Goal: Task Accomplishment & Management: Manage account settings

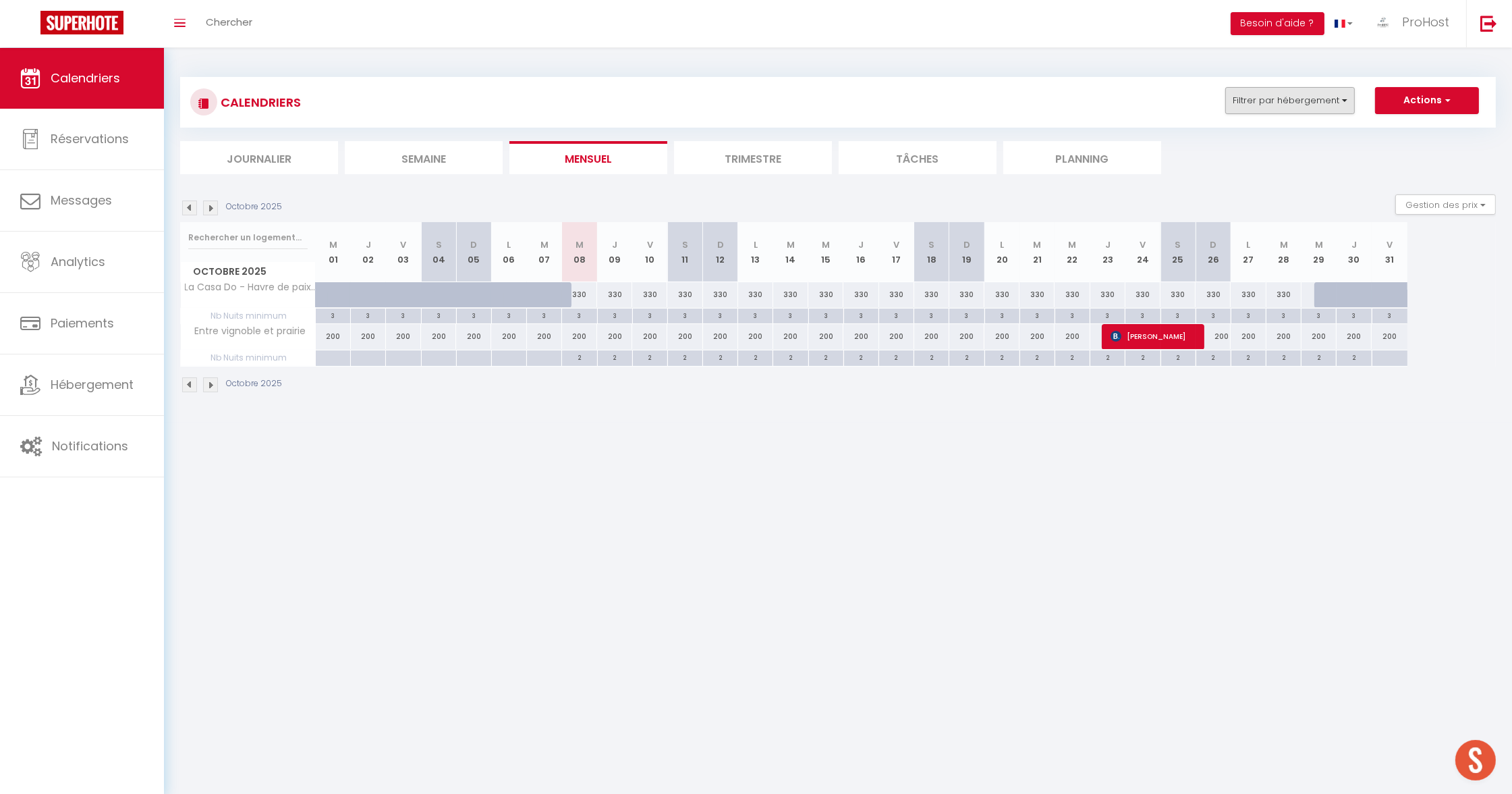
click at [1339, 93] on button "Filtrer par hébergement" at bounding box center [1290, 100] width 130 height 27
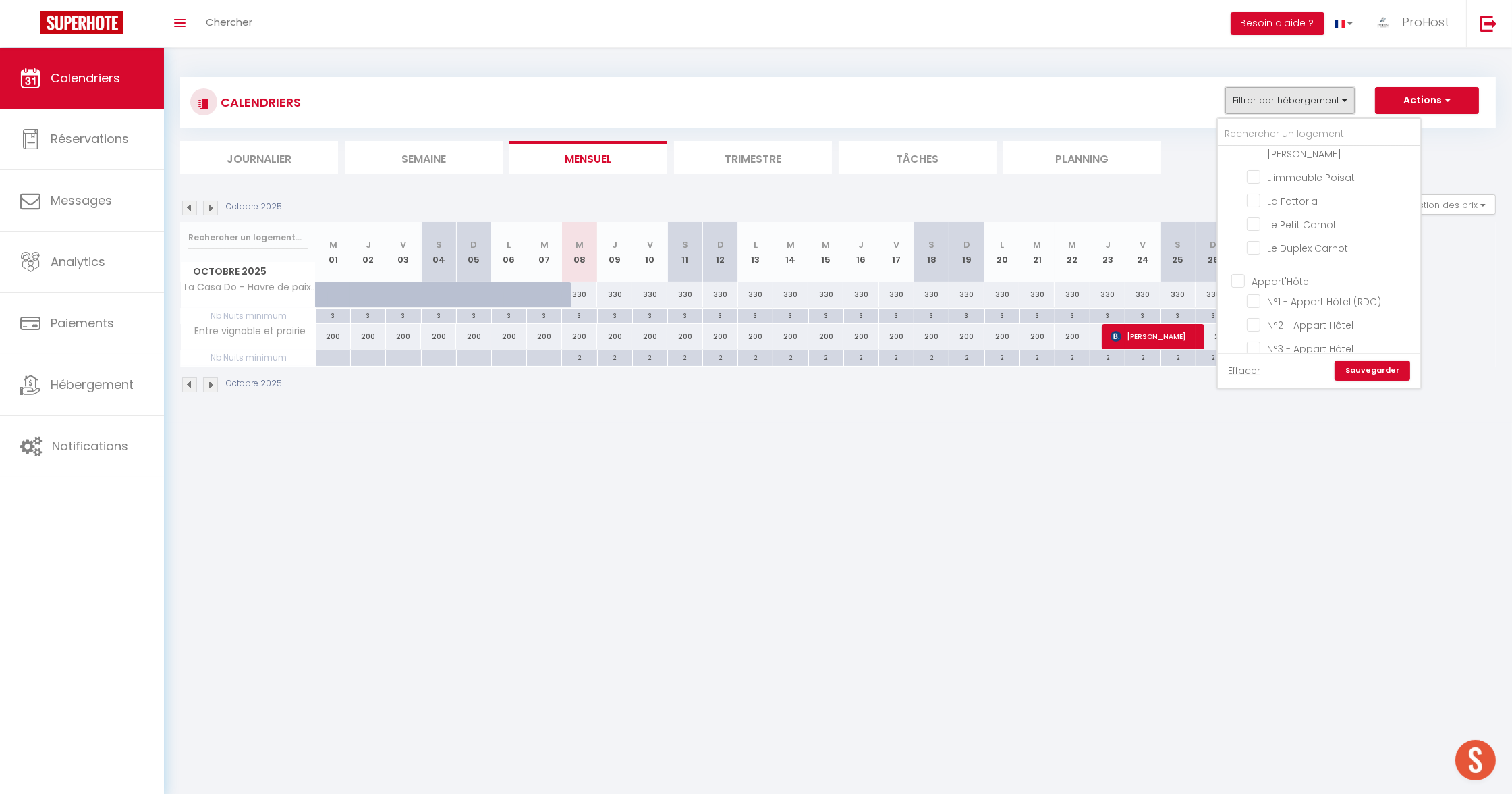
scroll to position [649, 0]
click at [1248, 327] on input "Autres" at bounding box center [1332, 334] width 202 height 14
checkbox input "true"
checkbox input "false"
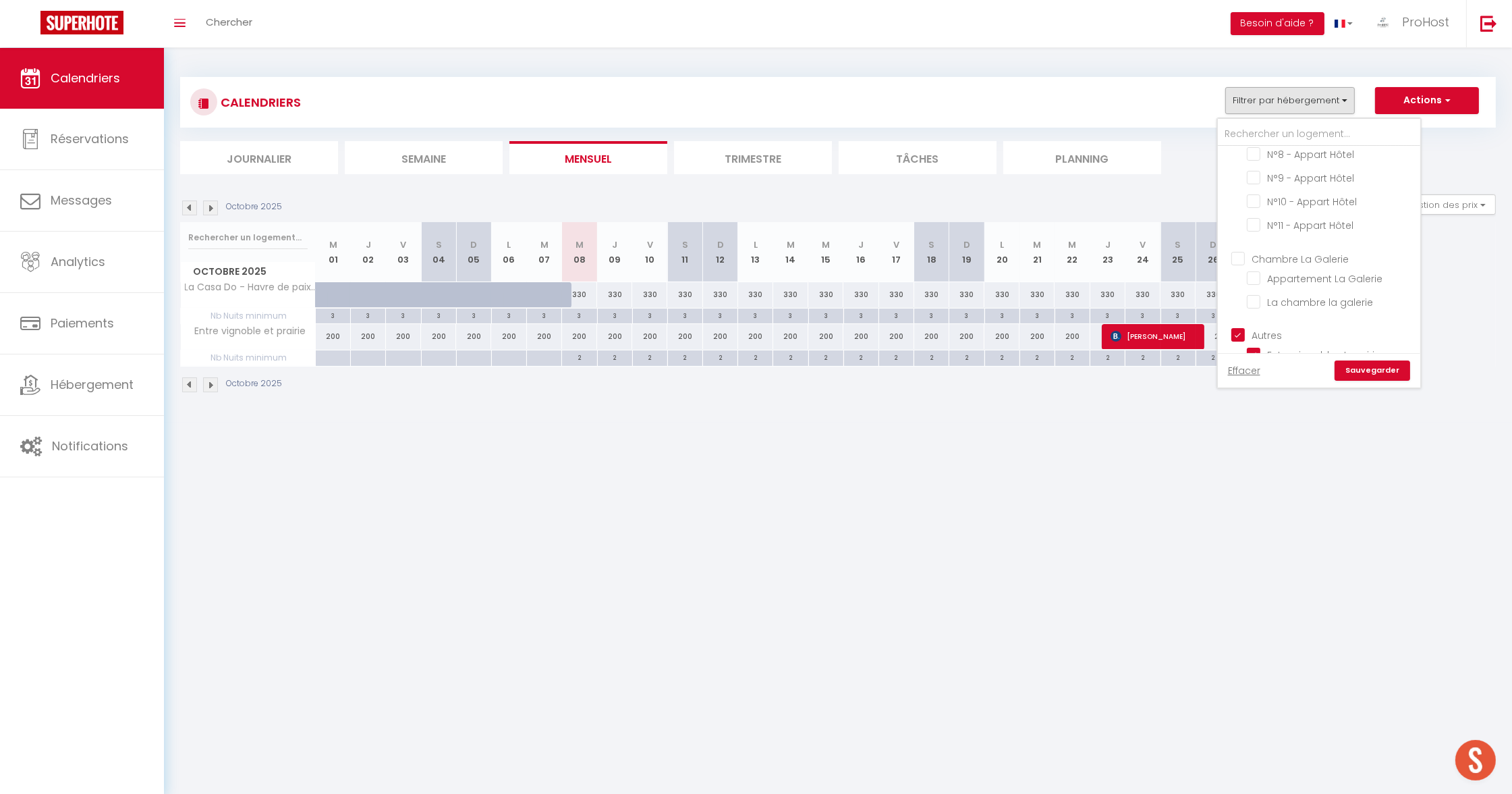
checkbox input "false"
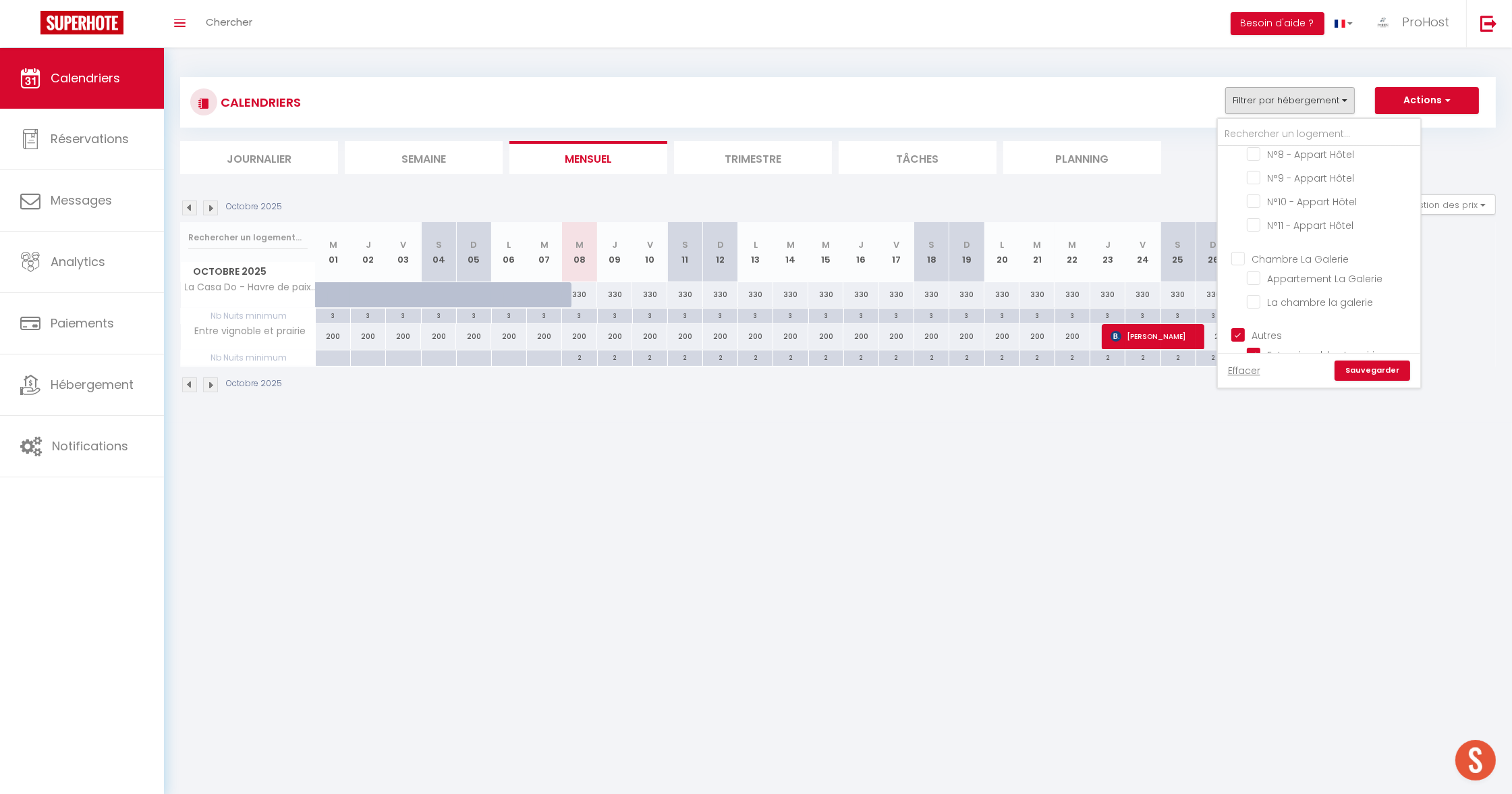
checkbox input "false"
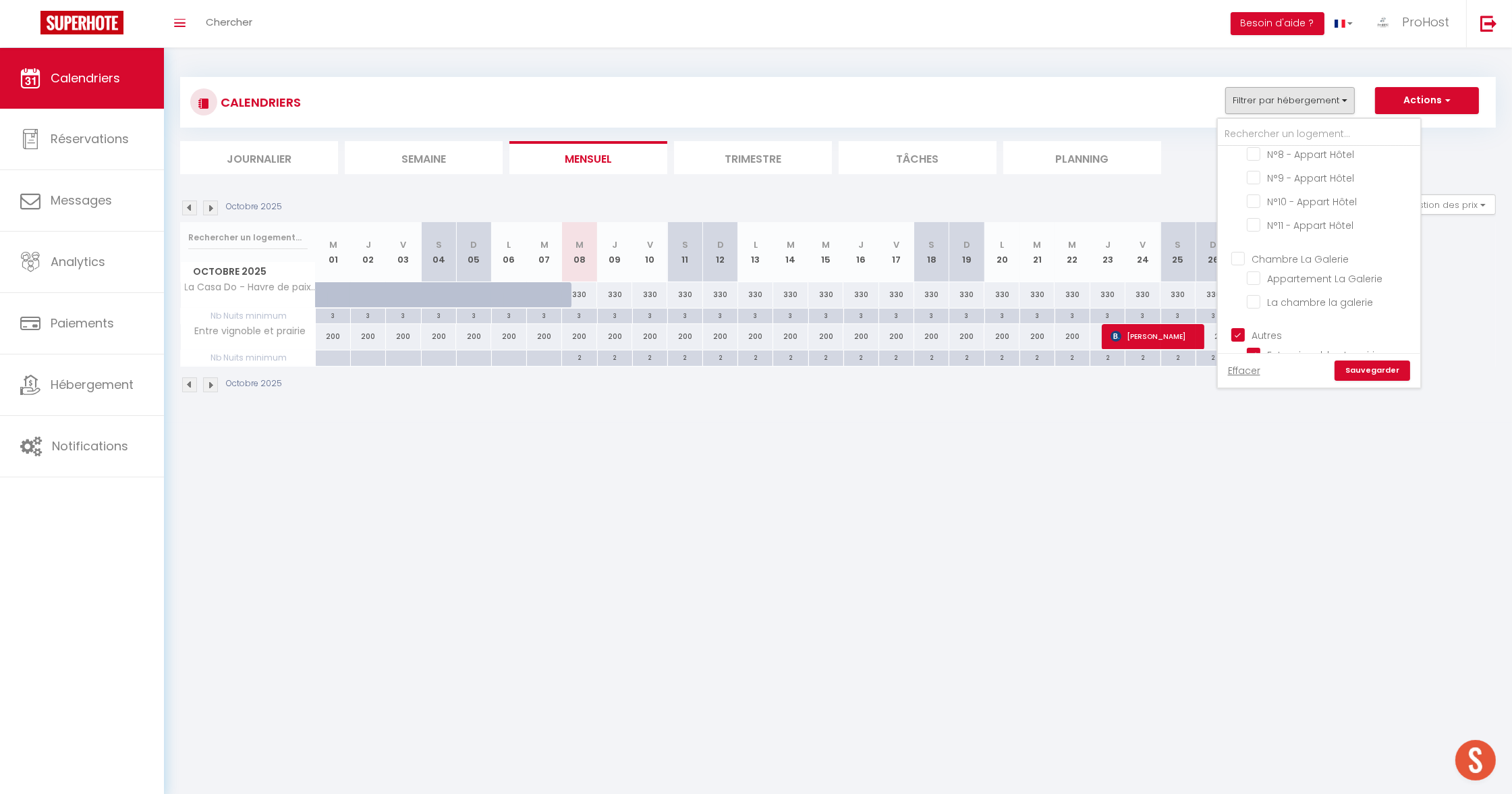
checkbox input "false"
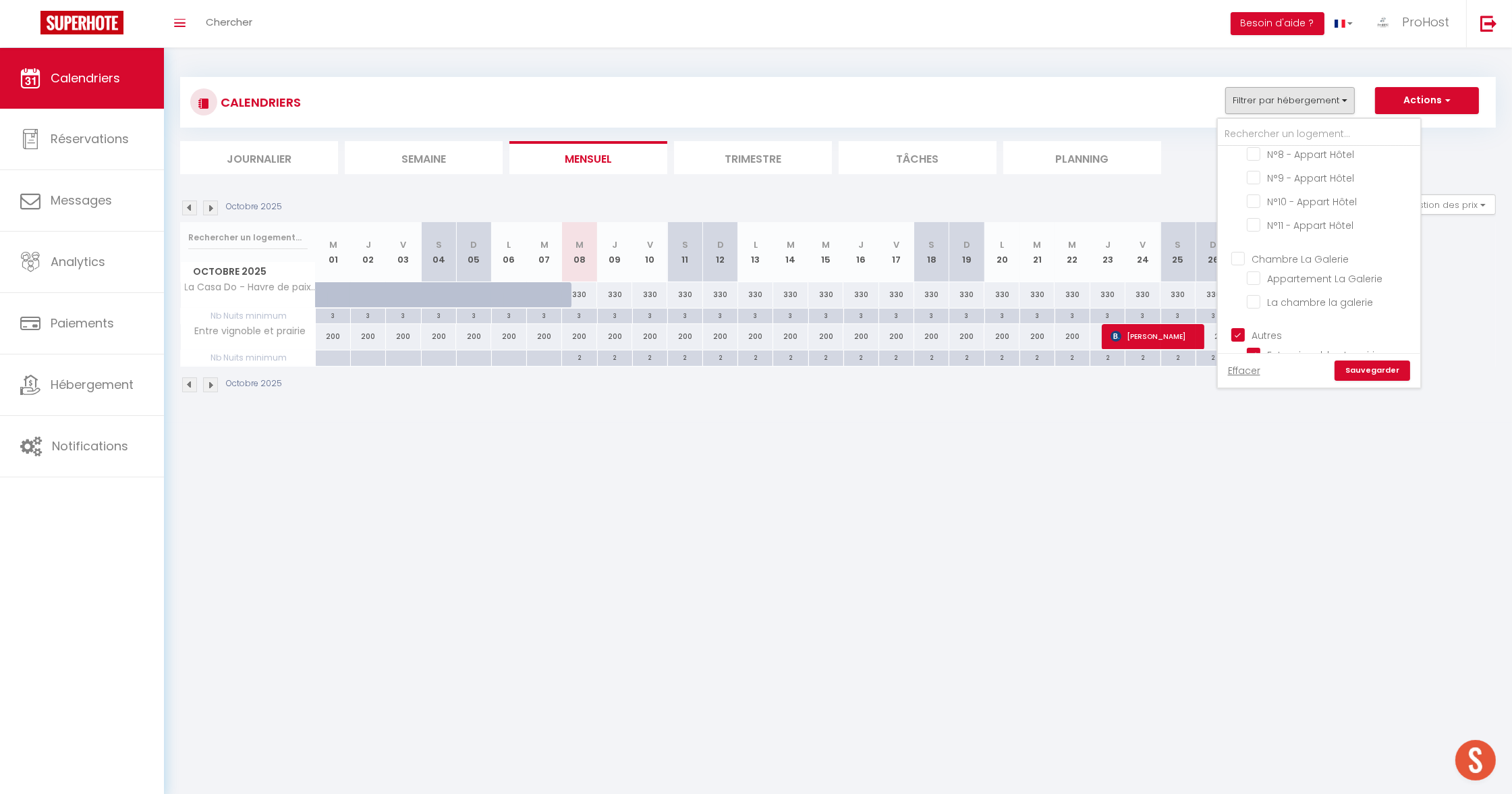
checkbox input "false"
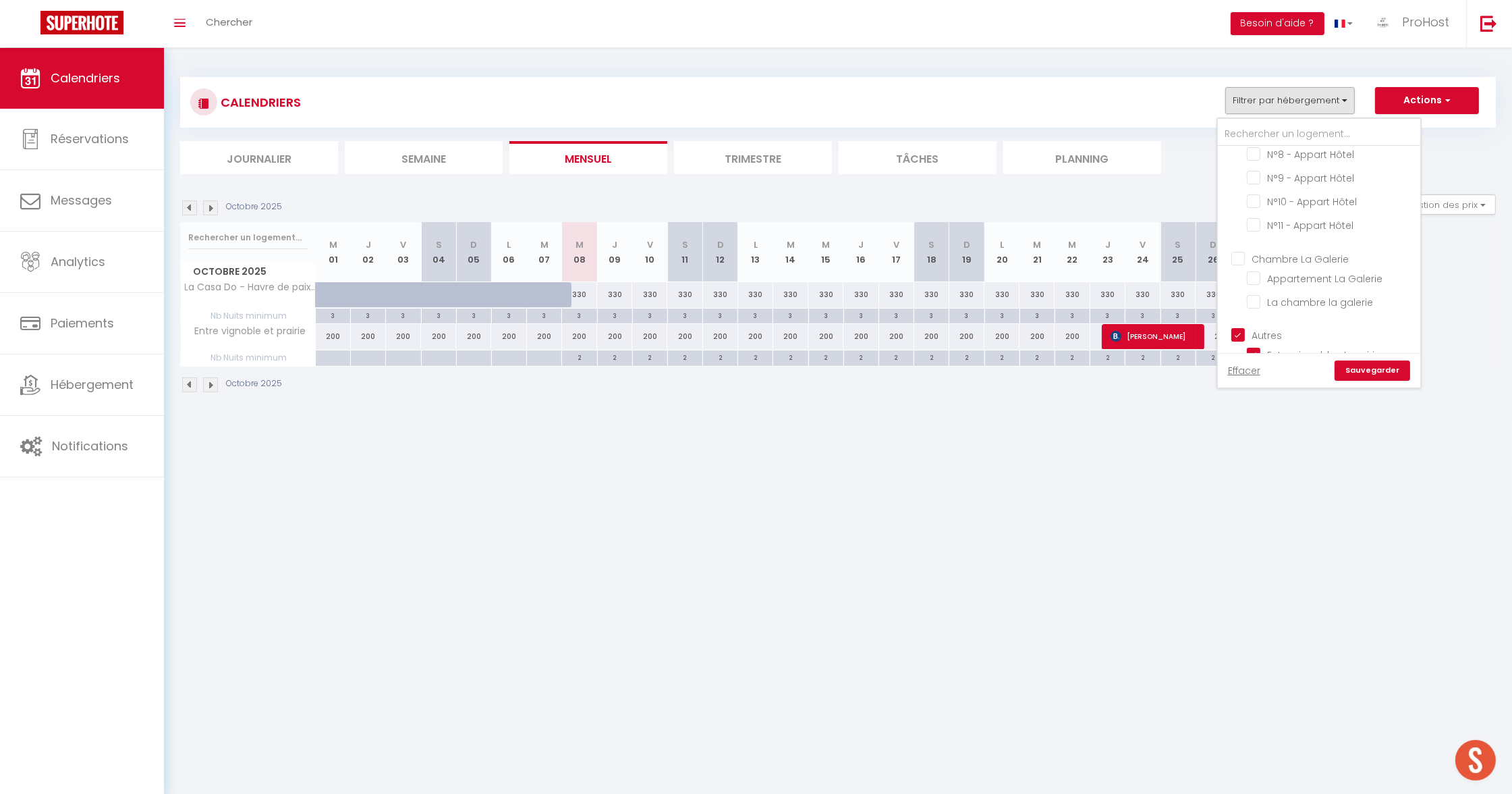
checkbox input "false"
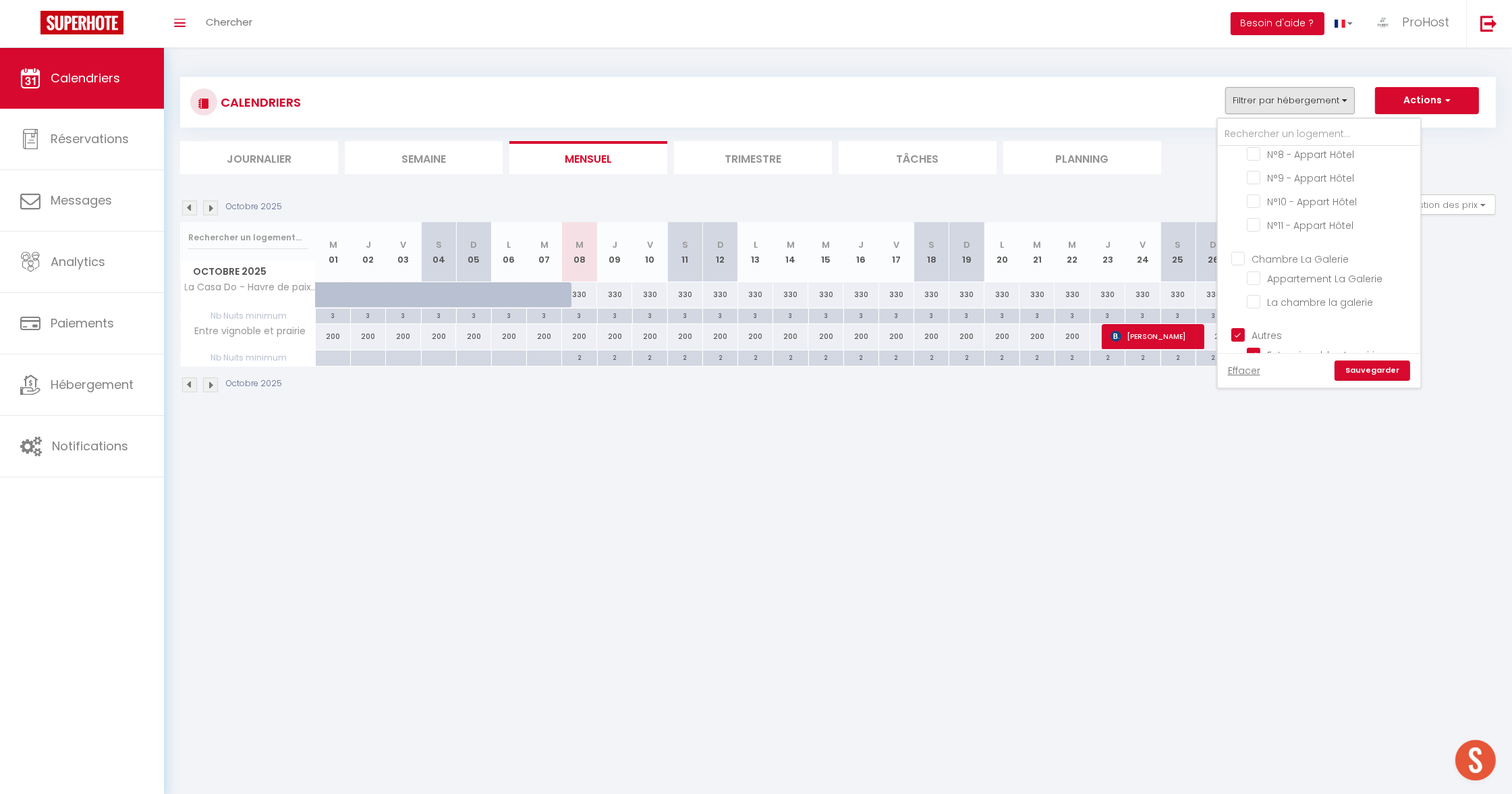
click at [1237, 327] on input "Autres" at bounding box center [1332, 334] width 202 height 14
checkbox input "false"
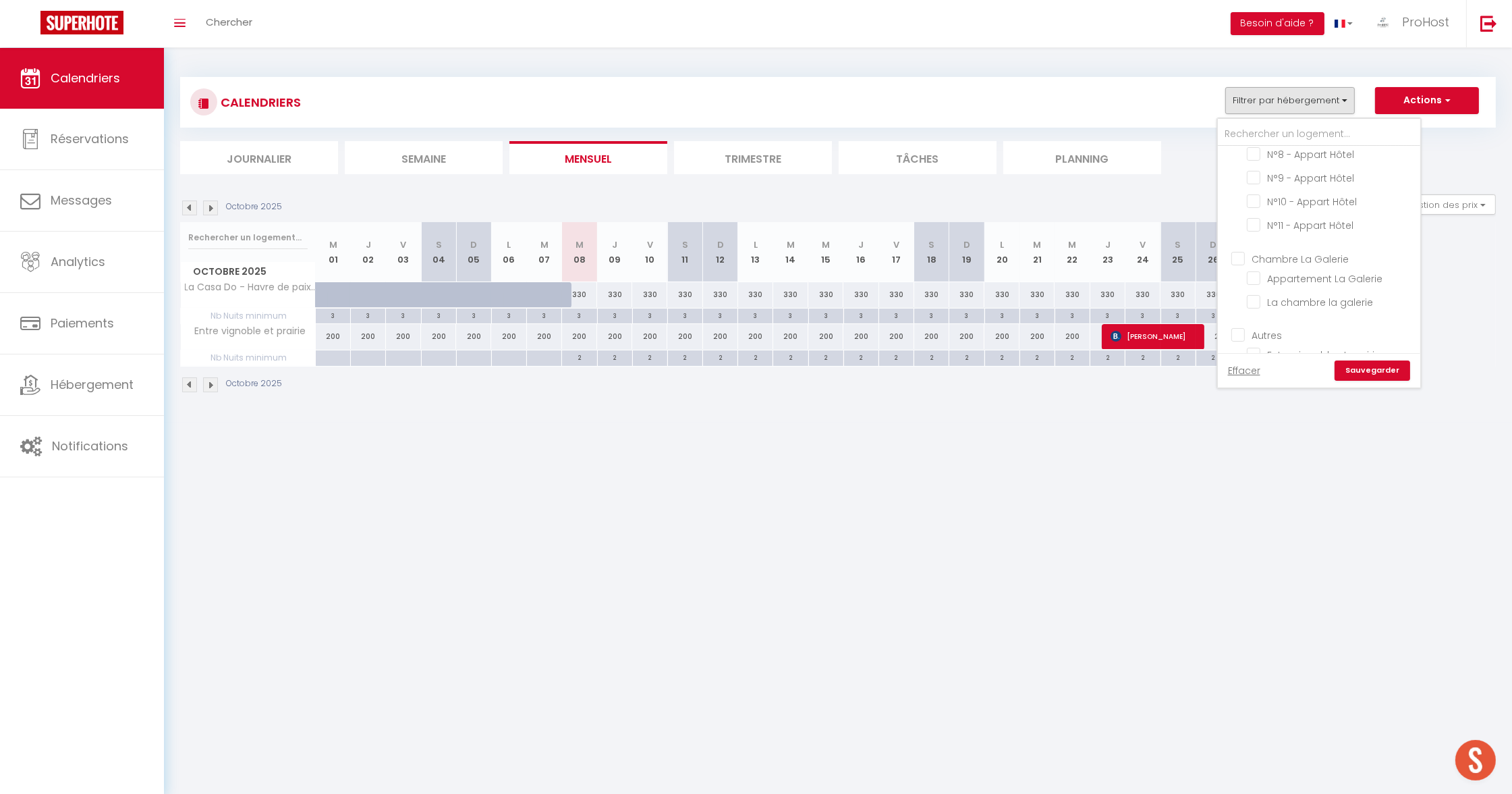
checkbox input "false"
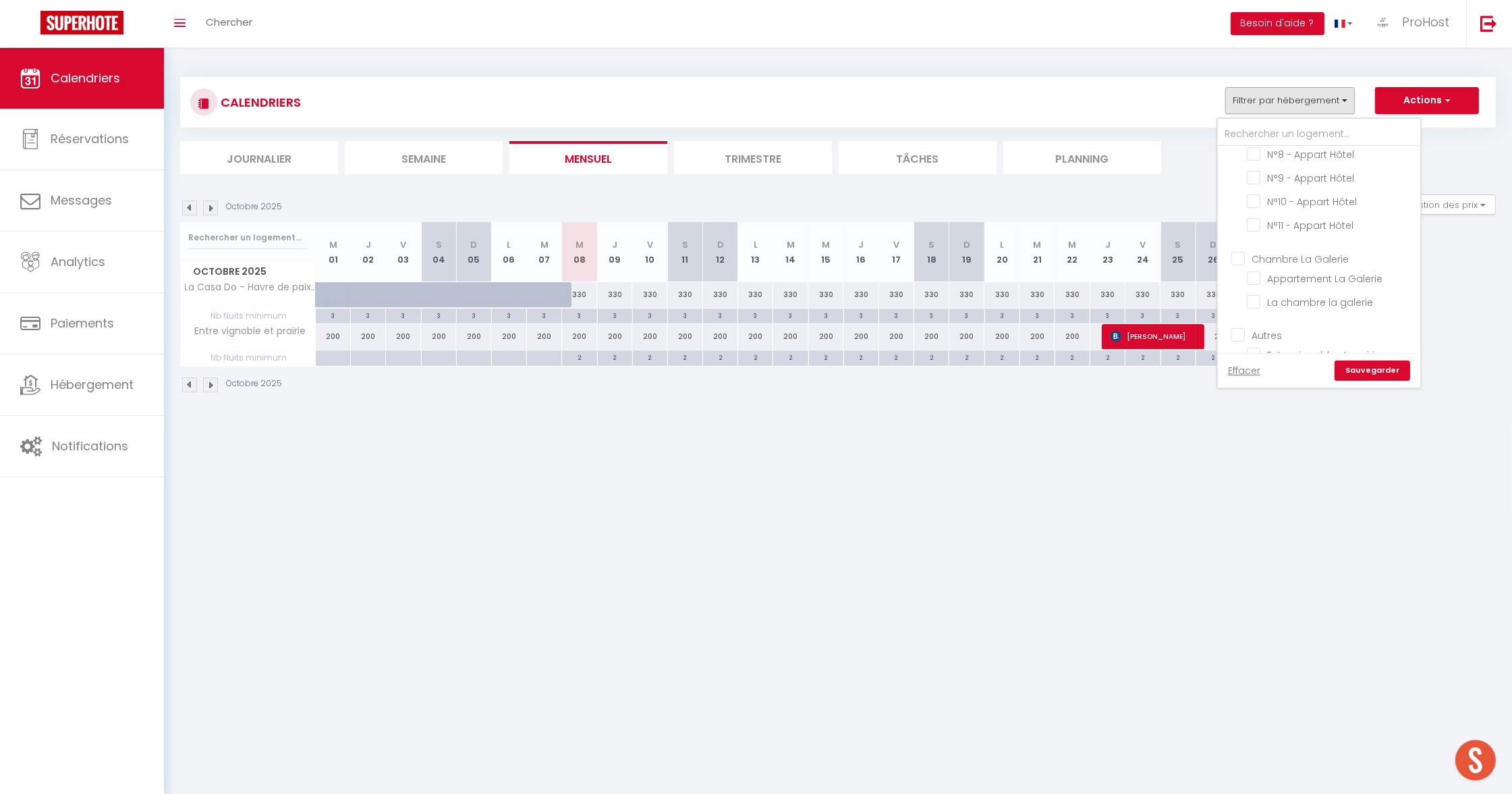
checkbox input "false"
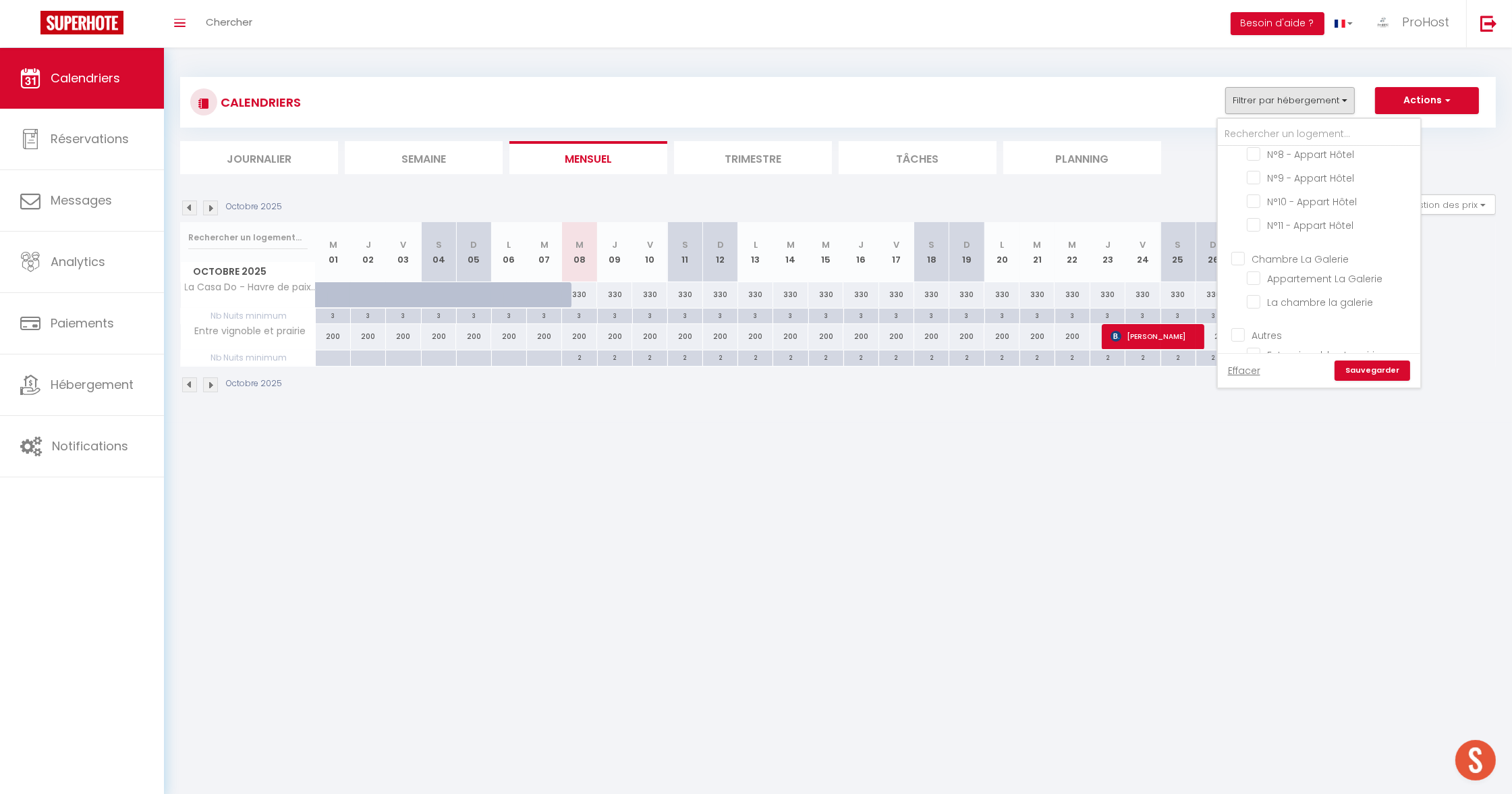
checkbox input "false"
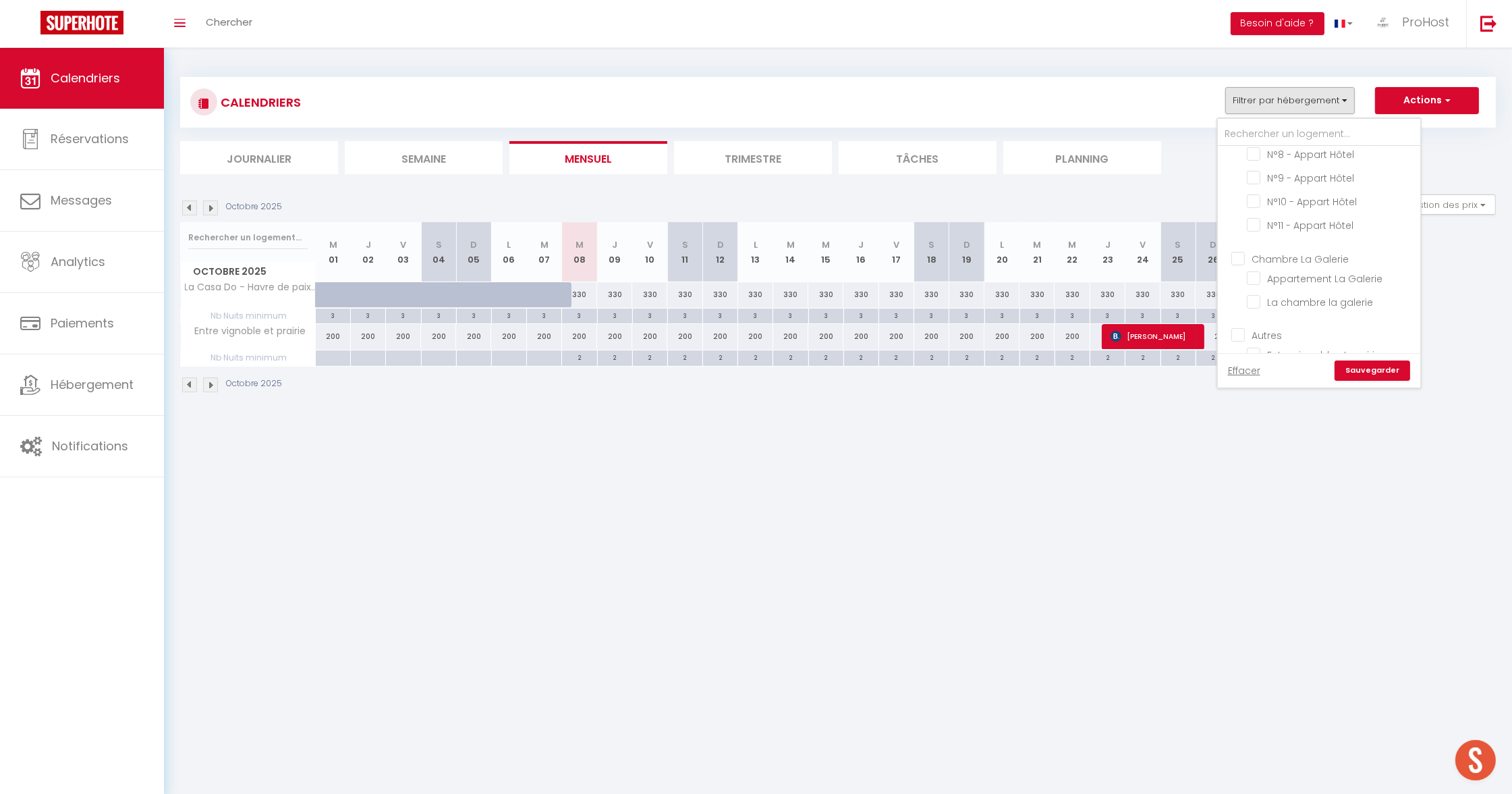
checkbox input "false"
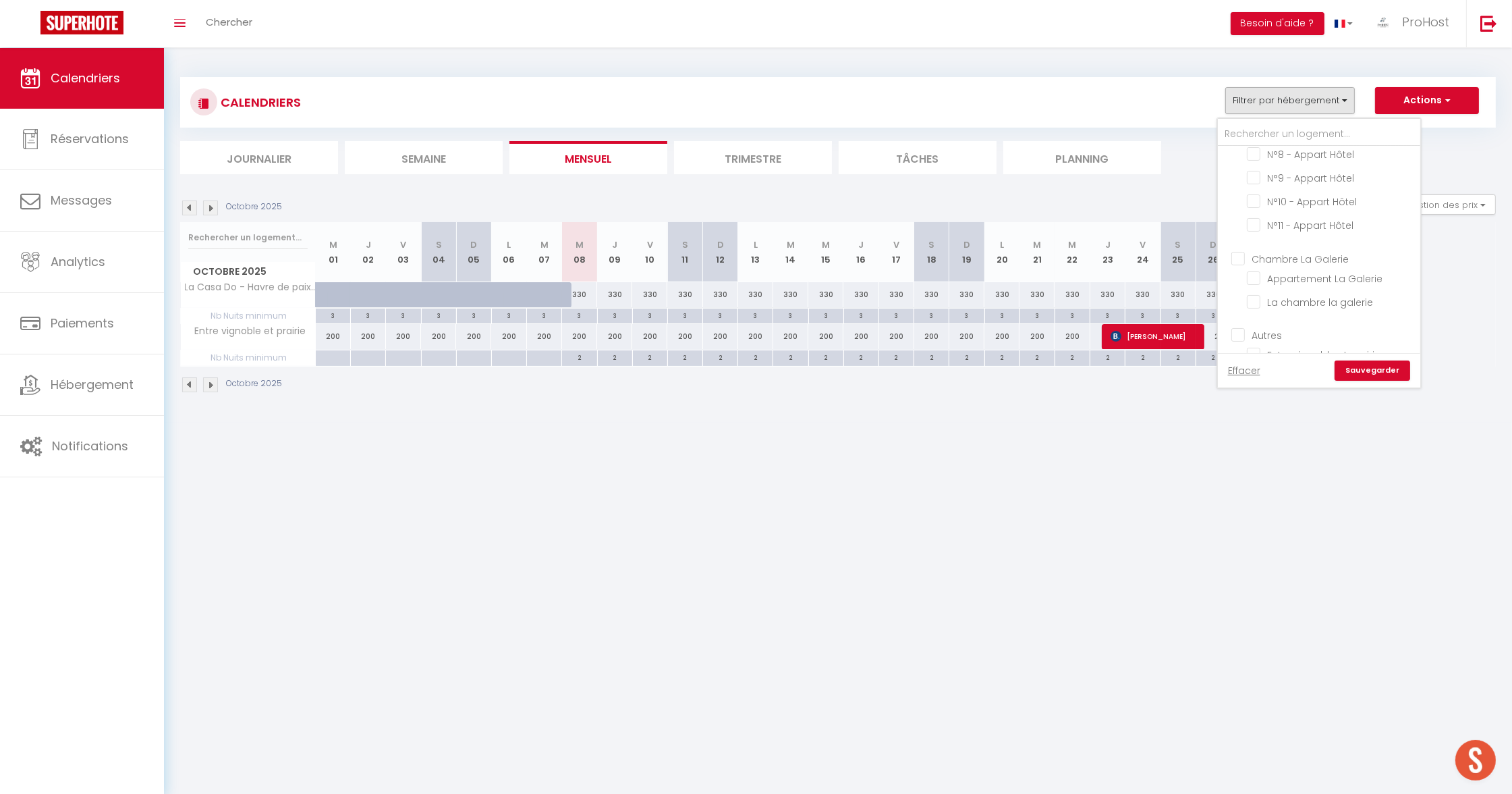
checkbox input "false"
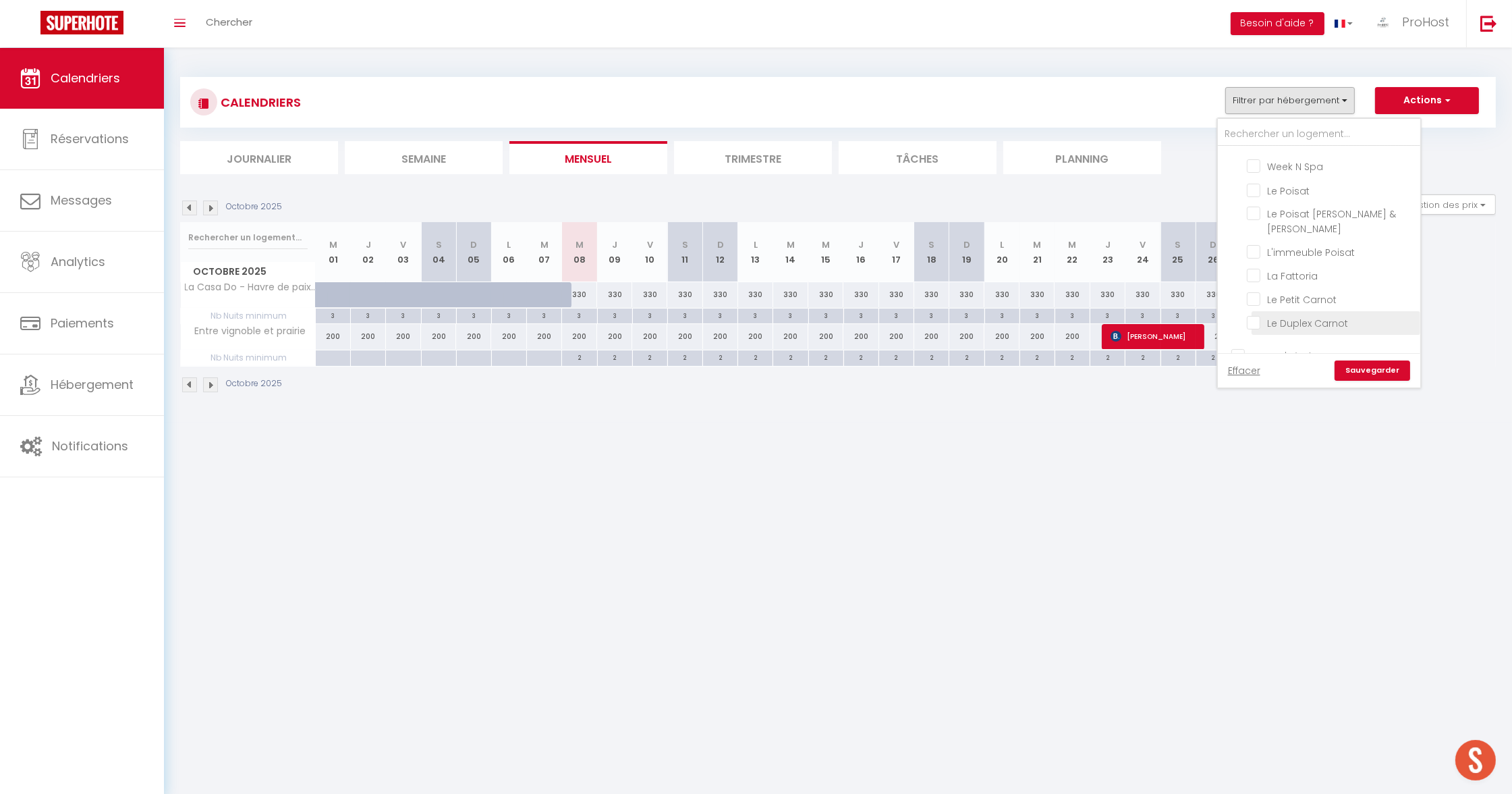
scroll to position [280, 0]
click at [1249, 322] on ul "Appart'Hôtel N°1 - Appart Hôtel (RDC) N°2 - Appart Hôtel N°3 - Appart Hôtel N°4…" at bounding box center [1318, 467] width 202 height 290
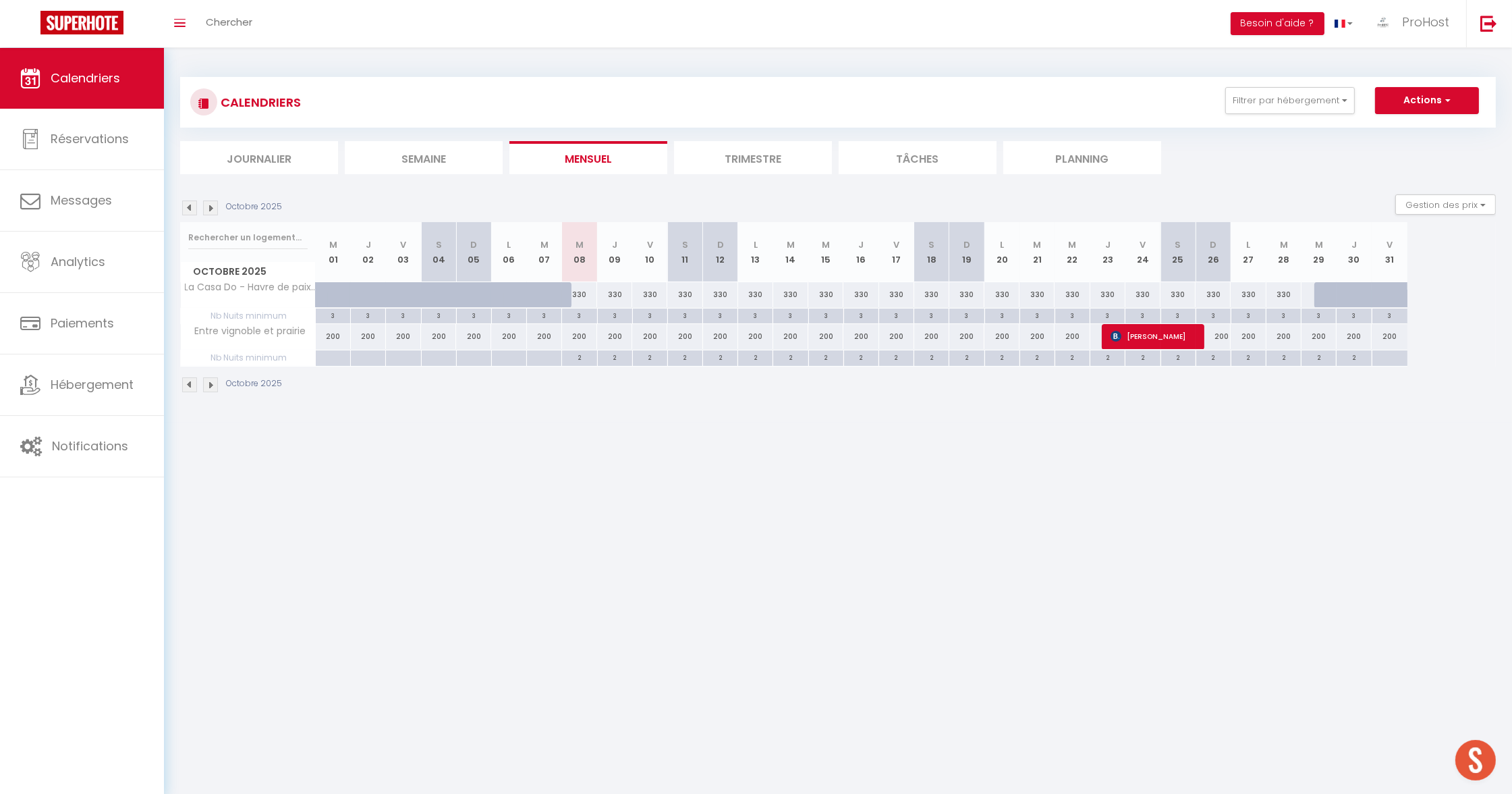
drag, startPoint x: 1334, startPoint y: 96, endPoint x: 1329, endPoint y: 146, distance: 50.2
click at [1334, 96] on button "Filtrer par hébergement" at bounding box center [1290, 100] width 130 height 27
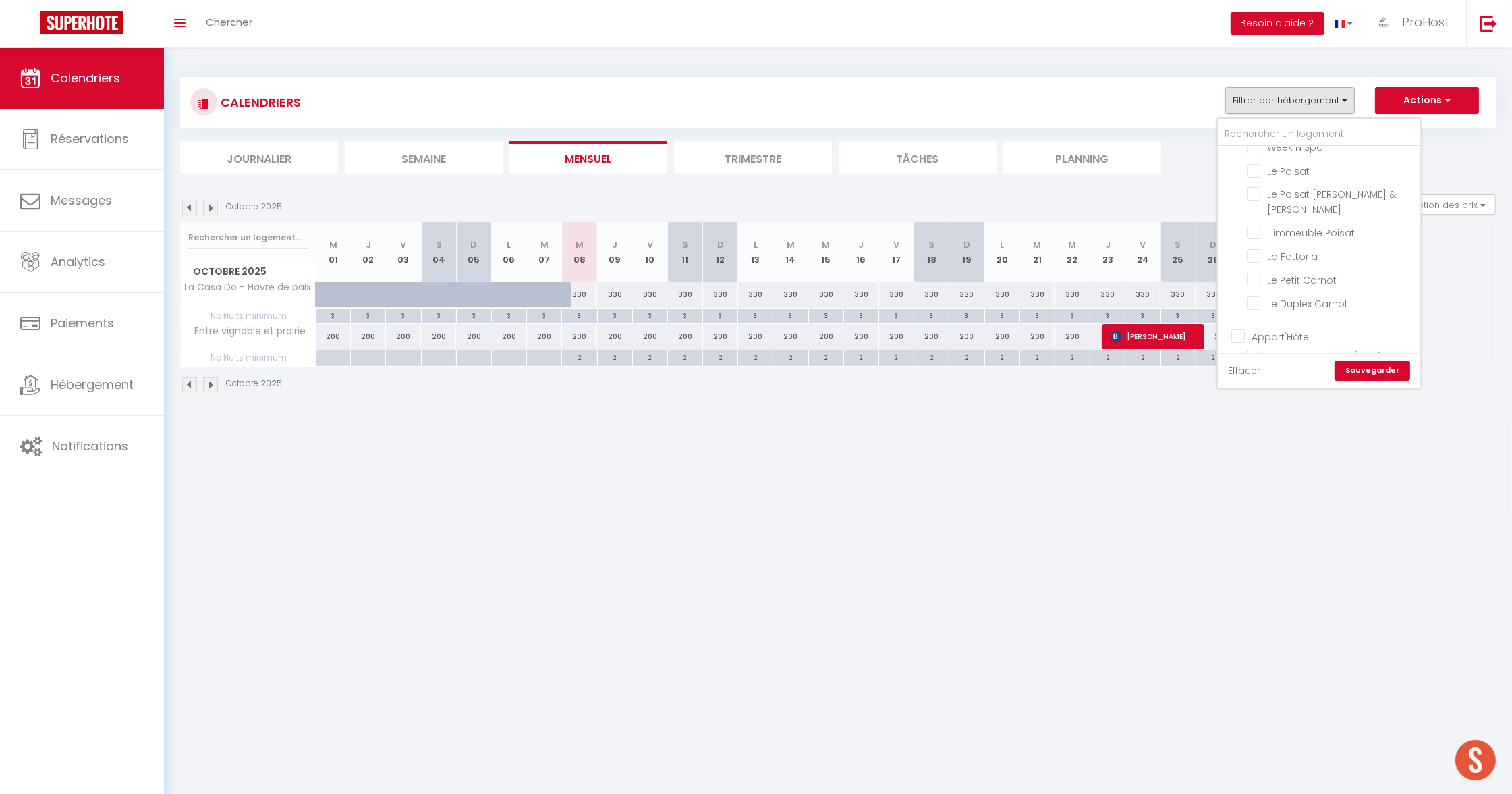
click at [1247, 329] on input "Appart'Hôtel" at bounding box center [1332, 335] width 202 height 14
checkbox input "true"
checkbox input "false"
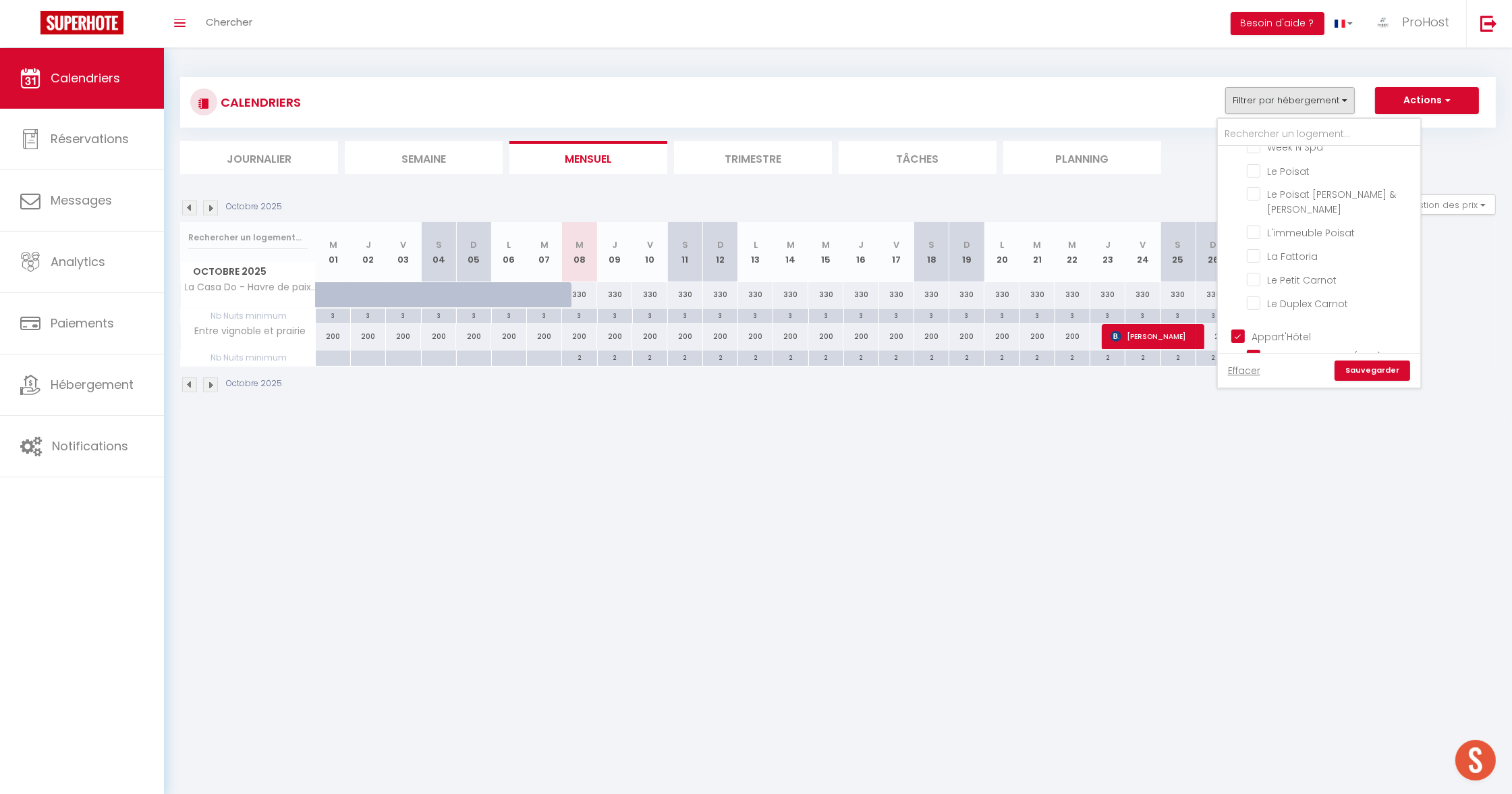
checkbox input "false"
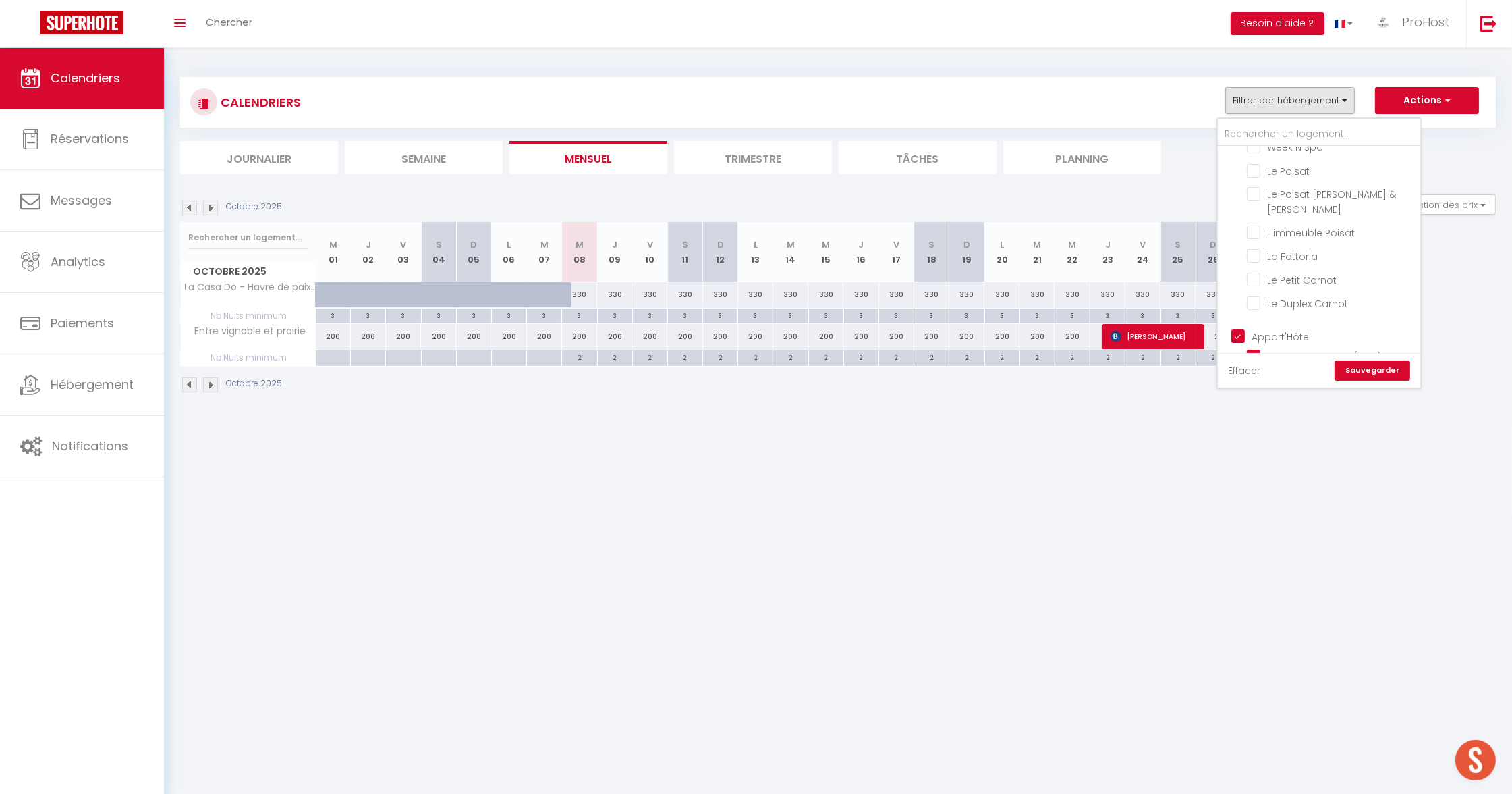
checkbox input "false"
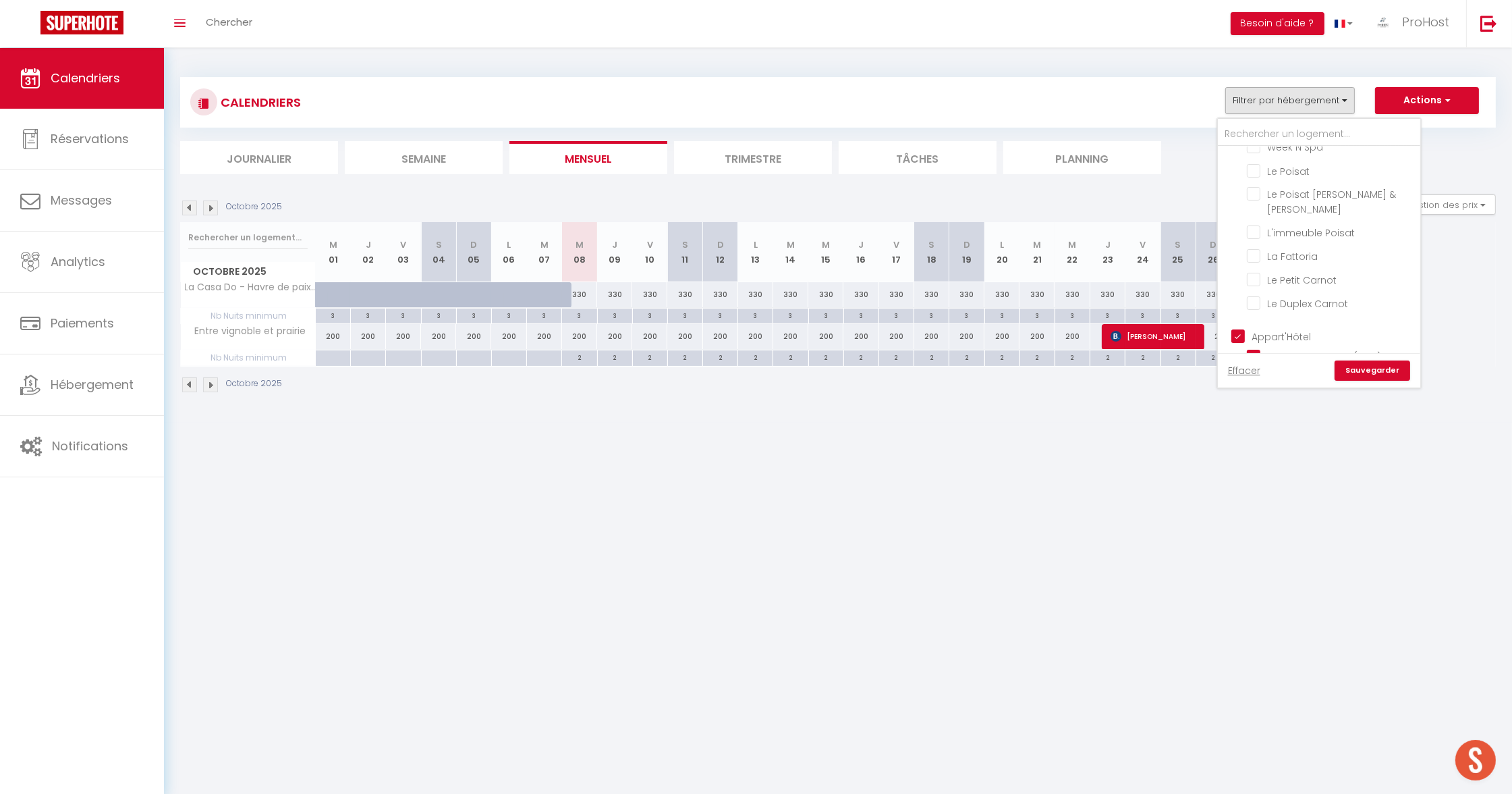
checkbox input "false"
checkbox input "true"
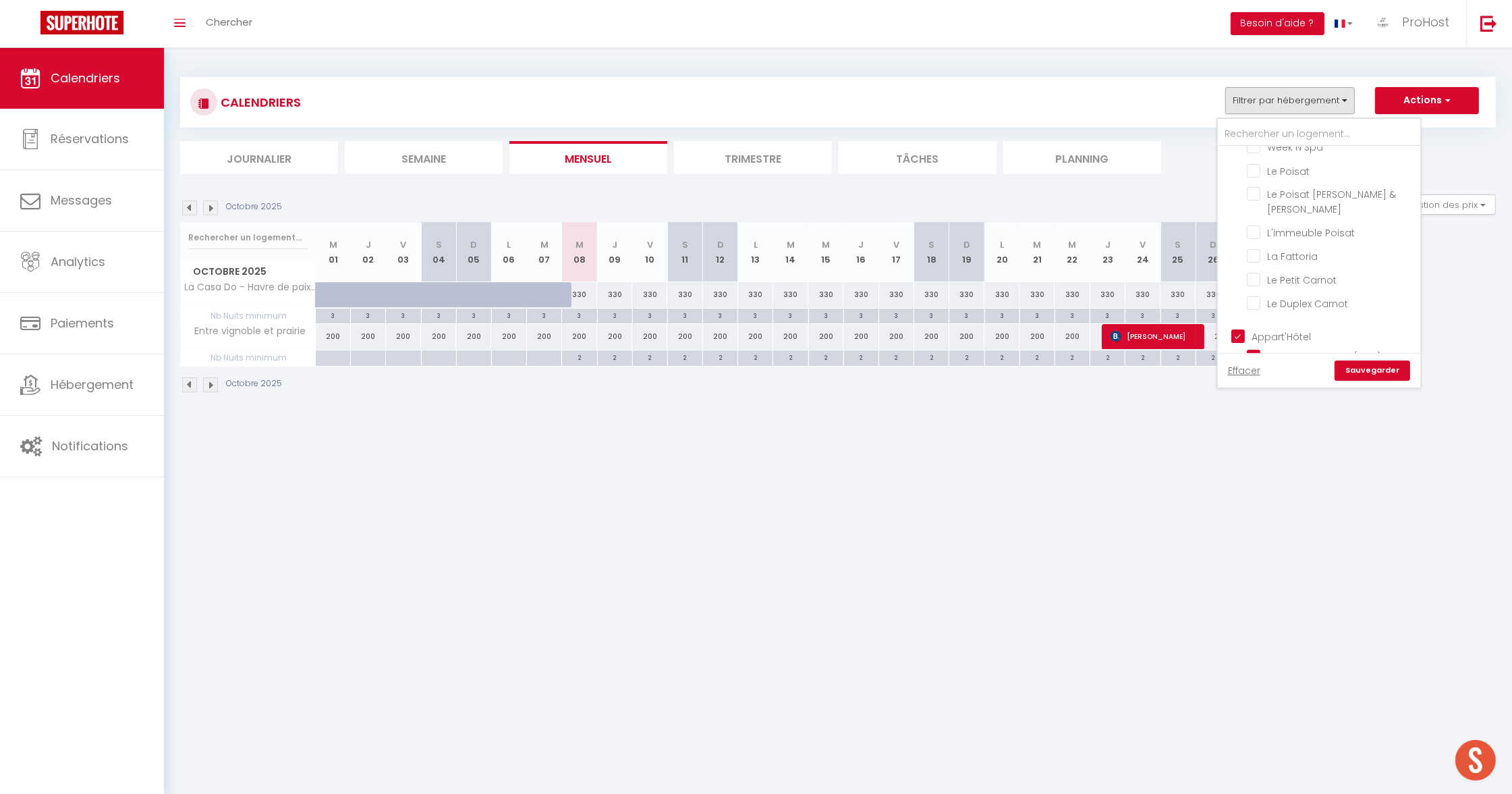
checkbox input "true"
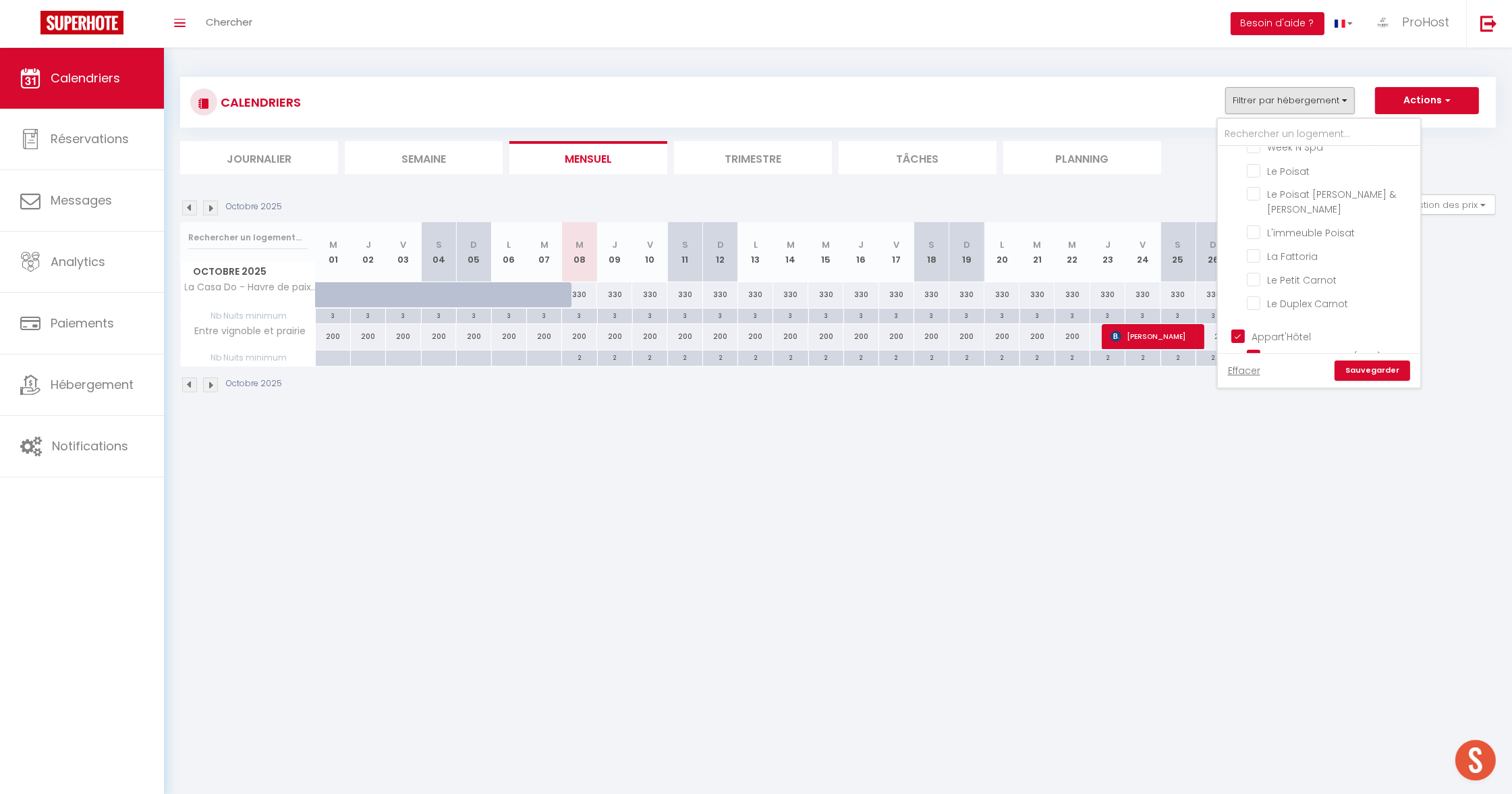
checkbox input "true"
checkbox input "false"
click at [1375, 369] on link "Sauvegarder" at bounding box center [1371, 370] width 75 height 20
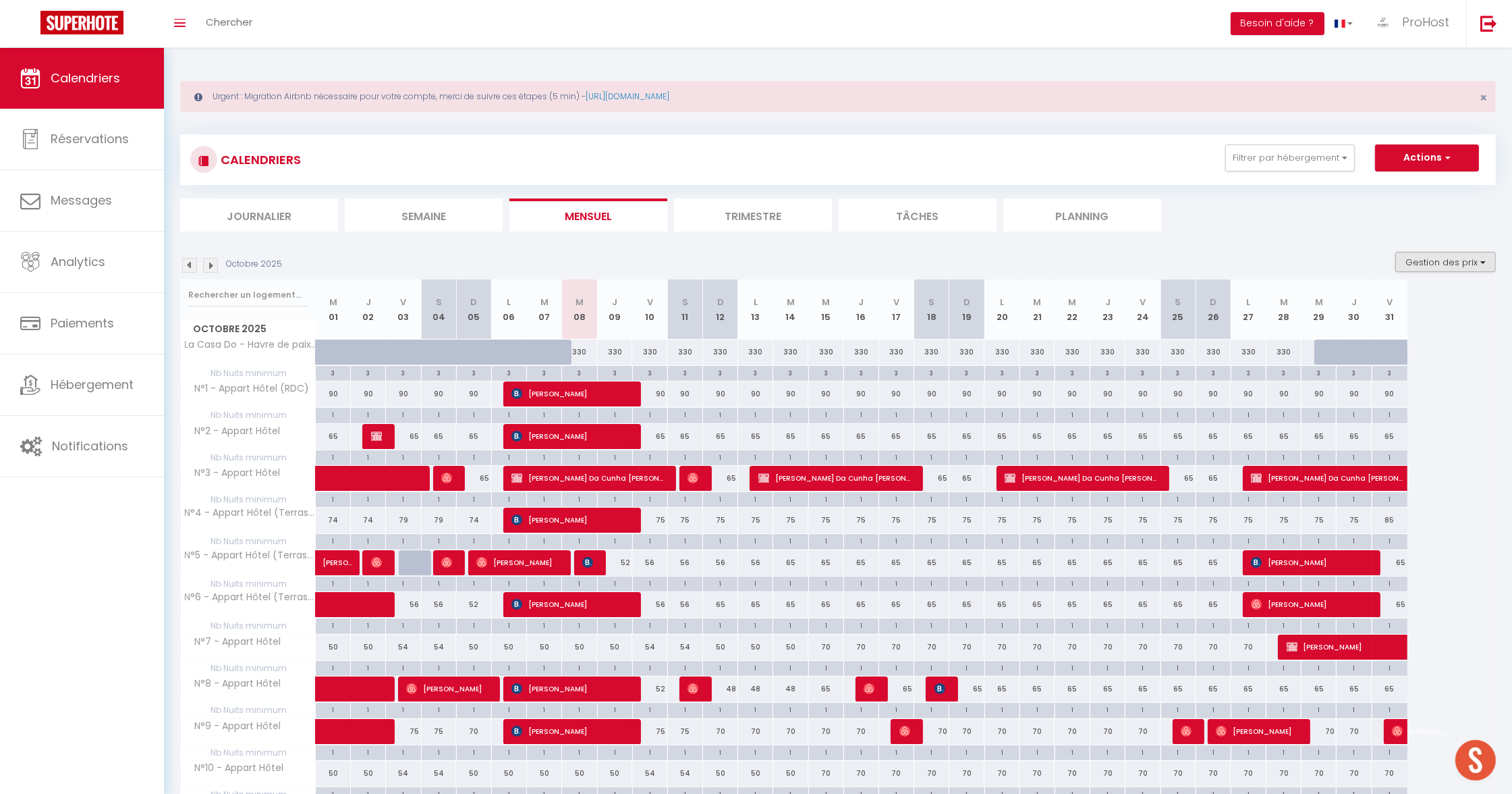
click at [1450, 268] on button "Gestion des prix" at bounding box center [1445, 262] width 100 height 20
click at [1382, 301] on input "Nb Nuits minimum" at bounding box center [1434, 303] width 121 height 14
checkbox input "false"
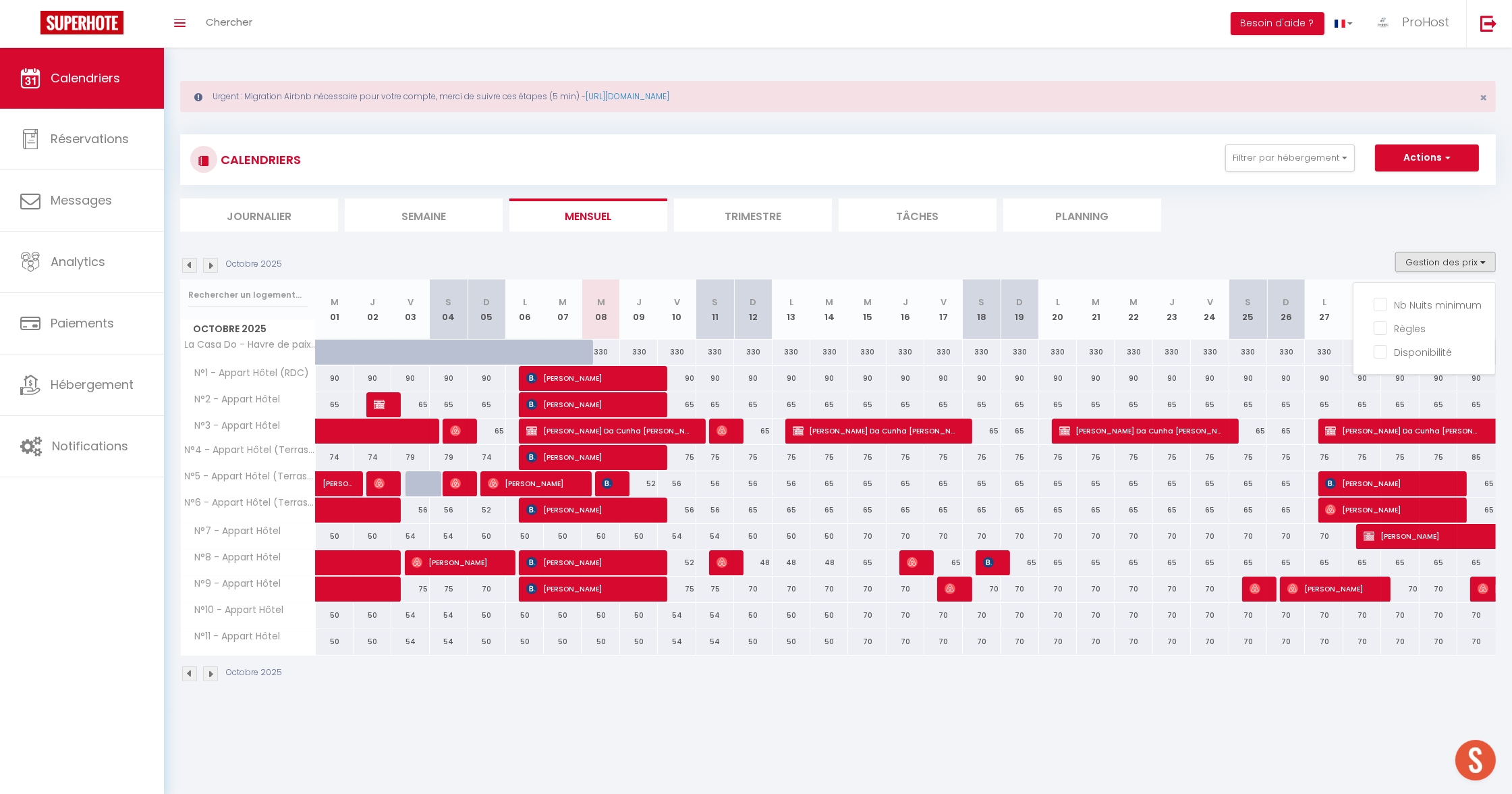
click at [1329, 229] on ul "Journalier [GEOGRAPHIC_DATA] Mensuel Trimestre Tâches Planning" at bounding box center [838, 215] width 1315 height 33
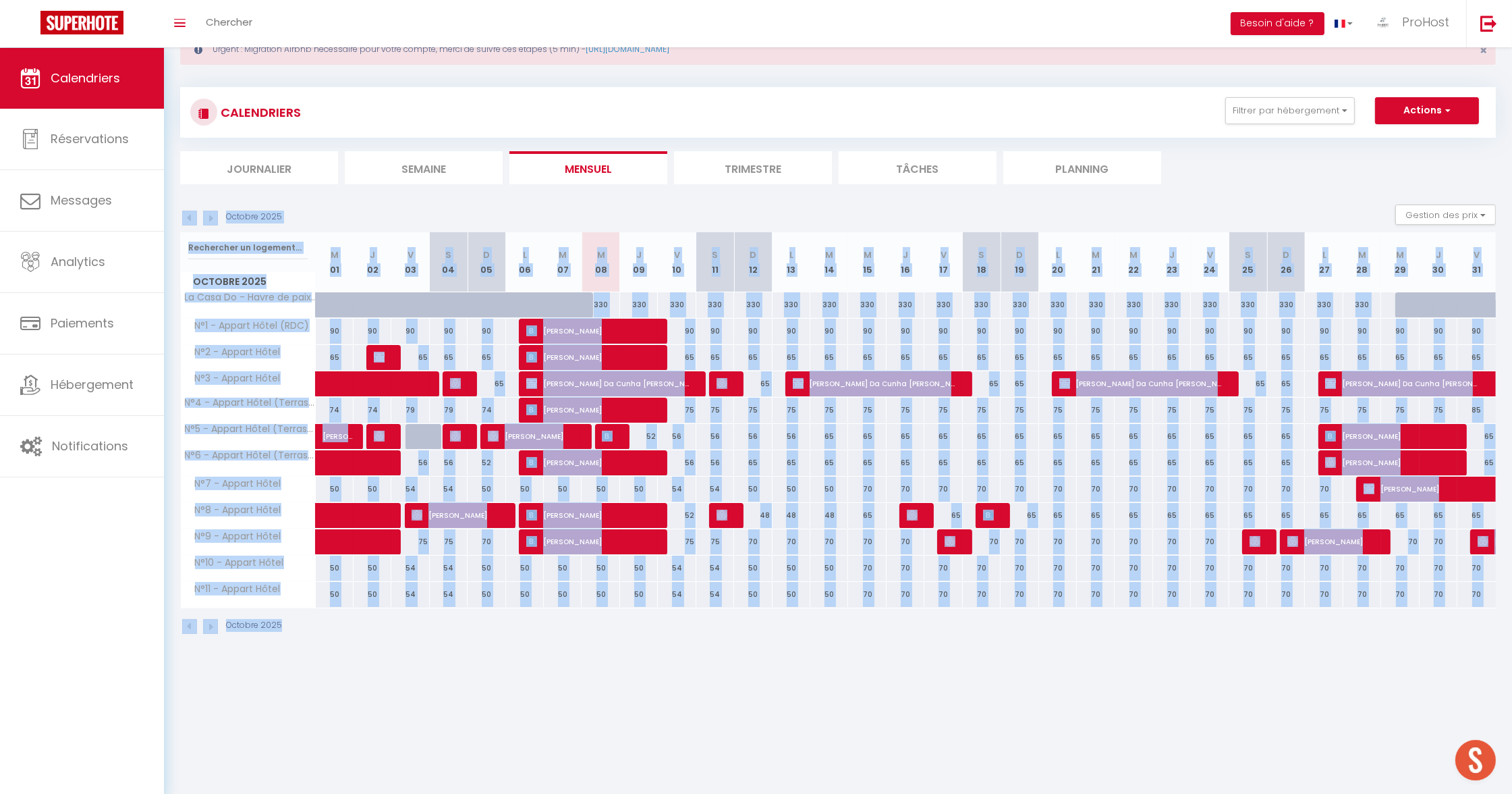
drag, startPoint x: 736, startPoint y: 708, endPoint x: 164, endPoint y: 200, distance: 765.0
click at [164, 200] on body "🟢 Des questions ou besoin d'assistance pour la migration AirBnB? Prenez rdv >>>…" at bounding box center [756, 398] width 1512 height 794
click at [352, 208] on div "Octobre 2025 Gestion des prix Nb Nuits minimum Règles Disponibilité" at bounding box center [838, 218] width 1315 height 28
drag, startPoint x: 437, startPoint y: 205, endPoint x: 874, endPoint y: 677, distance: 643.2
click at [874, 677] on body "🟢 Des questions ou besoin d'assistance pour la migration AirBnB? Prenez rdv >>>…" at bounding box center [756, 398] width 1512 height 794
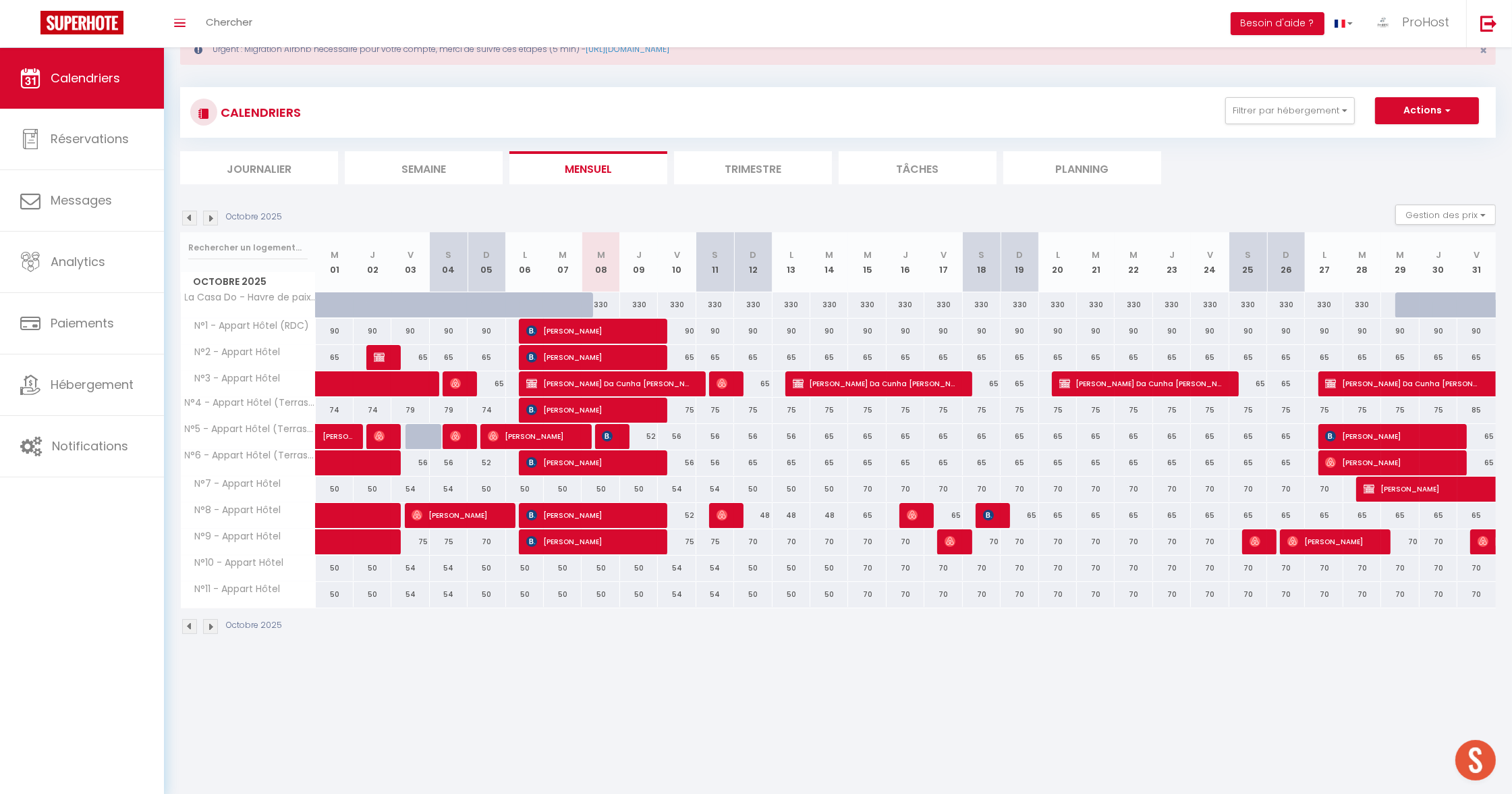
click at [812, 674] on body "🟢 Des questions ou besoin d'assistance pour la migration AirBnB? Prenez rdv >>>…" at bounding box center [756, 398] width 1512 height 794
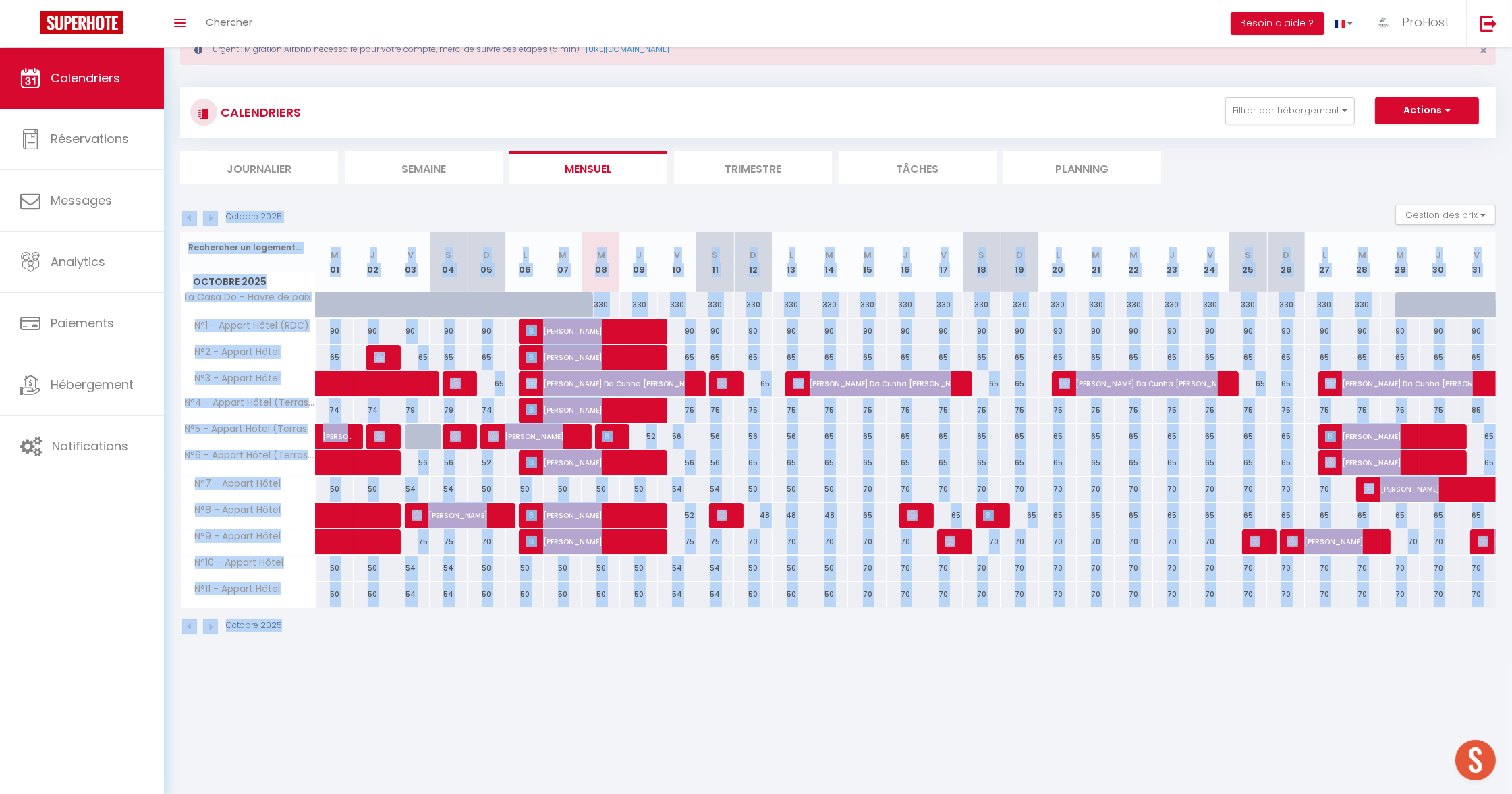
drag, startPoint x: 787, startPoint y: 666, endPoint x: 186, endPoint y: 209, distance: 755.0
click at [186, 209] on body "🟢 Des questions ou besoin d'assistance pour la migration AirBnB? Prenez rdv >>>…" at bounding box center [756, 398] width 1512 height 794
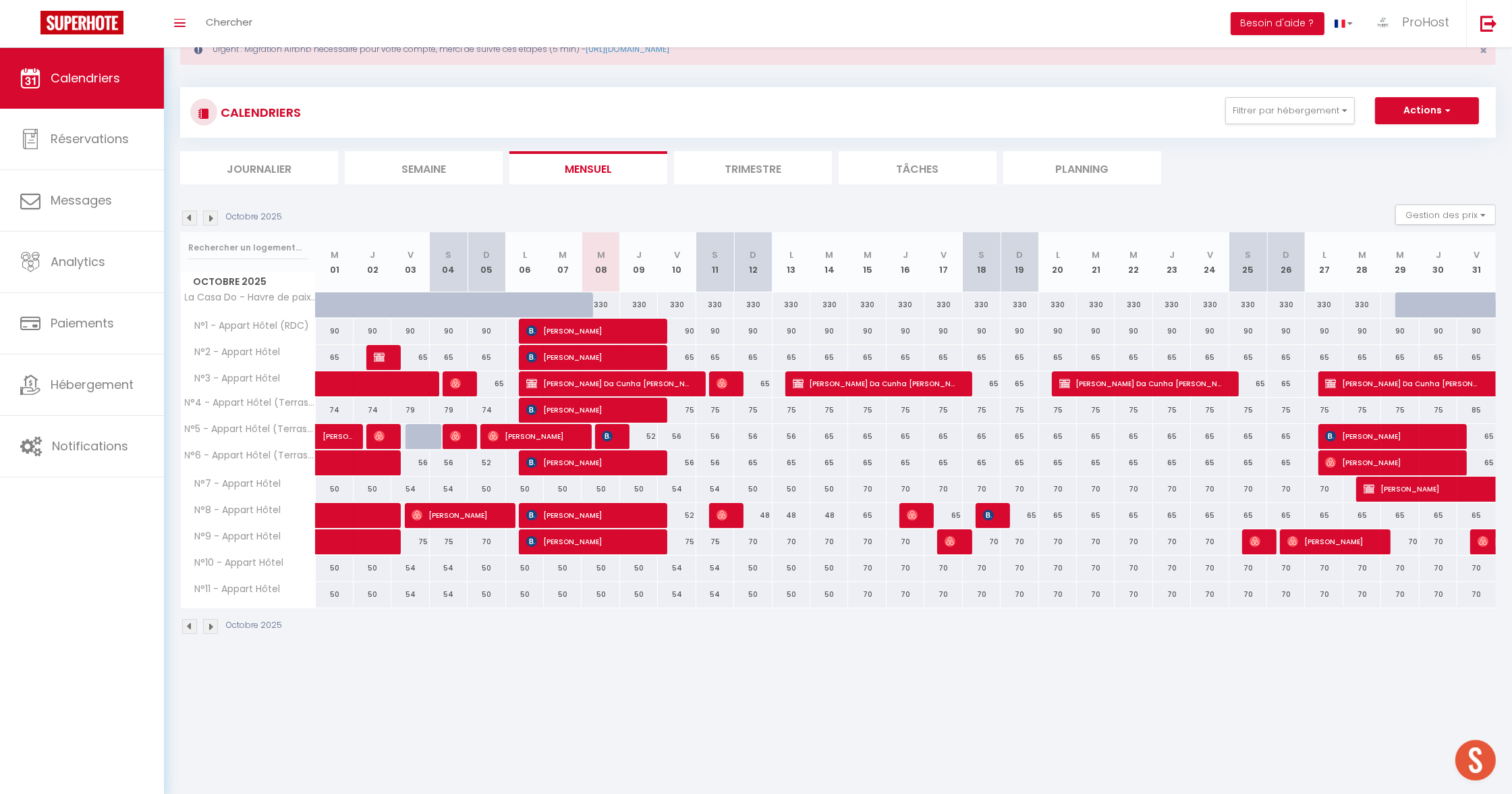
click at [379, 215] on div "Octobre 2025 Gestion des prix Nb Nuits minimum Règles Disponibilité" at bounding box center [838, 218] width 1315 height 28
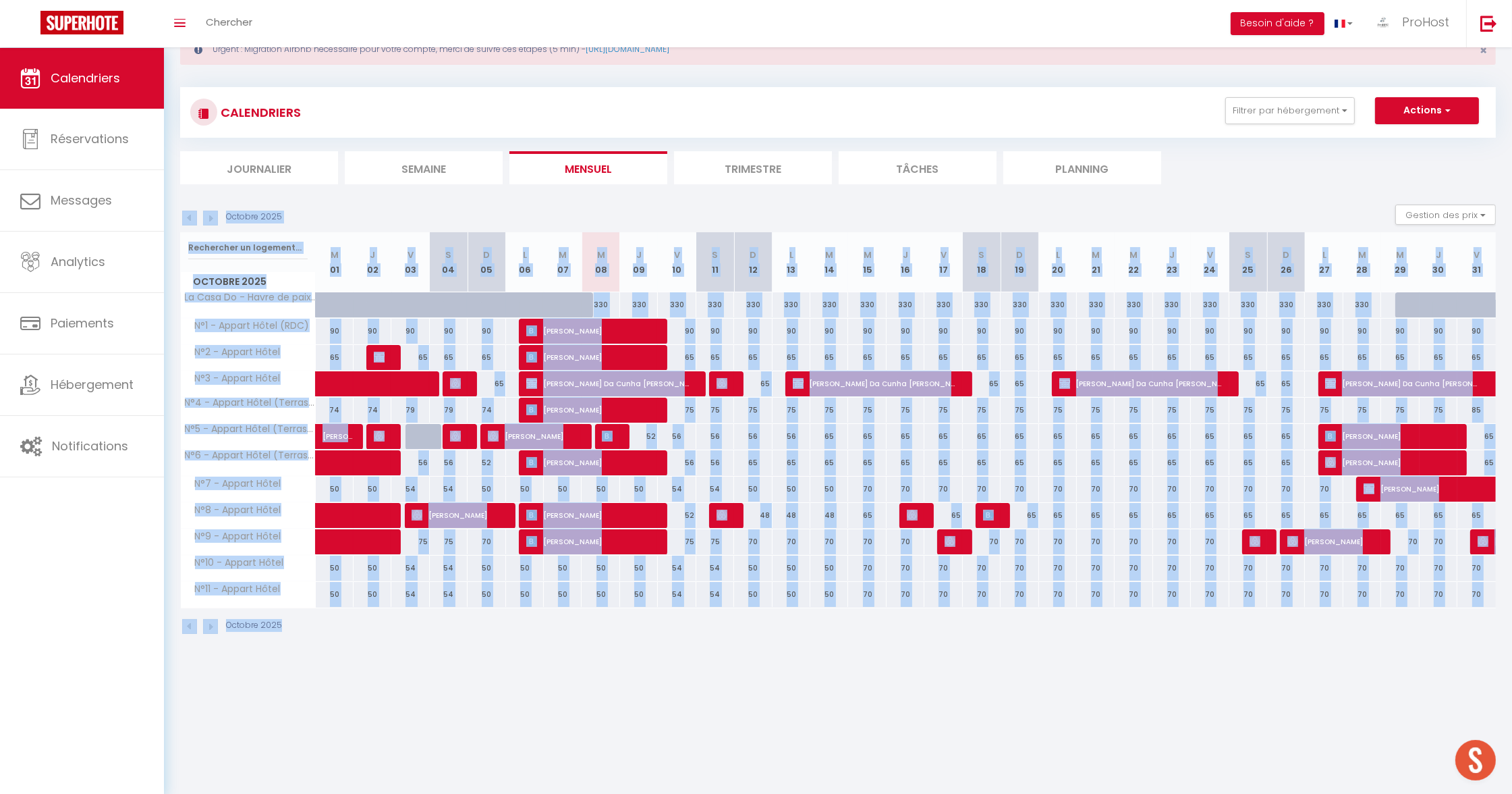
drag, startPoint x: 177, startPoint y: 191, endPoint x: 1356, endPoint y: 687, distance: 1279.1
click at [1356, 687] on body "🟢 Des questions ou besoin d'assistance pour la migration AirBnB? Prenez rdv >>>…" at bounding box center [756, 398] width 1512 height 794
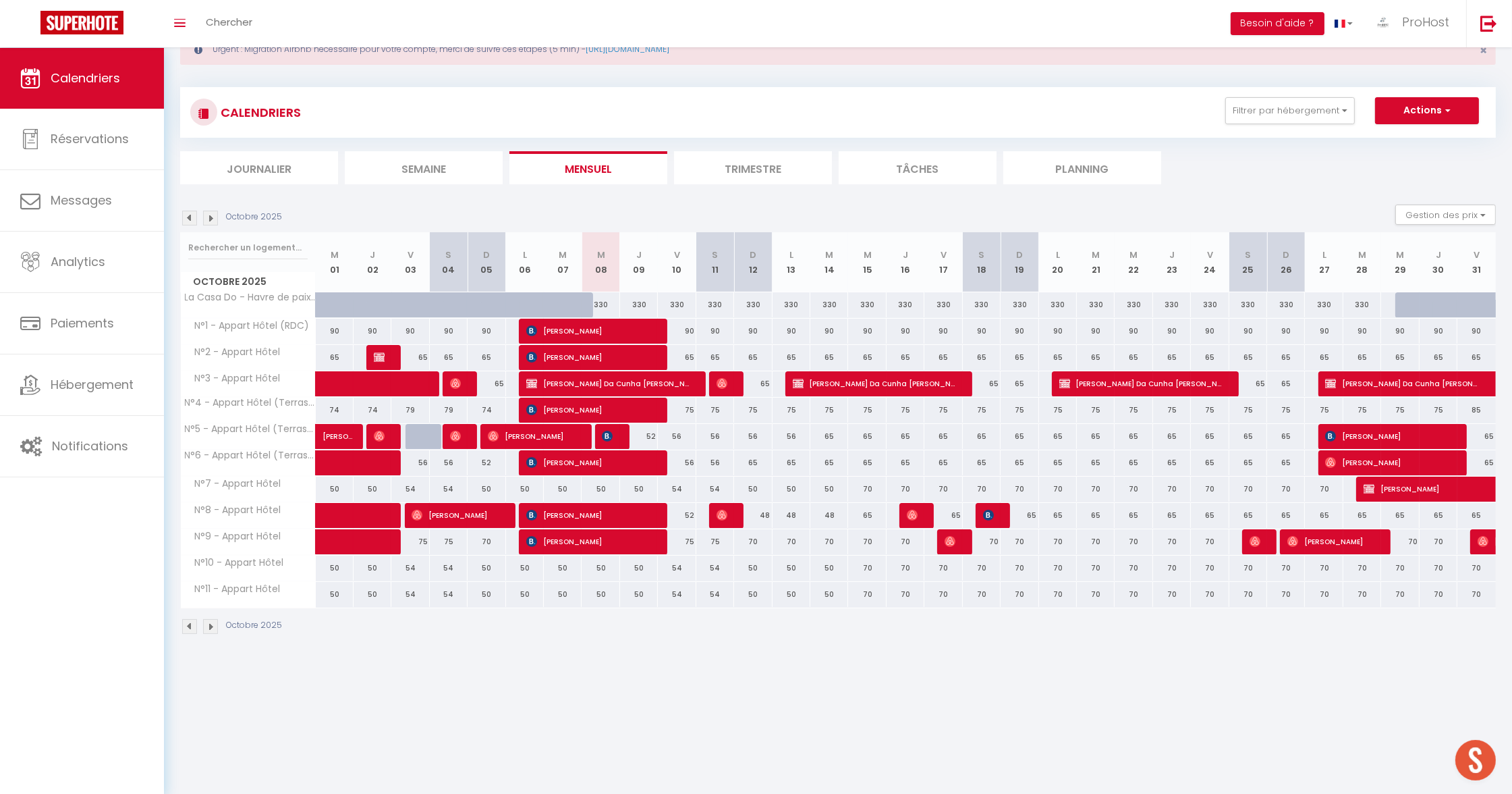
click at [1062, 720] on body "🟢 Des questions ou besoin d'assistance pour la migration AirBnB? Prenez rdv >>>…" at bounding box center [756, 398] width 1512 height 794
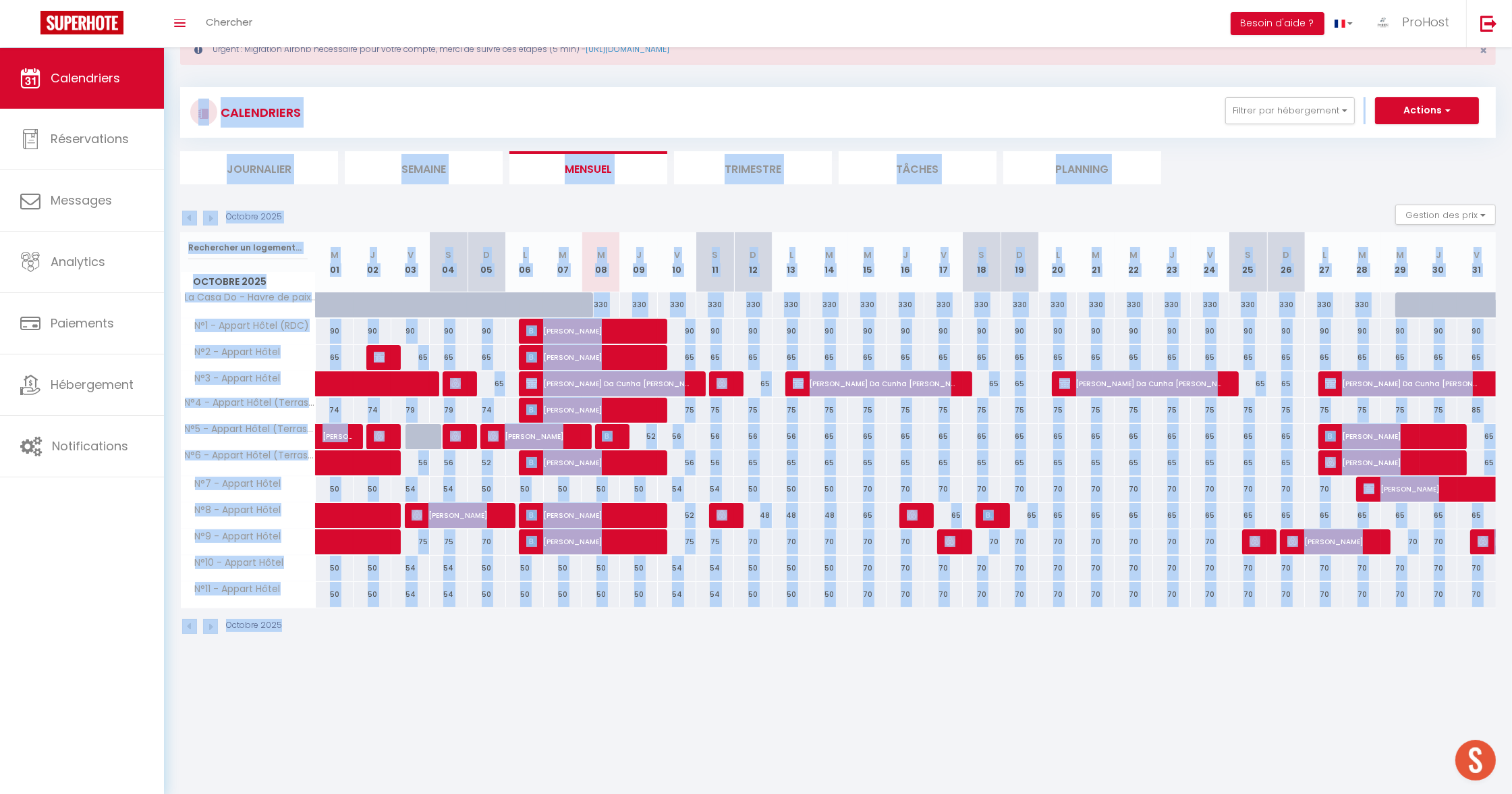
drag, startPoint x: 1280, startPoint y: 702, endPoint x: 177, endPoint y: 90, distance: 1261.4
click at [177, 90] on body "🟢 Des questions ou besoin d'assistance pour la migration AirBnB? Prenez rdv >>>…" at bounding box center [756, 398] width 1512 height 794
click at [574, 233] on th "M 07" at bounding box center [562, 262] width 38 height 60
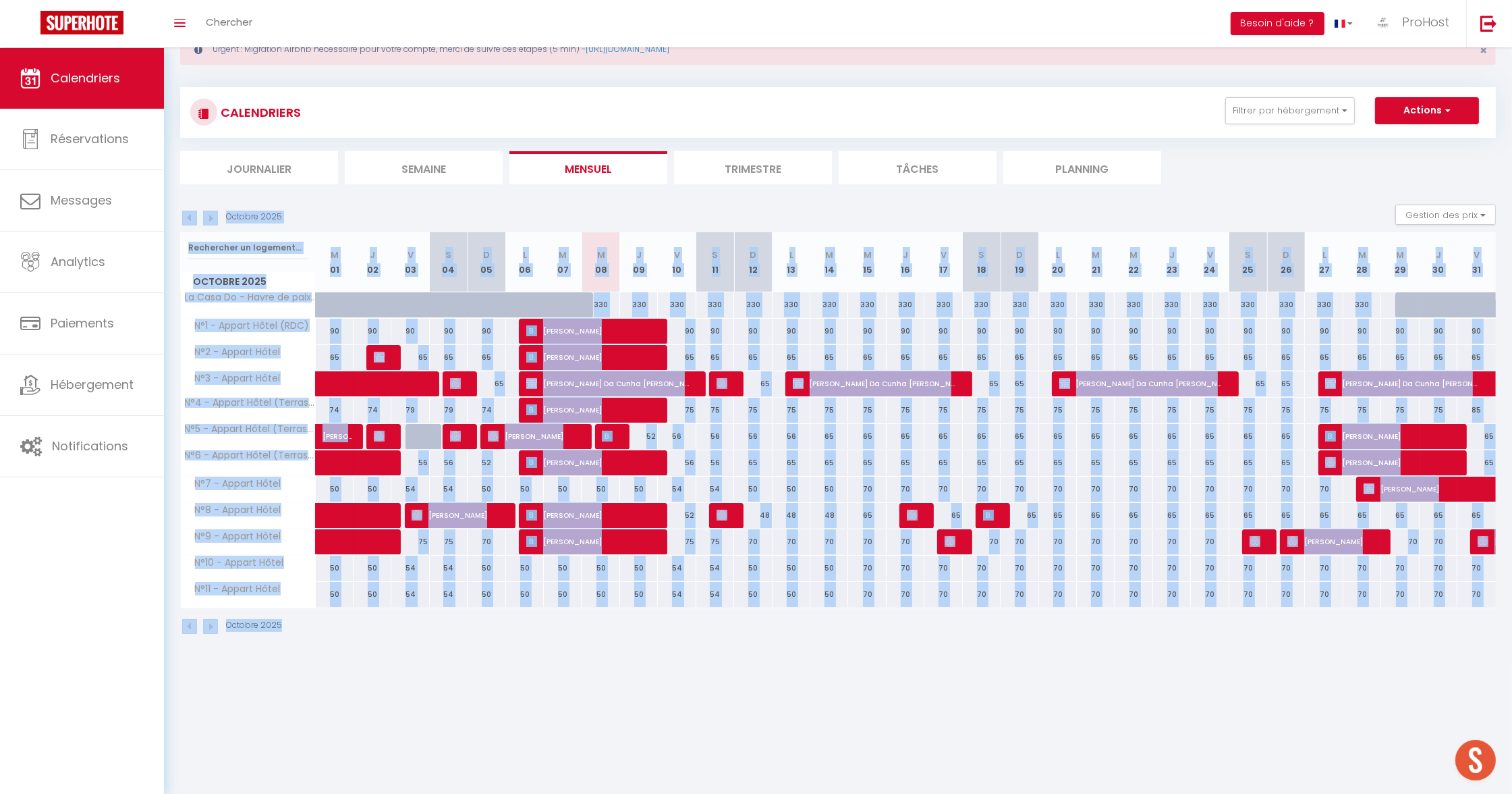
drag, startPoint x: 182, startPoint y: 189, endPoint x: 1003, endPoint y: 649, distance: 941.1
click at [1003, 649] on div "Urgent : Migration Airbnb nécessaire pour votre compte, merci de suivre ces éta…" at bounding box center [837, 333] width 1348 height 664
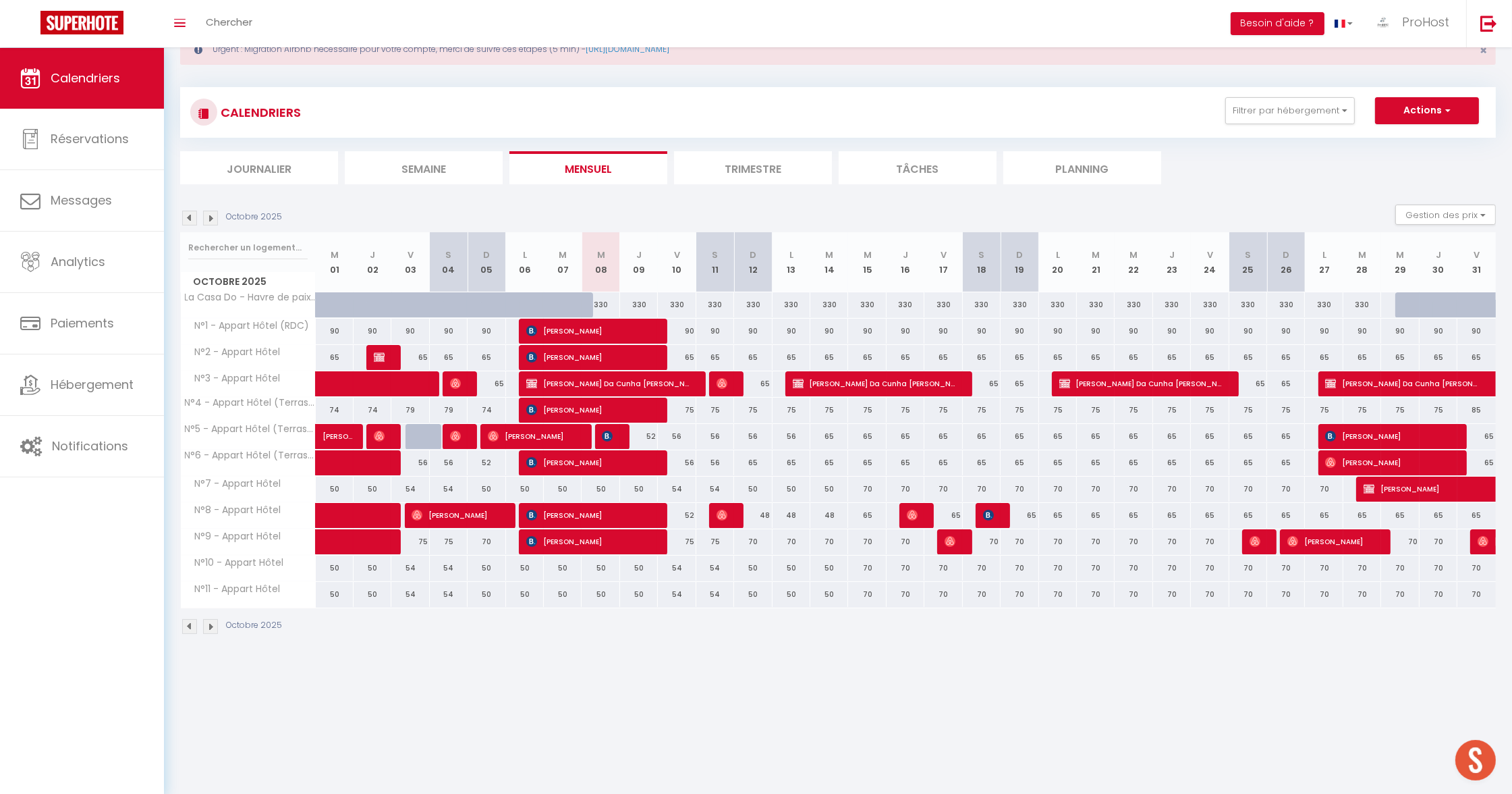
click at [807, 682] on body "🟢 Des questions ou besoin d'assistance pour la migration AirBnB? Prenez rdv >>>…" at bounding box center [756, 398] width 1512 height 794
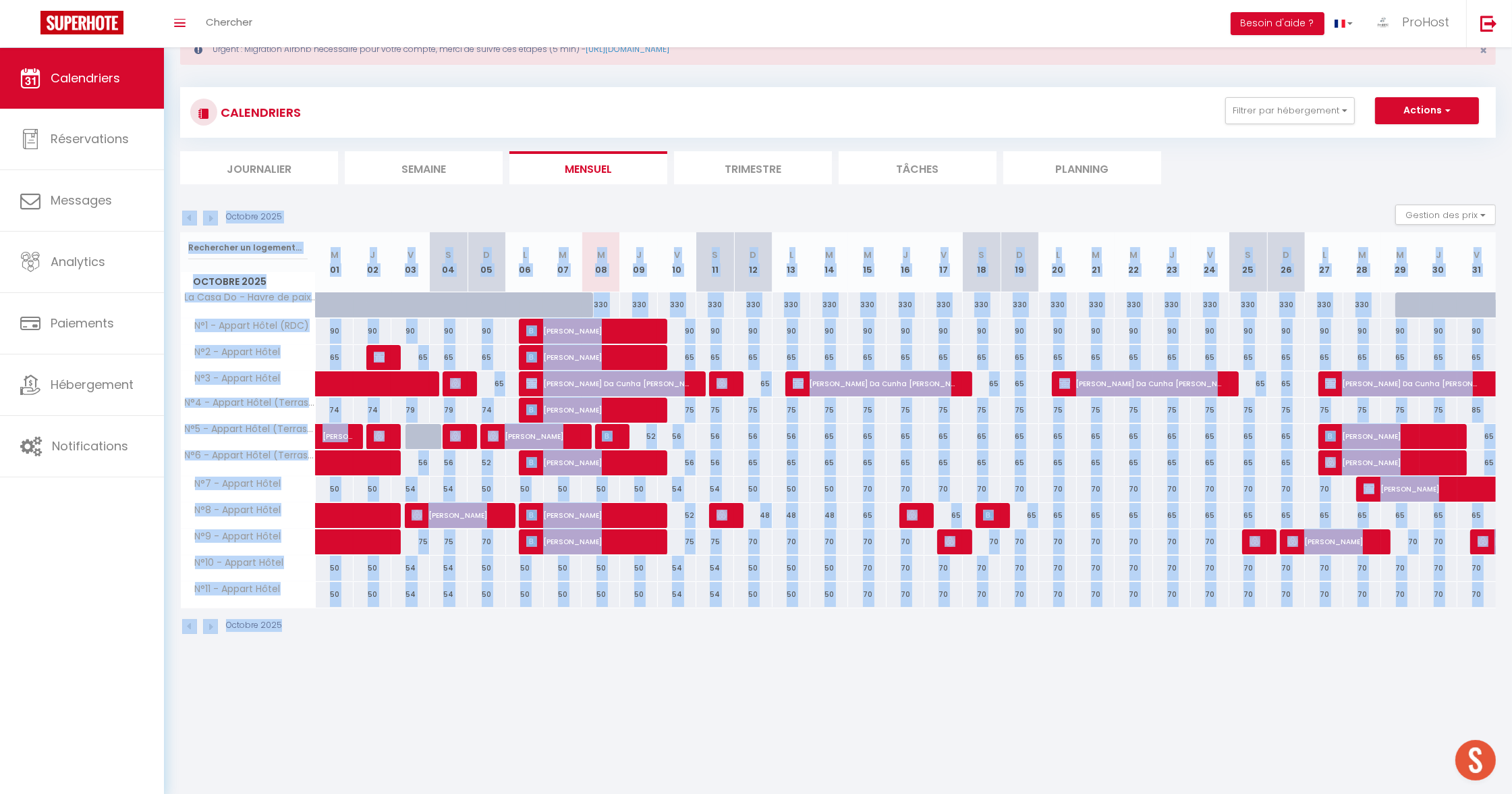
drag, startPoint x: 726, startPoint y: 682, endPoint x: 181, endPoint y: 192, distance: 732.9
click at [181, 192] on body "🟢 Des questions ou besoin d'assistance pour la migration AirBnB? Prenez rdv >>>…" at bounding box center [756, 398] width 1512 height 794
click at [346, 215] on div "Octobre 2025 Gestion des prix Nb Nuits minimum Règles Disponibilité" at bounding box center [838, 218] width 1315 height 28
drag, startPoint x: 176, startPoint y: 187, endPoint x: 1416, endPoint y: 726, distance: 1352.1
click at [1417, 727] on body "🟢 Des questions ou besoin d'assistance pour la migration AirBnB? Prenez rdv >>>…" at bounding box center [756, 398] width 1512 height 794
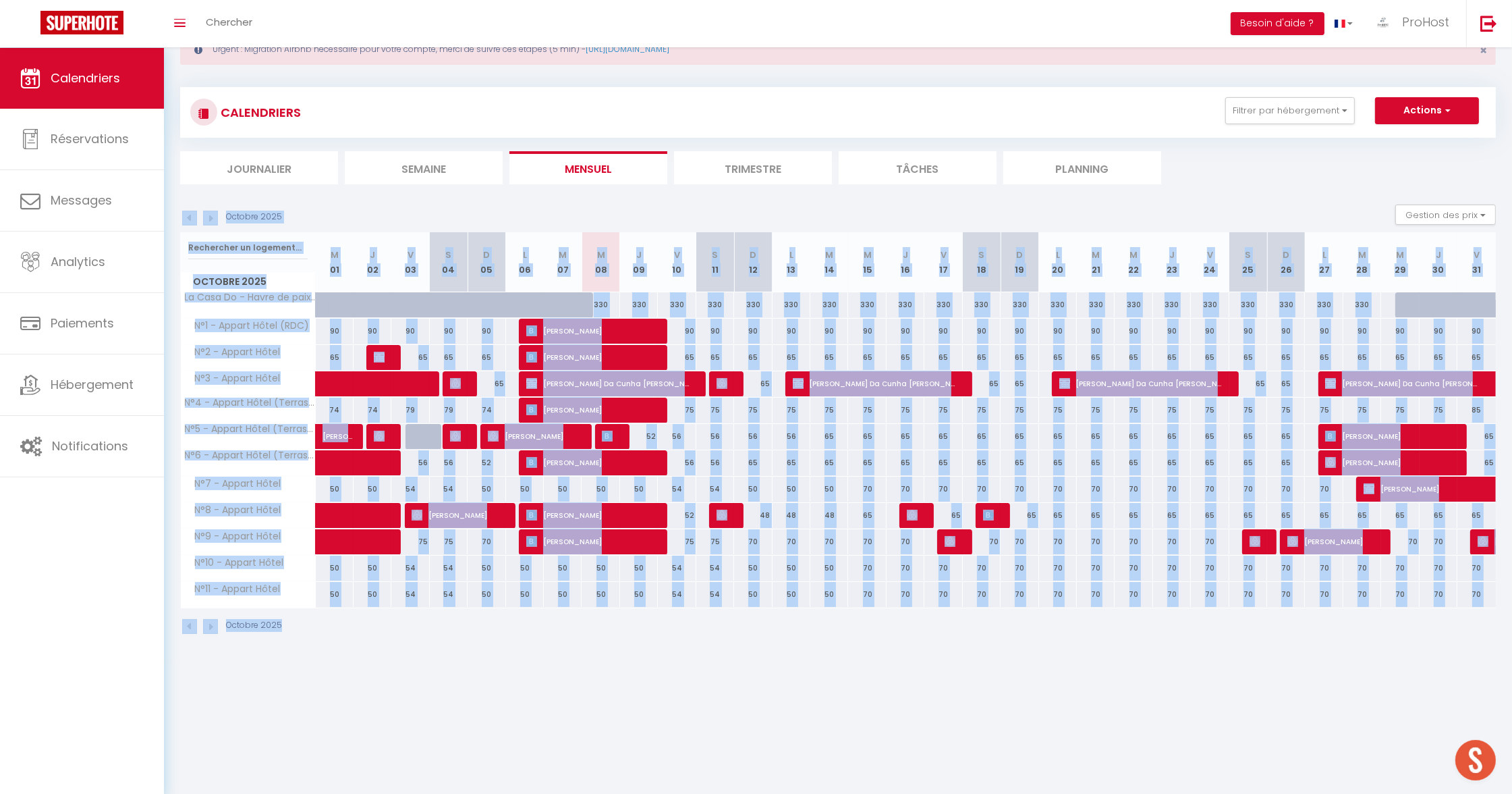
click at [1135, 687] on body "🟢 Des questions ou besoin d'assistance pour la migration AirBnB? Prenez rdv >>>…" at bounding box center [756, 398] width 1512 height 794
drag, startPoint x: 671, startPoint y: 264, endPoint x: 1486, endPoint y: 272, distance: 815.0
click at [1486, 272] on tr "Octobre 2025 M 01 J 02 V 03 S 04 D 05 L 06 M 07 M 08 J 09 V 10 S 11 D 12 L 13 M…" at bounding box center [839, 262] width 1315 height 60
click at [725, 267] on th "S 11" at bounding box center [715, 262] width 38 height 60
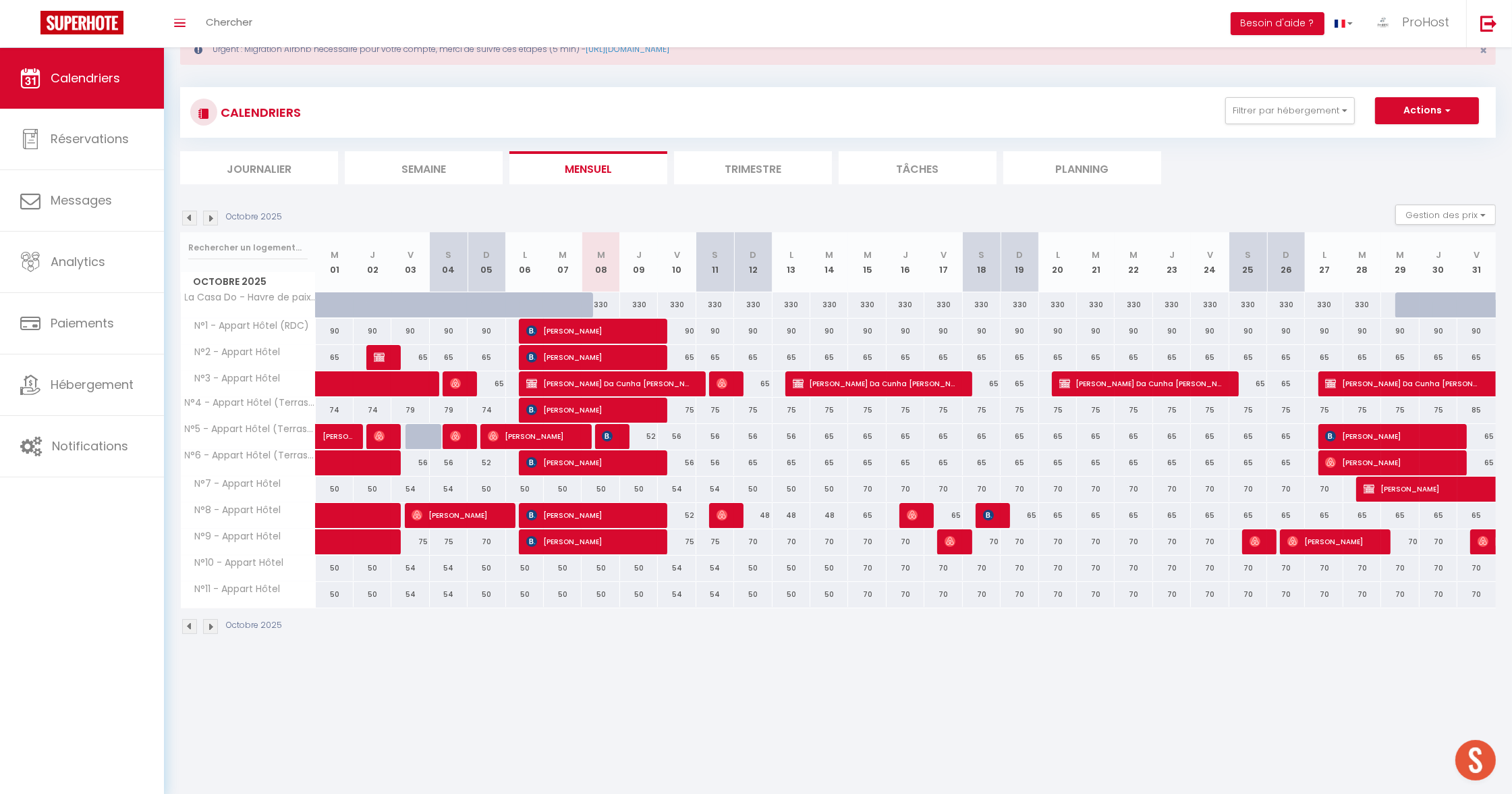
click at [694, 248] on th "V 10" at bounding box center [676, 262] width 38 height 60
click at [717, 258] on abbr "S" at bounding box center [715, 255] width 6 height 13
click at [720, 264] on th "S 11" at bounding box center [715, 262] width 38 height 60
click at [712, 268] on th "S 11" at bounding box center [715, 262] width 38 height 60
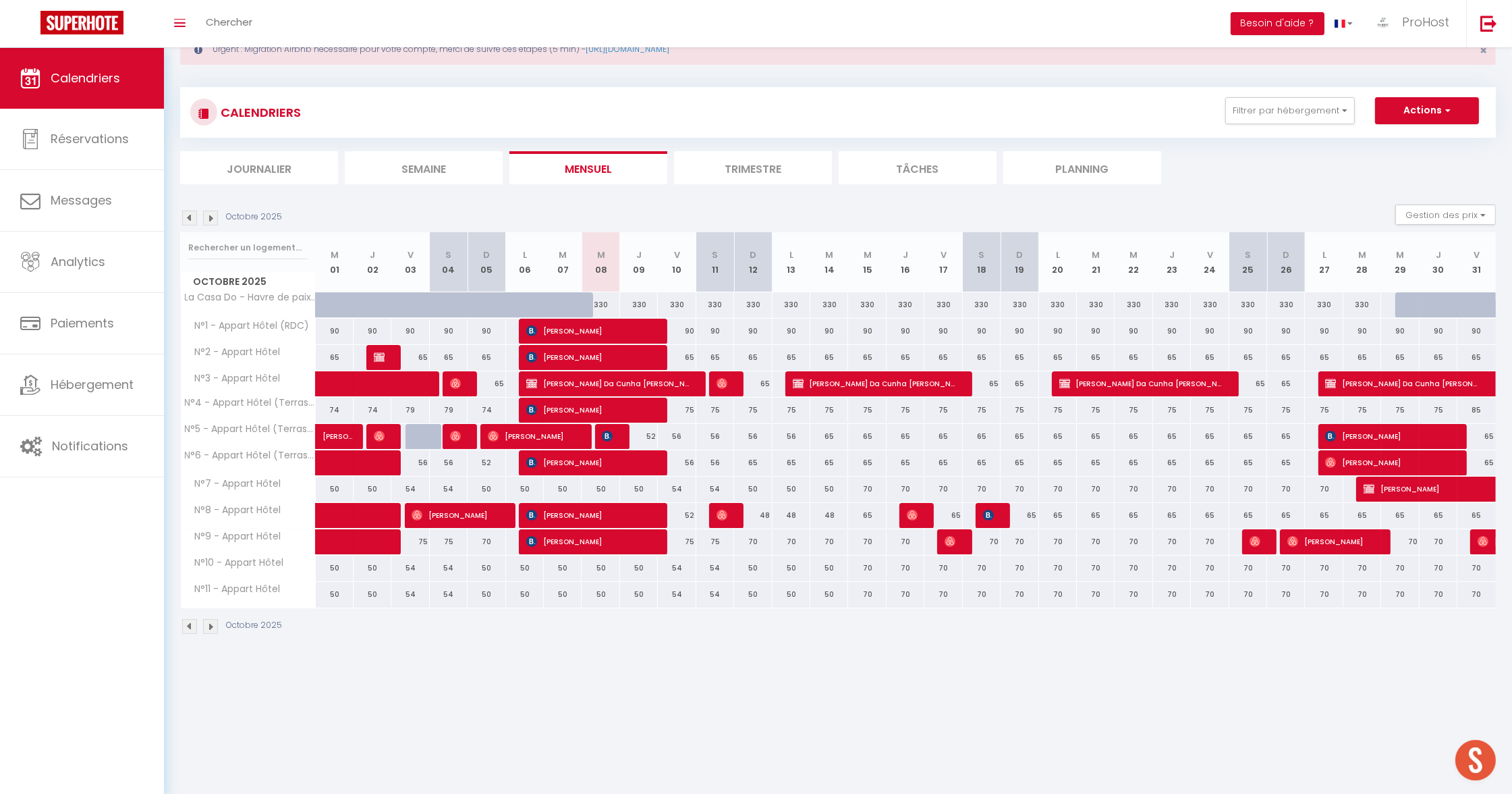
click at [712, 268] on th "S 11" at bounding box center [715, 262] width 38 height 60
click at [720, 265] on th "S 11" at bounding box center [715, 262] width 38 height 60
drag, startPoint x: 716, startPoint y: 268, endPoint x: 725, endPoint y: 268, distance: 9.0
click at [722, 269] on th "S 11" at bounding box center [715, 262] width 38 height 60
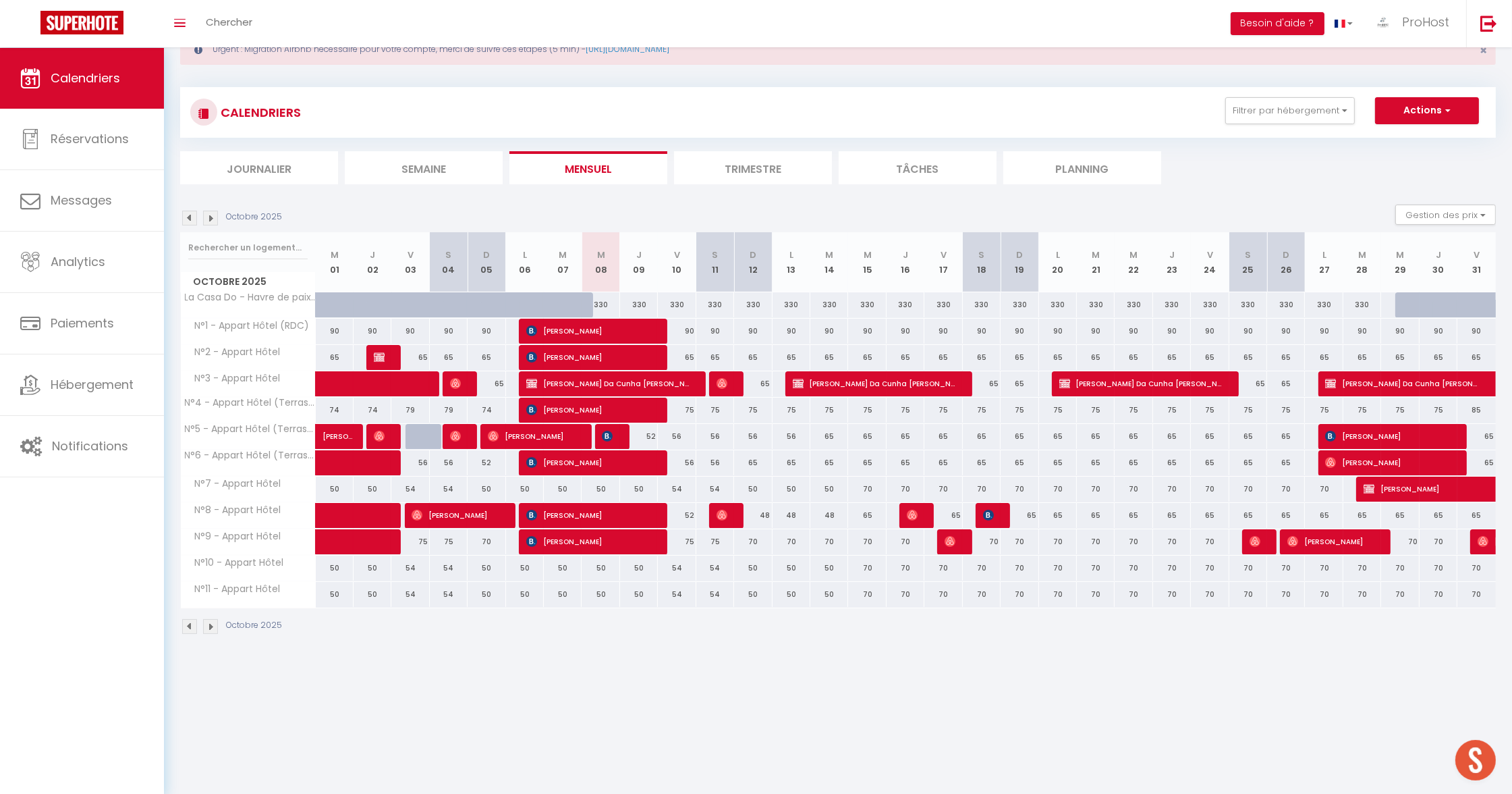
click at [725, 268] on th "S 11" at bounding box center [715, 262] width 38 height 60
drag, startPoint x: 720, startPoint y: 271, endPoint x: 705, endPoint y: 254, distance: 22.7
click at [705, 254] on th "S 11" at bounding box center [715, 262] width 38 height 60
click at [747, 199] on section "Octobre 2025 Gestion des prix Nb Nuits minimum Règles Disponibilité Octobre 202…" at bounding box center [838, 419] width 1315 height 457
drag, startPoint x: 596, startPoint y: 247, endPoint x: 190, endPoint y: 293, distance: 408.6
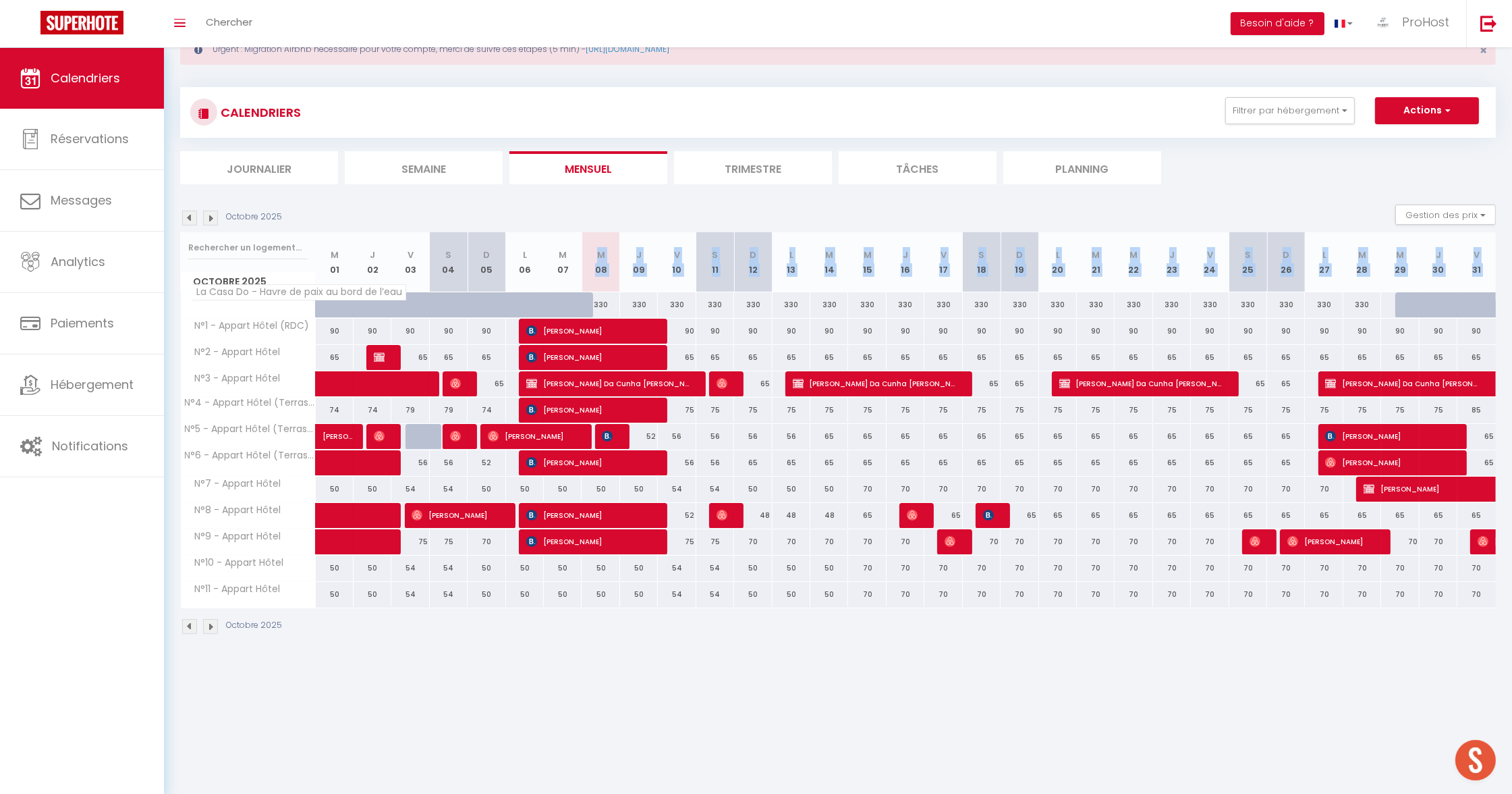
click at [185, 290] on div "Octobre 2025 M 01 J 02 V 03 S 04 D 05 L 06 M 07 M 08 J 09 V 10 S 11 D 12 L 13 M…" at bounding box center [838, 420] width 1315 height 376
click at [585, 222] on div "Octobre 2025 Gestion des prix Nb Nuits minimum Règles Disponibilité" at bounding box center [838, 218] width 1315 height 28
click at [596, 265] on th "M 08" at bounding box center [600, 262] width 38 height 60
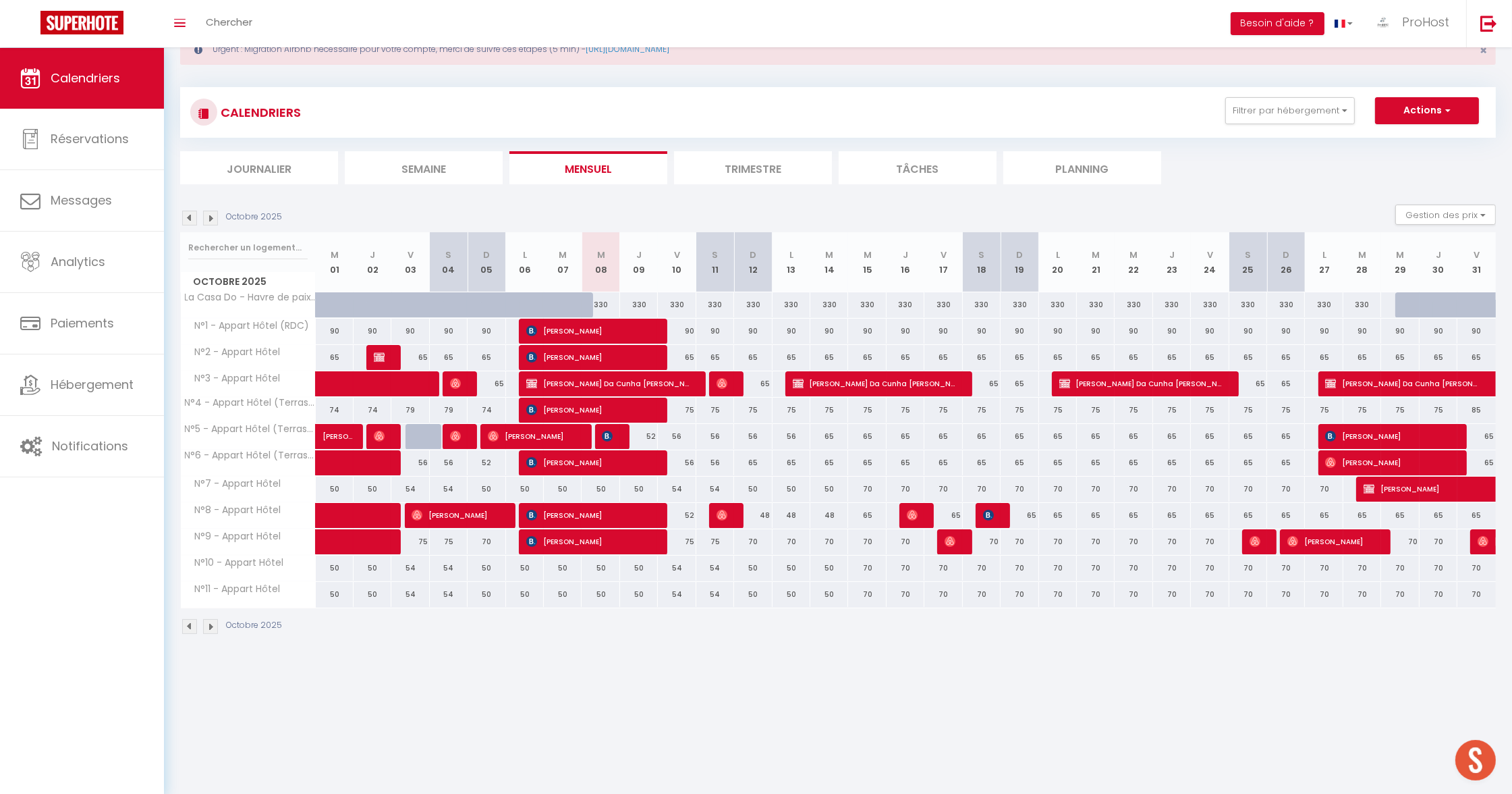
click at [613, 253] on th "M 08" at bounding box center [600, 262] width 38 height 60
drag, startPoint x: 605, startPoint y: 258, endPoint x: 597, endPoint y: 255, distance: 8.5
click at [597, 255] on th "M 08" at bounding box center [600, 262] width 38 height 60
click at [601, 250] on abbr "M" at bounding box center [601, 255] width 8 height 13
click at [601, 251] on abbr "M" at bounding box center [601, 255] width 8 height 13
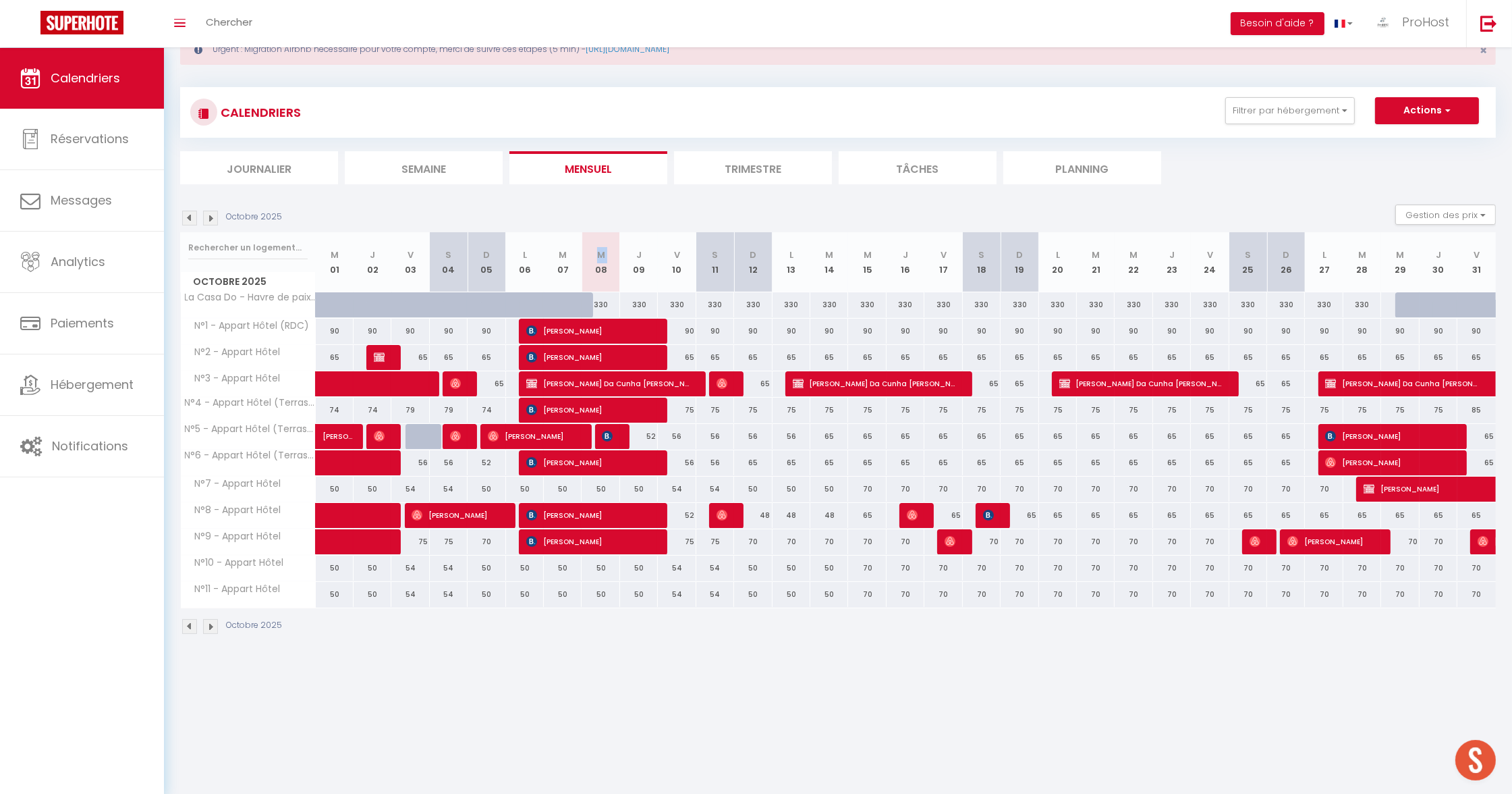
click at [601, 251] on abbr "M" at bounding box center [601, 255] width 8 height 13
click at [606, 246] on th "M 08" at bounding box center [600, 262] width 38 height 60
drag, startPoint x: 644, startPoint y: 255, endPoint x: 605, endPoint y: 257, distance: 39.1
click at [605, 257] on tr "Octobre 2025 M 01 J 02 V 03 S 04 D 05 L 06 M 07 M 08 J 09 V 10 S 11 D 12 L 13 M…" at bounding box center [839, 262] width 1315 height 60
click at [586, 250] on th "M 08" at bounding box center [600, 262] width 38 height 60
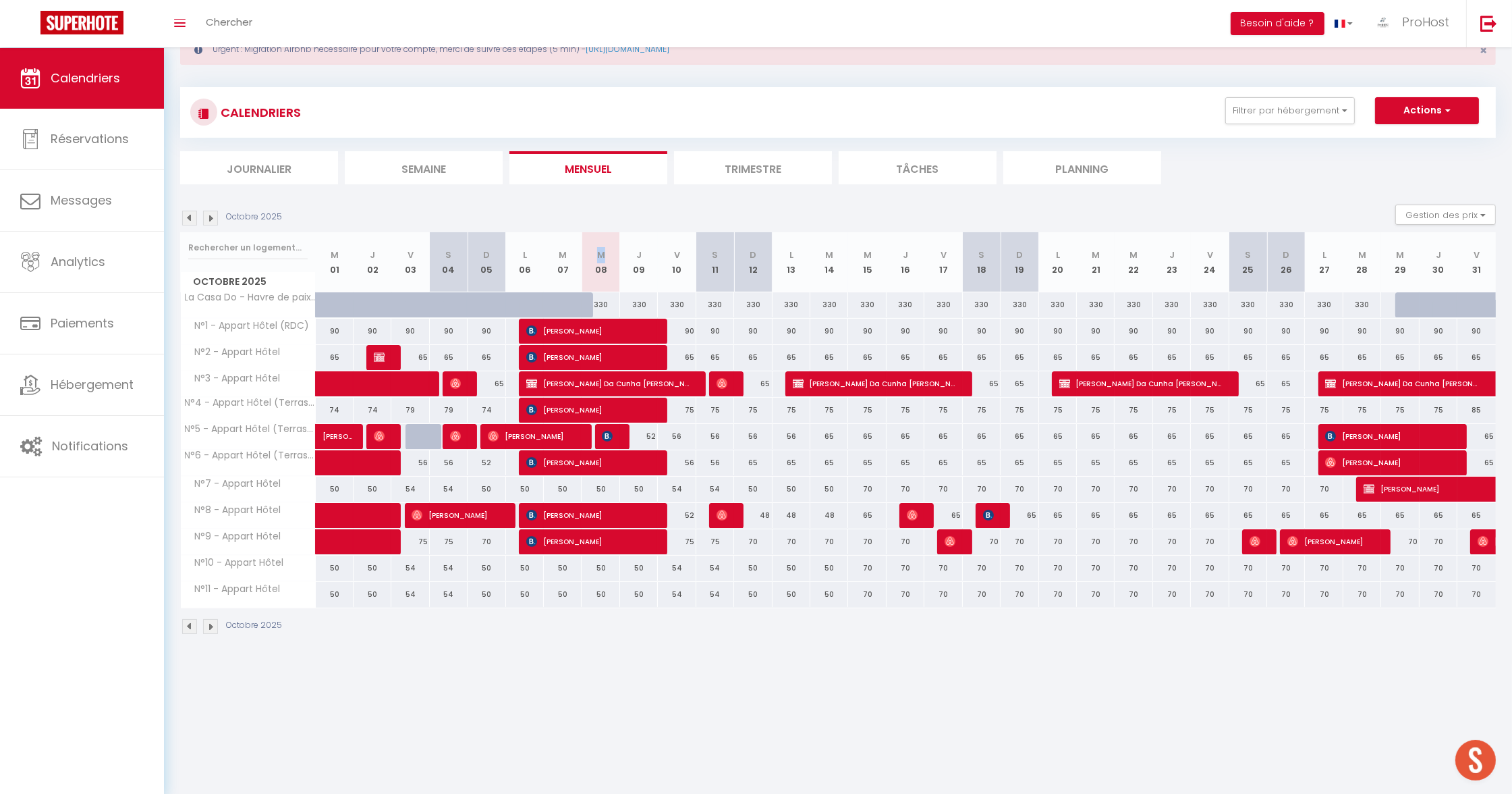
drag, startPoint x: 605, startPoint y: 255, endPoint x: 581, endPoint y: 264, distance: 25.6
click at [580, 263] on tr "Octobre 2025 M 01 J 02 V 03 S 04 D 05 L 06 M 07 M 08 J 09 V 10 S 11 D 12 L 13 M…" at bounding box center [839, 262] width 1315 height 60
click at [614, 267] on th "M 08" at bounding box center [600, 262] width 38 height 60
drag, startPoint x: 611, startPoint y: 273, endPoint x: 600, endPoint y: 245, distance: 30.1
click at [600, 245] on th "M 08" at bounding box center [600, 262] width 38 height 60
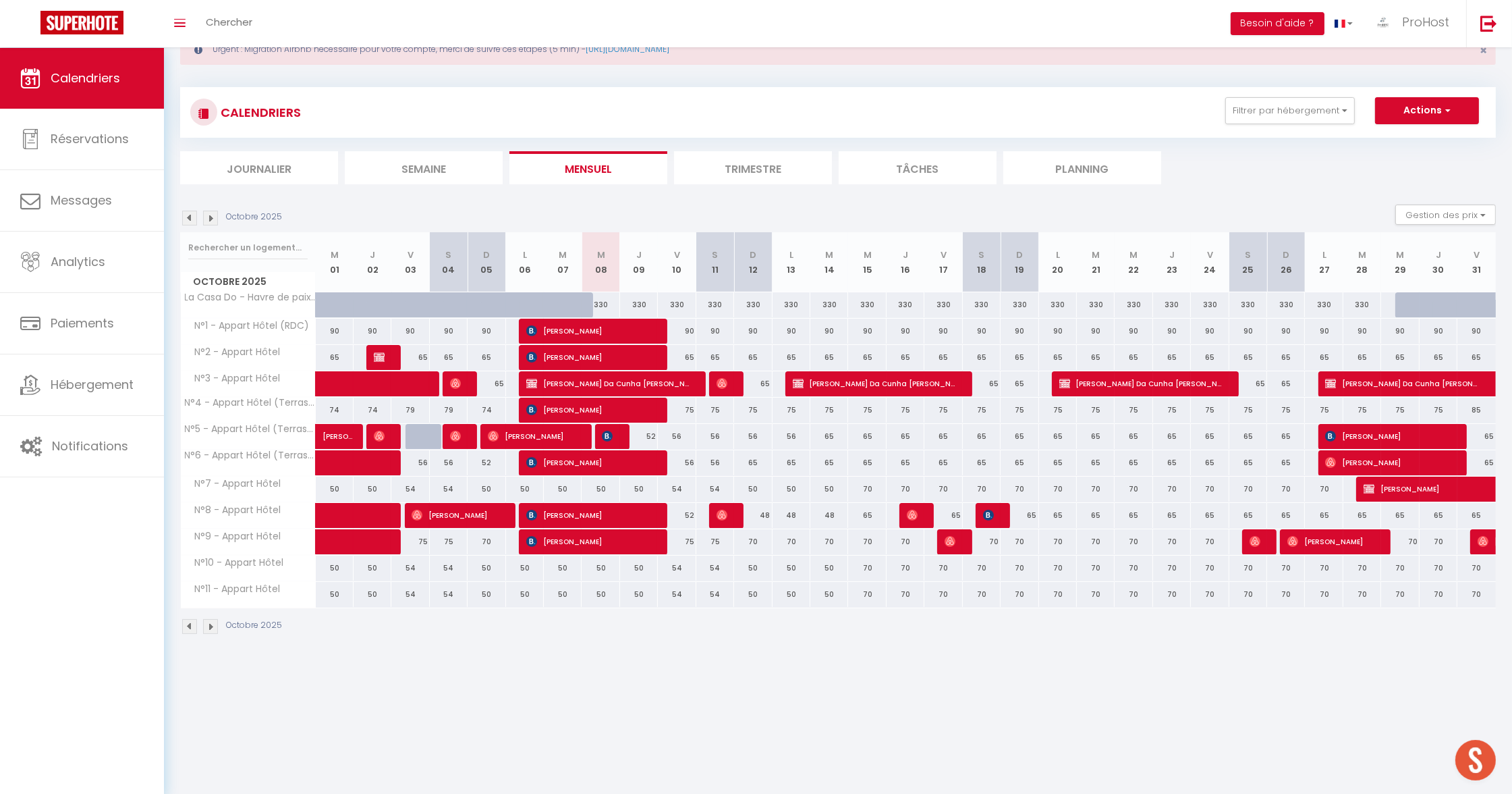
click at [618, 227] on div "Octobre 2025 Gestion des prix Nb Nuits minimum Règles Disponibilité" at bounding box center [838, 218] width 1315 height 28
drag, startPoint x: 877, startPoint y: 276, endPoint x: 864, endPoint y: 255, distance: 24.7
click at [864, 255] on th "M 15" at bounding box center [866, 262] width 38 height 60
click at [877, 236] on th "M 15" at bounding box center [866, 262] width 38 height 60
drag, startPoint x: 873, startPoint y: 268, endPoint x: 861, endPoint y: 251, distance: 20.8
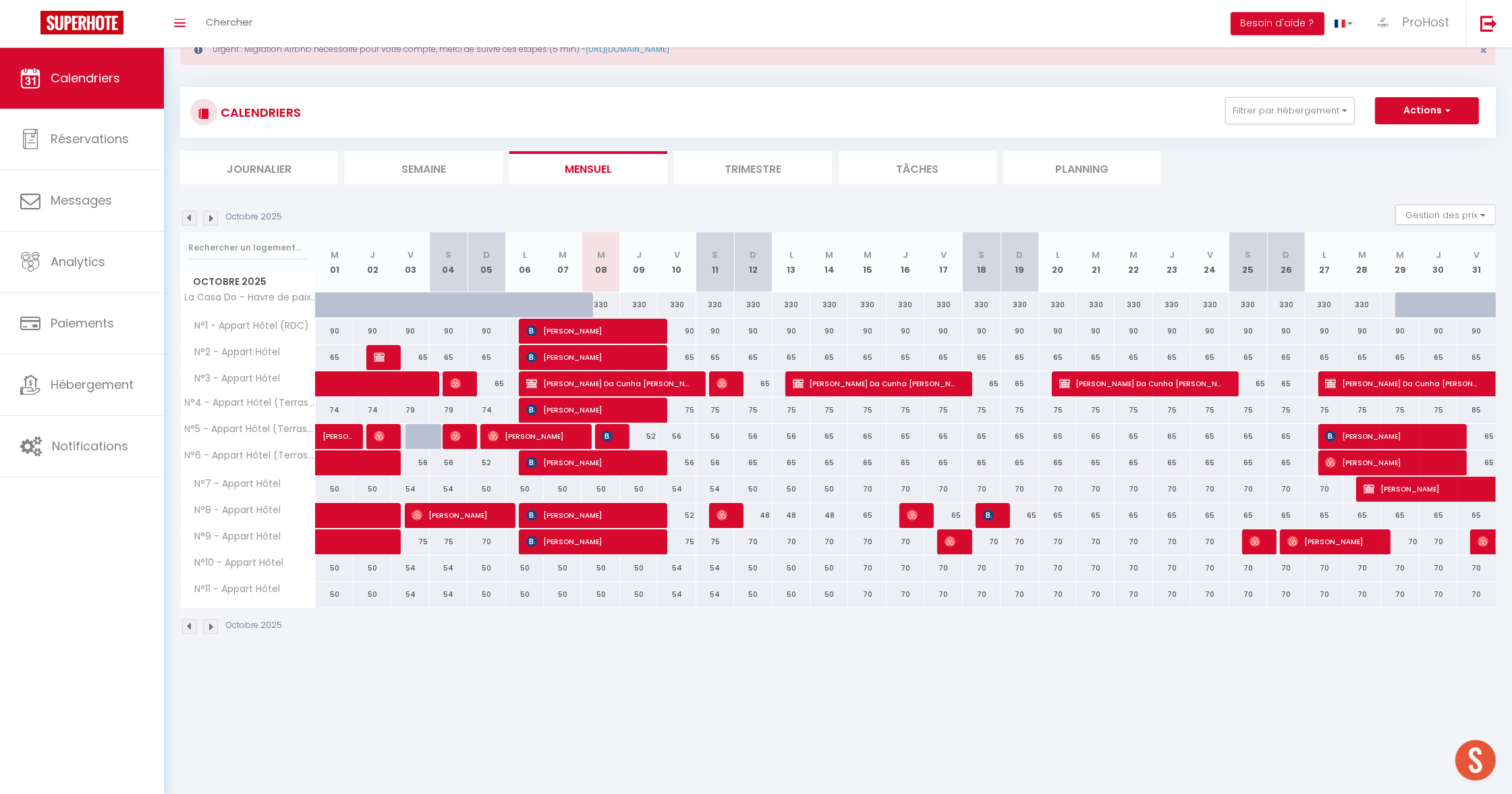
click at [861, 251] on th "M 15" at bounding box center [866, 262] width 38 height 60
click at [879, 240] on th "M 15" at bounding box center [866, 262] width 38 height 60
drag, startPoint x: 864, startPoint y: 257, endPoint x: 872, endPoint y: 268, distance: 13.6
click at [872, 268] on th "M 15" at bounding box center [866, 262] width 38 height 60
click at [867, 258] on abbr "M" at bounding box center [867, 255] width 8 height 13
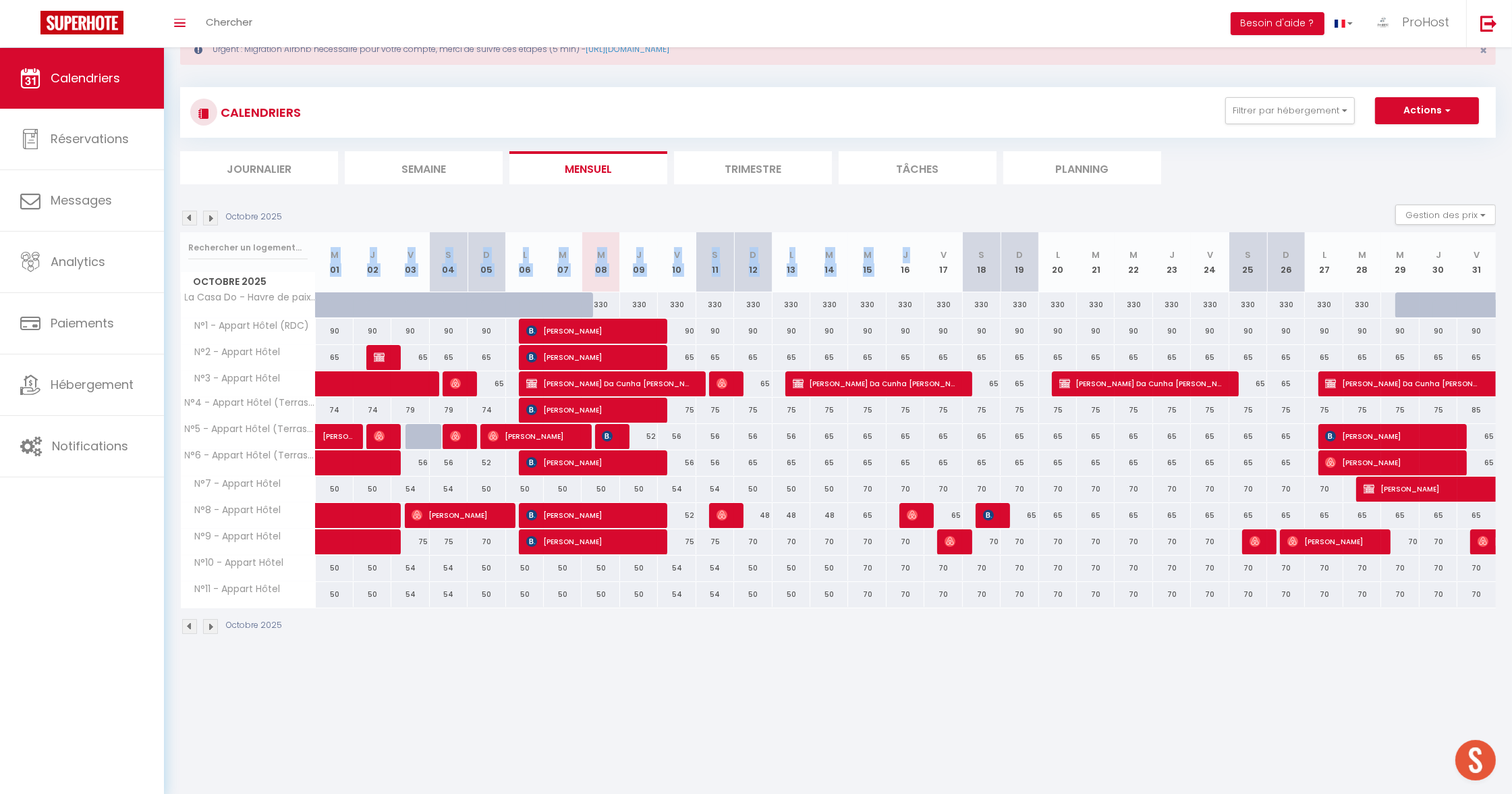
drag, startPoint x: 887, startPoint y: 266, endPoint x: 319, endPoint y: 245, distance: 568.4
click at [316, 249] on tr "Octobre 2025 M 01 J 02 V 03 S 04 D 05 L 06 M 07 M 08 J 09 V 10 S 11 D 12 L 13 M…" at bounding box center [839, 262] width 1315 height 60
click at [310, 227] on div "Octobre 2025 Gestion des prix Nb Nuits minimum Règles Disponibilité" at bounding box center [838, 218] width 1315 height 28
drag, startPoint x: 177, startPoint y: 203, endPoint x: 192, endPoint y: 286, distance: 84.3
click at [192, 286] on div "Urgent : Migration Airbnb nécessaire pour votre compte, merci de suivre ces éta…" at bounding box center [837, 333] width 1348 height 664
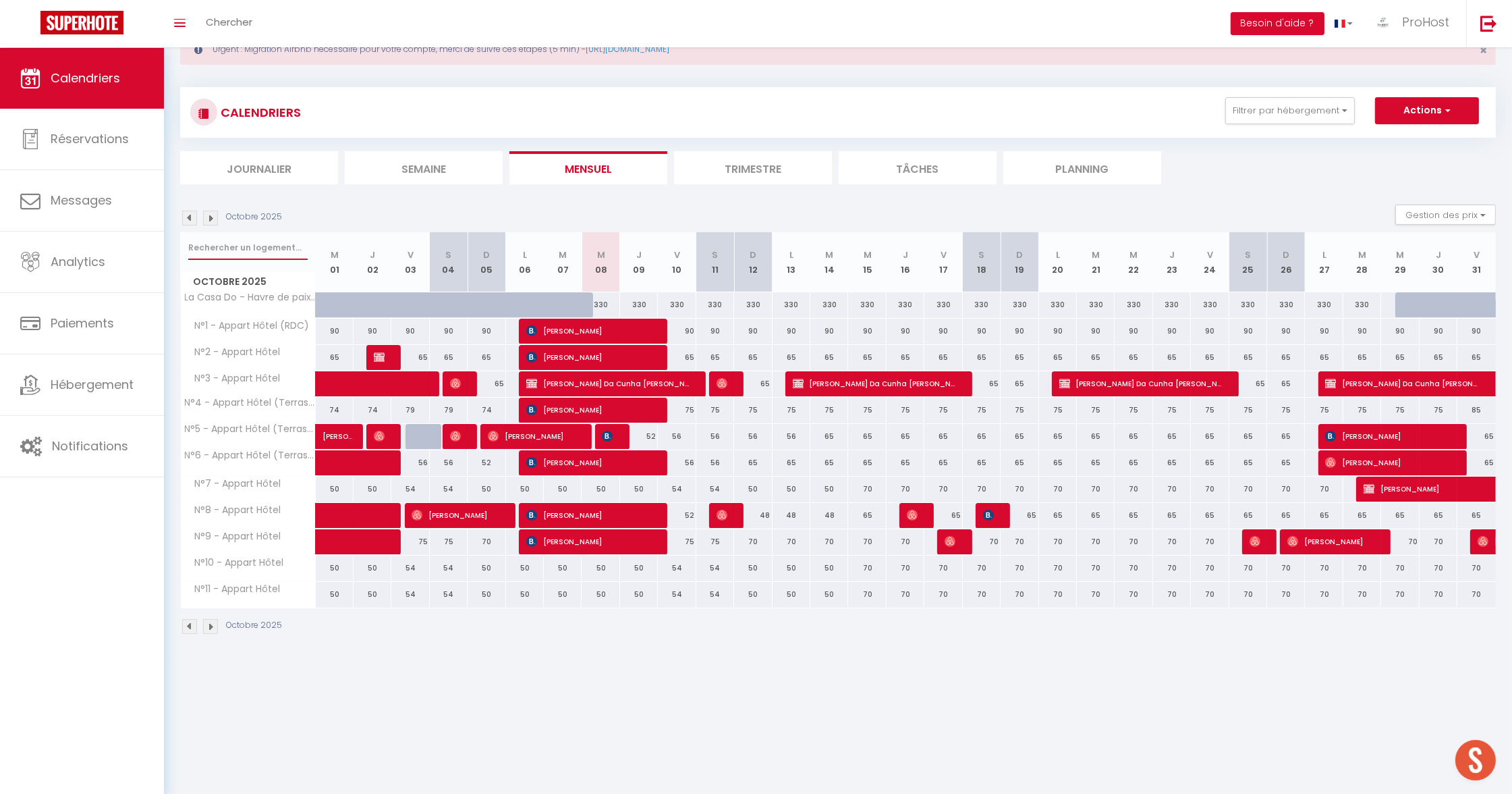
drag, startPoint x: 242, startPoint y: 240, endPoint x: 232, endPoint y: 240, distance: 10.0
click at [242, 240] on input "text" at bounding box center [248, 247] width 119 height 24
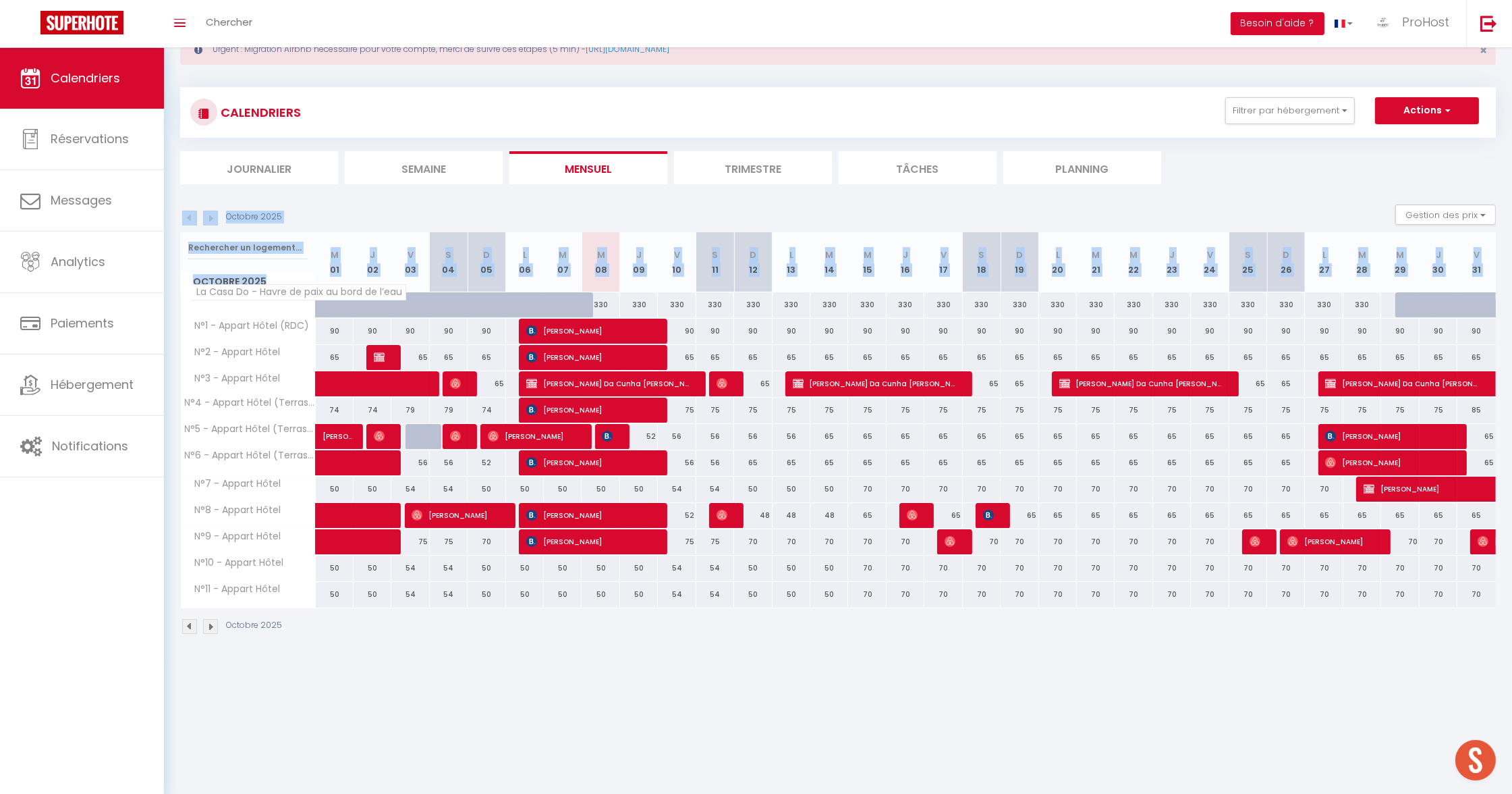
drag, startPoint x: 180, startPoint y: 197, endPoint x: 185, endPoint y: 294, distance: 97.1
click at [185, 294] on div "Urgent : Migration Airbnb nécessaire pour votre compte, merci de suivre ces éta…" at bounding box center [837, 333] width 1348 height 664
click at [430, 273] on th "S 04" at bounding box center [448, 262] width 38 height 60
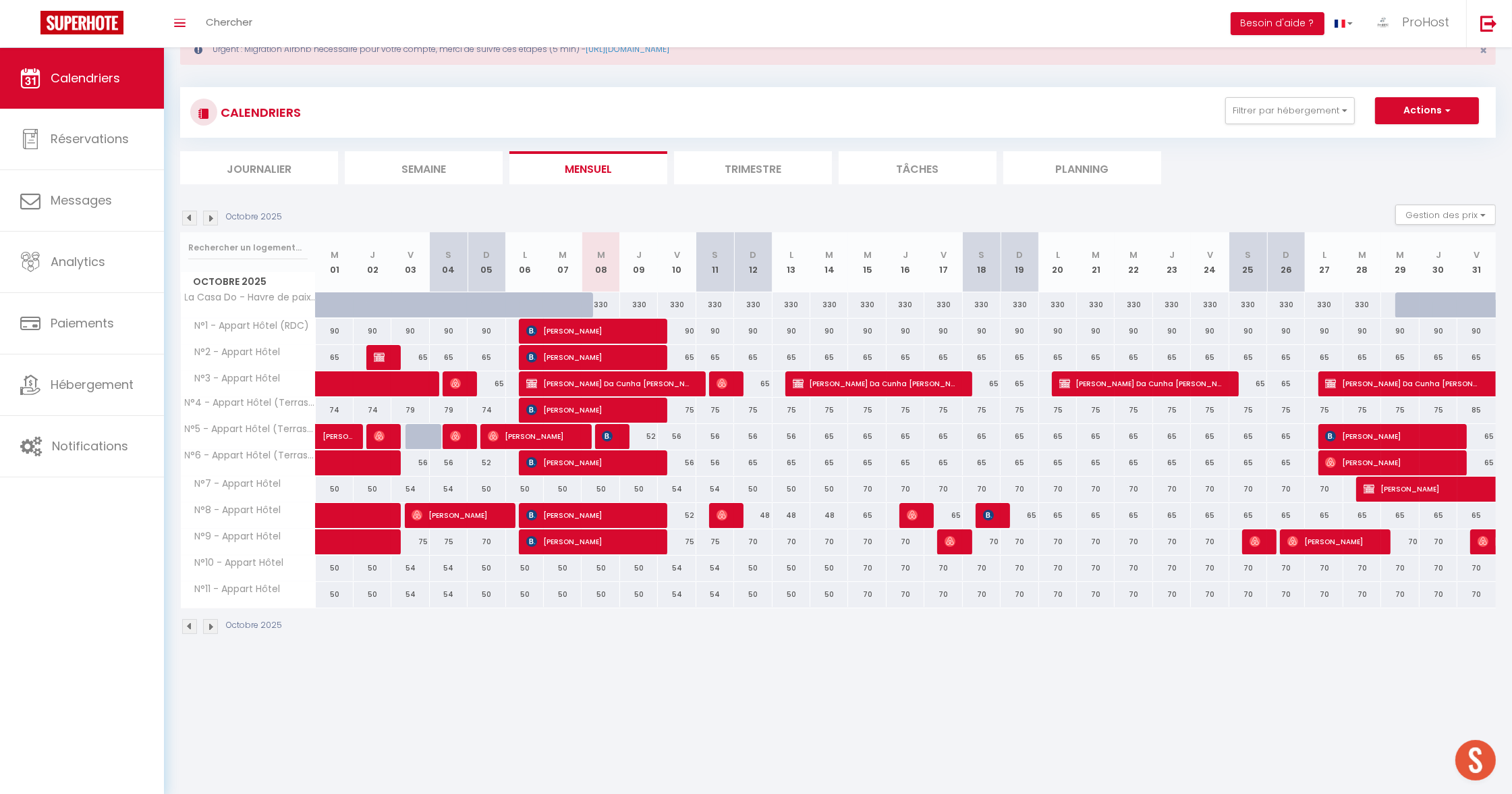
click at [448, 270] on th "S 04" at bounding box center [448, 262] width 38 height 60
click at [468, 268] on th "D 05" at bounding box center [486, 262] width 38 height 60
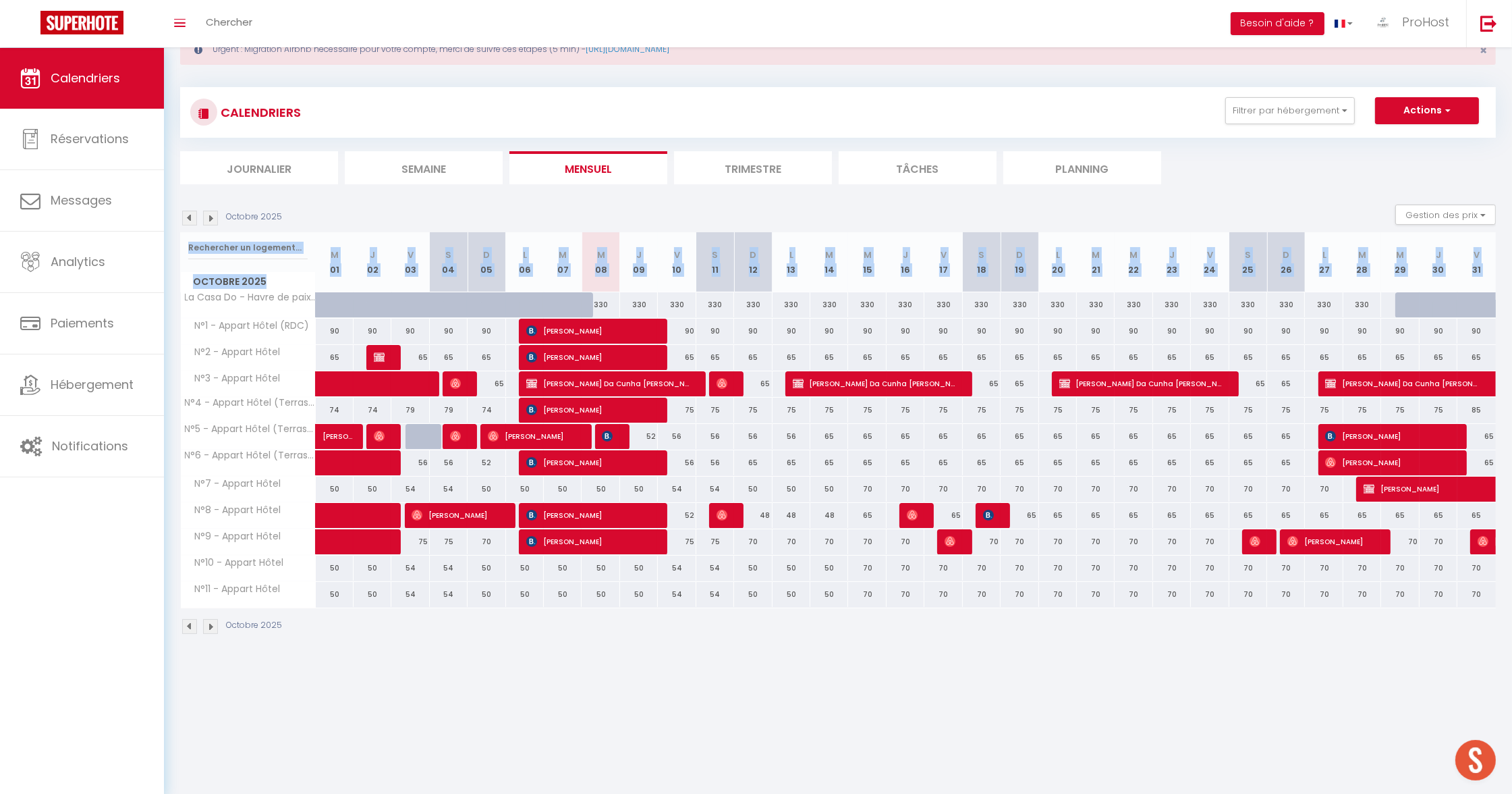
drag, startPoint x: 212, startPoint y: 245, endPoint x: 182, endPoint y: 289, distance: 53.3
click at [182, 289] on div "Octobre 2025 M 01 J 02 V 03 S 04 D 05 L 06 M 07 M 08 J 09 V 10 S 11 D 12 L 13 M…" at bounding box center [838, 420] width 1315 height 376
click at [268, 247] on input "text" at bounding box center [248, 247] width 119 height 24
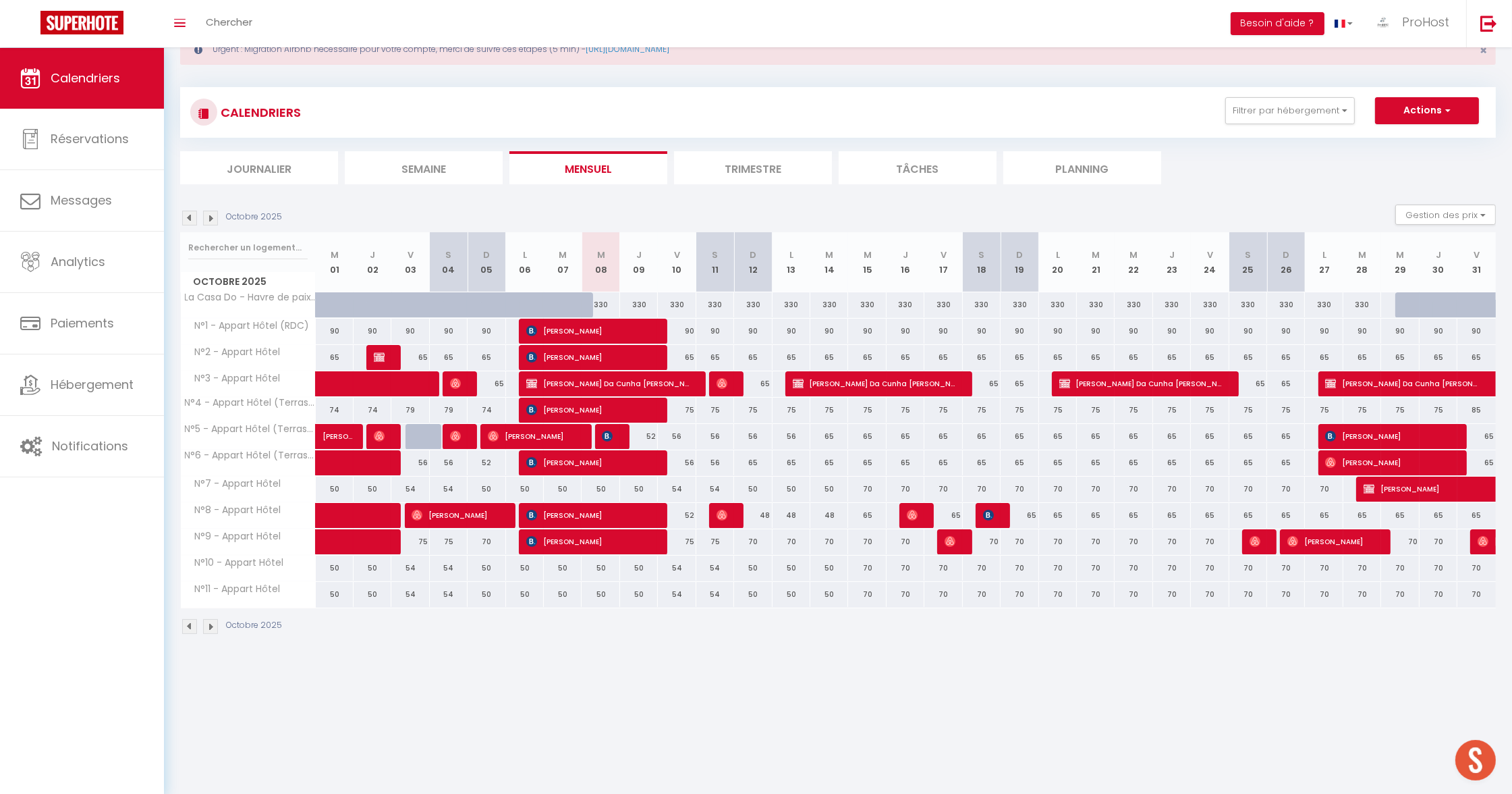
click at [324, 222] on div "Octobre 2025 Gestion des prix Nb Nuits minimum Règles Disponibilité" at bounding box center [838, 218] width 1315 height 28
click at [288, 219] on div "Octobre 2025 Gestion des prix Nb Nuits minimum Règles Disponibilité" at bounding box center [838, 218] width 1315 height 28
drag, startPoint x: 295, startPoint y: 217, endPoint x: 303, endPoint y: 219, distance: 8.2
click at [294, 217] on div "Octobre 2025 Gestion des prix Nb Nuits minimum Règles Disponibilité" at bounding box center [838, 218] width 1315 height 28
drag, startPoint x: 322, startPoint y: 222, endPoint x: 279, endPoint y: 214, distance: 43.7
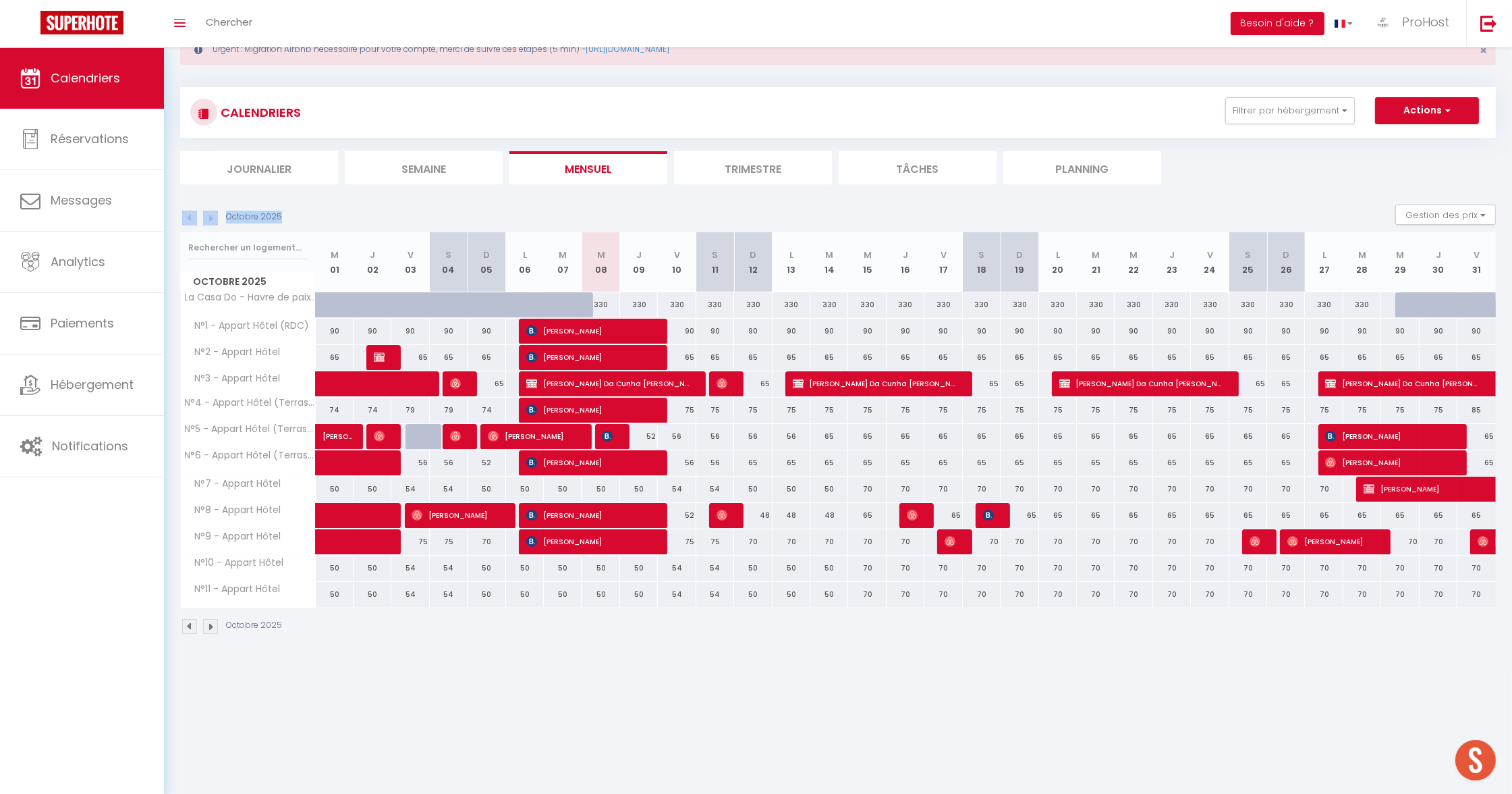
click at [279, 214] on div "Octobre 2025 Gestion des prix Nb Nuits minimum Règles Disponibilité" at bounding box center [838, 218] width 1315 height 28
click at [295, 213] on div "Octobre 2025 Gestion des prix Nb Nuits minimum Règles Disponibilité" at bounding box center [838, 218] width 1315 height 28
drag, startPoint x: 285, startPoint y: 213, endPoint x: 278, endPoint y: 219, distance: 9.2
click at [278, 219] on div "Octobre 2025 Gestion des prix Nb Nuits minimum Règles Disponibilité" at bounding box center [838, 218] width 1315 height 28
click at [266, 215] on p "Octobre 2025" at bounding box center [254, 217] width 56 height 13
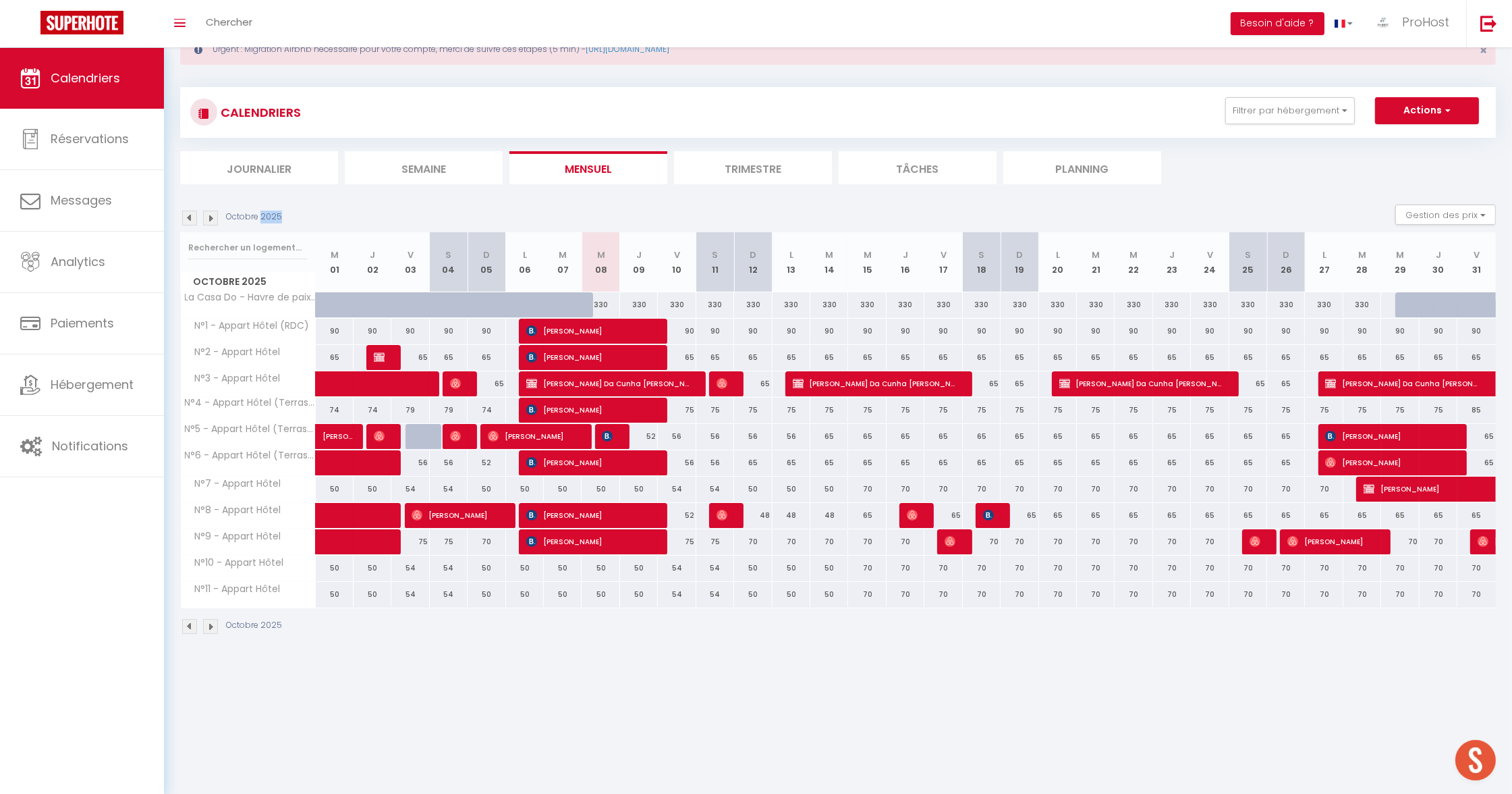
click at [266, 215] on p "Octobre 2025" at bounding box center [254, 217] width 56 height 13
click at [276, 210] on p "Octobre 2025" at bounding box center [254, 217] width 56 height 13
click at [266, 215] on p "Octobre 2025" at bounding box center [254, 217] width 56 height 13
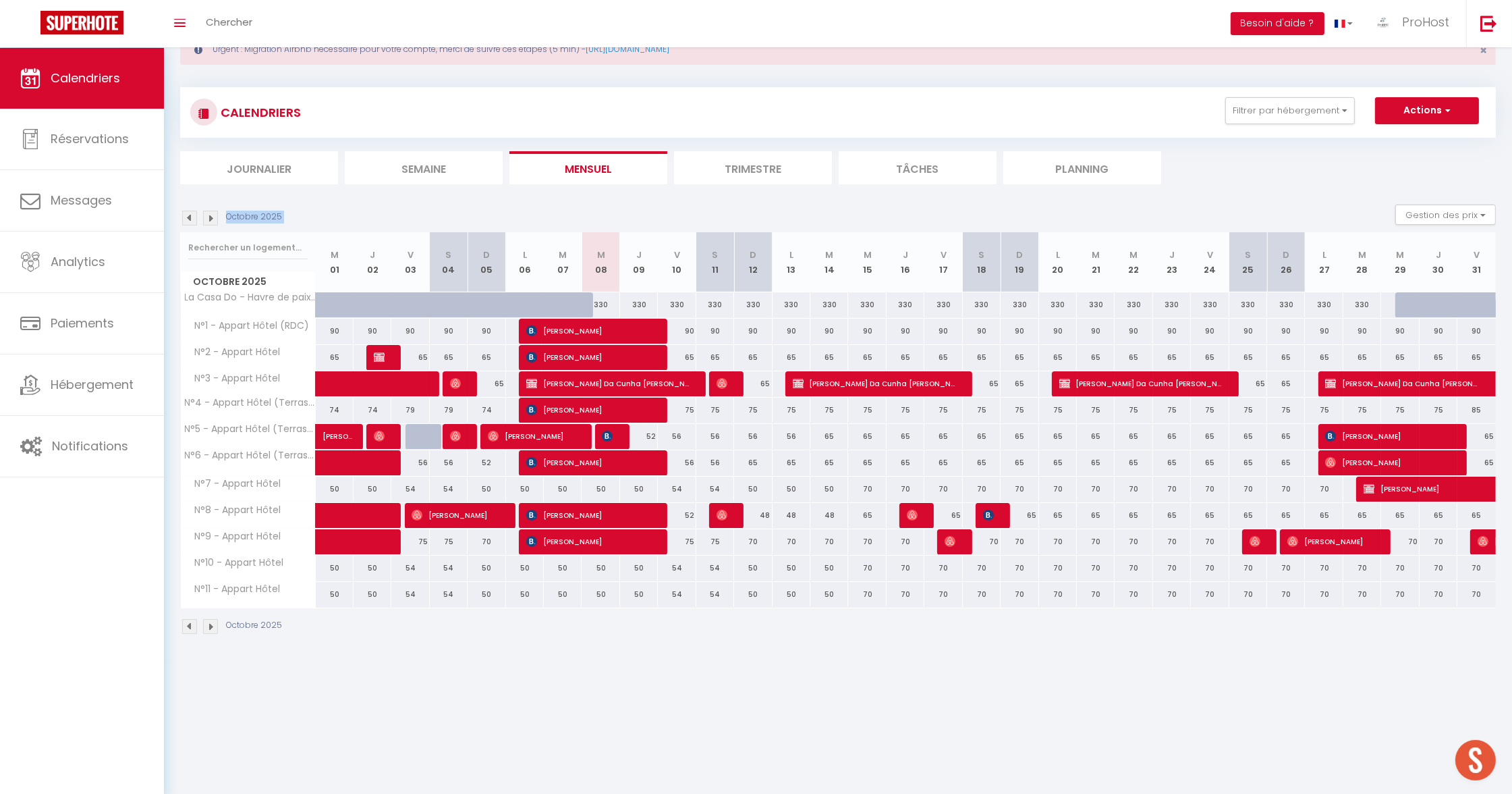
click at [266, 215] on p "Octobre 2025" at bounding box center [254, 217] width 56 height 13
click at [259, 215] on p "Octobre 2025" at bounding box center [254, 217] width 56 height 13
click at [301, 210] on div "Octobre 2025 Gestion des prix Nb Nuits minimum Règles Disponibilité" at bounding box center [838, 218] width 1315 height 28
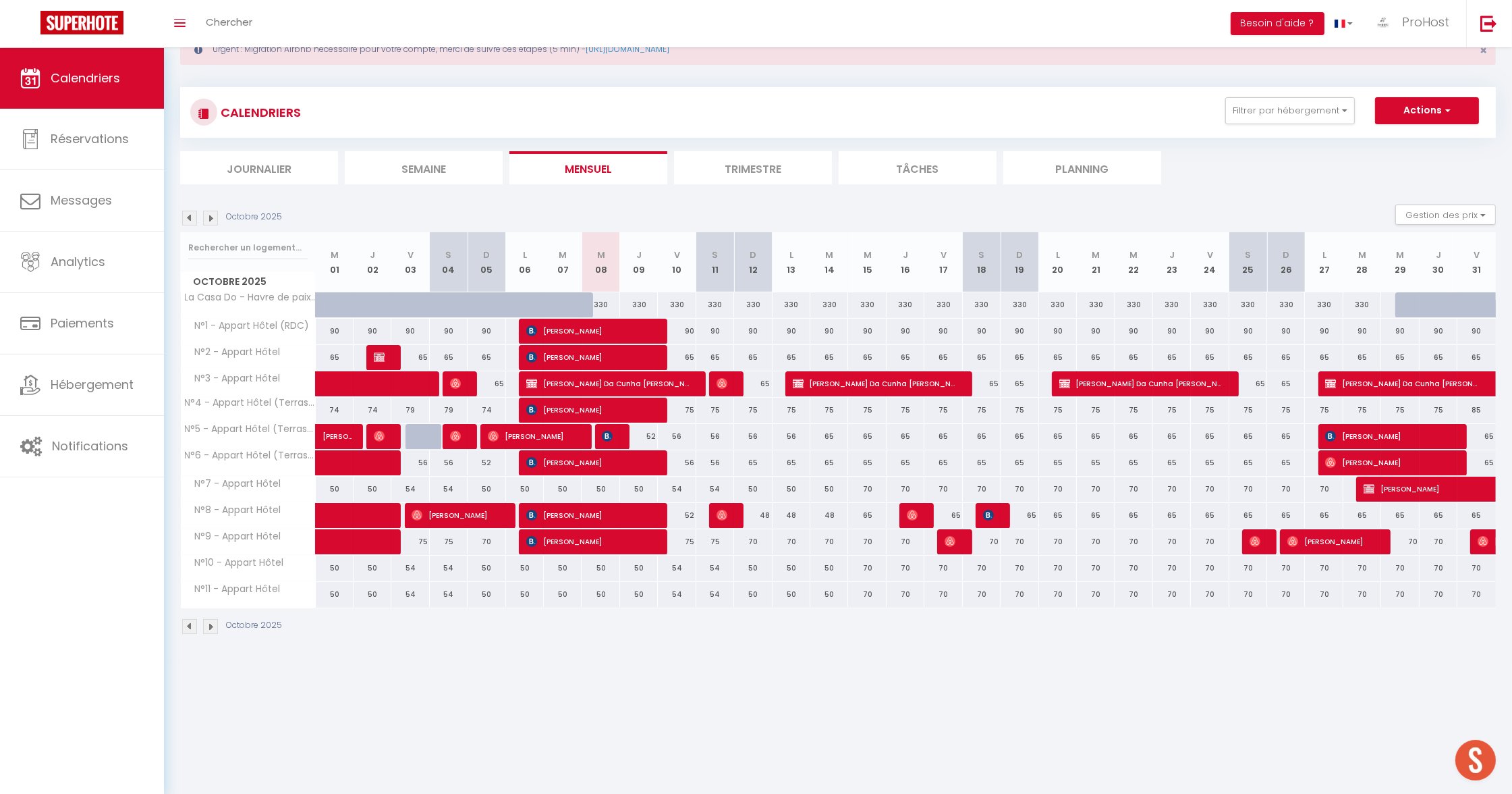
click at [266, 214] on p "Octobre 2025" at bounding box center [254, 217] width 56 height 13
click at [248, 214] on p "Octobre 2025" at bounding box center [254, 217] width 56 height 13
click at [240, 214] on p "Octobre 2025" at bounding box center [254, 217] width 56 height 13
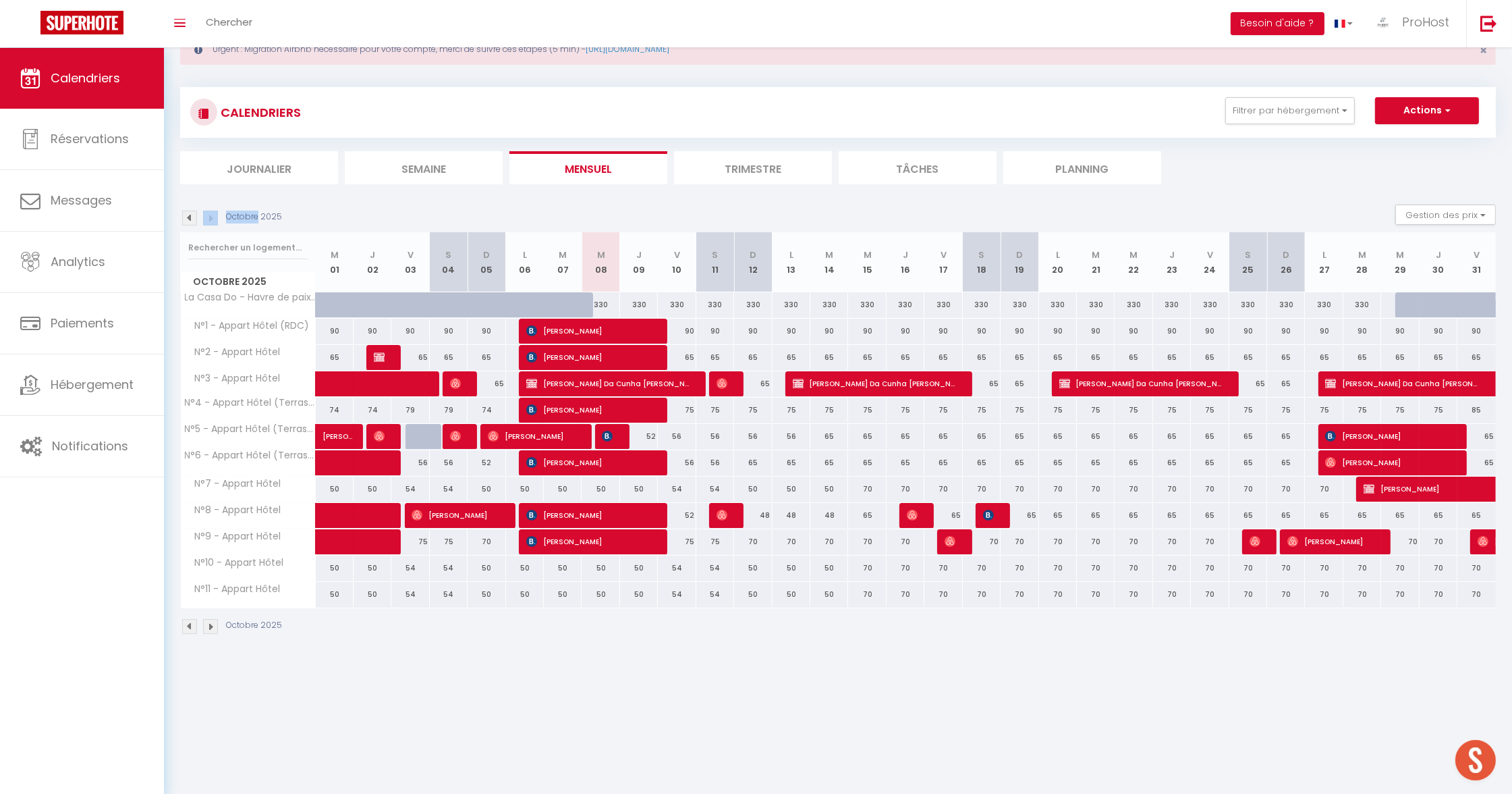
click at [240, 214] on p "Octobre 2025" at bounding box center [254, 217] width 56 height 13
click at [253, 212] on p "Octobre 2025" at bounding box center [254, 217] width 56 height 13
click at [278, 212] on p "Octobre 2025" at bounding box center [254, 217] width 56 height 13
click at [288, 217] on div "Octobre 2025 Gestion des prix Nb Nuits minimum Règles Disponibilité" at bounding box center [838, 218] width 1315 height 28
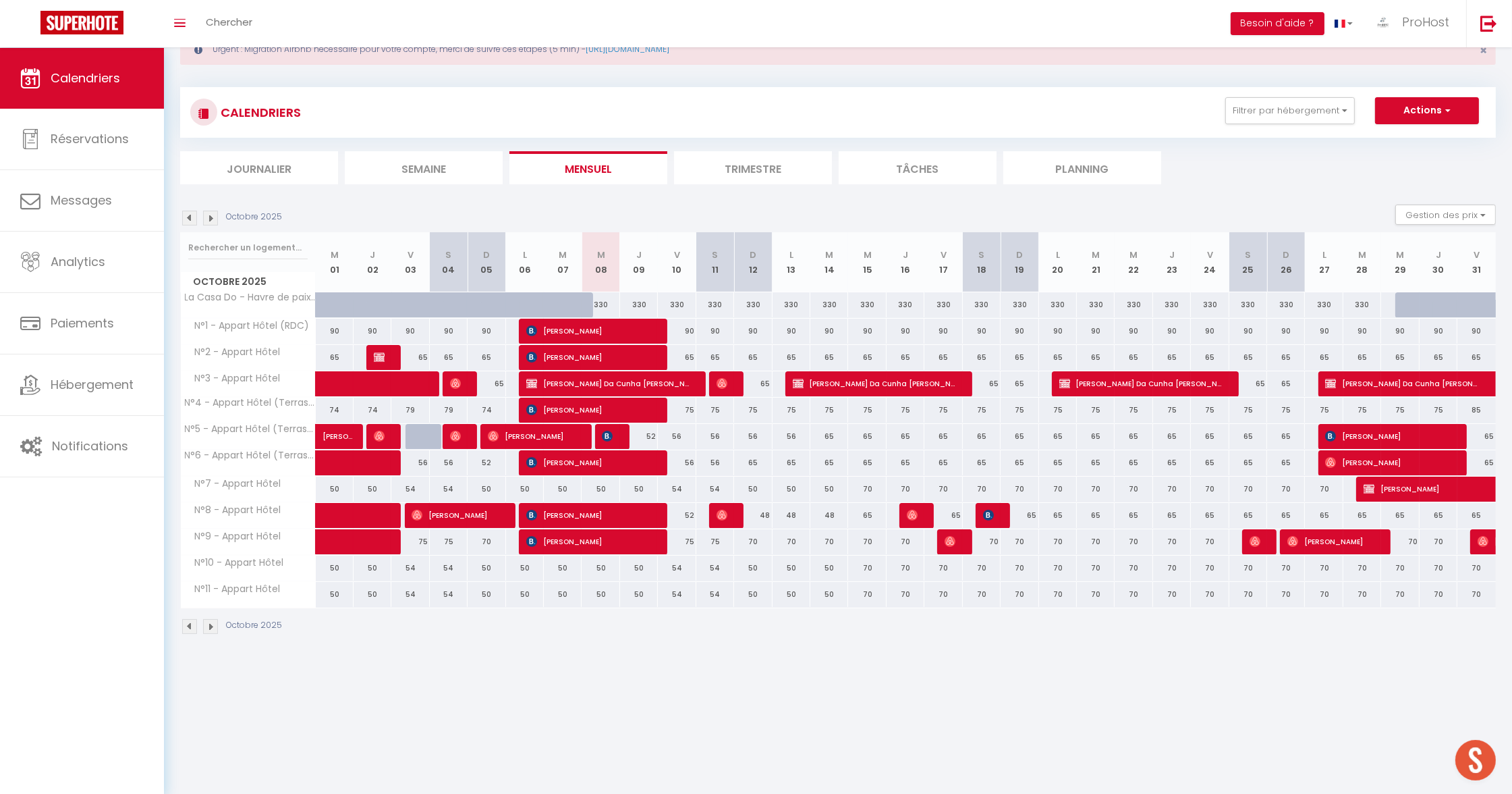
drag, startPoint x: 284, startPoint y: 217, endPoint x: 311, endPoint y: 217, distance: 27.0
click at [311, 217] on div "Octobre 2025 Gestion des prix Nb Nuits minimum Règles Disponibilité" at bounding box center [838, 218] width 1315 height 28
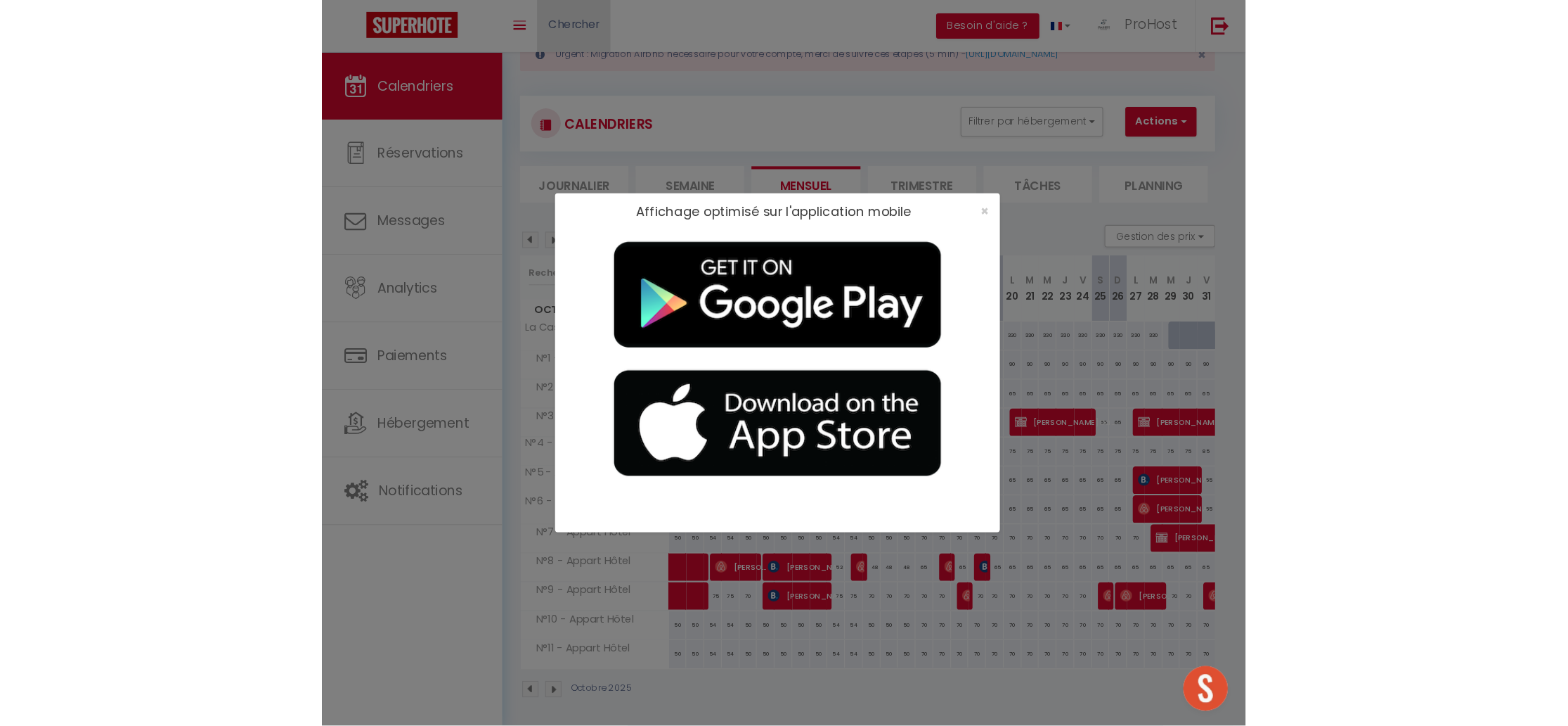
scroll to position [35, 0]
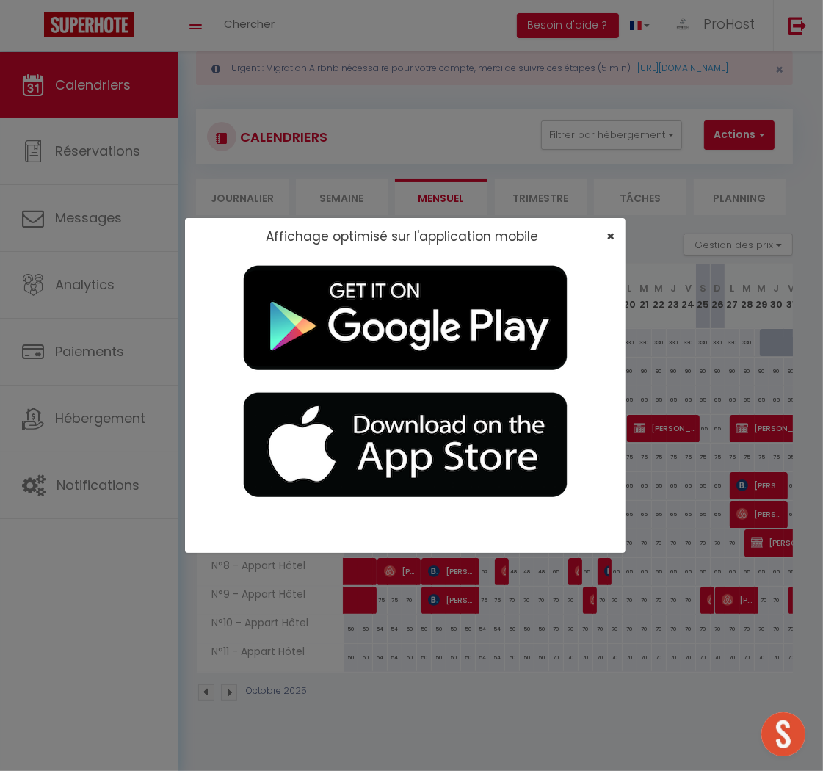
click at [610, 238] on span "×" at bounding box center [611, 236] width 8 height 18
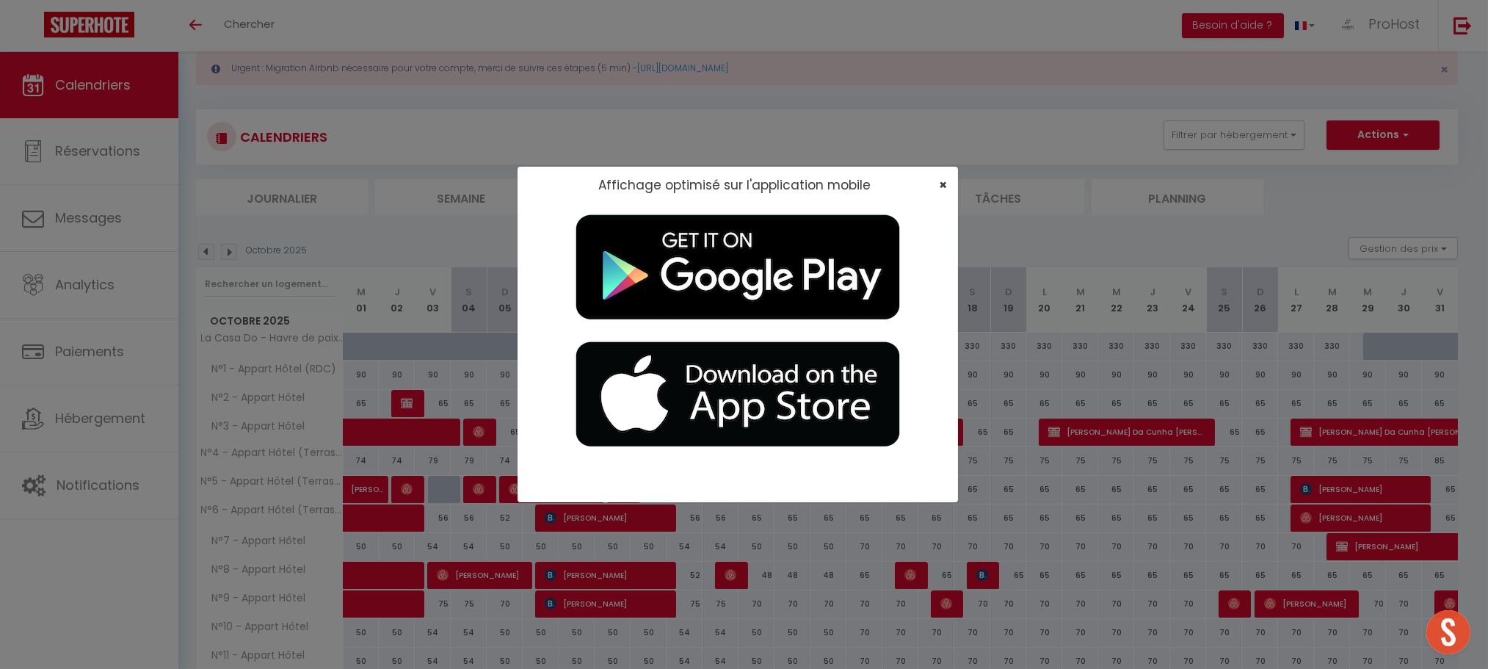
click at [944, 182] on span "×" at bounding box center [943, 185] width 8 height 18
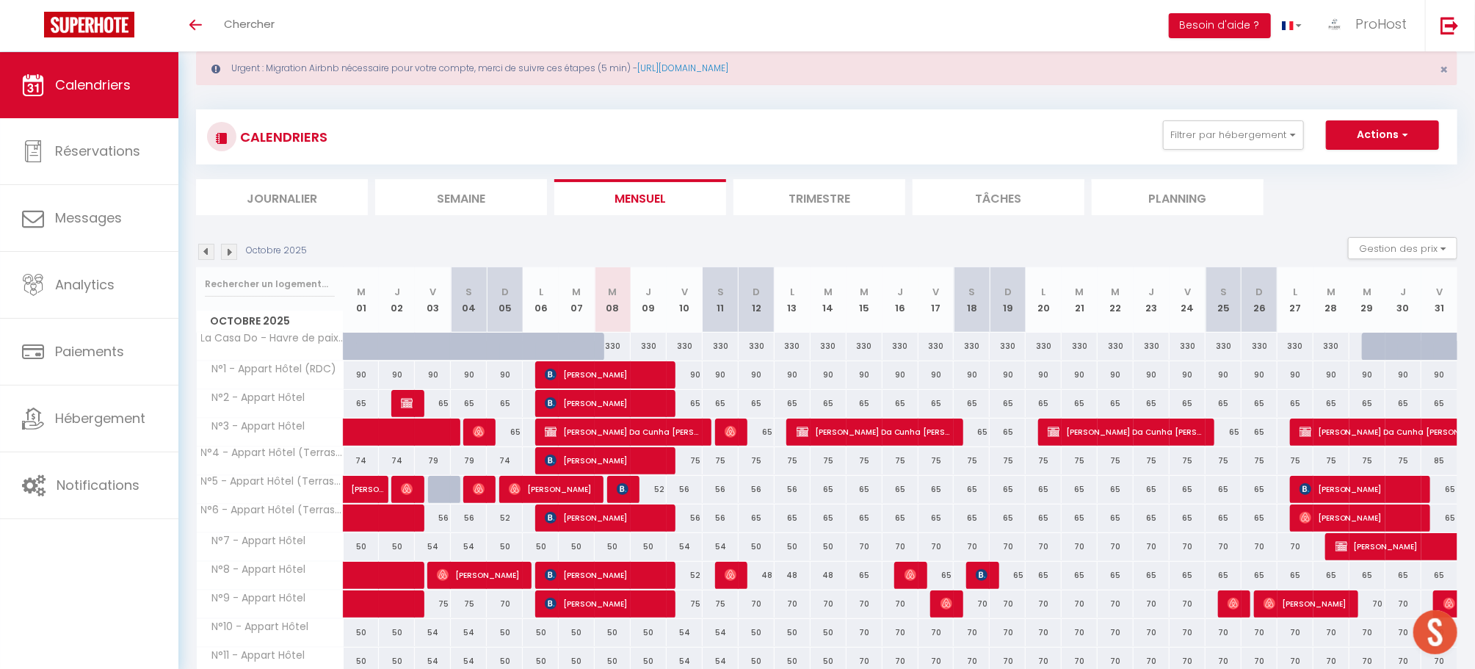
drag, startPoint x: 1450, startPoint y: 307, endPoint x: 349, endPoint y: 263, distance: 1102.3
click at [349, 263] on div "Octobre 2025 Gestion des prix Nb Nuits minimum Règles Disponibilité Octobre 202…" at bounding box center [827, 478] width 1262 height 482
click at [363, 242] on div "Octobre 2025 Gestion des prix Nb Nuits minimum Règles Disponibilité" at bounding box center [827, 252] width 1262 height 30
drag, startPoint x: 193, startPoint y: 248, endPoint x: 1451, endPoint y: 326, distance: 1260.3
click at [1451, 326] on div "Urgent : Migration Airbnb nécessaire pour votre compte, merci de suivre ces éta…" at bounding box center [826, 376] width 1297 height 722
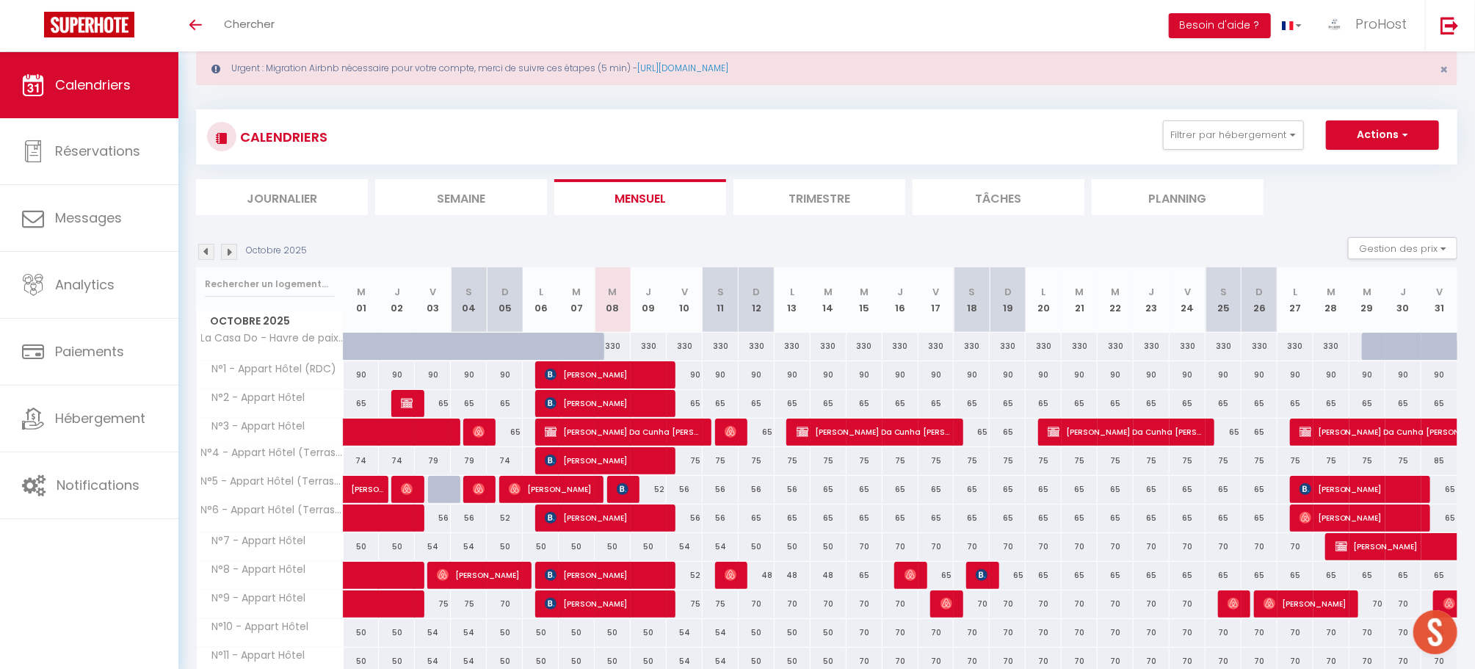
click at [919, 239] on div "Octobre 2025 Gestion des prix Nb Nuits minimum Règles Disponibilité" at bounding box center [827, 252] width 1262 height 30
drag, startPoint x: 934, startPoint y: 299, endPoint x: 358, endPoint y: 260, distance: 577.7
click at [358, 260] on div "Octobre 2025 Gestion des prix Nb Nuits minimum Règles Disponibilité Octobre 202…" at bounding box center [827, 478] width 1262 height 482
click at [374, 244] on div "Octobre 2025 Gestion des prix Nb Nuits minimum Règles Disponibilité" at bounding box center [827, 252] width 1262 height 30
click at [363, 292] on abbr "M" at bounding box center [361, 292] width 9 height 14
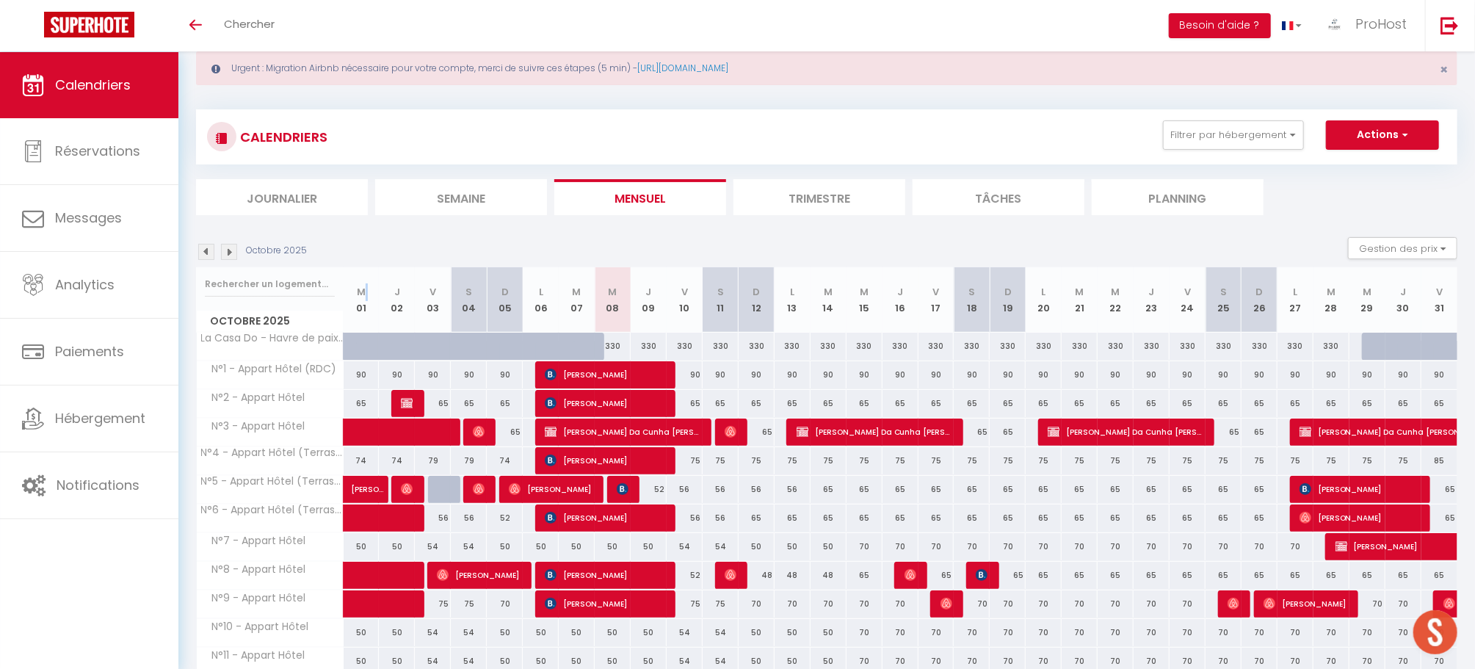
click at [363, 292] on abbr "M" at bounding box center [361, 292] width 9 height 14
click at [386, 288] on th "J 02" at bounding box center [397, 299] width 36 height 65
click at [405, 301] on th "J 02" at bounding box center [397, 299] width 36 height 65
click at [405, 302] on th "J 02" at bounding box center [397, 299] width 36 height 65
click at [397, 308] on th "J 02" at bounding box center [397, 299] width 36 height 65
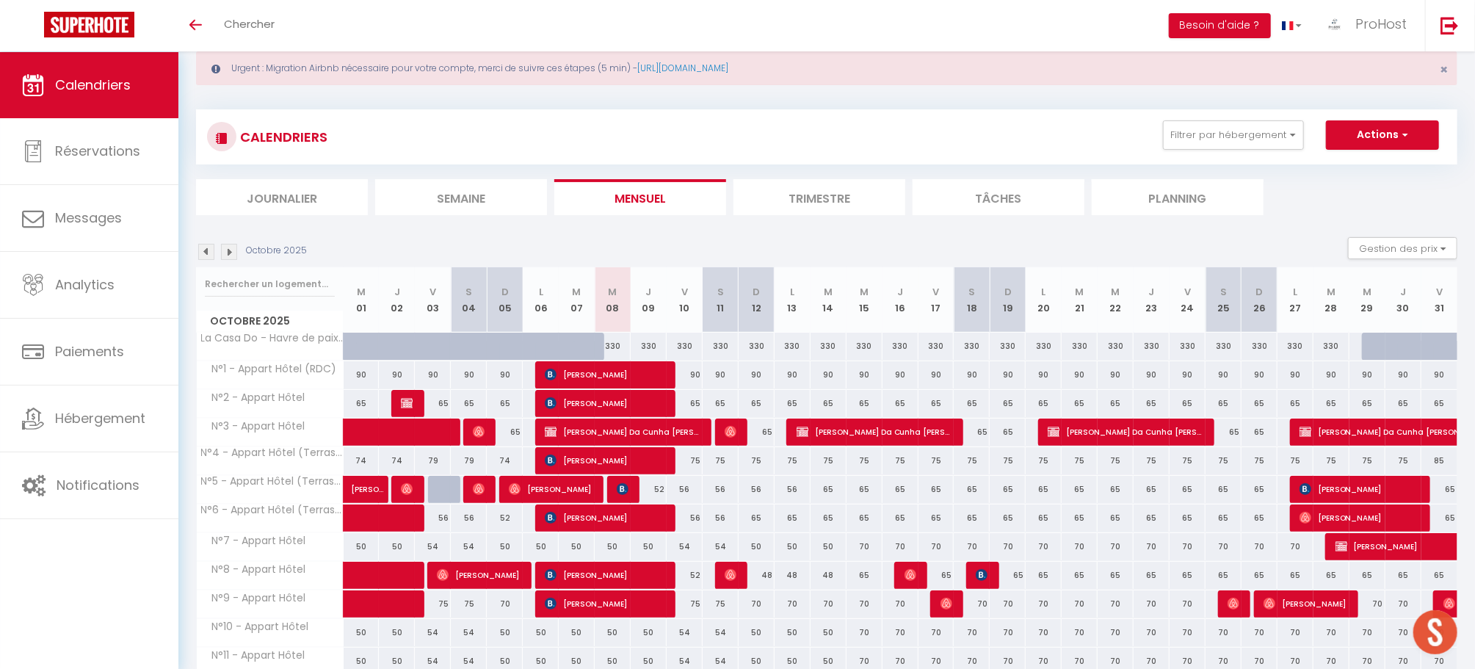
click at [397, 308] on th "J 02" at bounding box center [397, 299] width 36 height 65
click at [417, 297] on th "V 03" at bounding box center [433, 299] width 36 height 65
click at [432, 302] on th "V 03" at bounding box center [433, 299] width 36 height 65
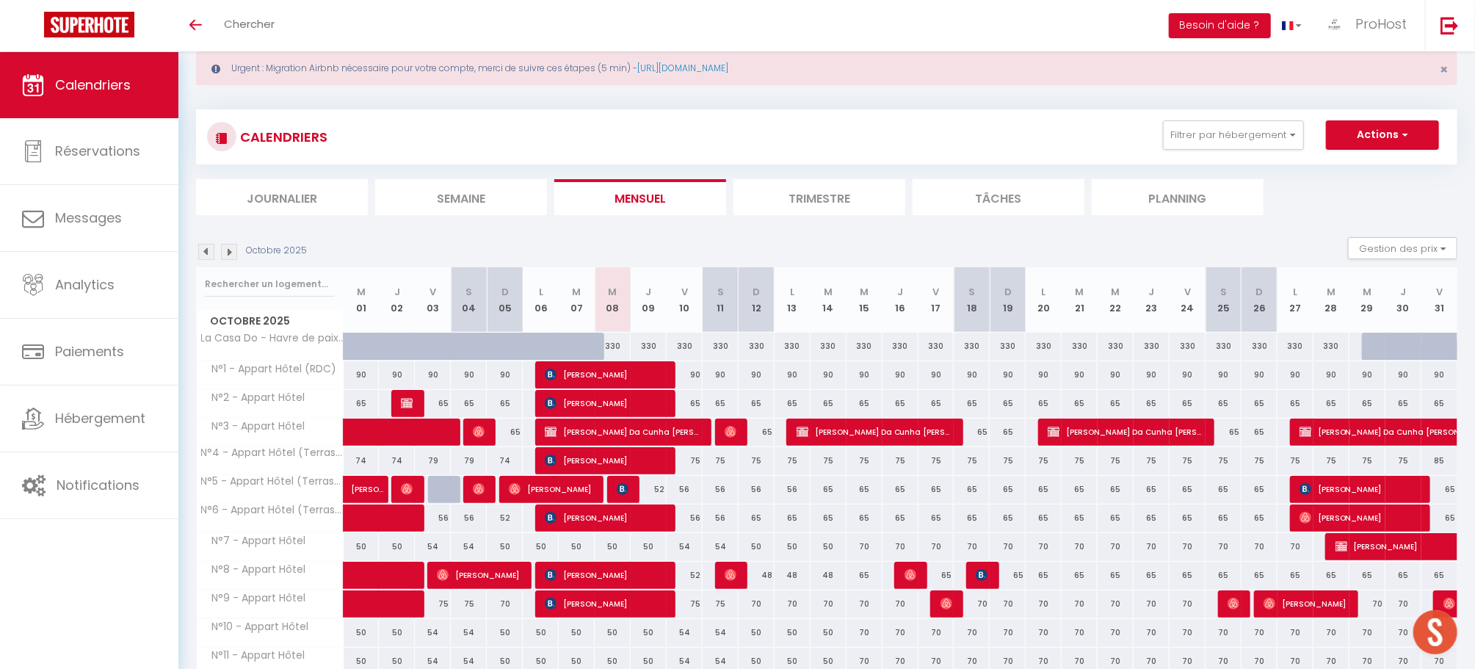
click at [476, 312] on th "S 04" at bounding box center [469, 299] width 36 height 65
click at [468, 305] on th "S 04" at bounding box center [469, 299] width 36 height 65
click at [505, 305] on th "D 05" at bounding box center [505, 299] width 36 height 65
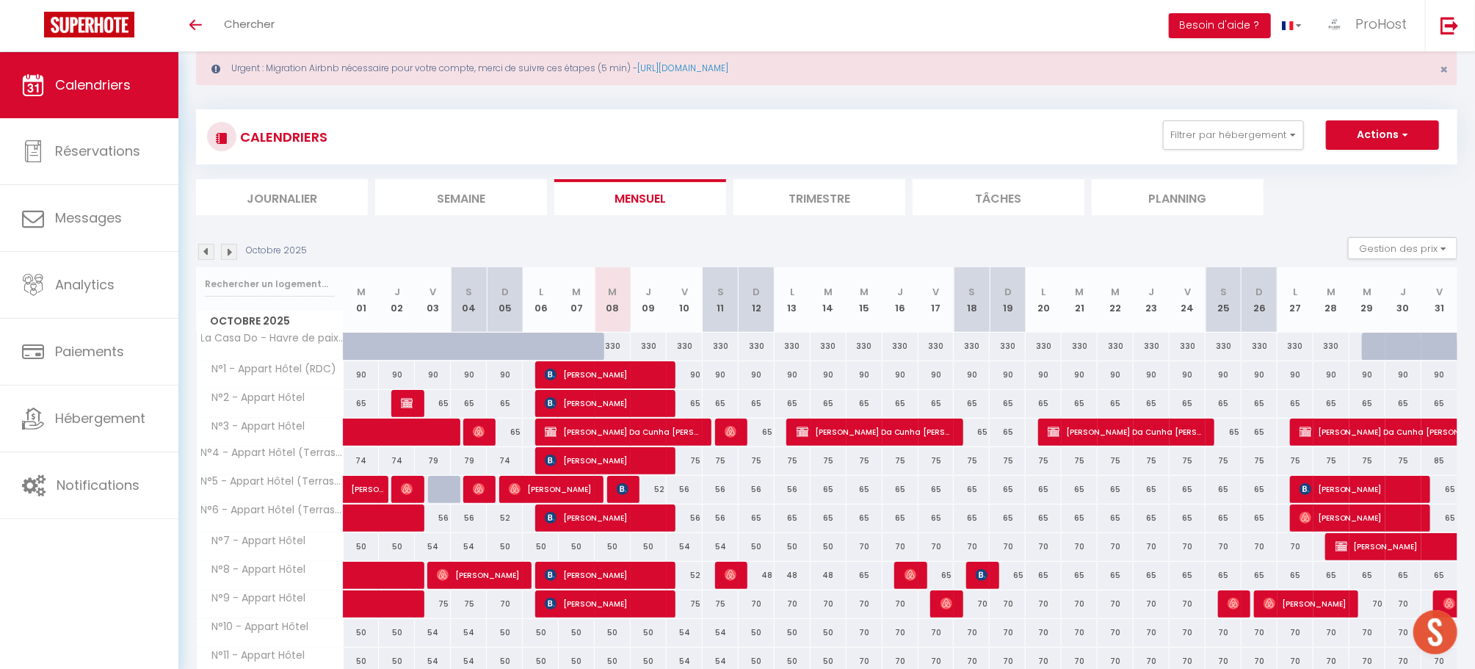
click at [505, 305] on th "D 05" at bounding box center [505, 299] width 36 height 65
click at [529, 305] on th "L 06" at bounding box center [541, 299] width 36 height 65
click at [540, 308] on th "L 06" at bounding box center [541, 299] width 36 height 65
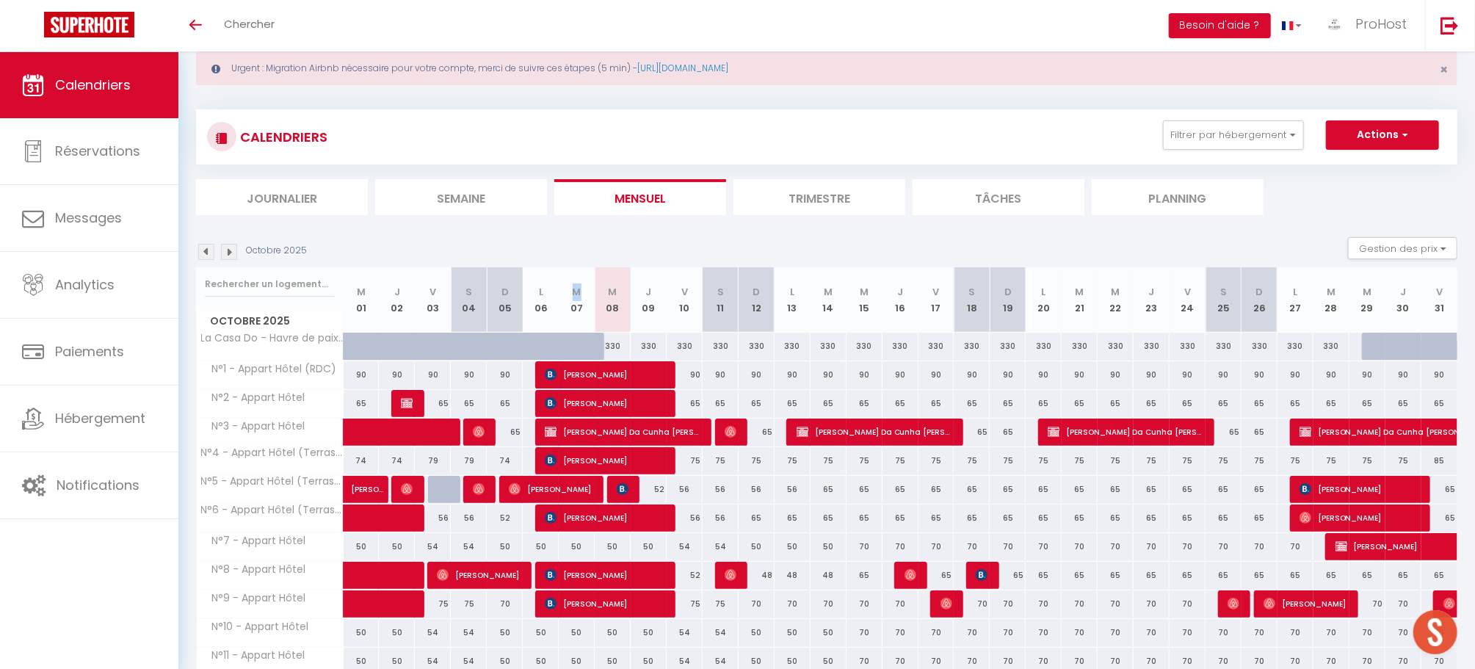
click at [580, 282] on th "M 07" at bounding box center [577, 299] width 36 height 65
drag, startPoint x: 352, startPoint y: 288, endPoint x: 1448, endPoint y: 315, distance: 1096.7
click at [1448, 315] on tr "Octobre 2025 M 01 J 02 V 03 S 04 D 05 L 06 M 07 M 08 J 09 V 10 S 11 D 12 L 13 M…" at bounding box center [828, 299] width 1262 height 65
click at [1458, 308] on div "Urgent : Migration Airbnb nécessaire pour votre compte, merci de suivre ces éta…" at bounding box center [826, 376] width 1297 height 722
drag, startPoint x: 1450, startPoint y: 306, endPoint x: 351, endPoint y: 265, distance: 1100.0
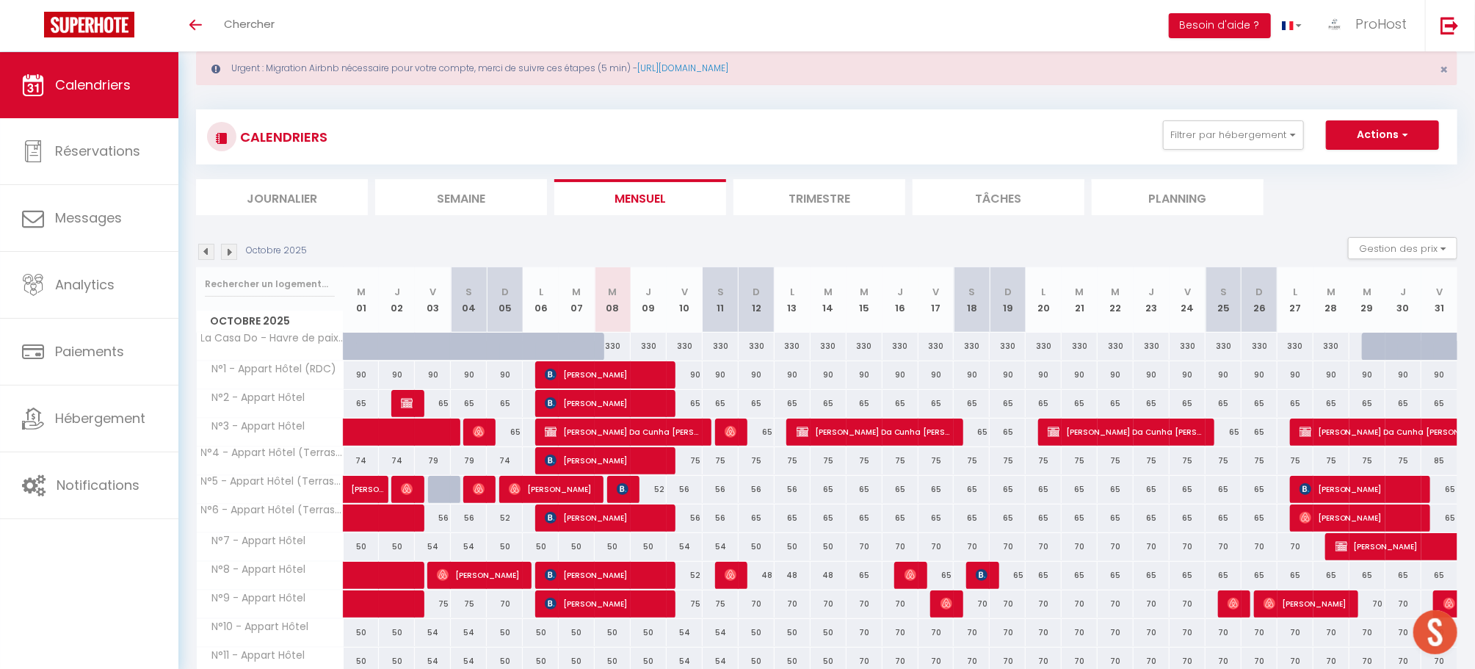
click at [351, 265] on div "Octobre 2025 Gestion des prix Nb Nuits minimum Règles Disponibilité Octobre 202…" at bounding box center [827, 478] width 1262 height 482
click at [365, 246] on div "Octobre 2025 Gestion des prix Nb Nuits minimum Règles Disponibilité" at bounding box center [827, 252] width 1262 height 30
drag, startPoint x: 351, startPoint y: 289, endPoint x: 1452, endPoint y: 309, distance: 1100.9
click at [1452, 309] on tr "Octobre 2025 M 01 J 02 V 03 S 04 D 05 L 06 M 07 M 08 J 09 V 10 S 11 D 12 L 13 M…" at bounding box center [828, 299] width 1262 height 65
click at [1450, 320] on th "V 31" at bounding box center [1440, 299] width 36 height 65
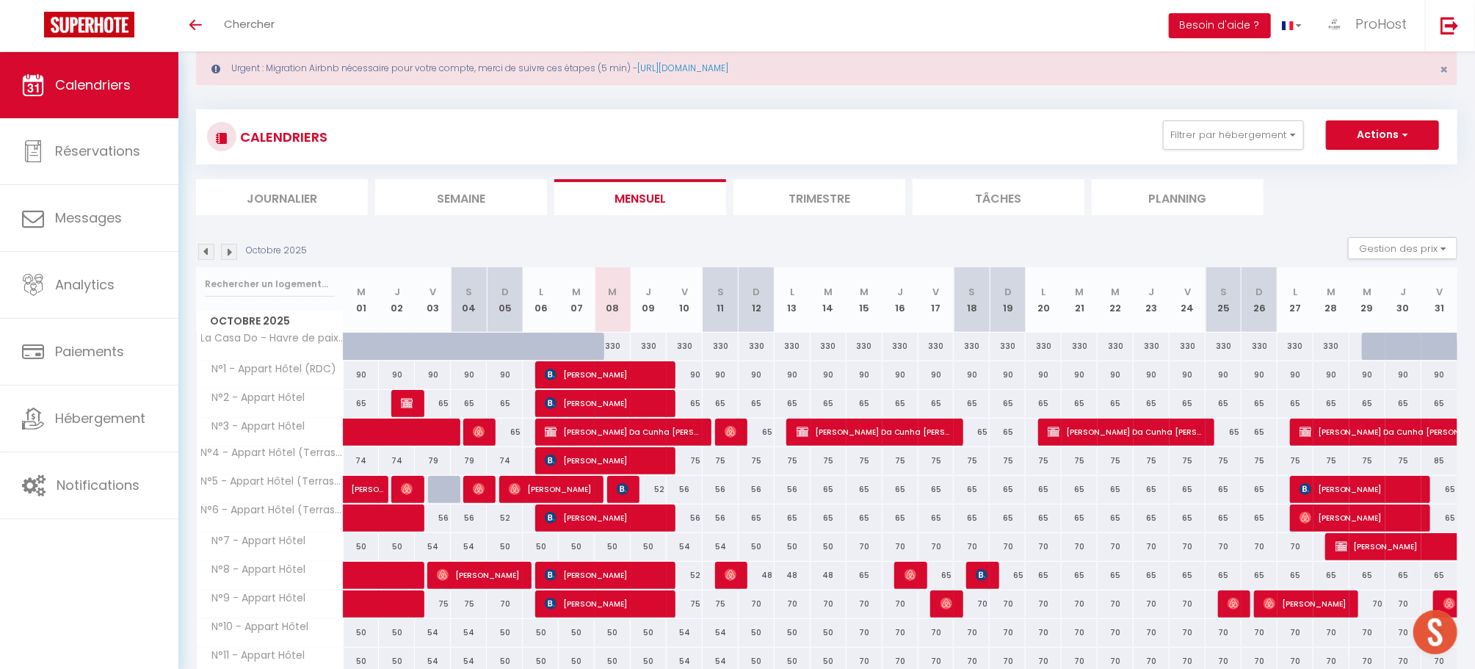
drag, startPoint x: 1452, startPoint y: 303, endPoint x: 355, endPoint y: 256, distance: 1098.8
click at [355, 256] on div "Octobre 2025 Gestion des prix Nb Nuits minimum Règles Disponibilité Octobre 202…" at bounding box center [827, 478] width 1262 height 482
click at [376, 237] on div "Octobre 2025 Gestion des prix Nb Nuits minimum Règles Disponibilité" at bounding box center [827, 252] width 1262 height 30
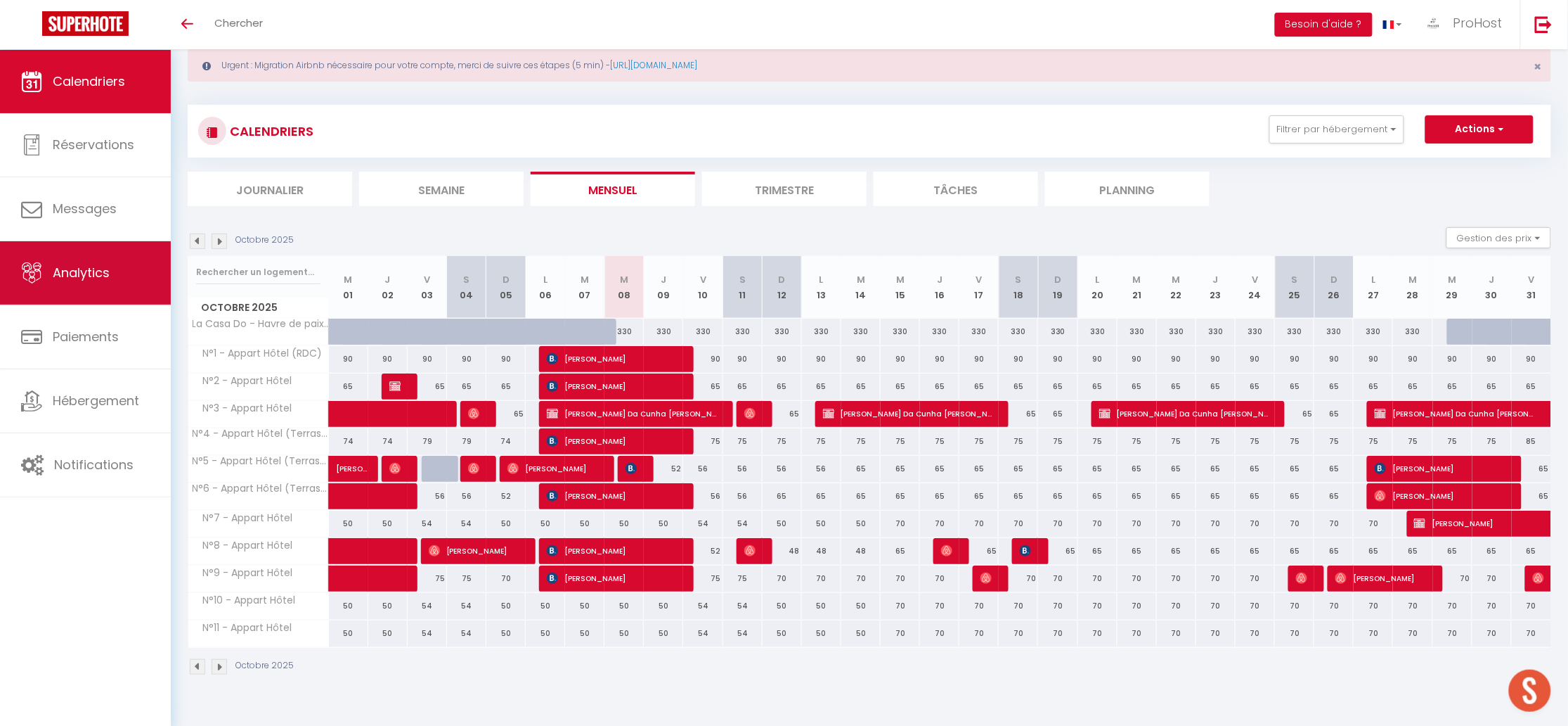
click at [78, 277] on span "Analytics" at bounding box center [80, 272] width 56 height 17
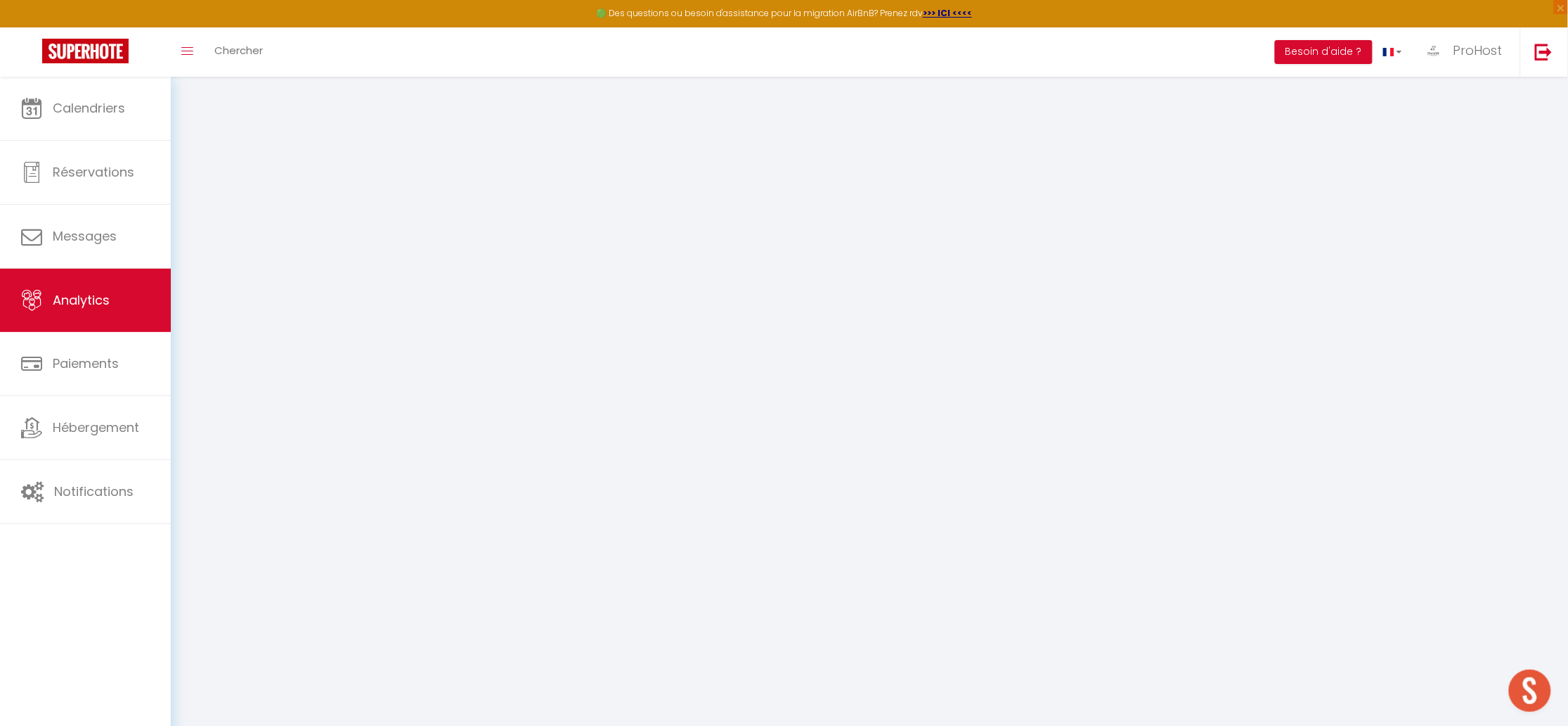
select select "2025"
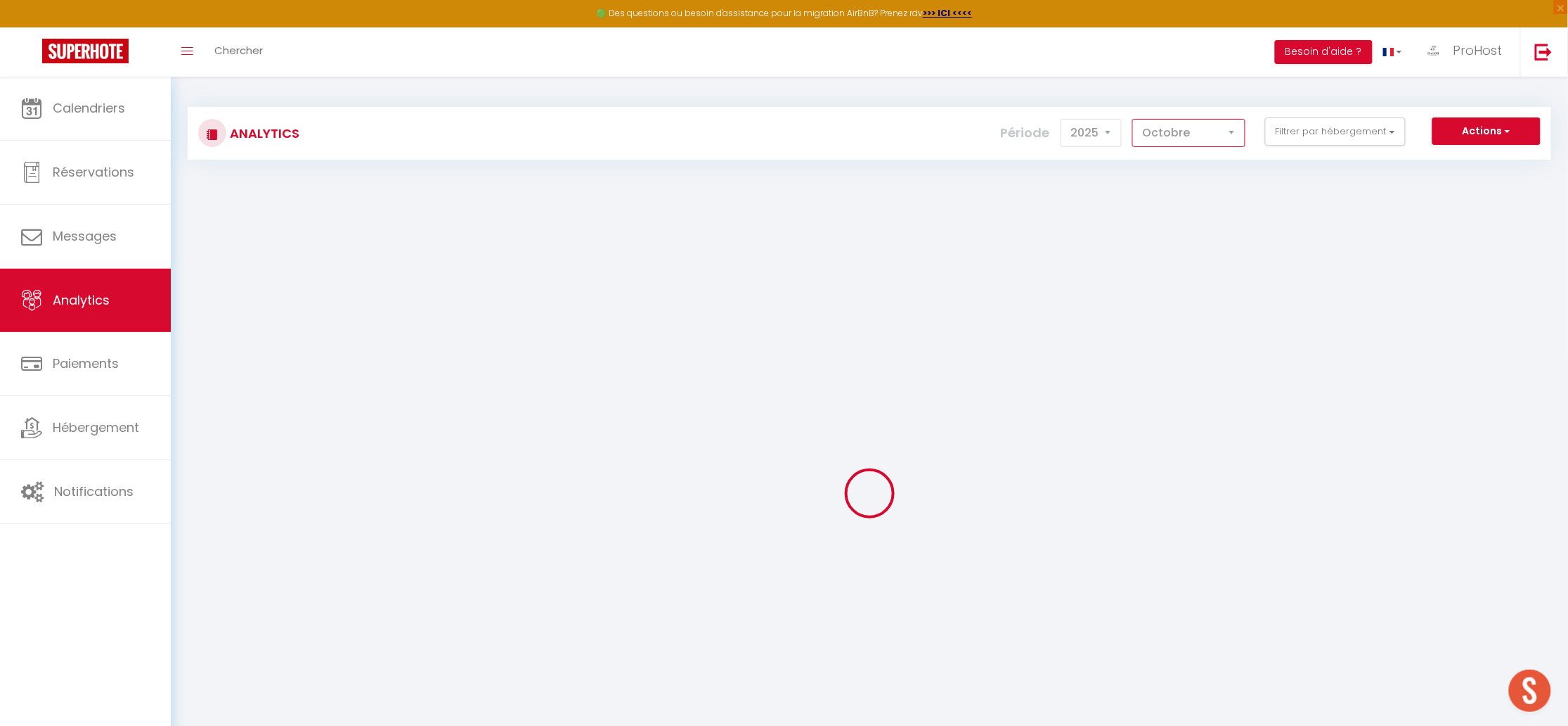
select select "9"
checkbox input "false"
checkbox Galerie "false"
checkbox galerie "false"
checkbox Logements "false"
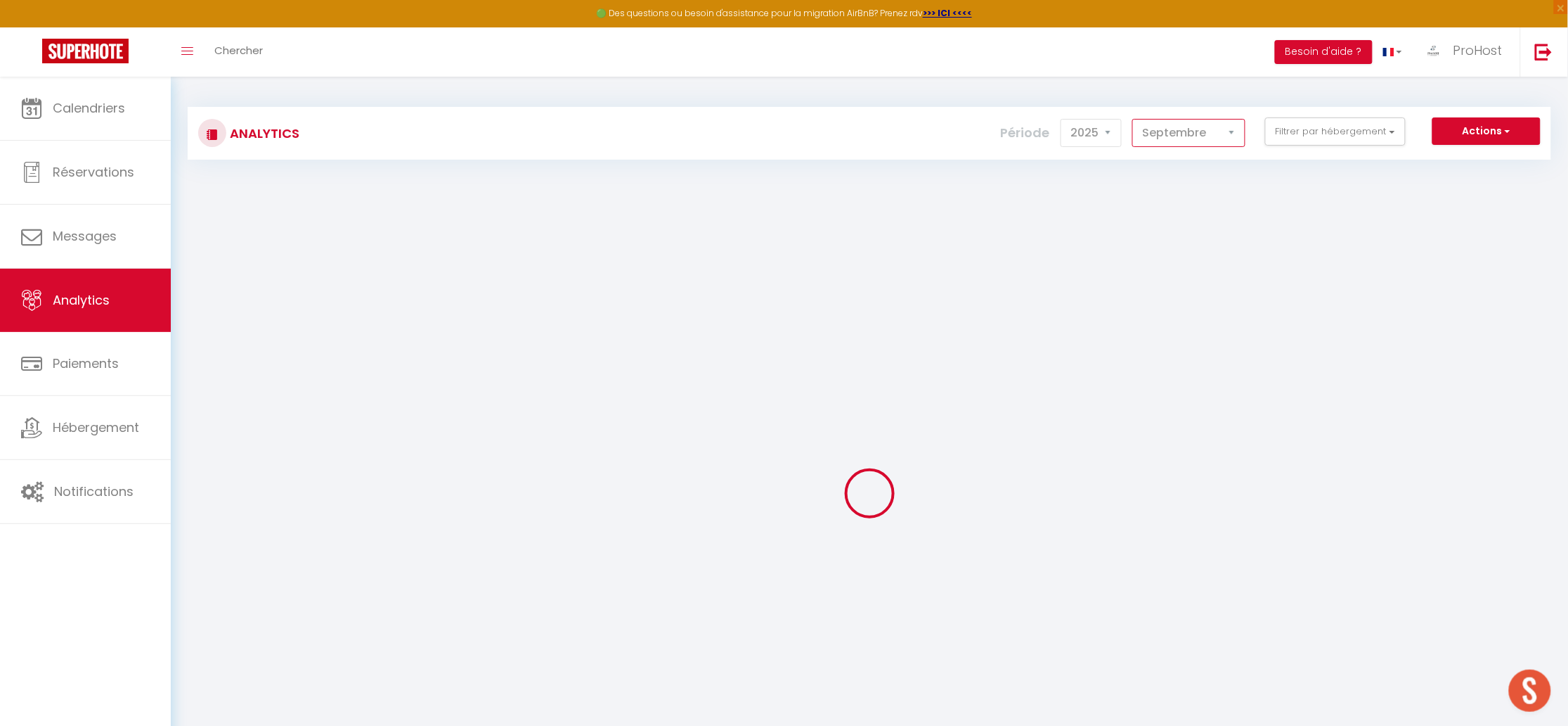
checkbox Madeleine "false"
checkbox Loup "false"
checkbox d\'Aubonne "false"
checkbox Barrière "false"
checkbox Ombre "false"
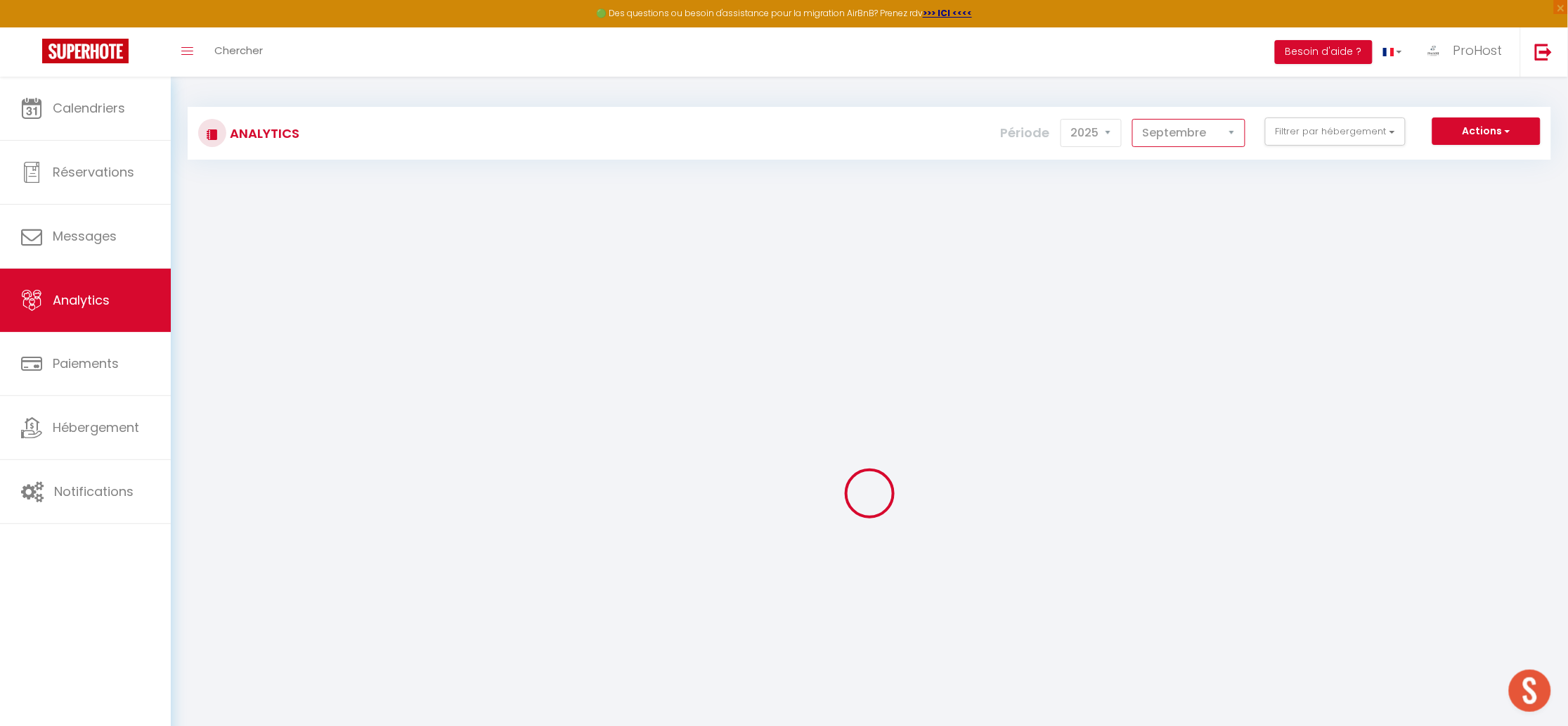
checkbox l’eau "false"
checkbox Spa "false"
checkbox Poisat "false"
checkbox Sauna "false"
checkbox Poisat "false"
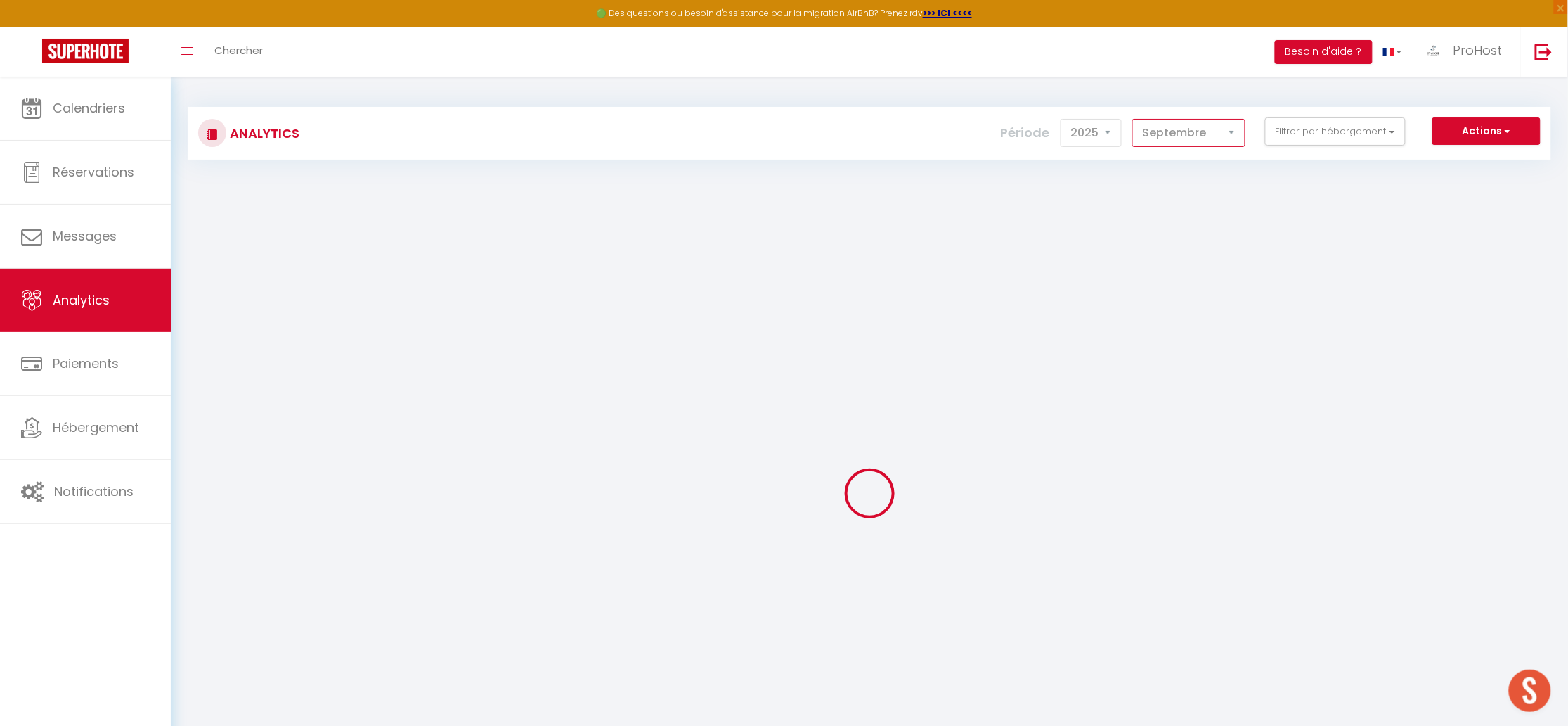
checkbox Fattoria "false"
checkbox Carnot "false"
checkbox input "false"
checkbox \(RDC\) "false"
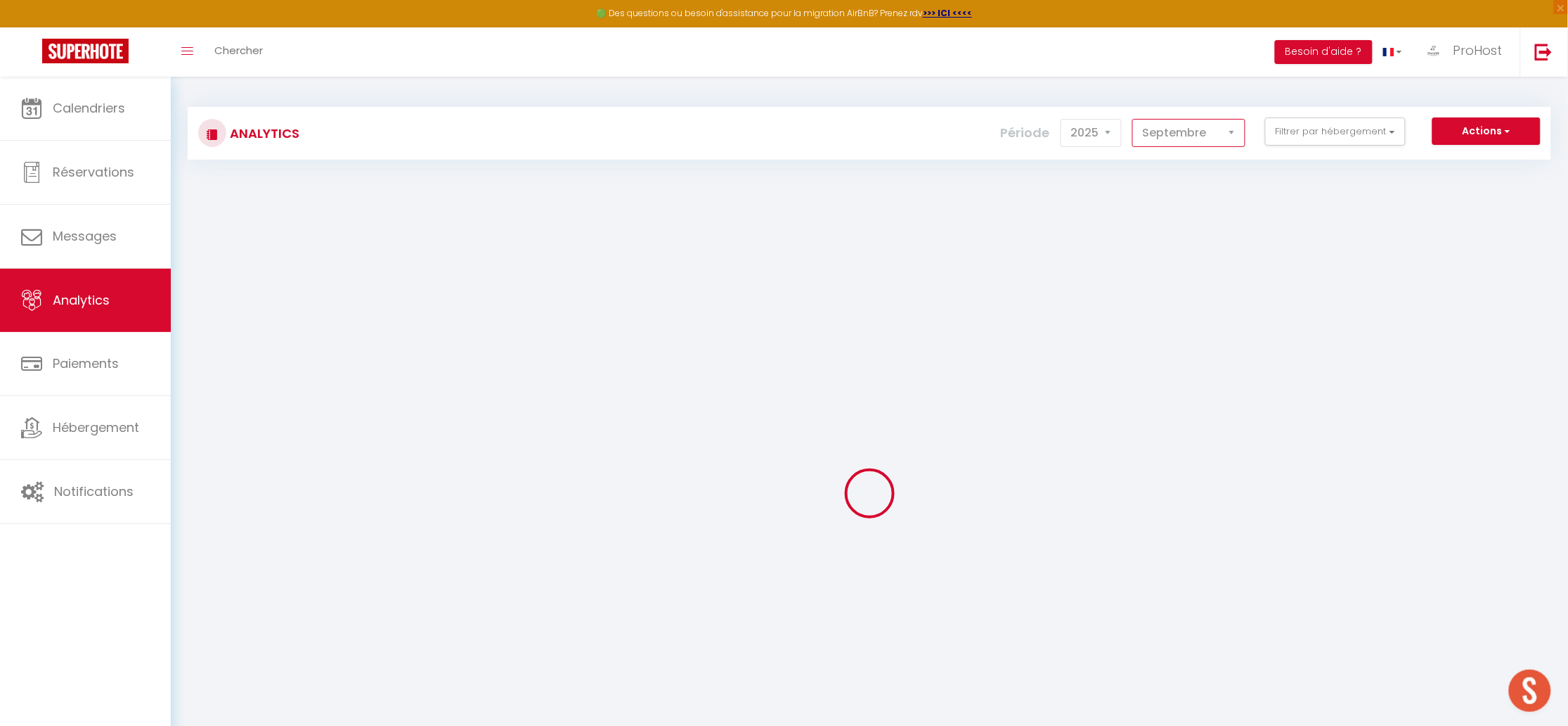
checkbox Hôtel "false"
checkbox \(Terrasse\) "false"
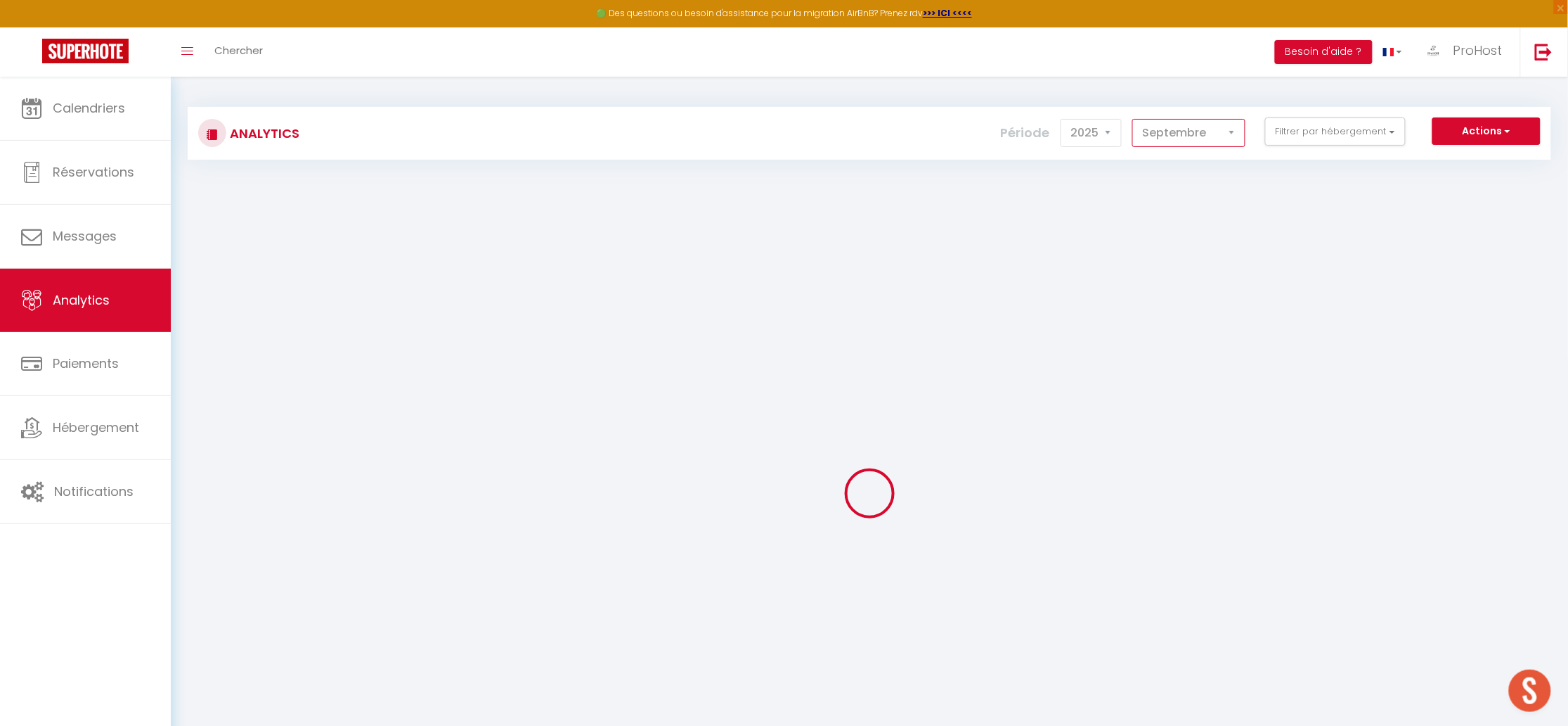
checkbox Hôtel "false"
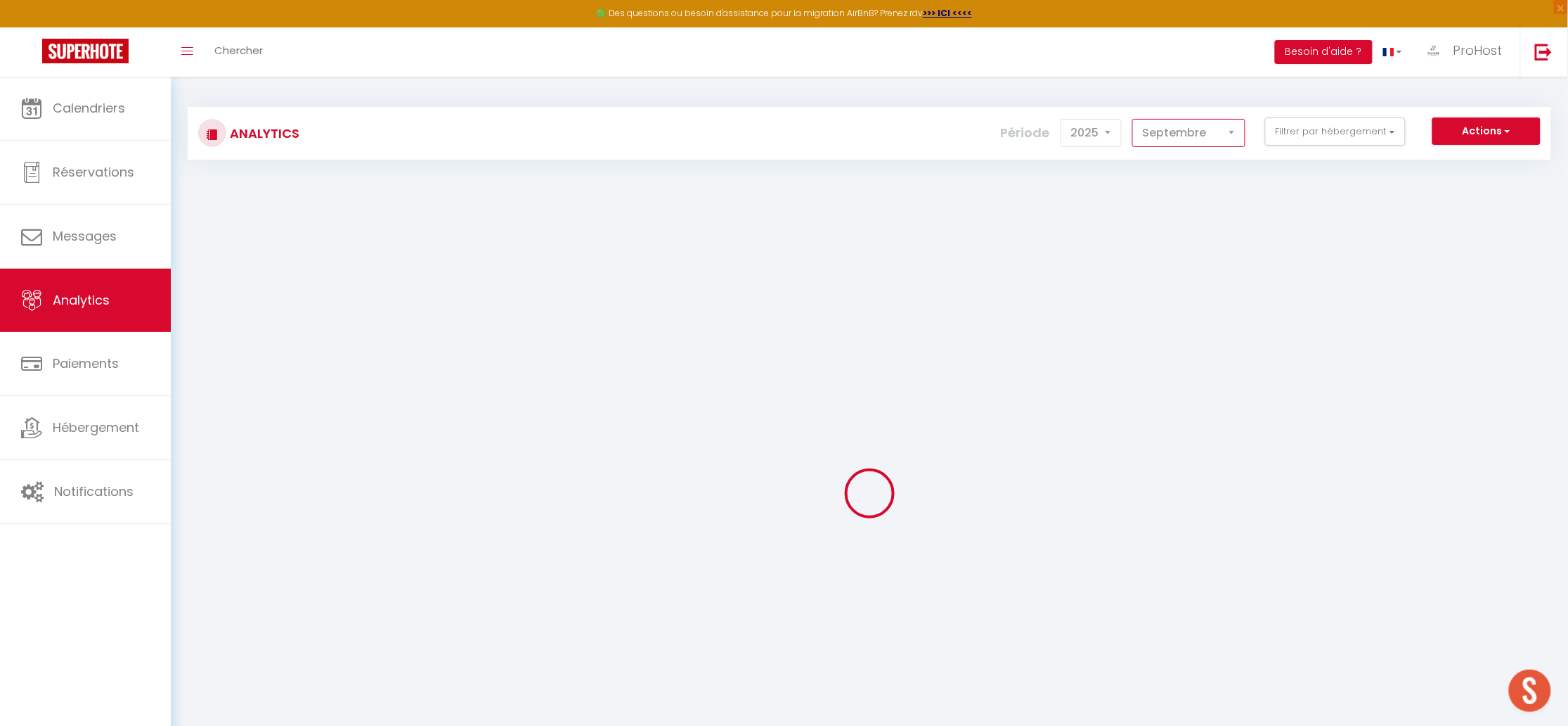
checkbox Galerie "false"
checkbox galerie "false"
checkbox input "false"
checkbox A "false"
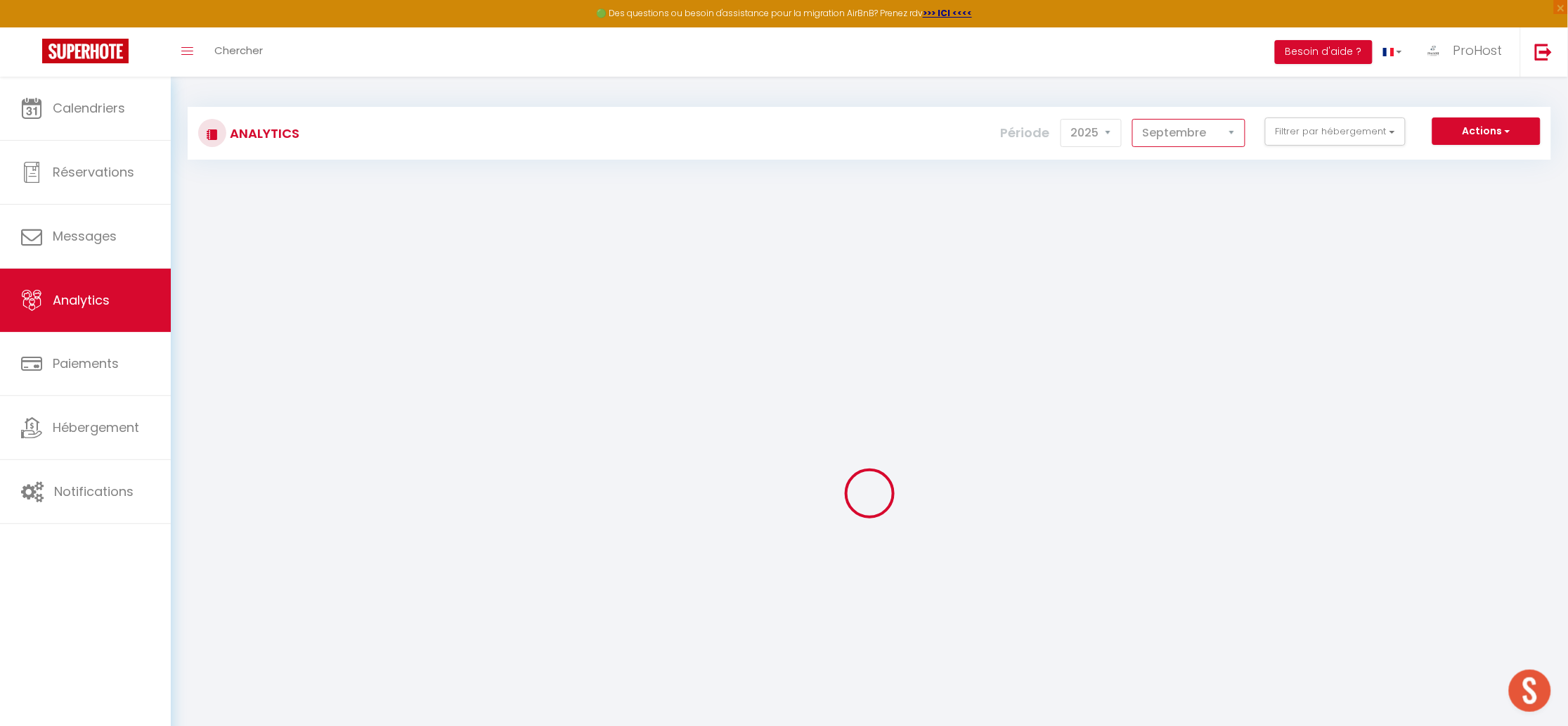
checkbox B "false"
checkbox Visages "false"
checkbox prairie "false"
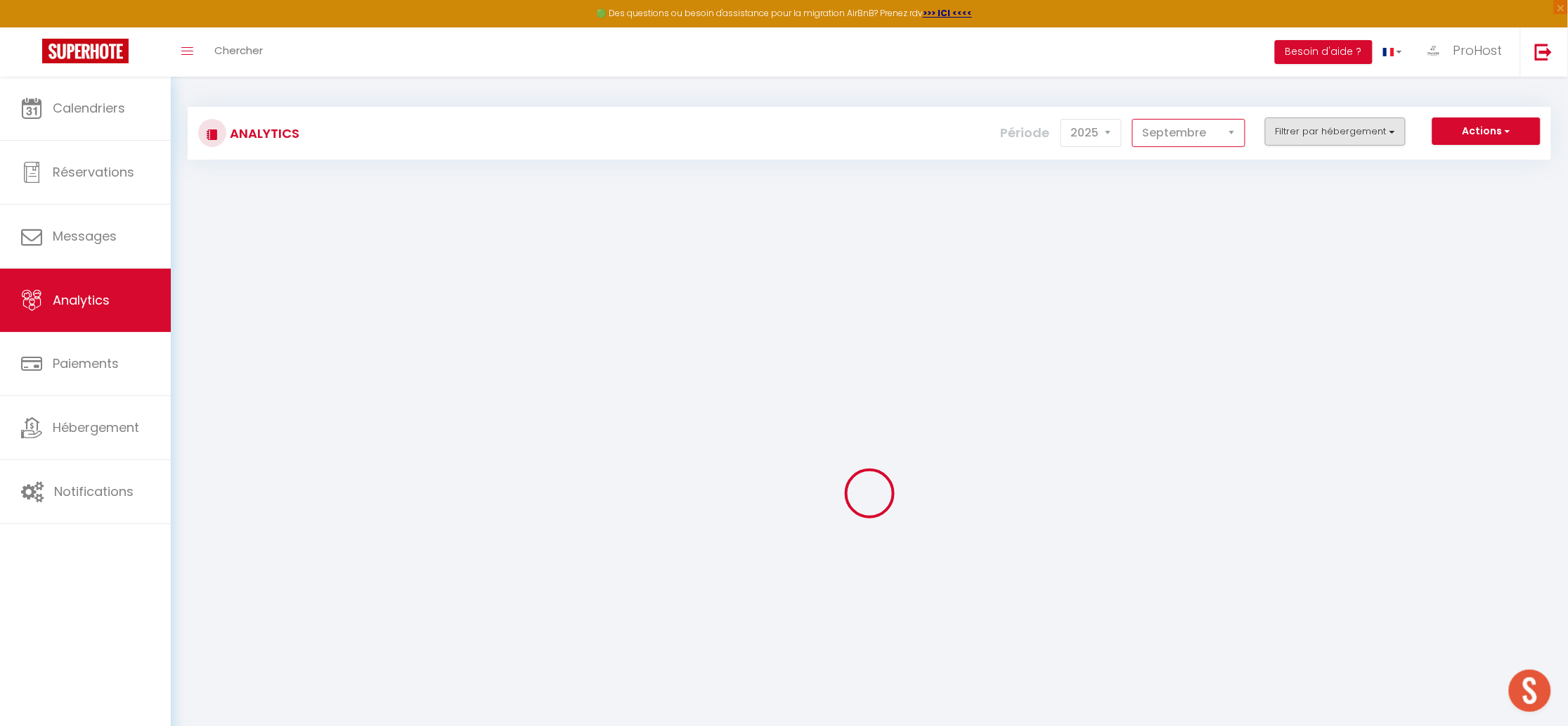
click at [1333, 131] on button "Filtrer par hébergement" at bounding box center [1335, 131] width 141 height 28
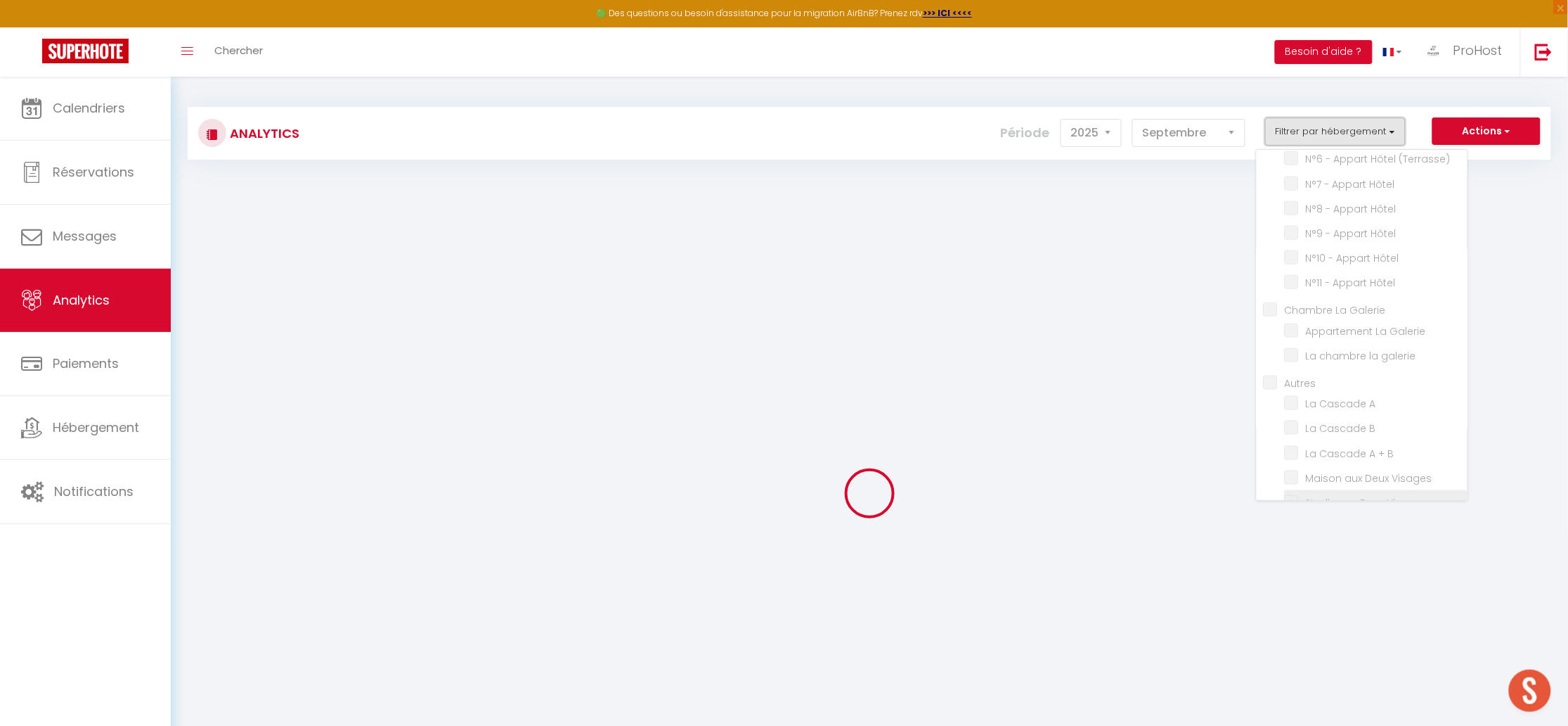
scroll to position [100, 0]
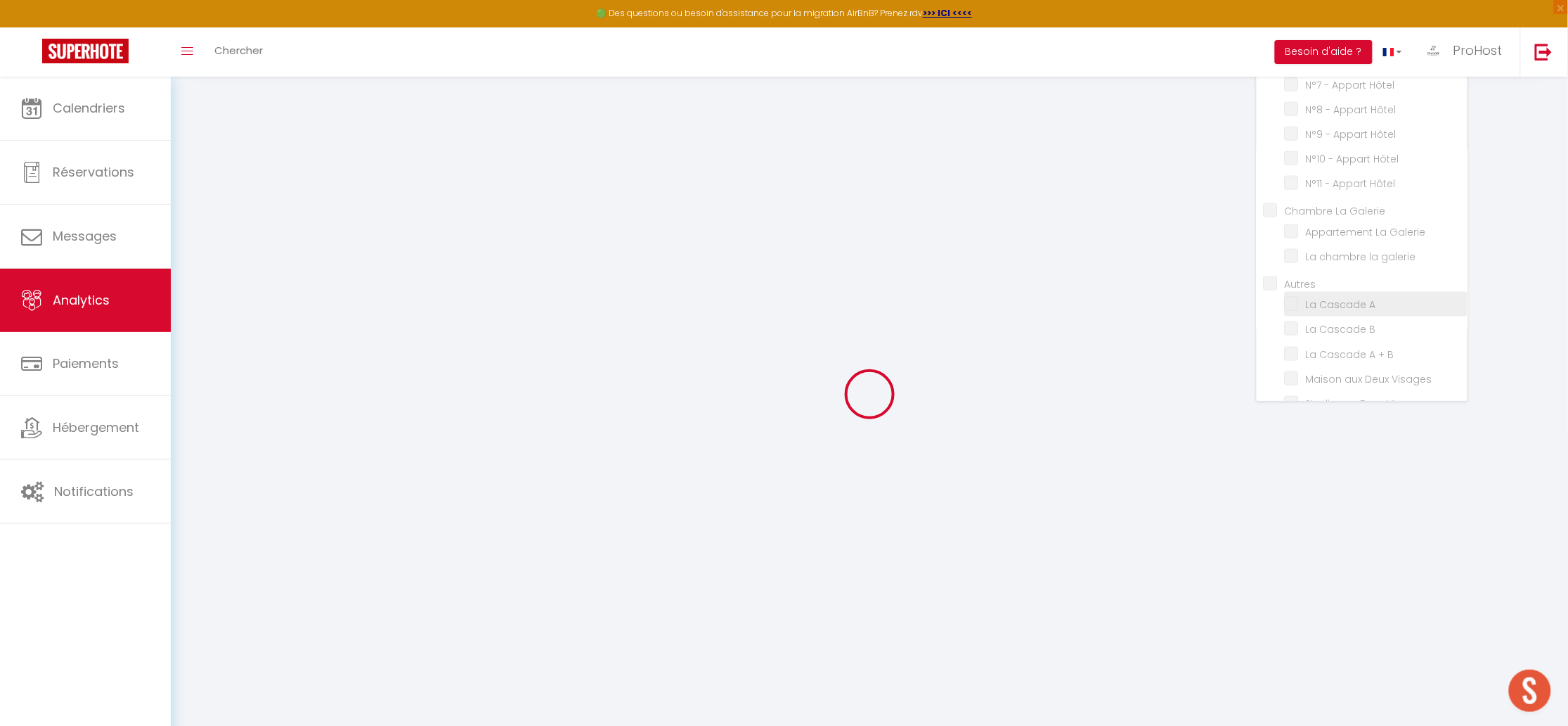
checkbox input "false"
checkbox Galerie "false"
checkbox galerie "false"
checkbox Logements "false"
checkbox Madeleine "false"
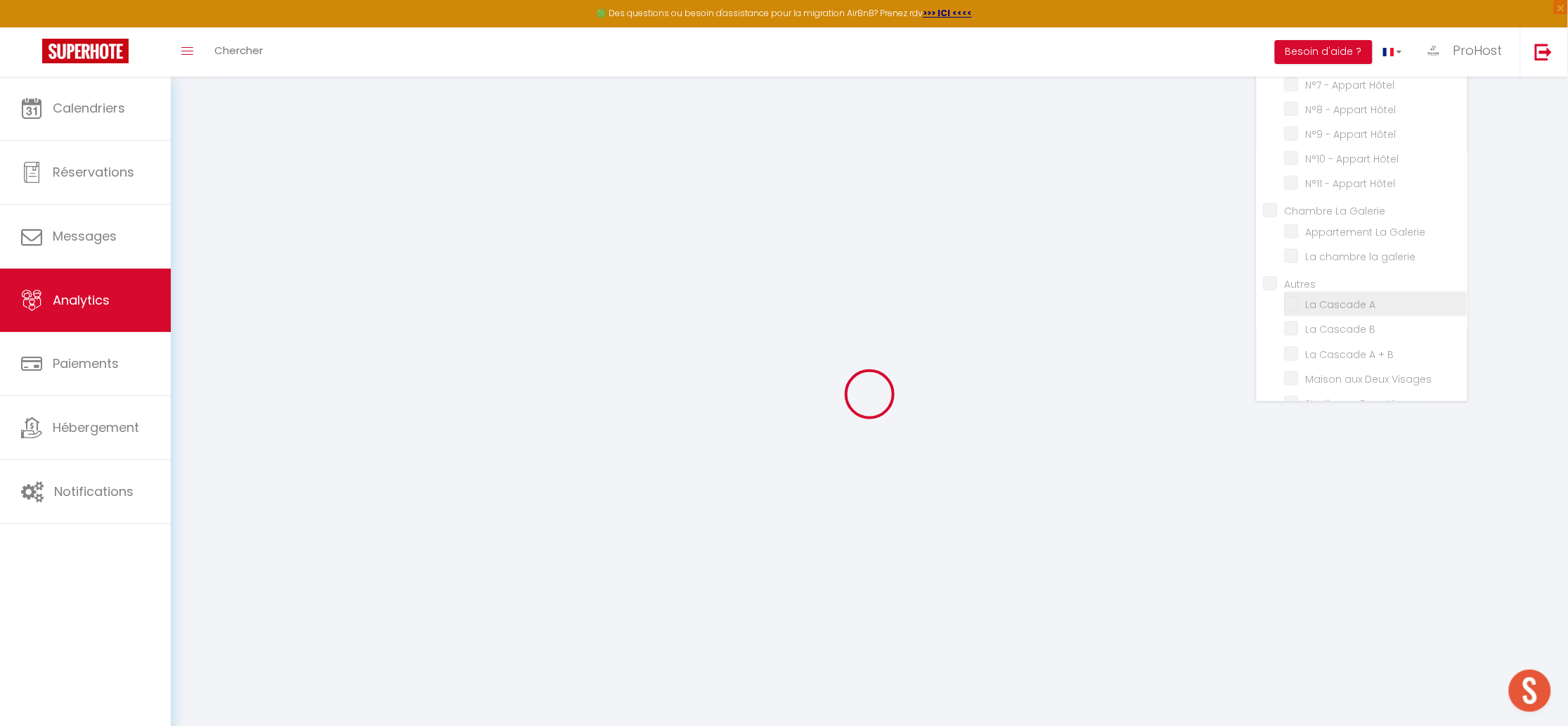
checkbox Loup "false"
checkbox d\'Aubonne "false"
checkbox Barrière "false"
checkbox Ombre "false"
checkbox l’eau "false"
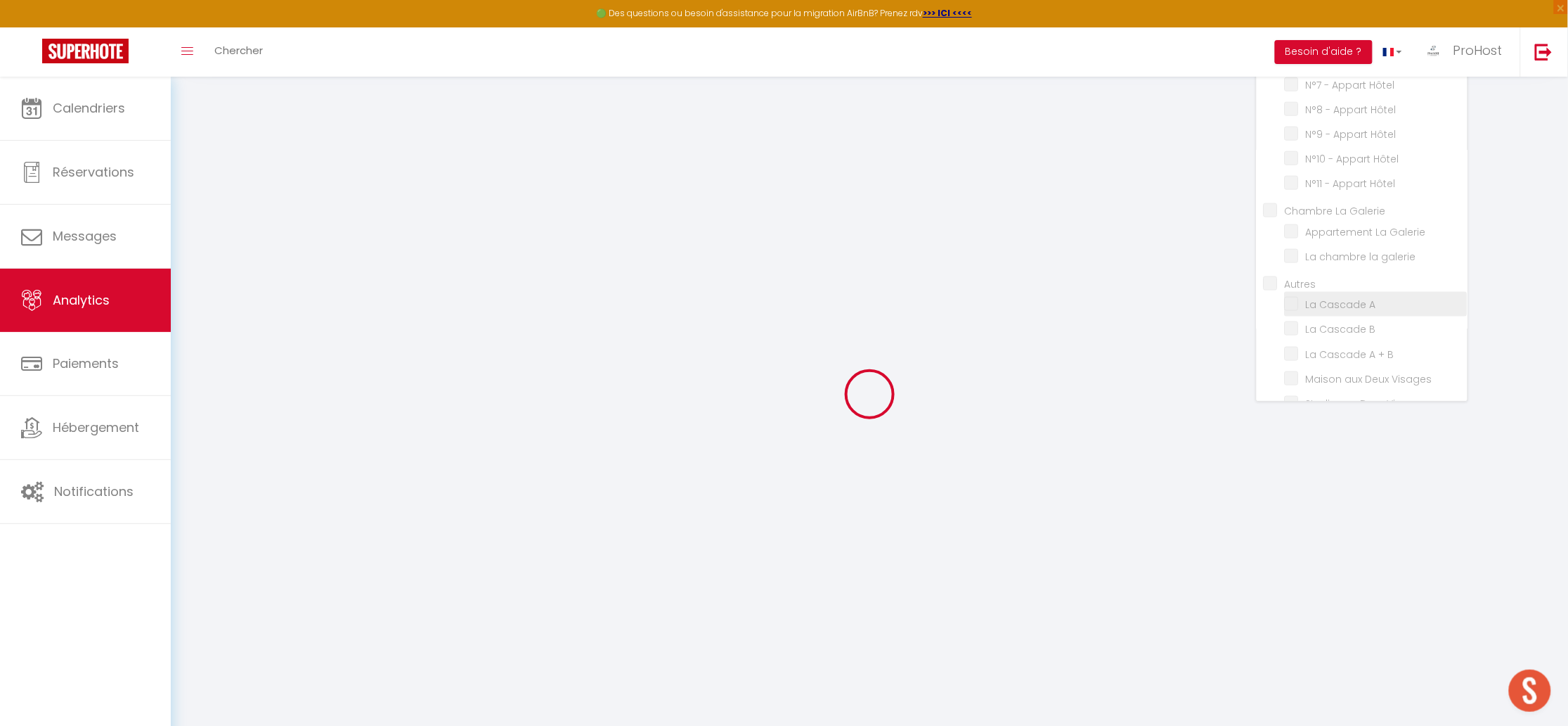
checkbox Spa "false"
checkbox Poisat "false"
checkbox Sauna "false"
checkbox Poisat "false"
checkbox Fattoria "false"
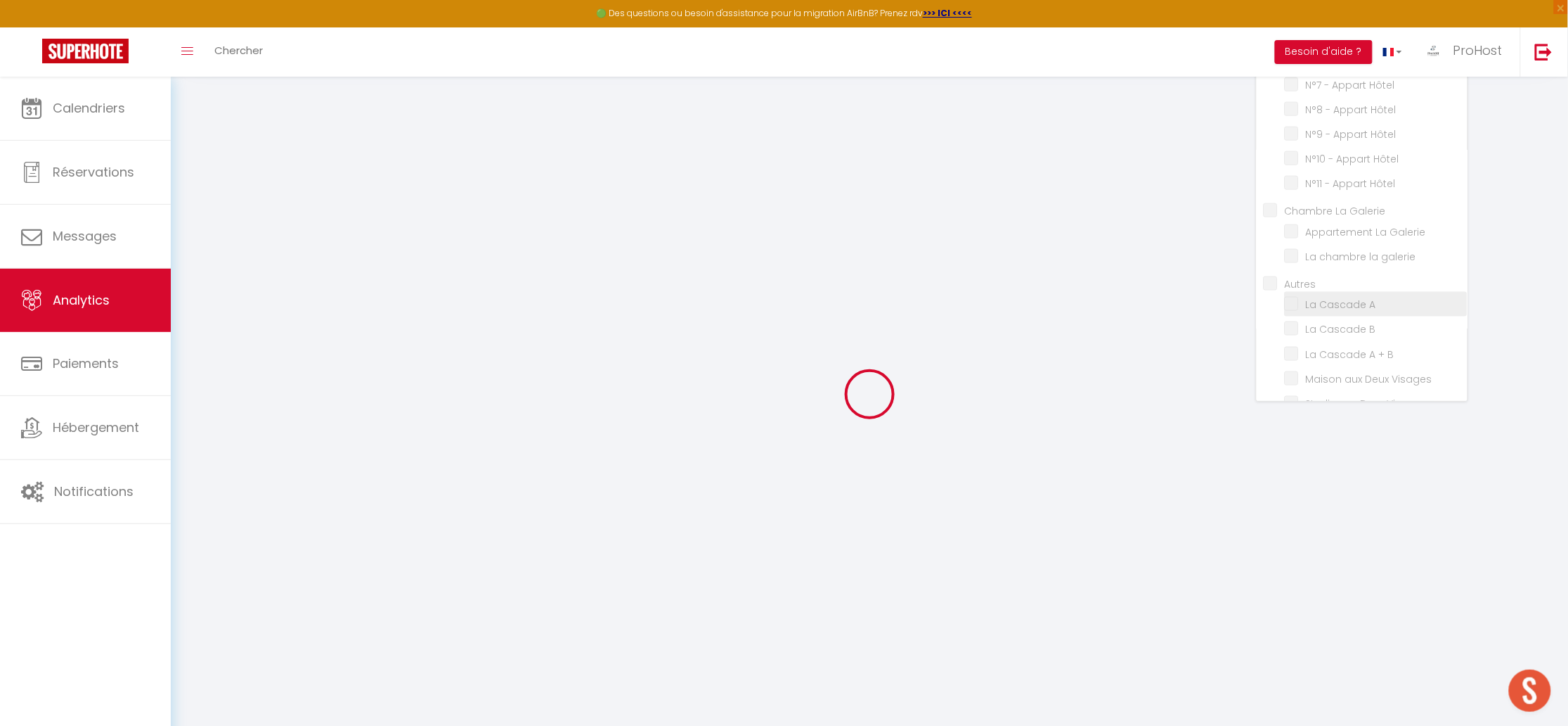
checkbox Carnot "false"
checkbox input "false"
checkbox \(RDC\) "false"
checkbox Hôtel "false"
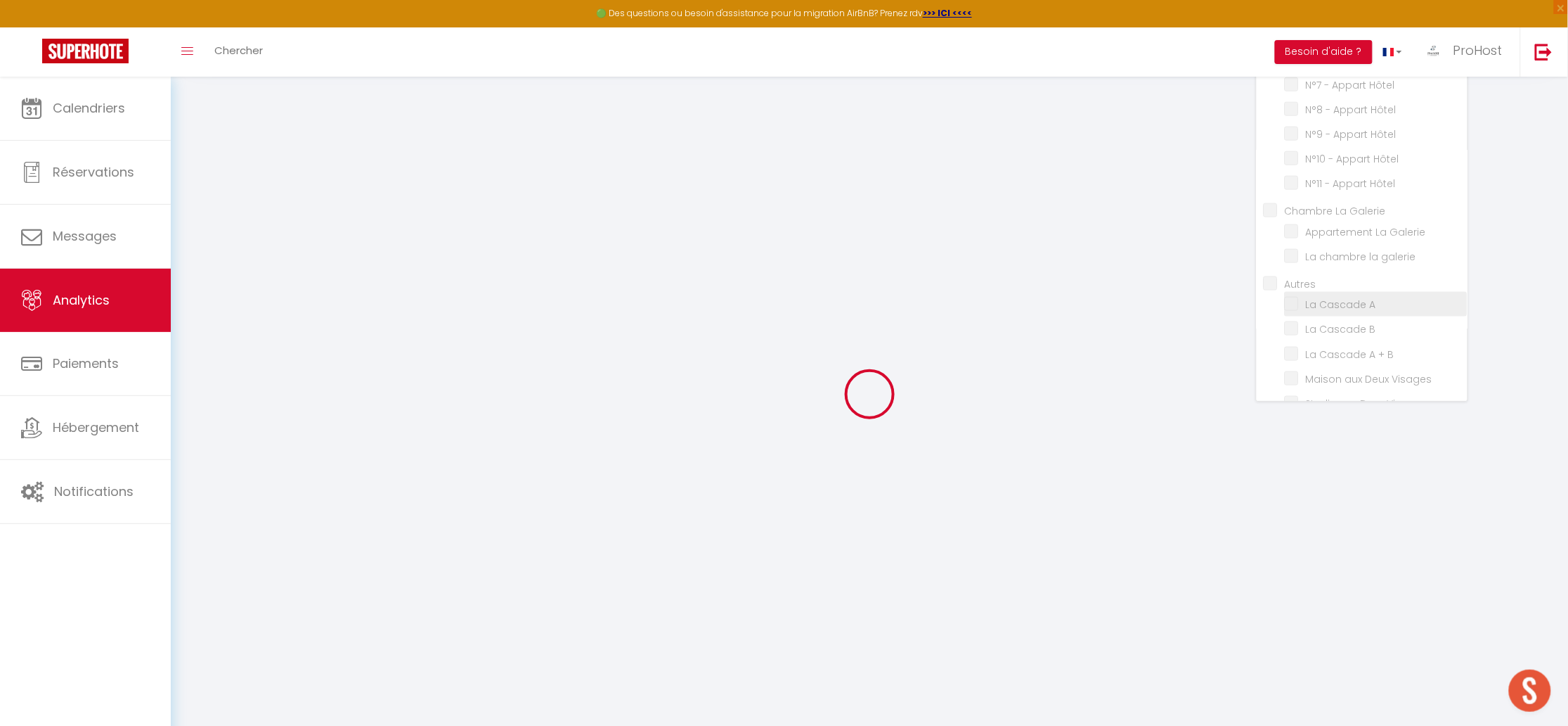
checkbox Hôtel "false"
checkbox \(Terrasse\) "false"
checkbox Hôtel "false"
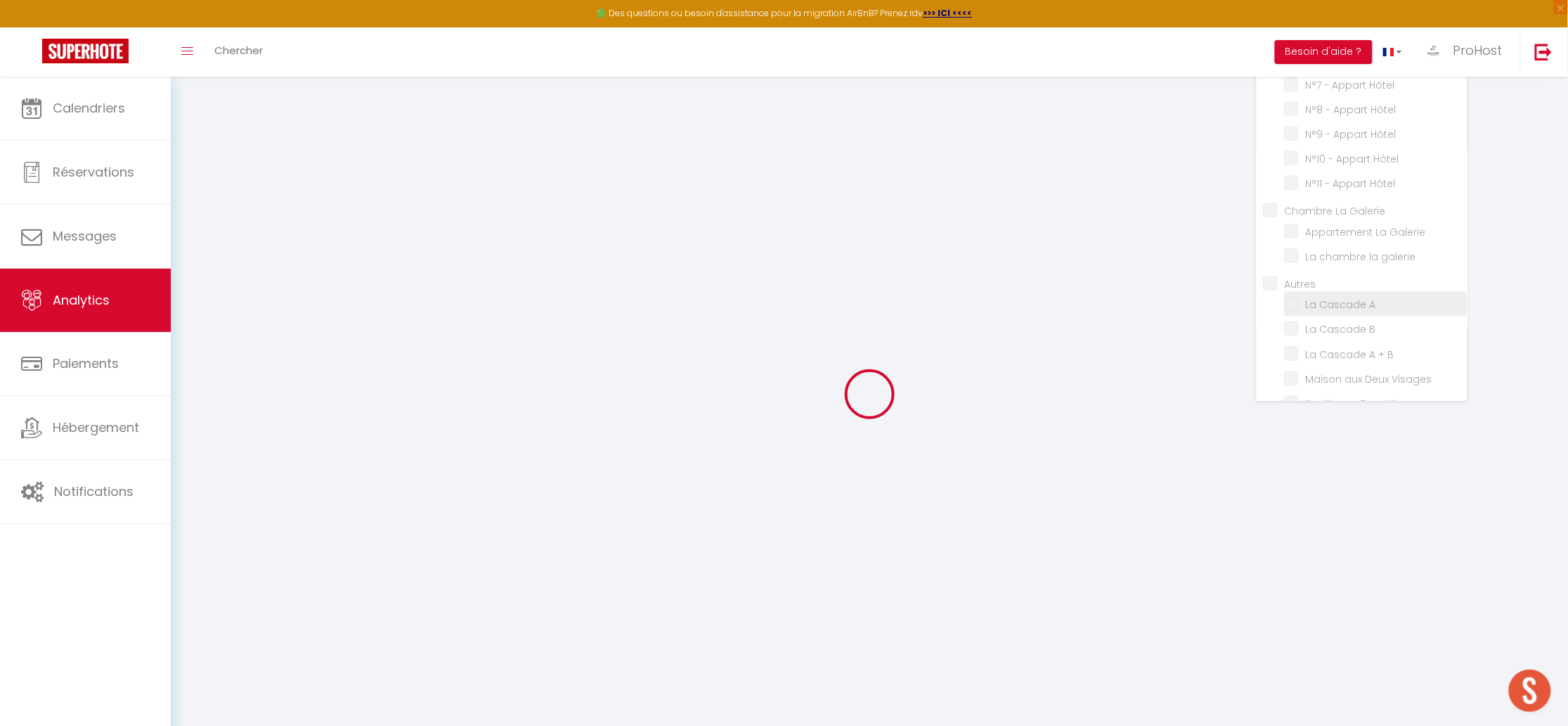
checkbox Hôtel "false"
checkbox Galerie "false"
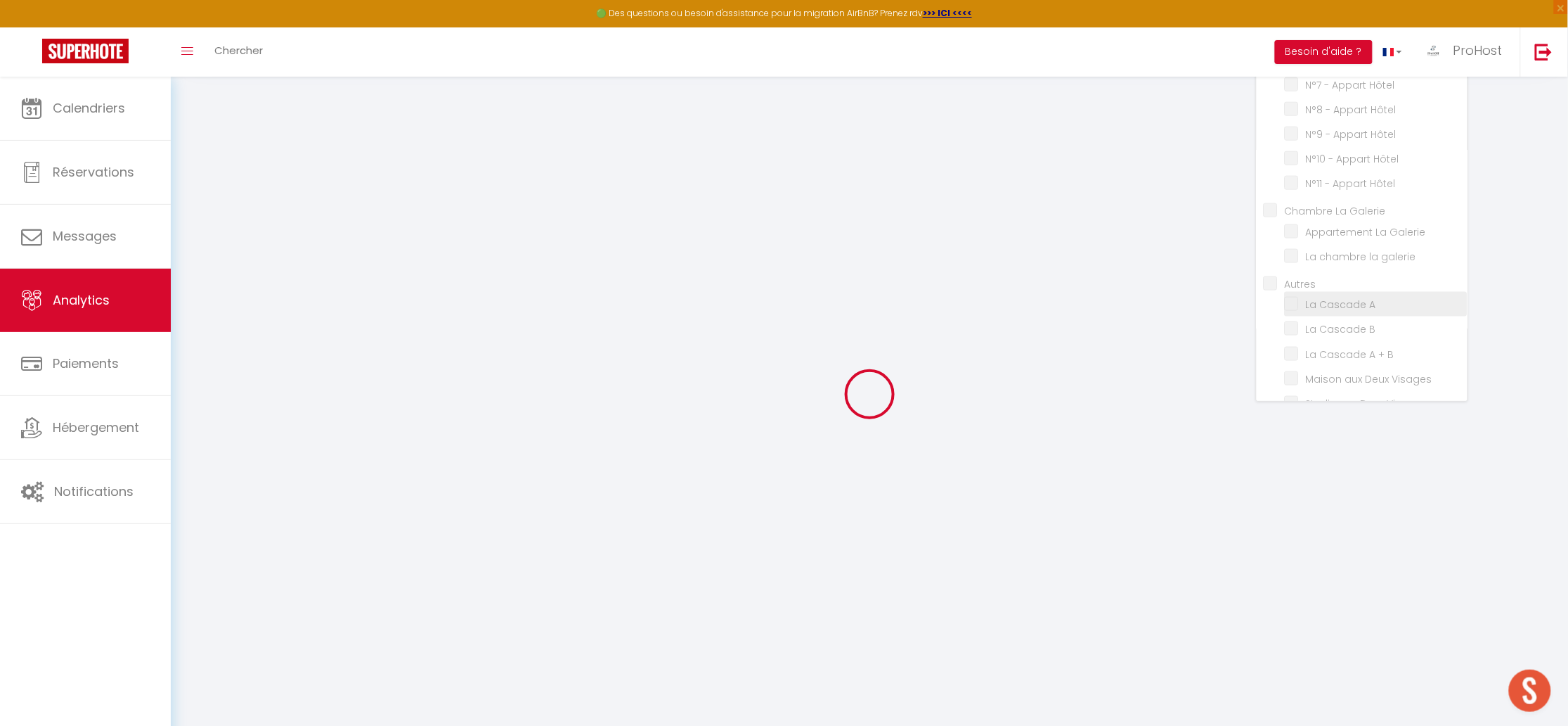
checkbox Galerie "false"
checkbox galerie "false"
checkbox input "false"
checkbox A "false"
checkbox B "false"
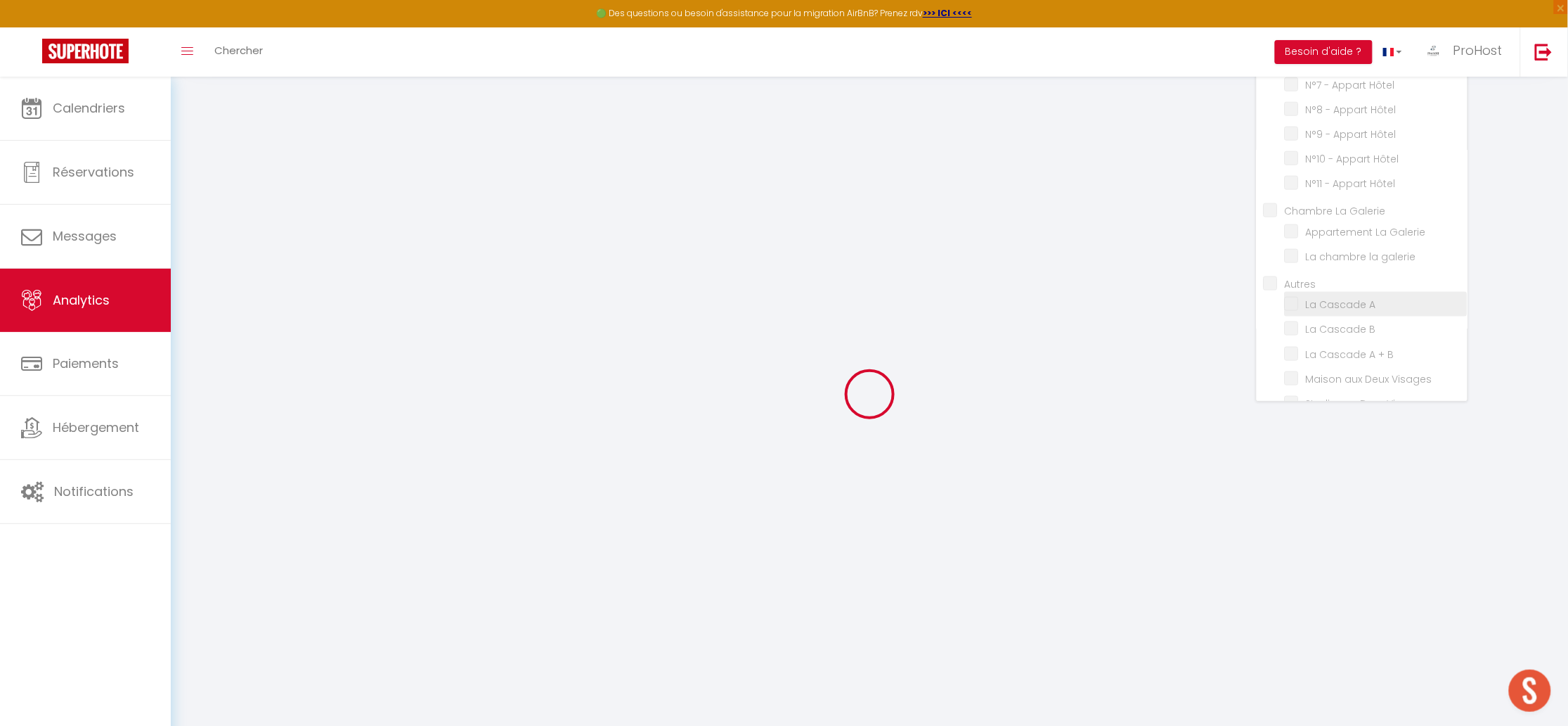
checkbox B "false"
checkbox Visages "false"
checkbox prairie "false"
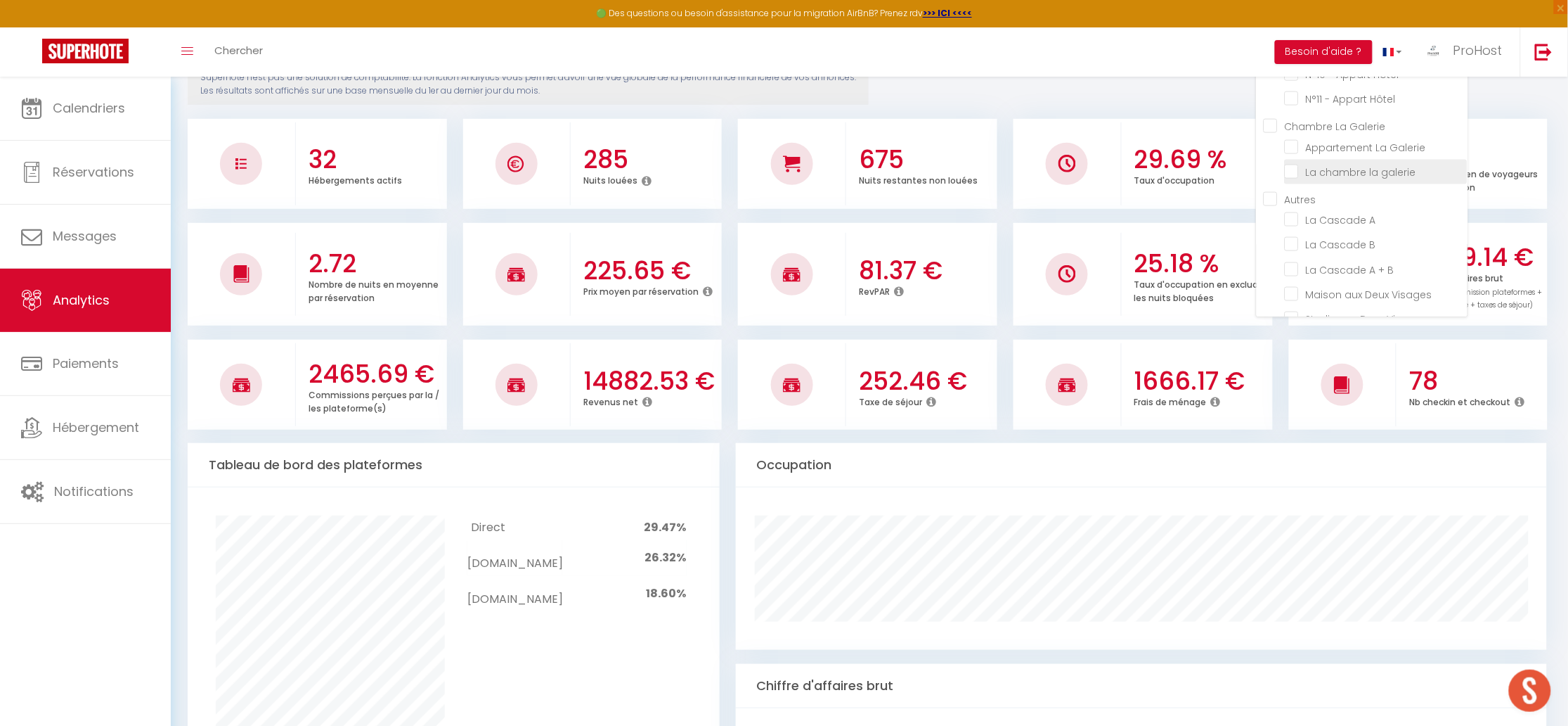
drag, startPoint x: 1299, startPoint y: 250, endPoint x: 1302, endPoint y: 170, distance: 80.1
click at [1299, 286] on Visages "checkbox" at bounding box center [1376, 293] width 183 height 14
checkbox Visages "true"
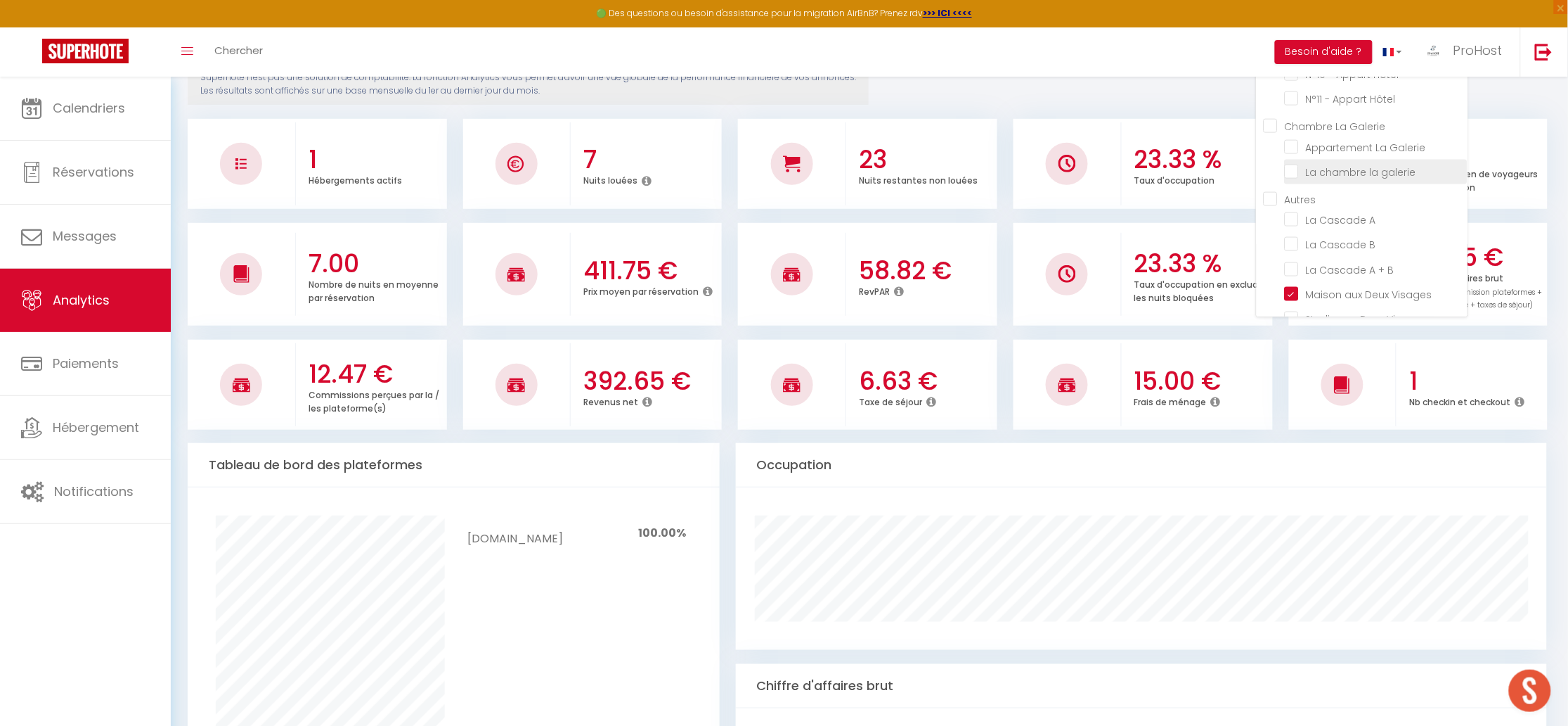
checkbox Galerie "false"
checkbox galerie "false"
checkbox Madeleine "false"
checkbox Loup "false"
checkbox d\'Aubonne "false"
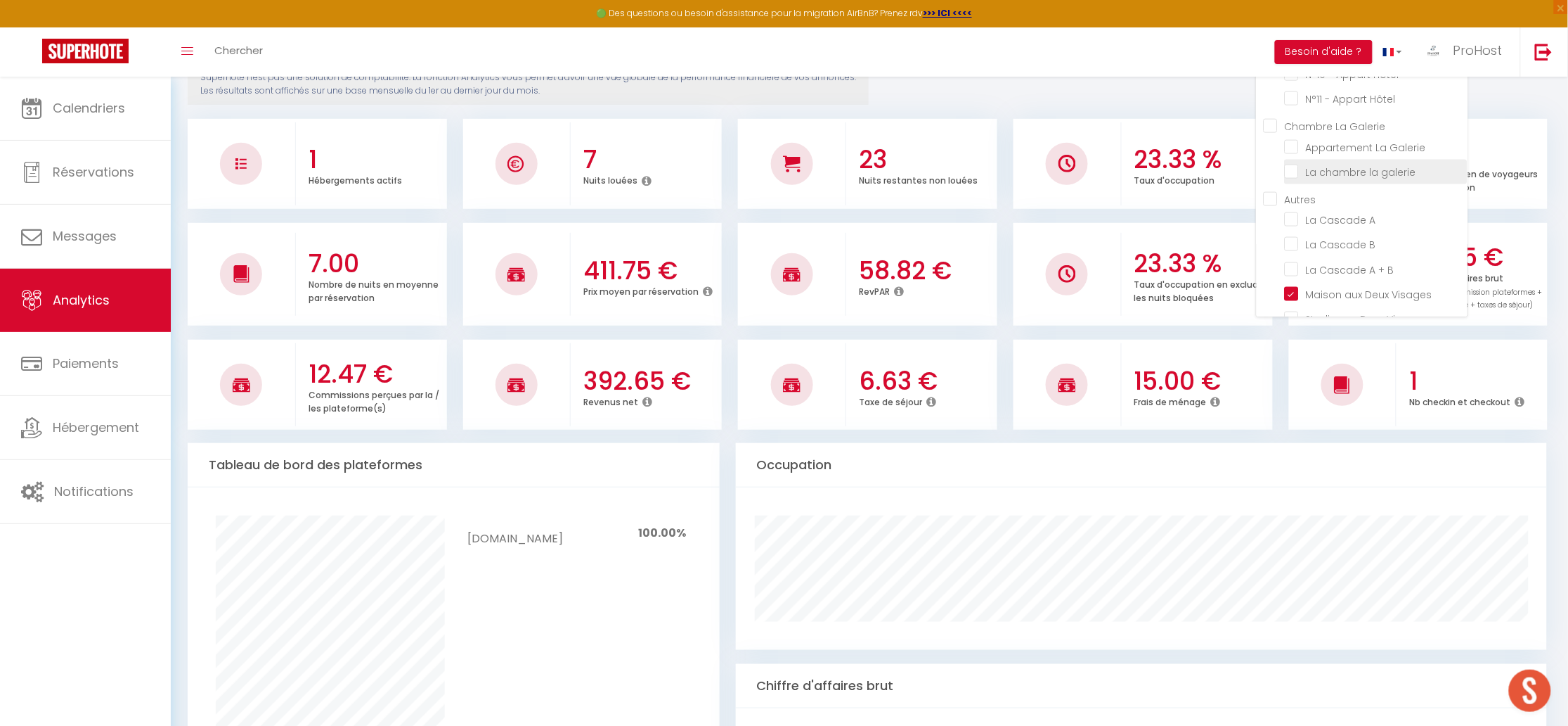
checkbox Barrière "false"
checkbox Ombre "false"
checkbox l’eau "false"
checkbox Spa "false"
checkbox Poisat "false"
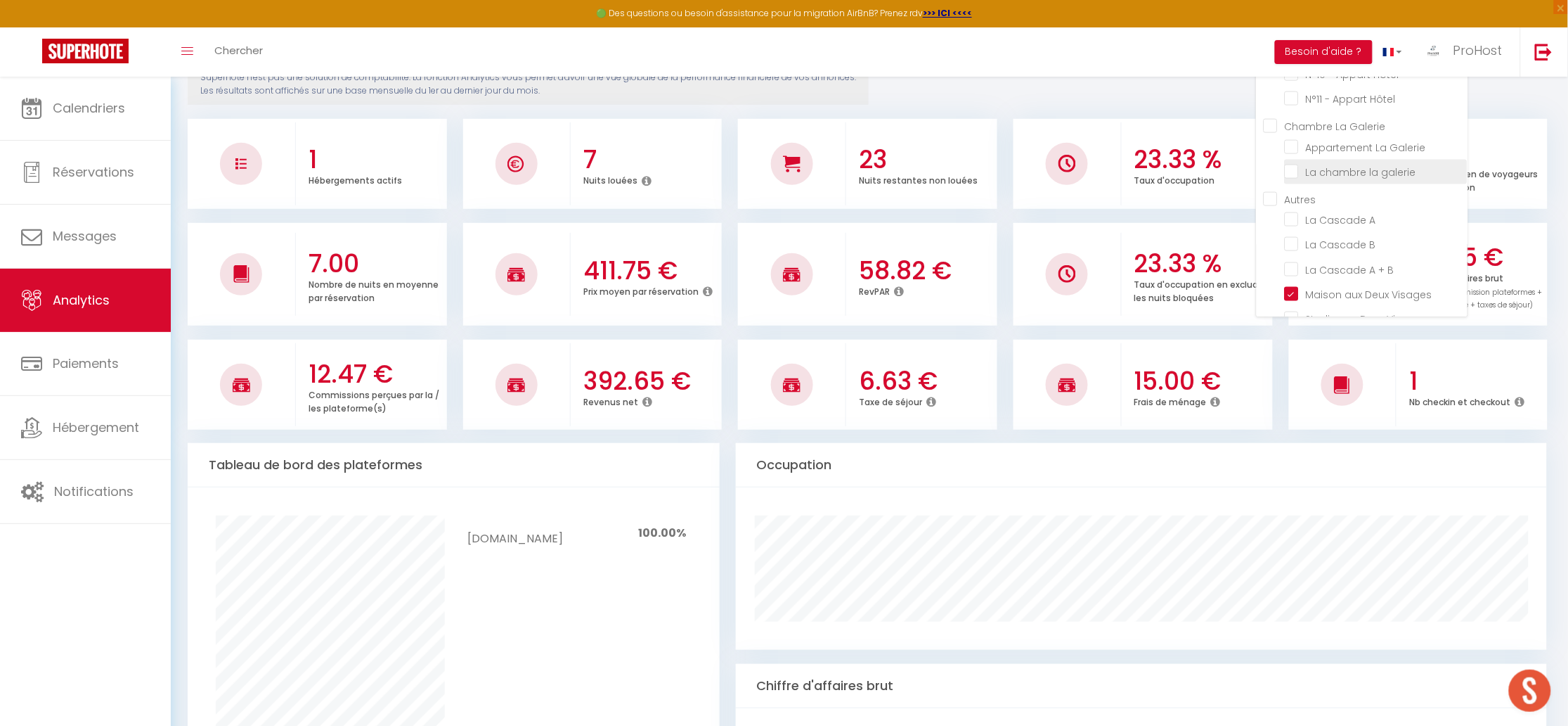
checkbox Sauna "false"
checkbox Poisat "false"
checkbox Fattoria "false"
checkbox Carnot "false"
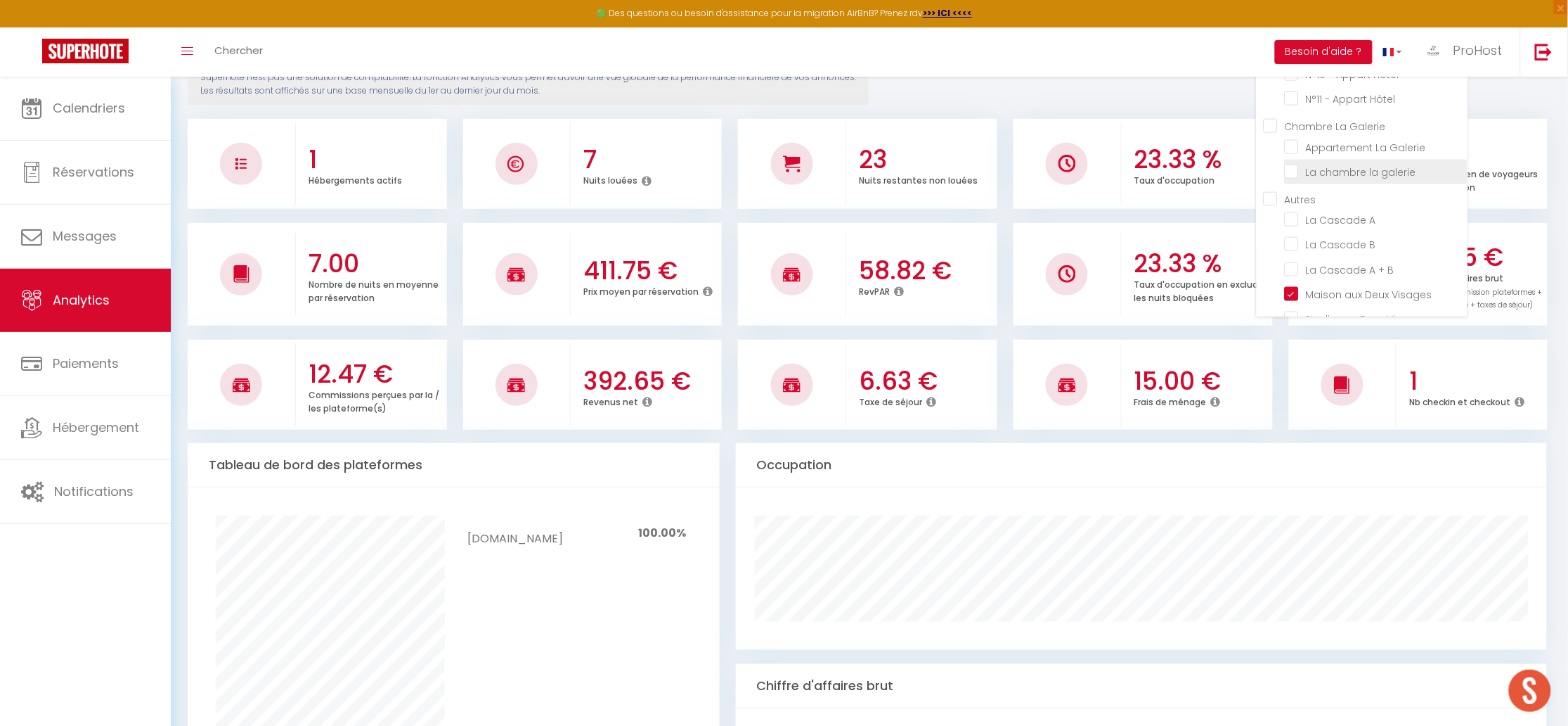
checkbox \(RDC\) "false"
checkbox Hôtel "false"
checkbox \(Terrasse\) "false"
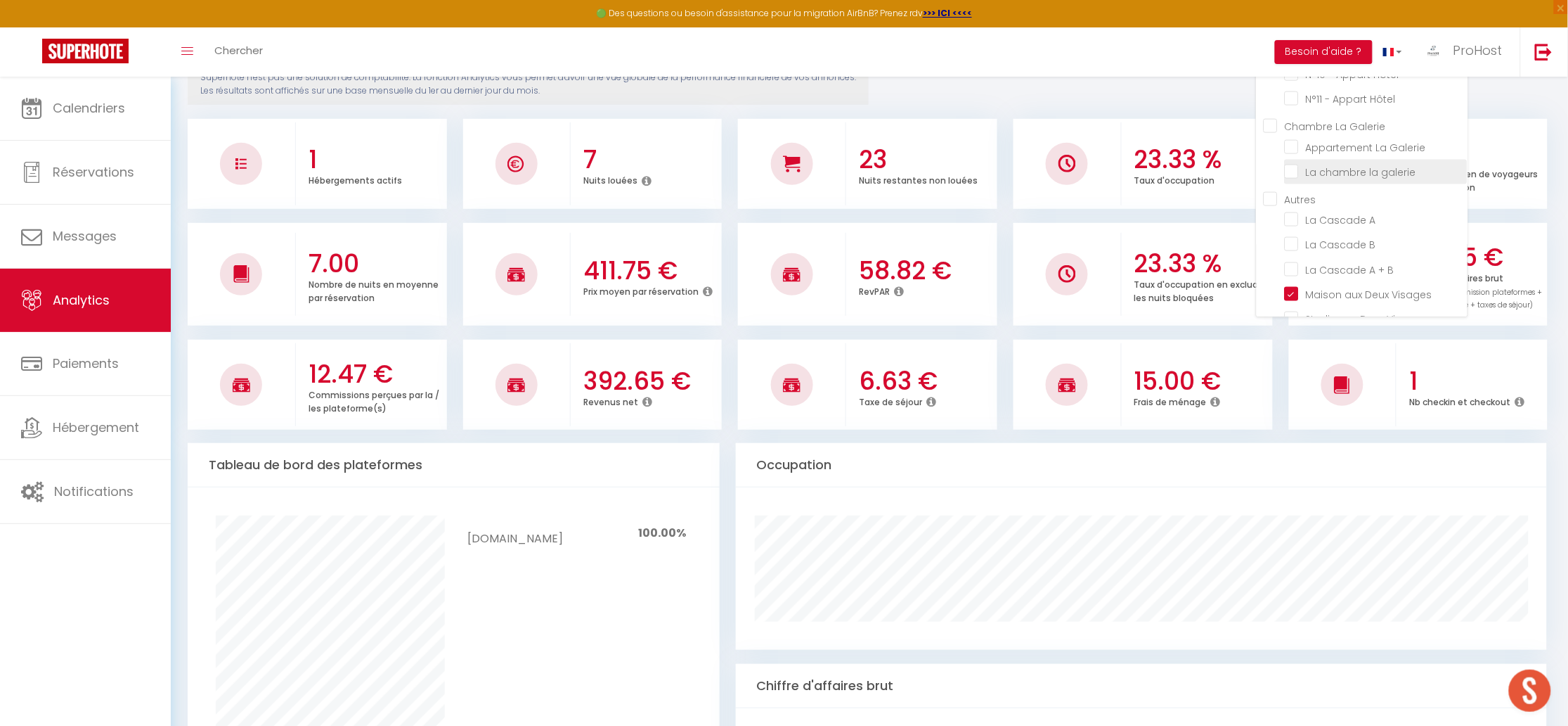
checkbox \(Terrasse\) "false"
checkbox Hôtel "false"
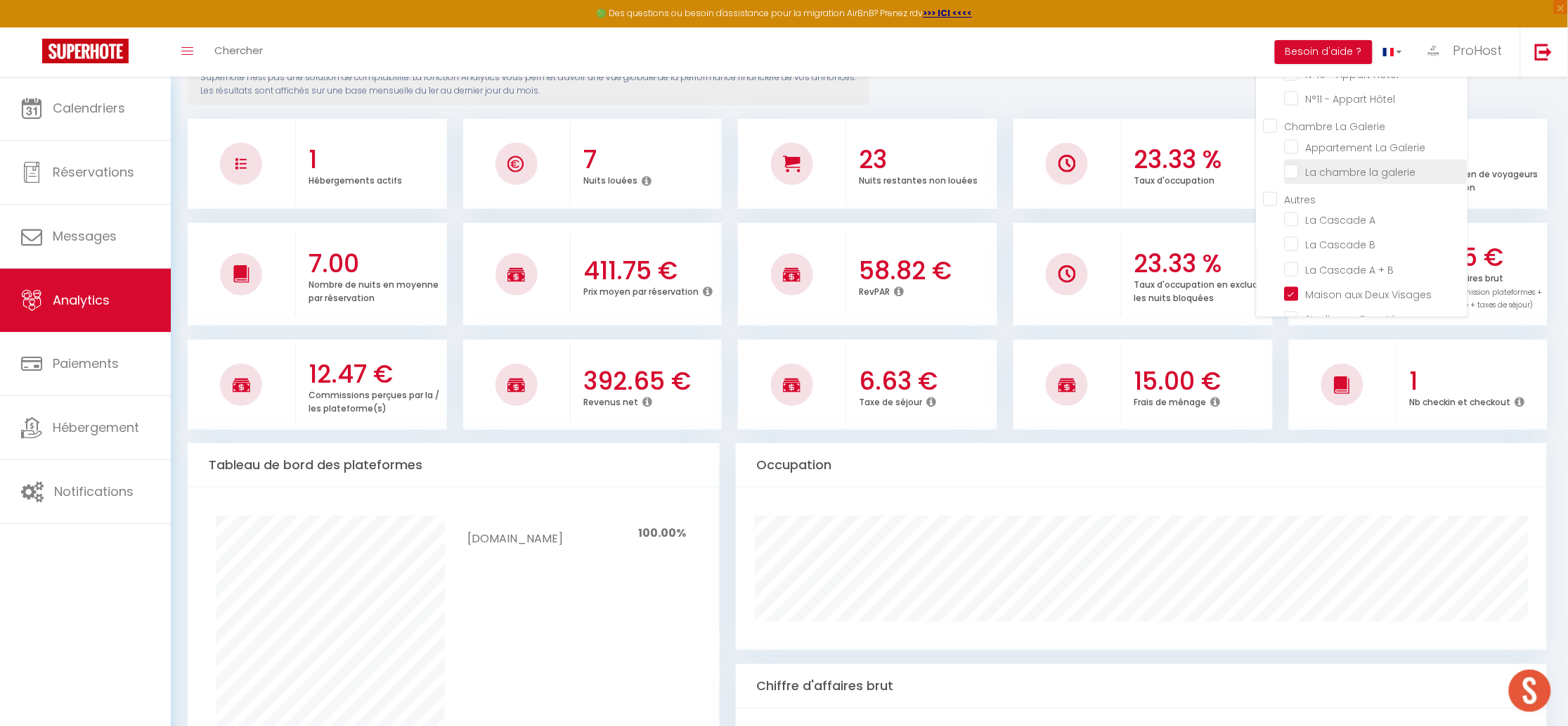
checkbox Hôtel "false"
checkbox Galerie "false"
checkbox galerie "false"
checkbox A "false"
checkbox B "false"
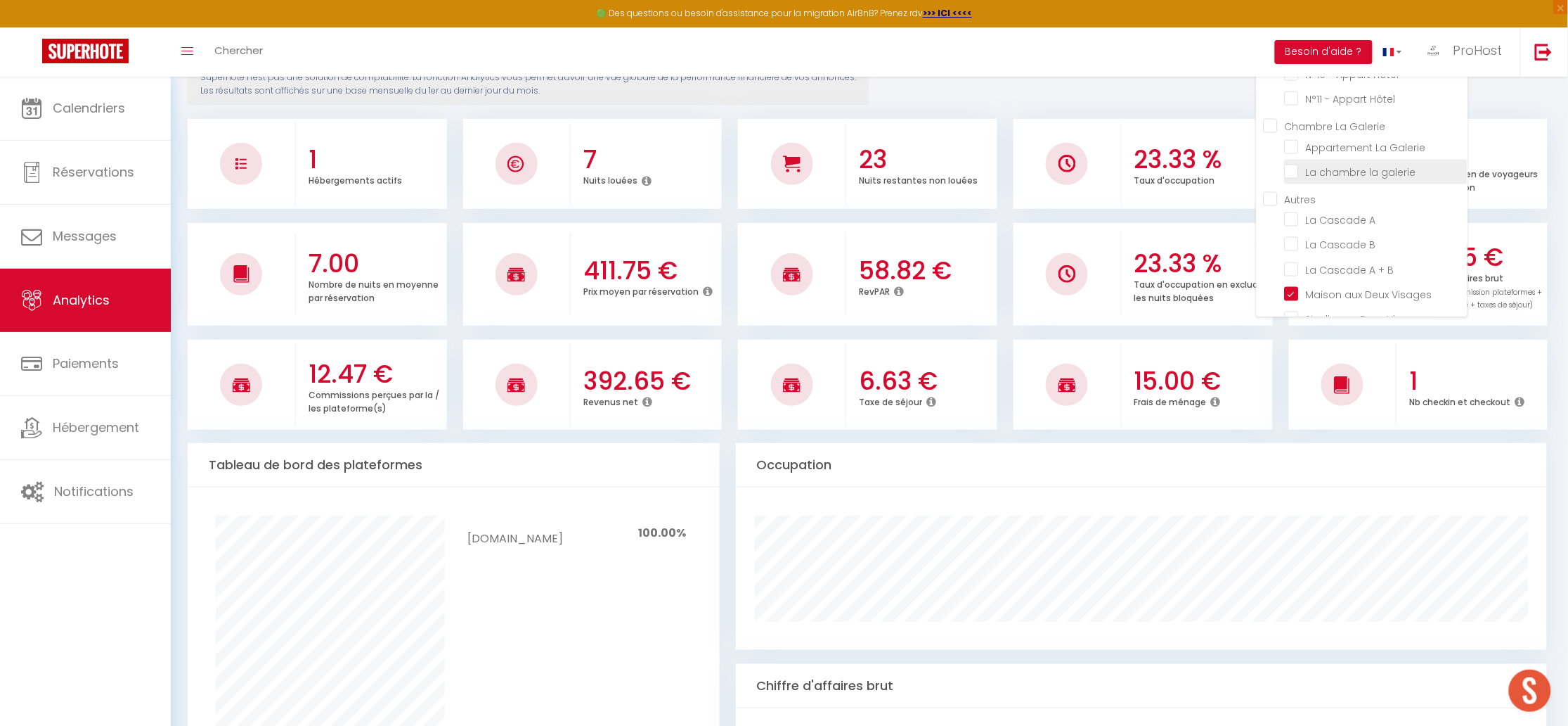
checkbox B "false"
checkbox Visages "false"
checkbox prairie "false"
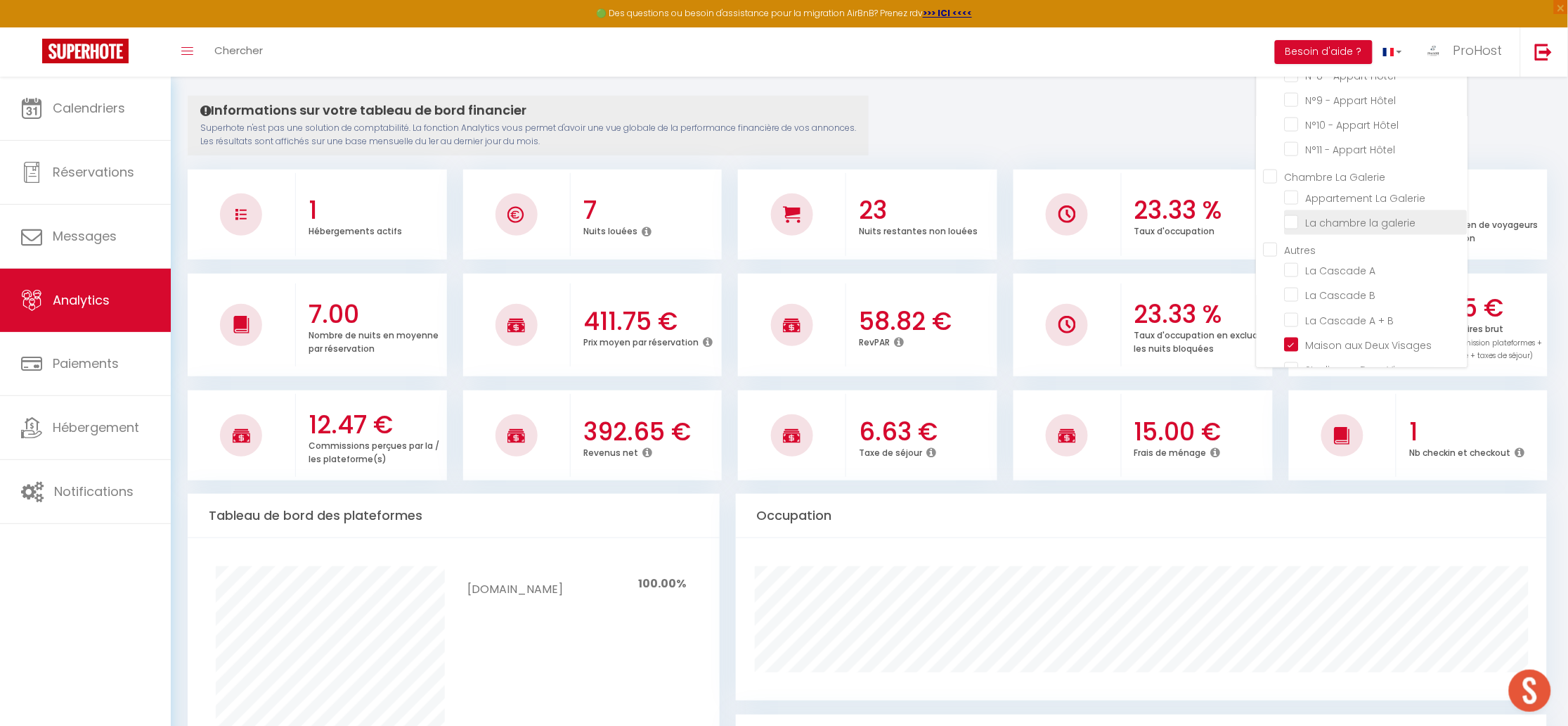
click at [1302, 215] on galerie "checkbox" at bounding box center [1376, 221] width 183 height 14
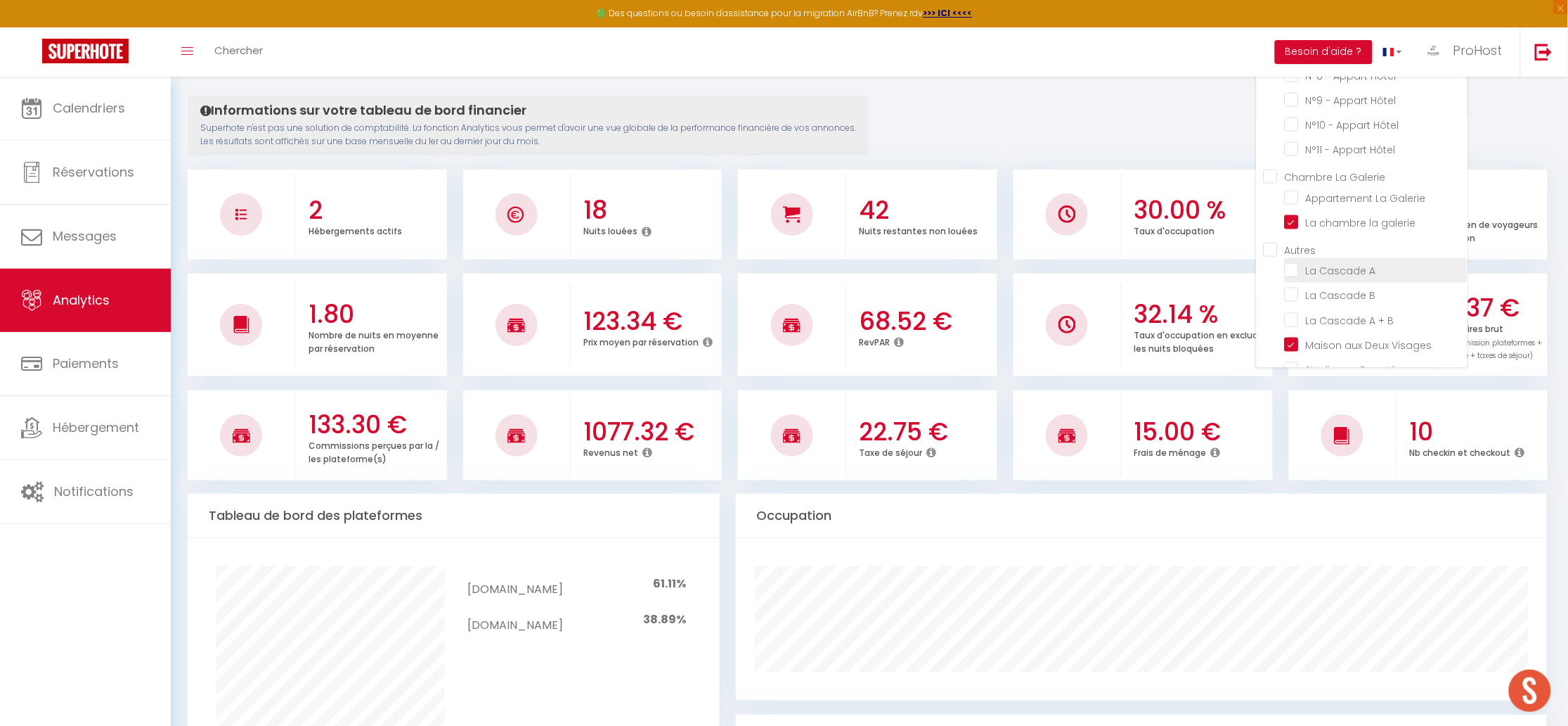
click at [1294, 262] on A "checkbox" at bounding box center [1376, 269] width 183 height 14
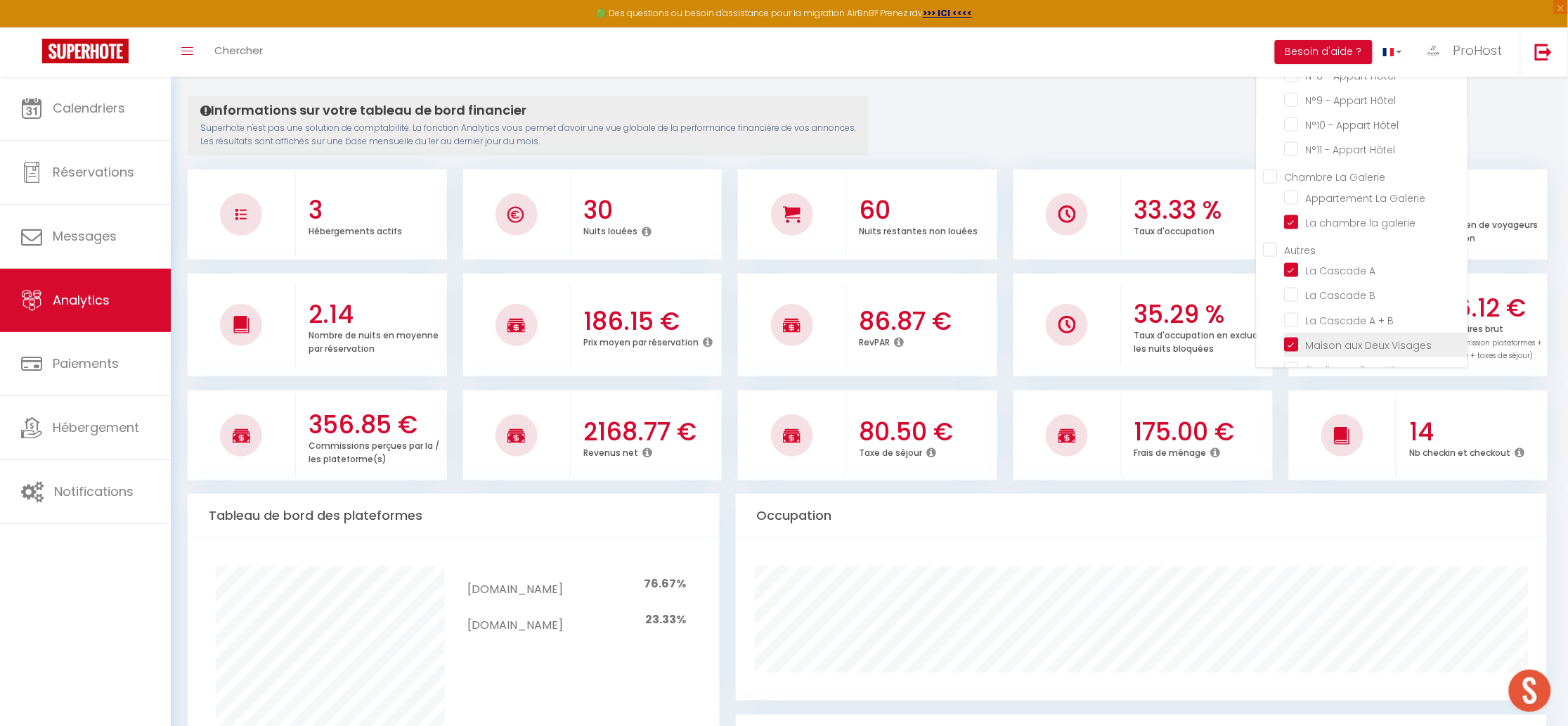
click at [1294, 337] on Visages "checkbox" at bounding box center [1376, 344] width 183 height 14
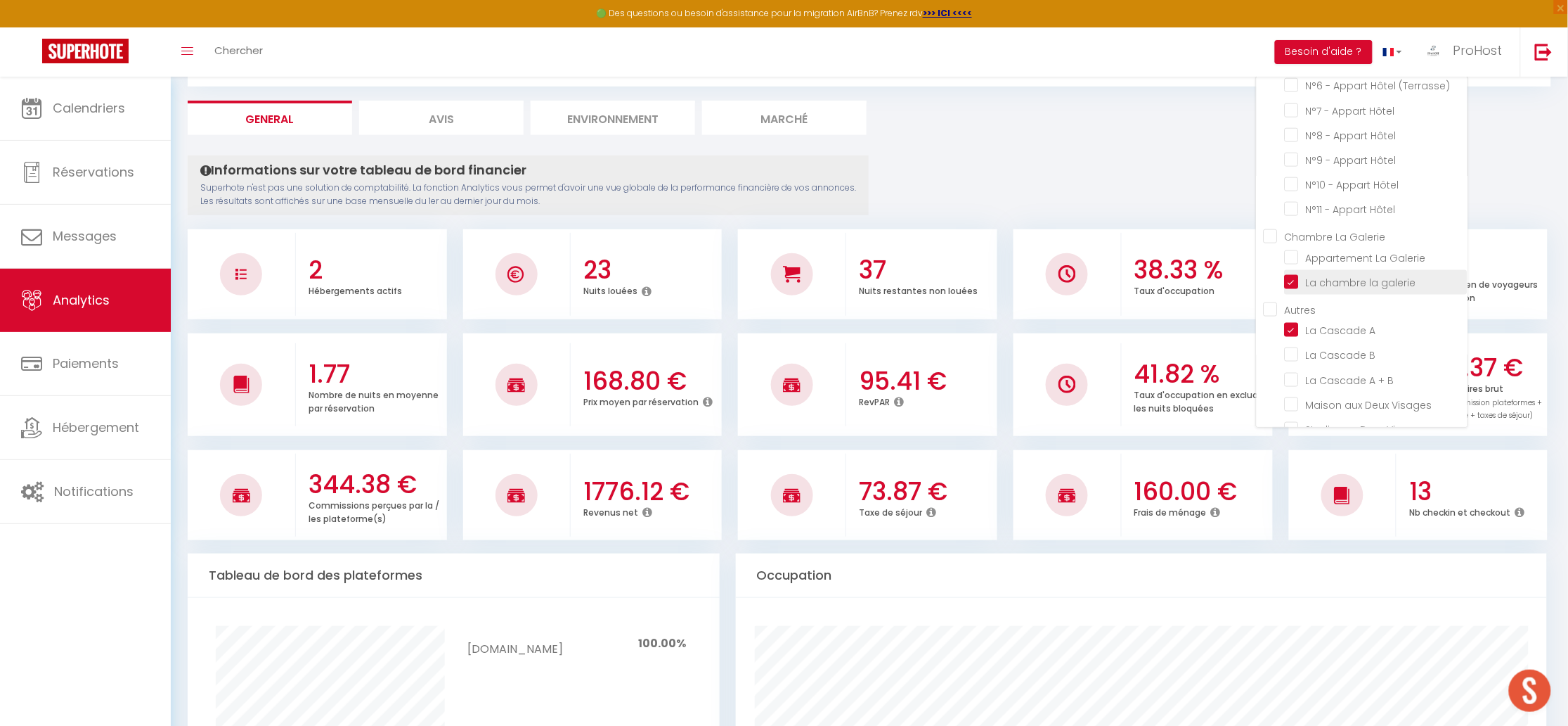
click at [1299, 274] on galerie "checkbox" at bounding box center [1376, 281] width 183 height 14
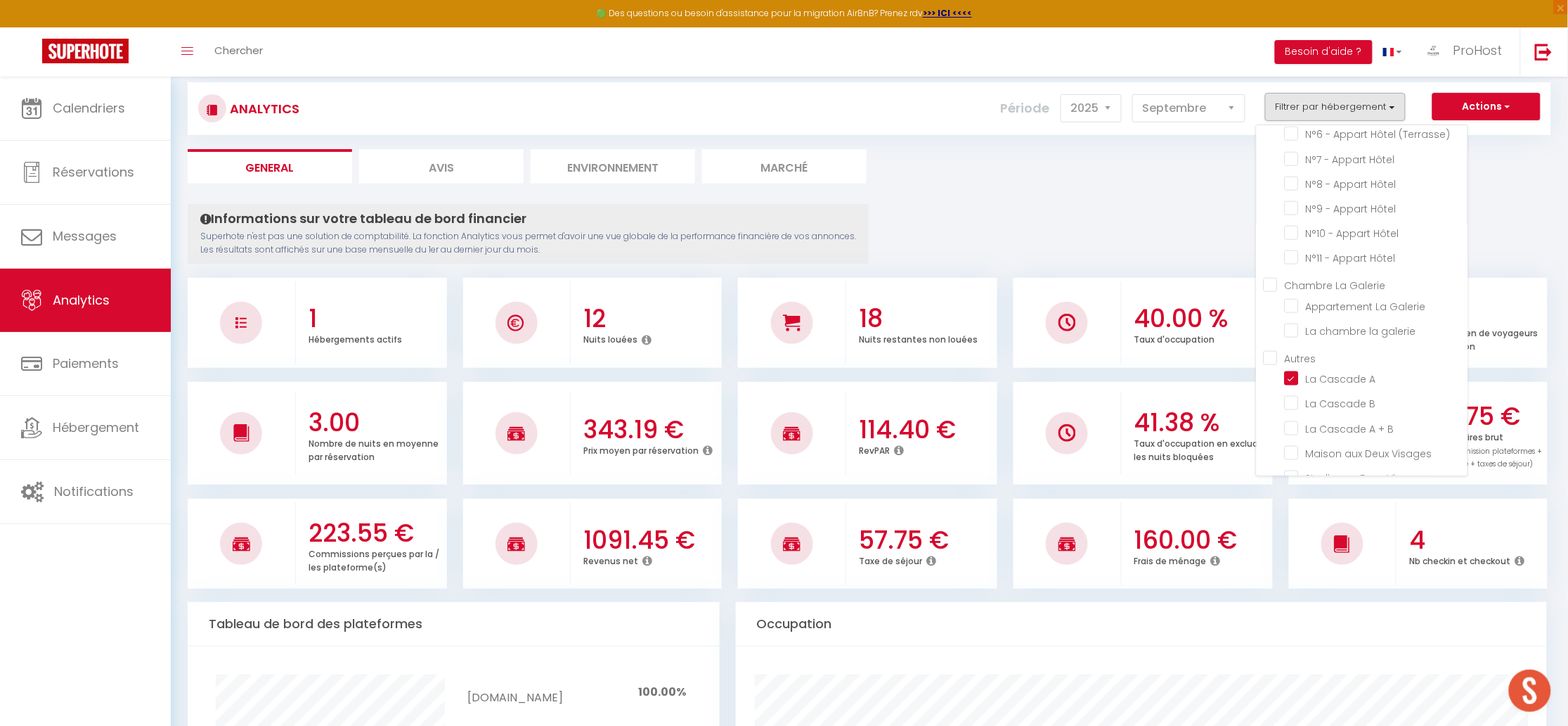
scroll to position [170, 0]
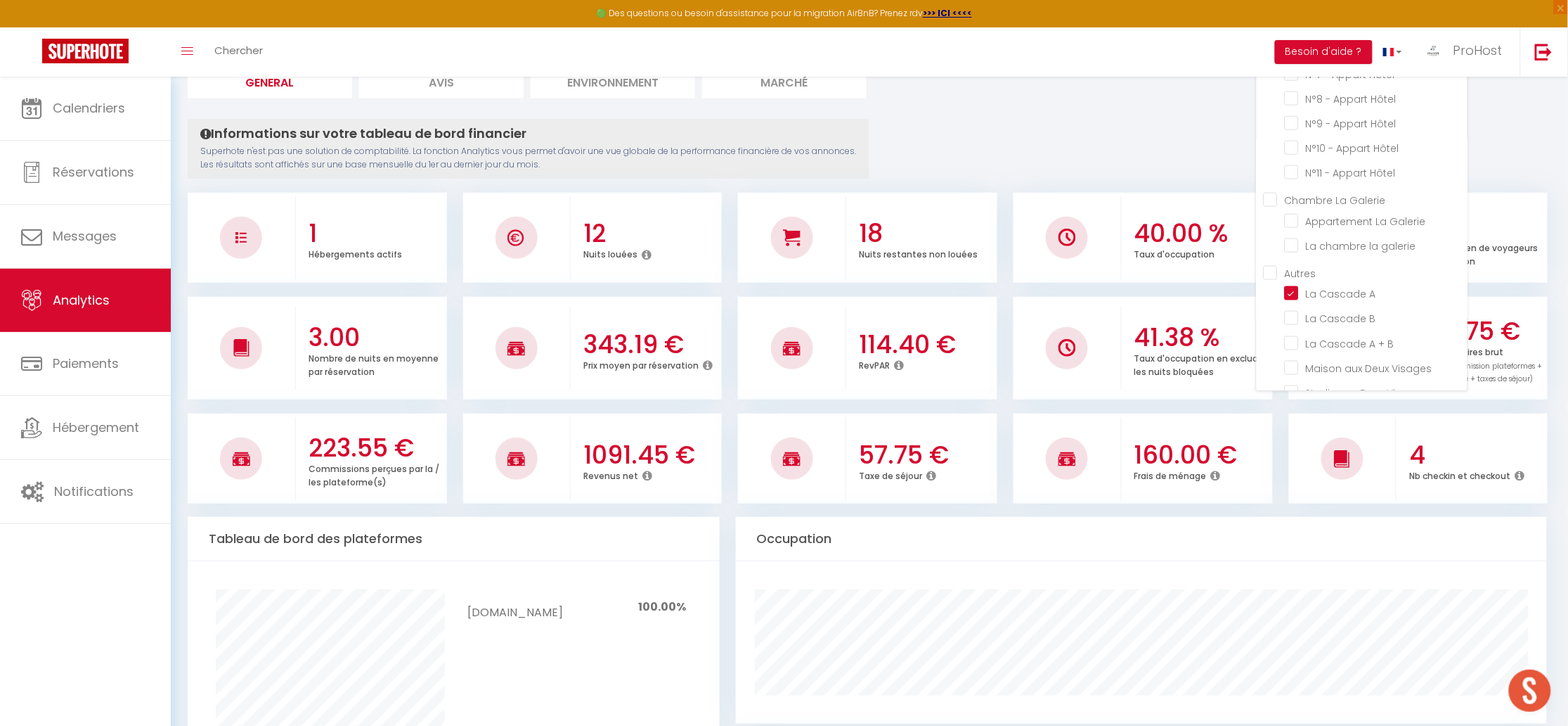
click at [1151, 265] on div "40.00 % Taux d'occupation" at bounding box center [1198, 238] width 151 height 77
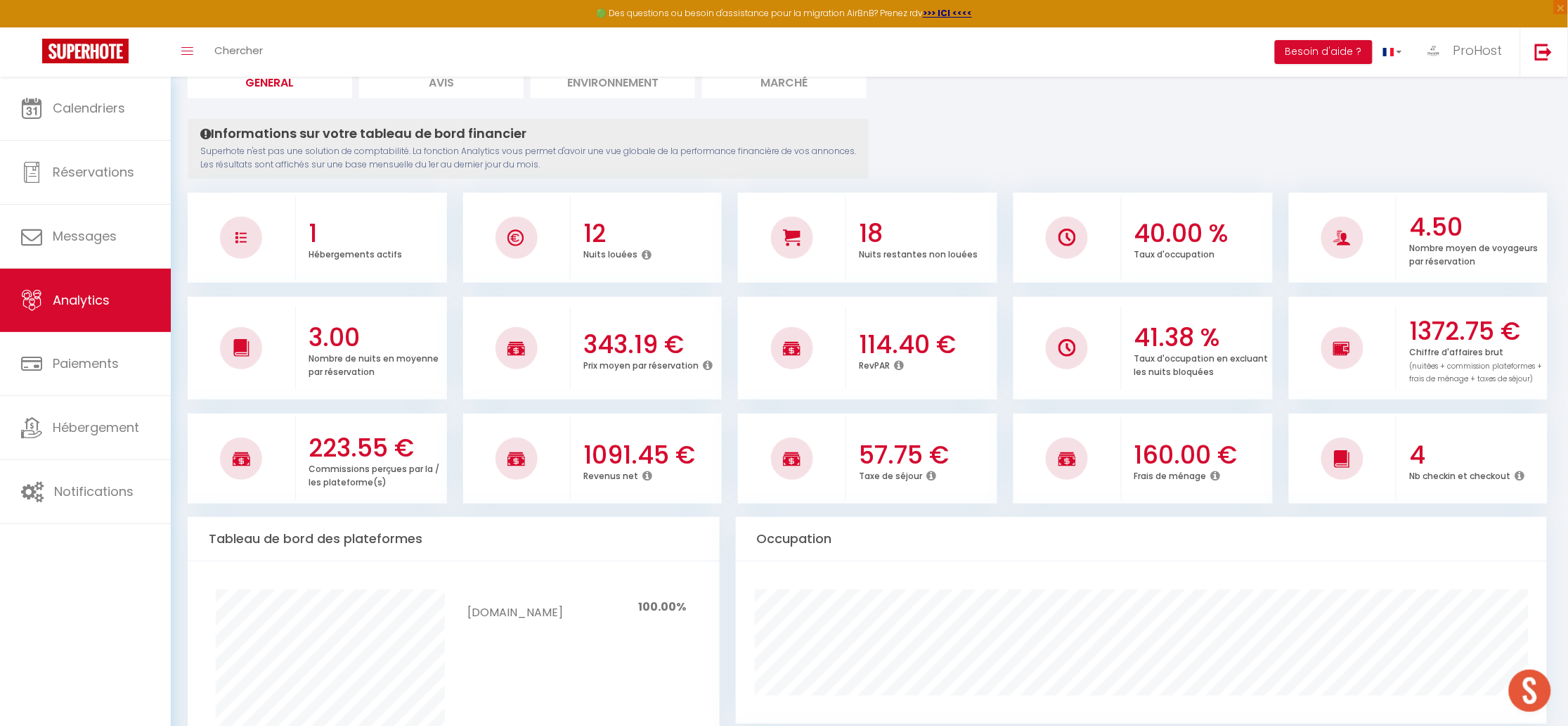
drag, startPoint x: 859, startPoint y: 348, endPoint x: 916, endPoint y: 352, distance: 57.1
click at [916, 352] on div "114.40 € RevPAR" at bounding box center [922, 349] width 151 height 77
click at [914, 352] on h3 "114.40 €" at bounding box center [926, 344] width 135 height 30
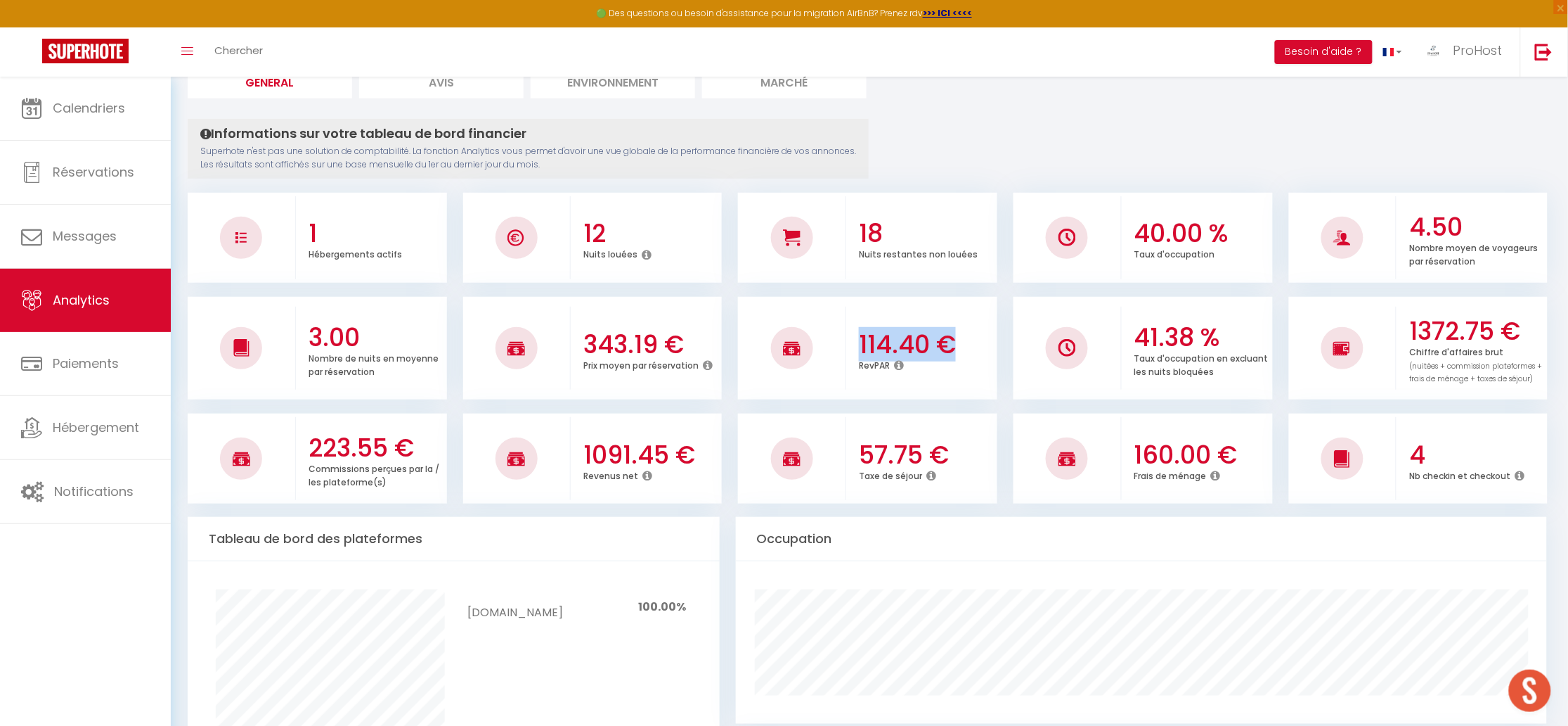
click at [904, 353] on h3 "114.40 €" at bounding box center [926, 344] width 135 height 30
click at [854, 346] on div "114.40 € RevPAR" at bounding box center [922, 349] width 151 height 77
drag, startPoint x: 856, startPoint y: 345, endPoint x: 866, endPoint y: 343, distance: 10.2
click at [866, 343] on div "114.40 € RevPAR" at bounding box center [922, 349] width 151 height 77
click at [904, 343] on h3 "114.40 €" at bounding box center [926, 344] width 135 height 30
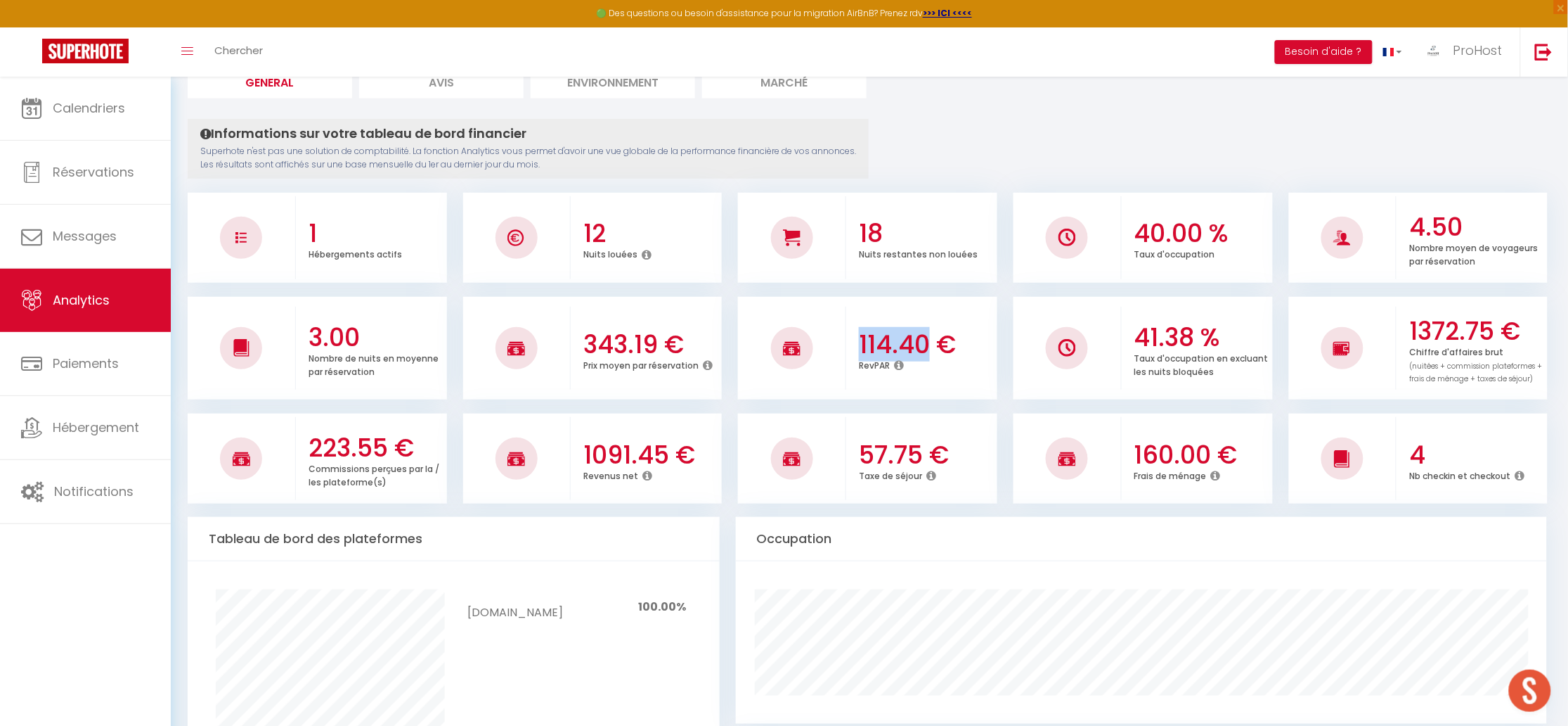
click at [904, 343] on h3 "114.40 €" at bounding box center [926, 344] width 135 height 30
click at [890, 348] on h3 "114.40 €" at bounding box center [926, 344] width 135 height 30
drag, startPoint x: 932, startPoint y: 349, endPoint x: 879, endPoint y: 351, distance: 53.0
click at [879, 351] on h3 "114.40 €" at bounding box center [926, 344] width 135 height 30
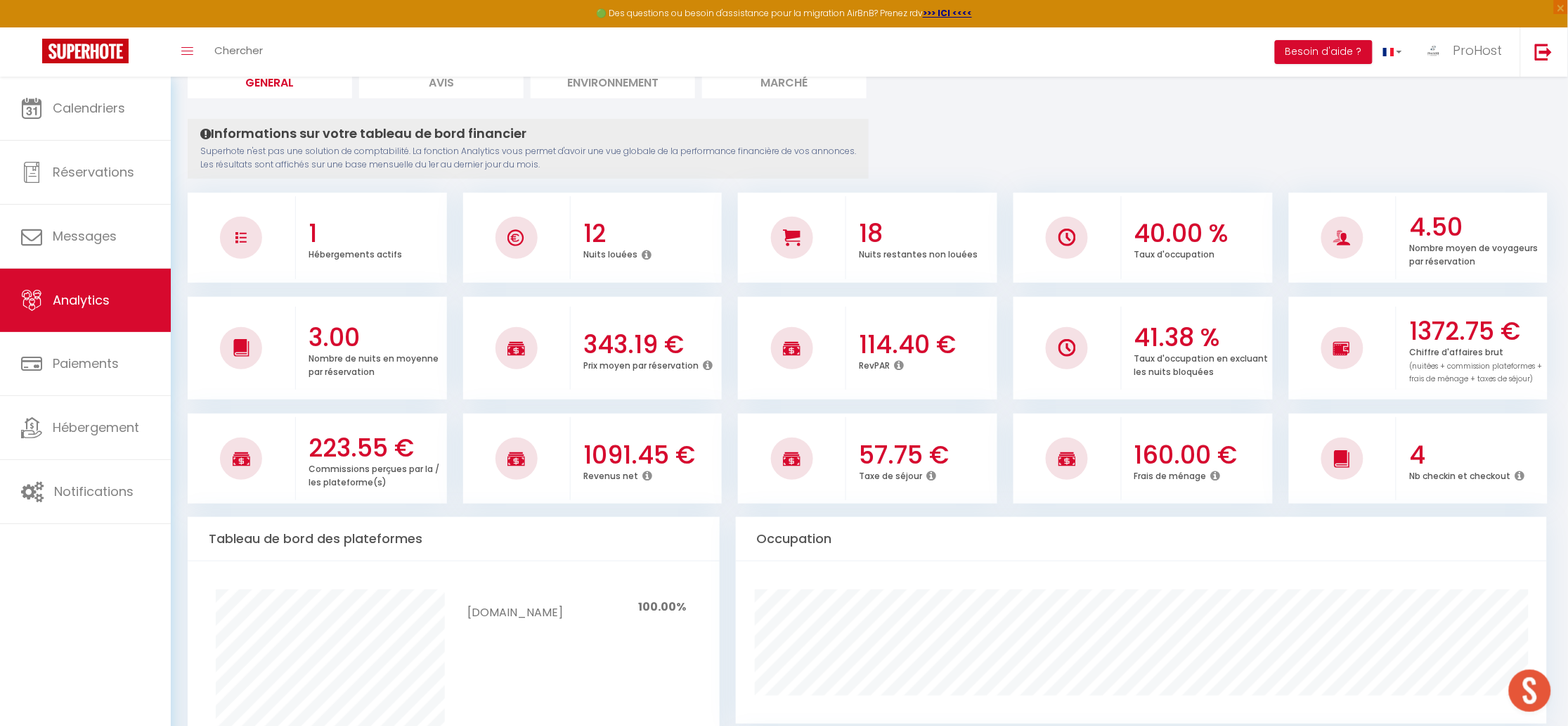
click at [904, 369] on icon at bounding box center [899, 365] width 10 height 11
click at [914, 399] on li "114.40 € RevPAR" at bounding box center [867, 349] width 259 height 103
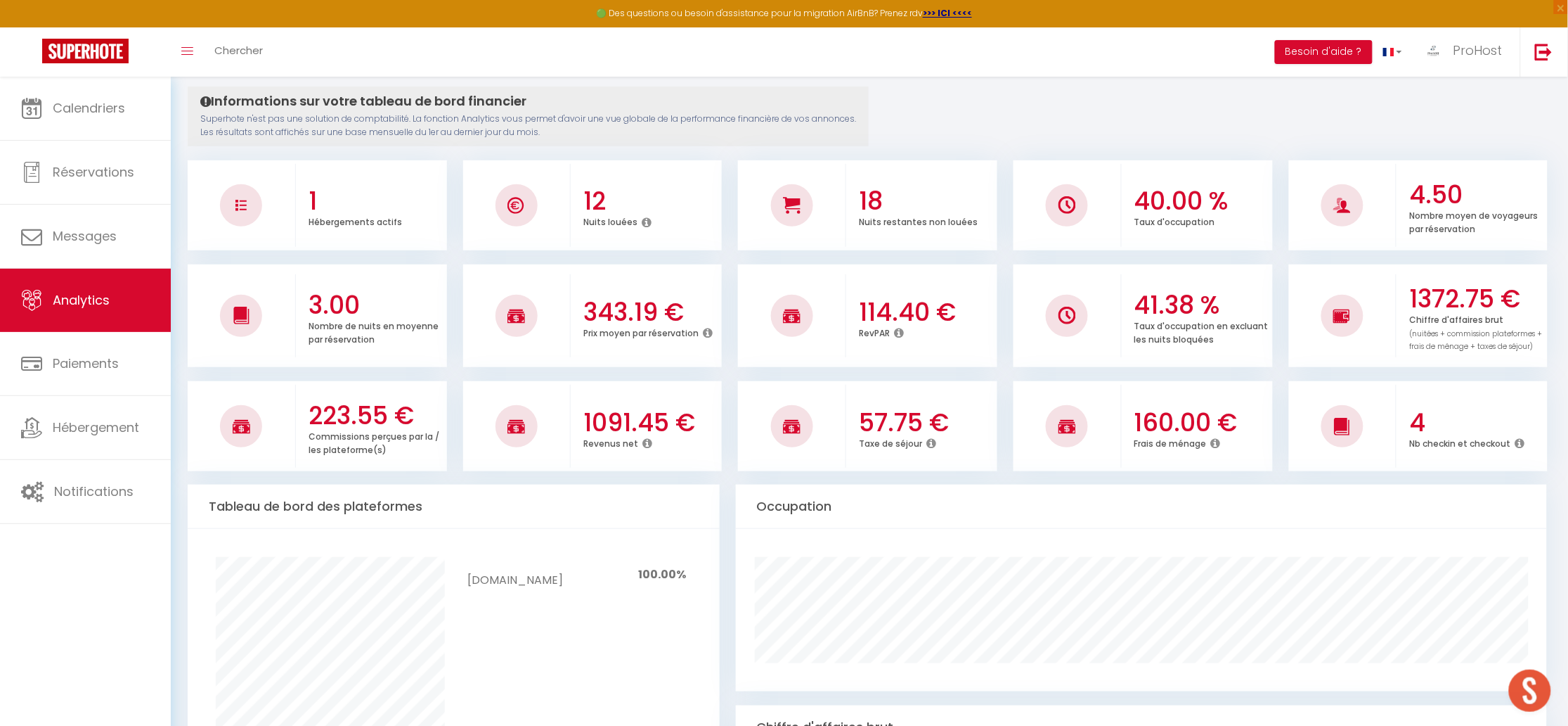
scroll to position [213, 0]
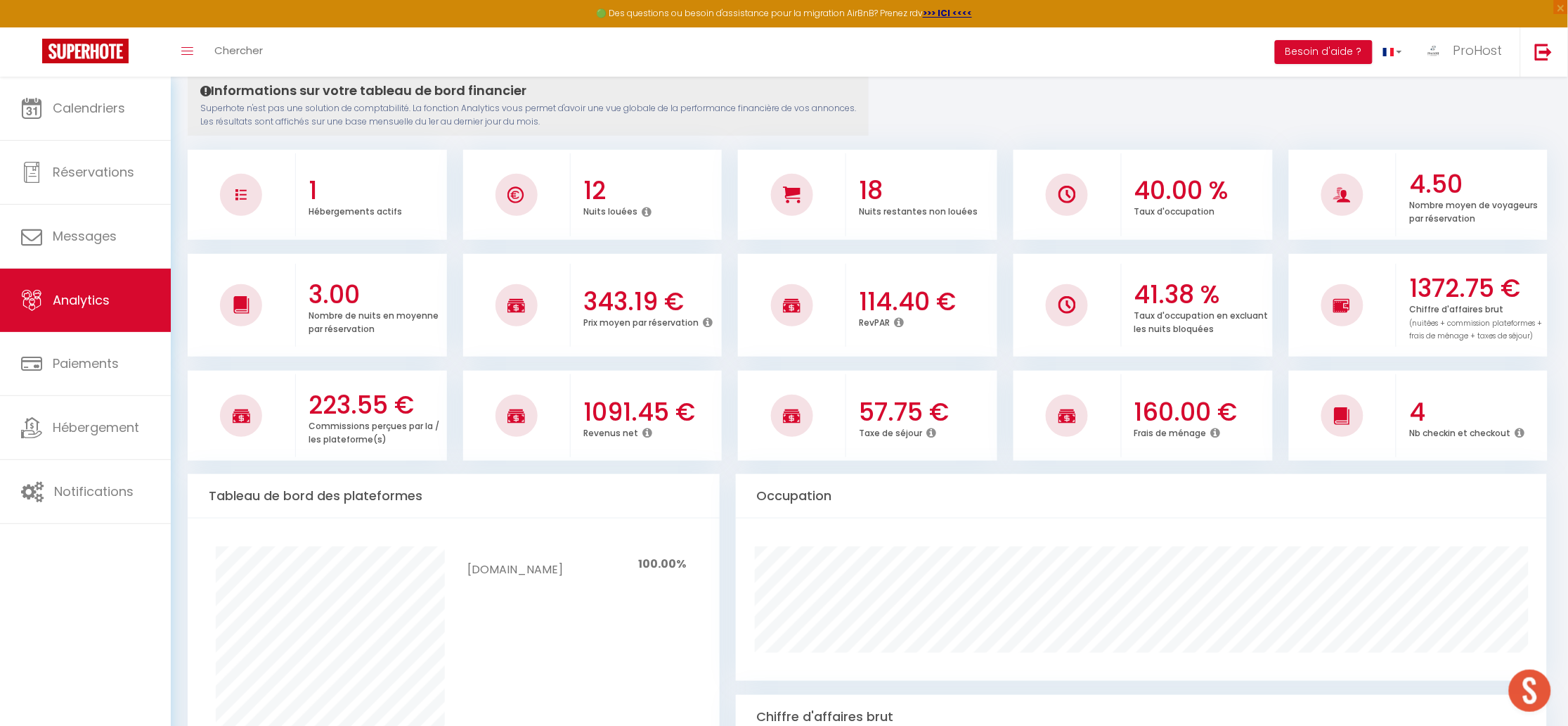
click at [350, 302] on h3 "3.00" at bounding box center [375, 294] width 135 height 30
click at [909, 307] on h3 "114.40 €" at bounding box center [926, 302] width 135 height 30
click at [856, 308] on div "114.40 € RevPAR" at bounding box center [922, 306] width 151 height 77
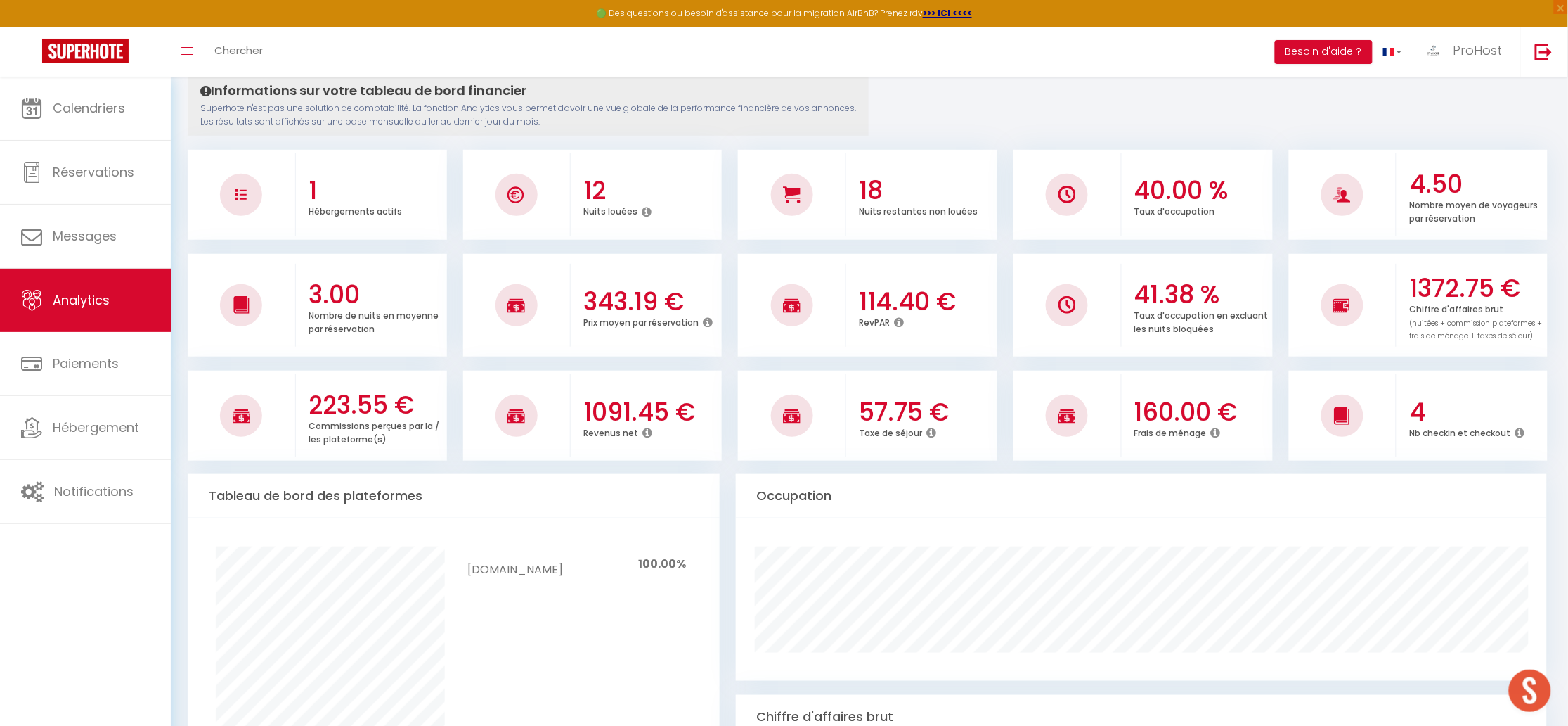
click at [898, 308] on h3 "114.40 €" at bounding box center [926, 302] width 135 height 30
click at [898, 307] on h3 "114.40 €" at bounding box center [926, 302] width 135 height 30
click at [887, 326] on p "RevPAR" at bounding box center [874, 321] width 31 height 14
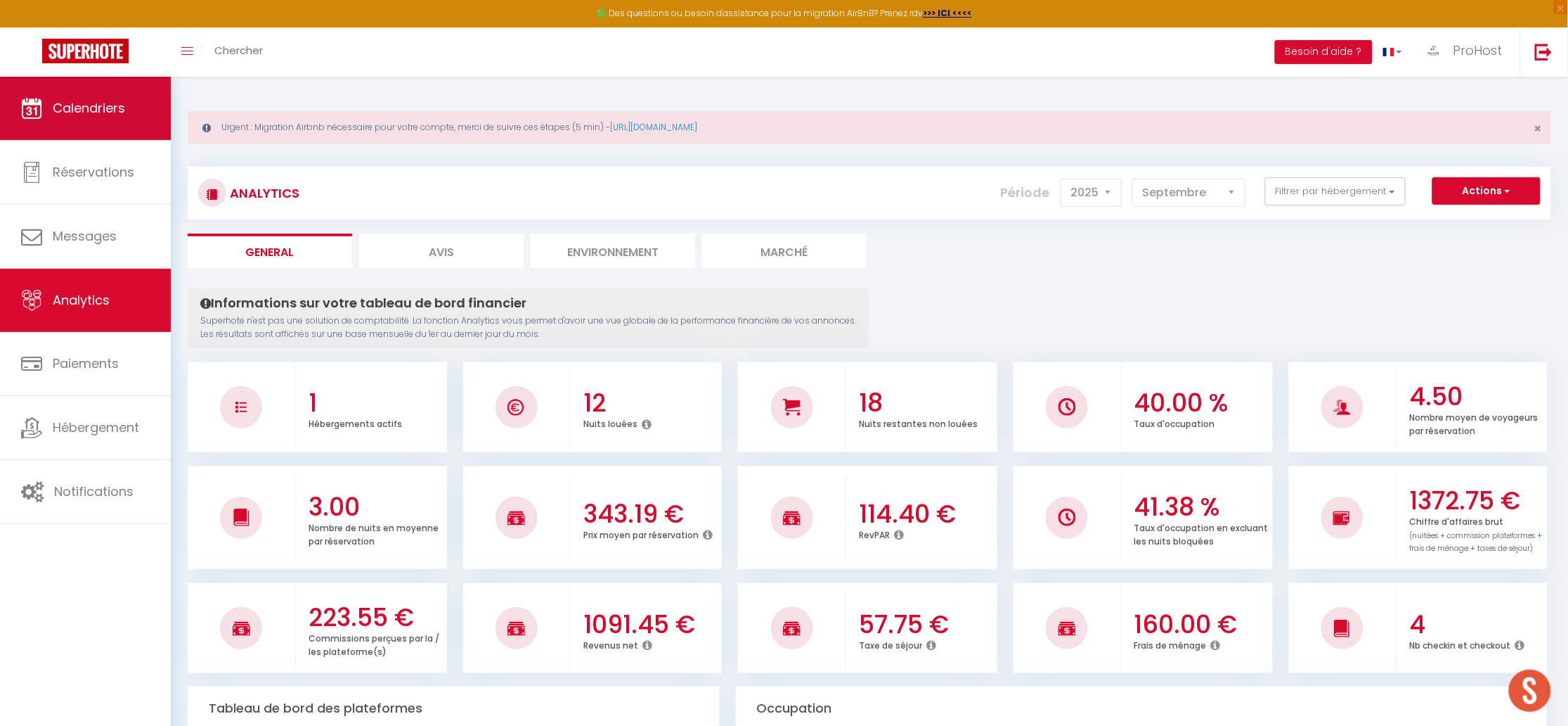
click at [68, 89] on link "Calendriers" at bounding box center [85, 108] width 170 height 63
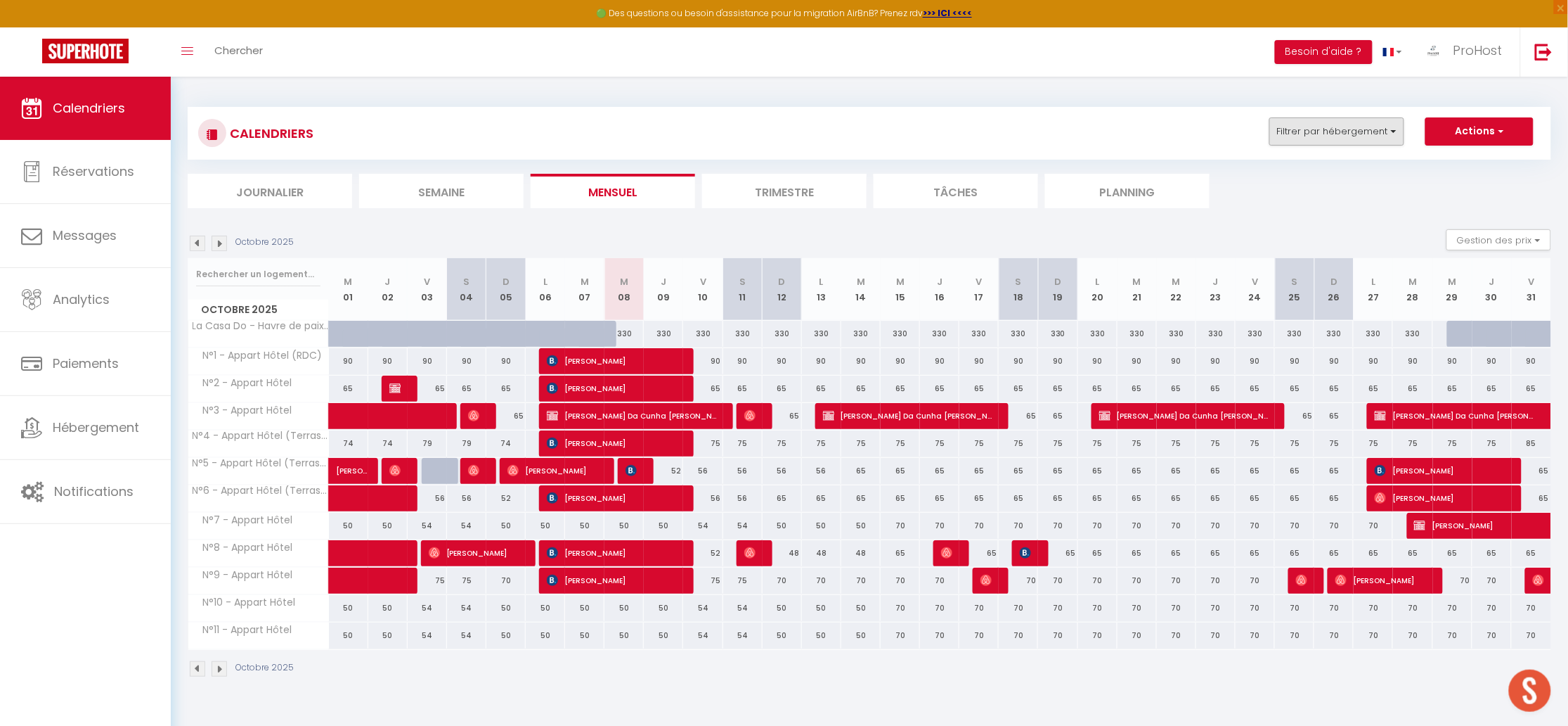
click at [1337, 144] on button "Filtrer par hébergement" at bounding box center [1336, 131] width 135 height 28
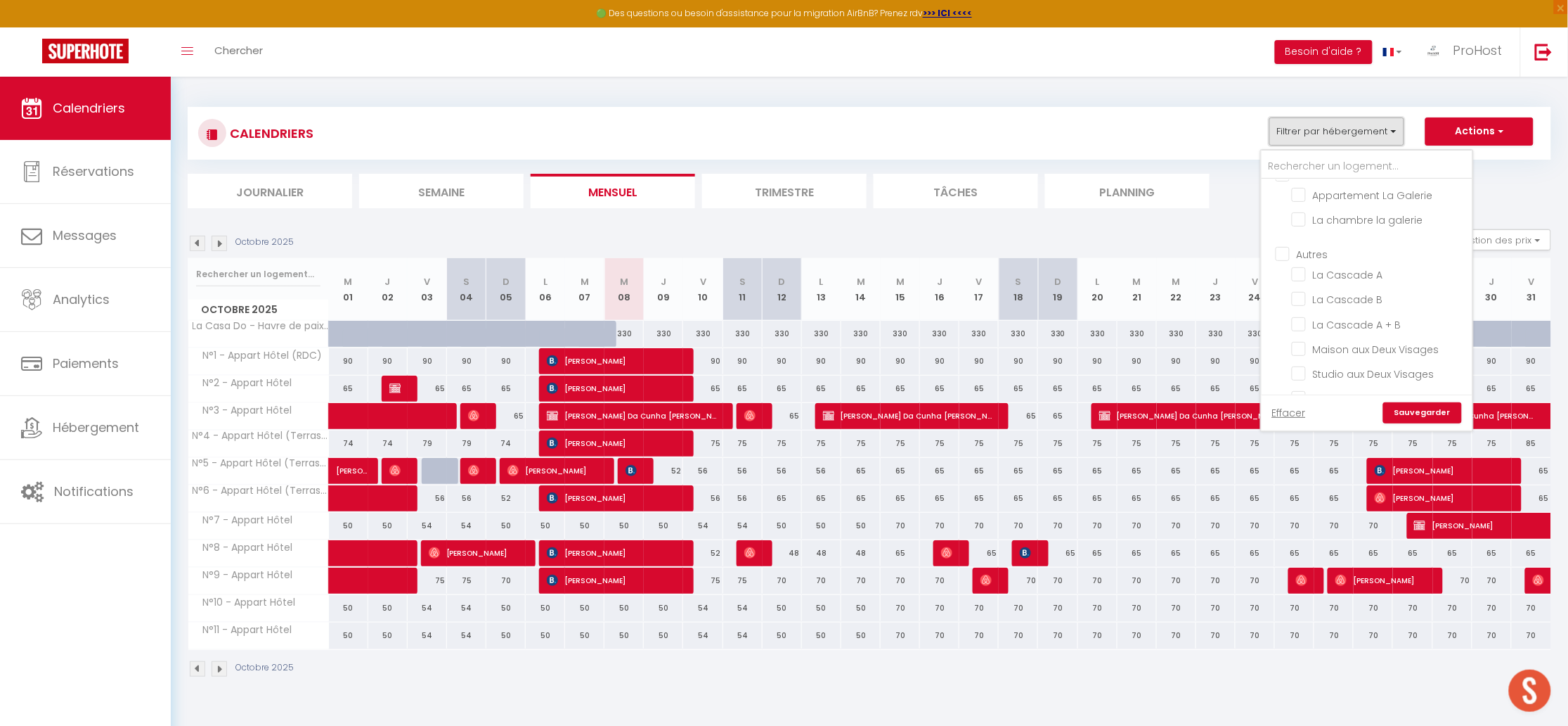
scroll to position [11, 0]
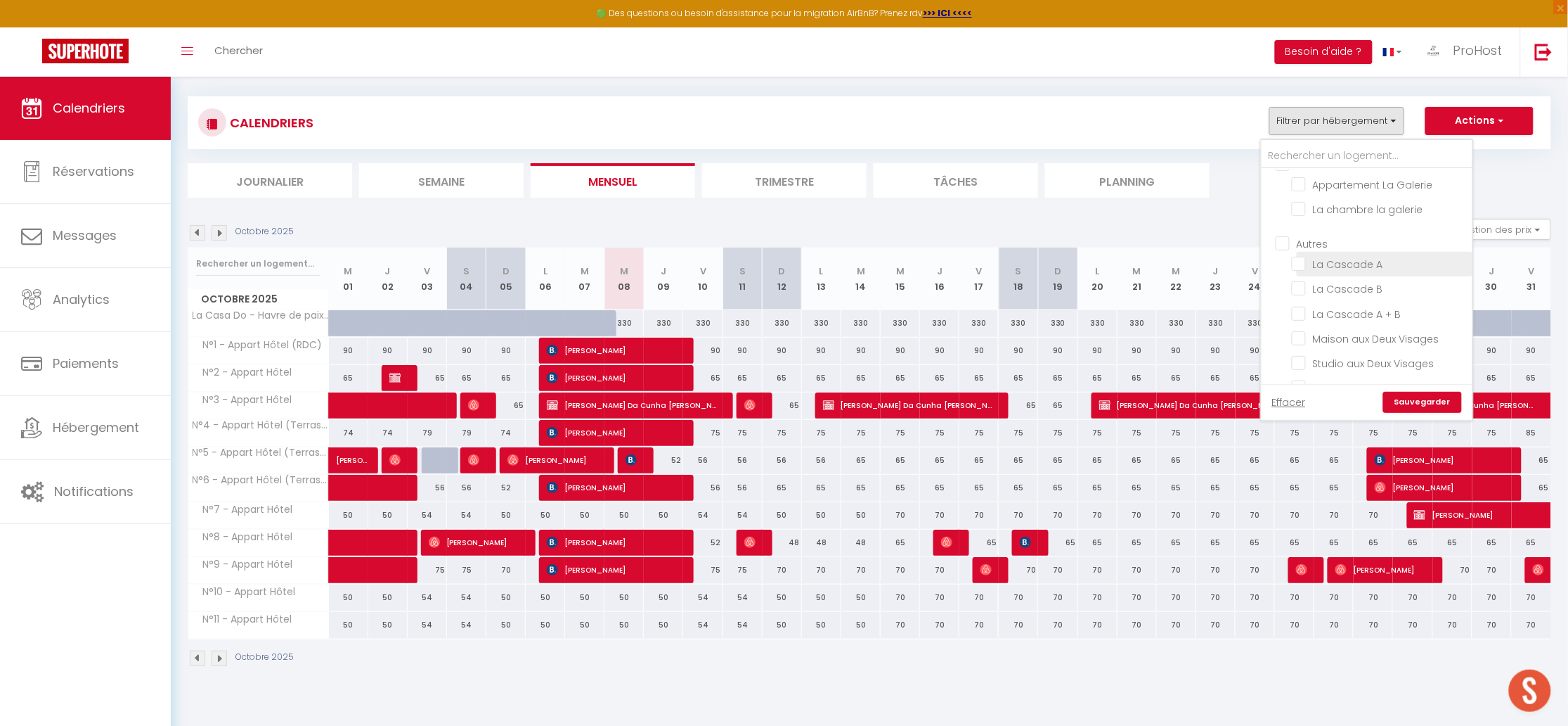
click at [1301, 256] on input "La Cascade A" at bounding box center [1380, 262] width 176 height 14
click at [1305, 277] on li "La Cascade B" at bounding box center [1385, 289] width 176 height 25
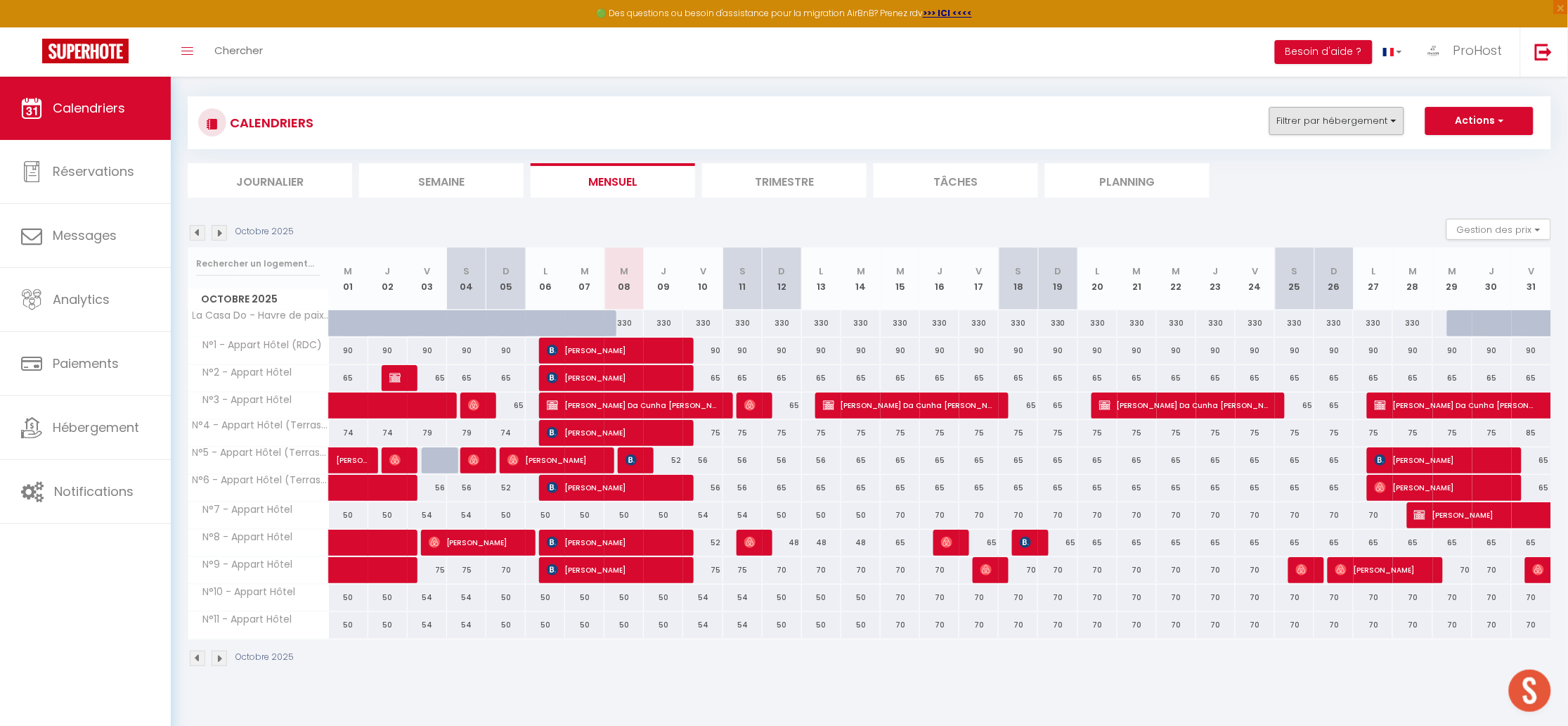
click at [1334, 131] on button "Filtrer par hébergement" at bounding box center [1336, 121] width 135 height 28
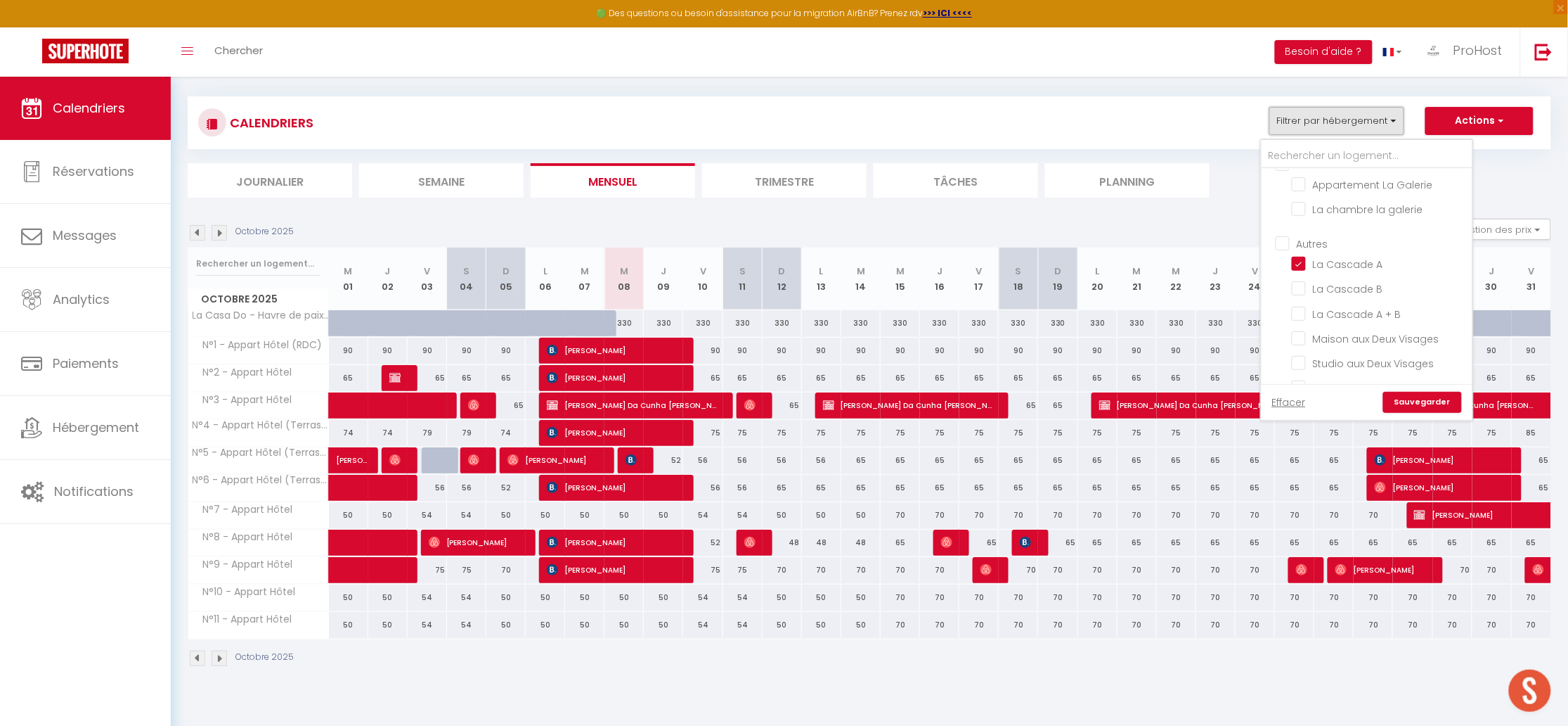
scroll to position [785, 0]
click at [1300, 293] on input "La Cascade B" at bounding box center [1380, 300] width 176 height 14
click at [1309, 318] on input "La Cascade A + B" at bounding box center [1380, 325] width 176 height 14
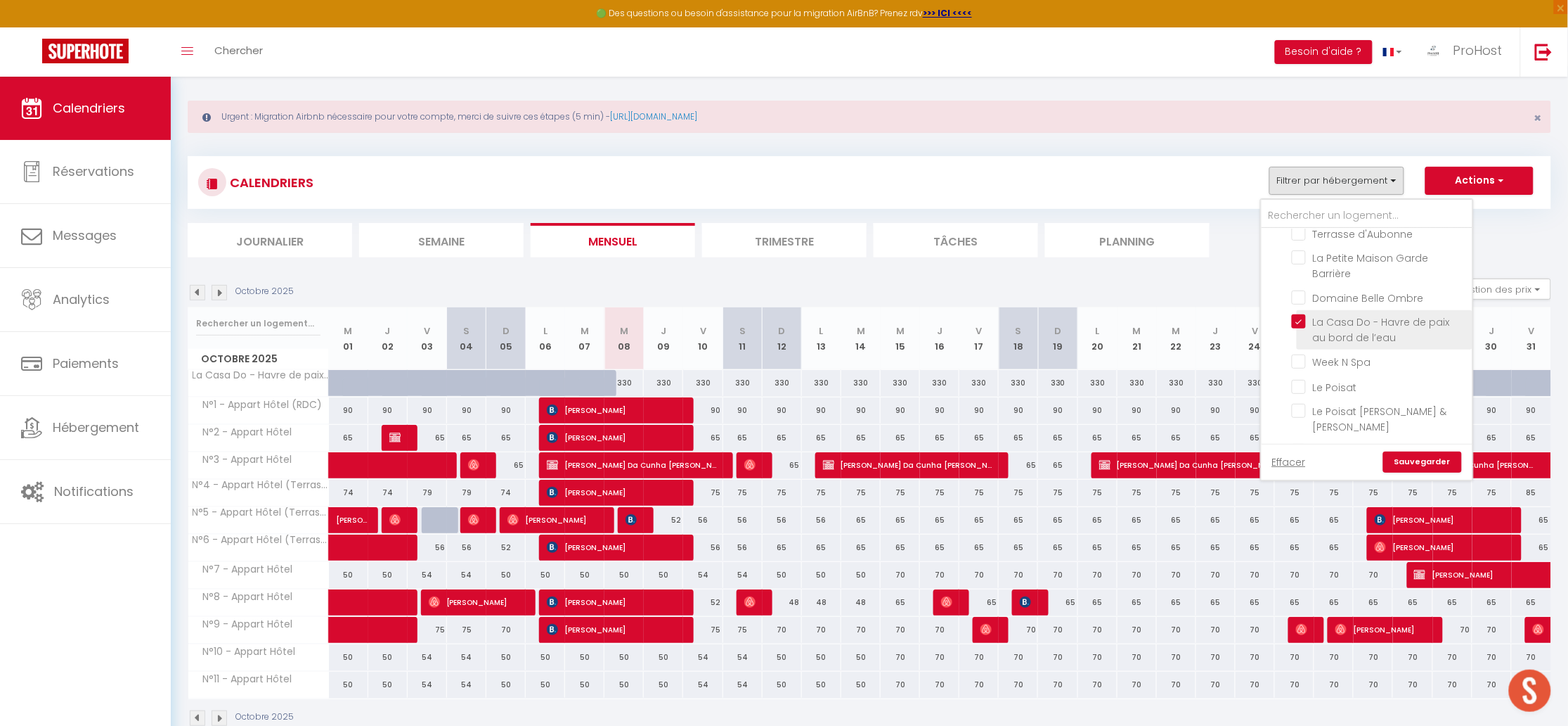
scroll to position [194, 0]
click at [1306, 287] on input "La Casa Do - Havre de paix au bord de l’eau" at bounding box center [1380, 286] width 176 height 14
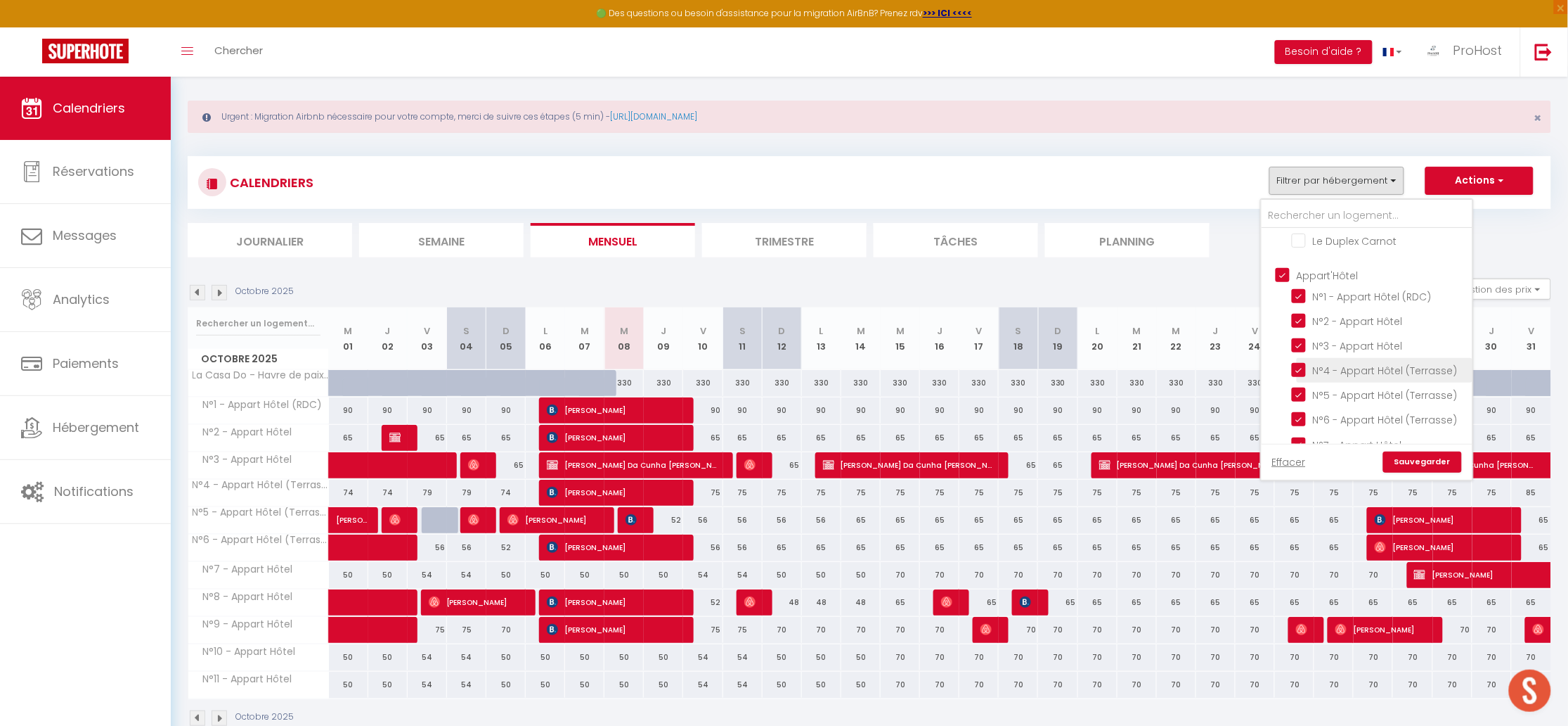
scroll to position [409, 0]
click at [1289, 303] on input "Appart'Hôtel" at bounding box center [1381, 309] width 211 height 14
click at [1416, 463] on link "Sauvegarder" at bounding box center [1422, 462] width 78 height 21
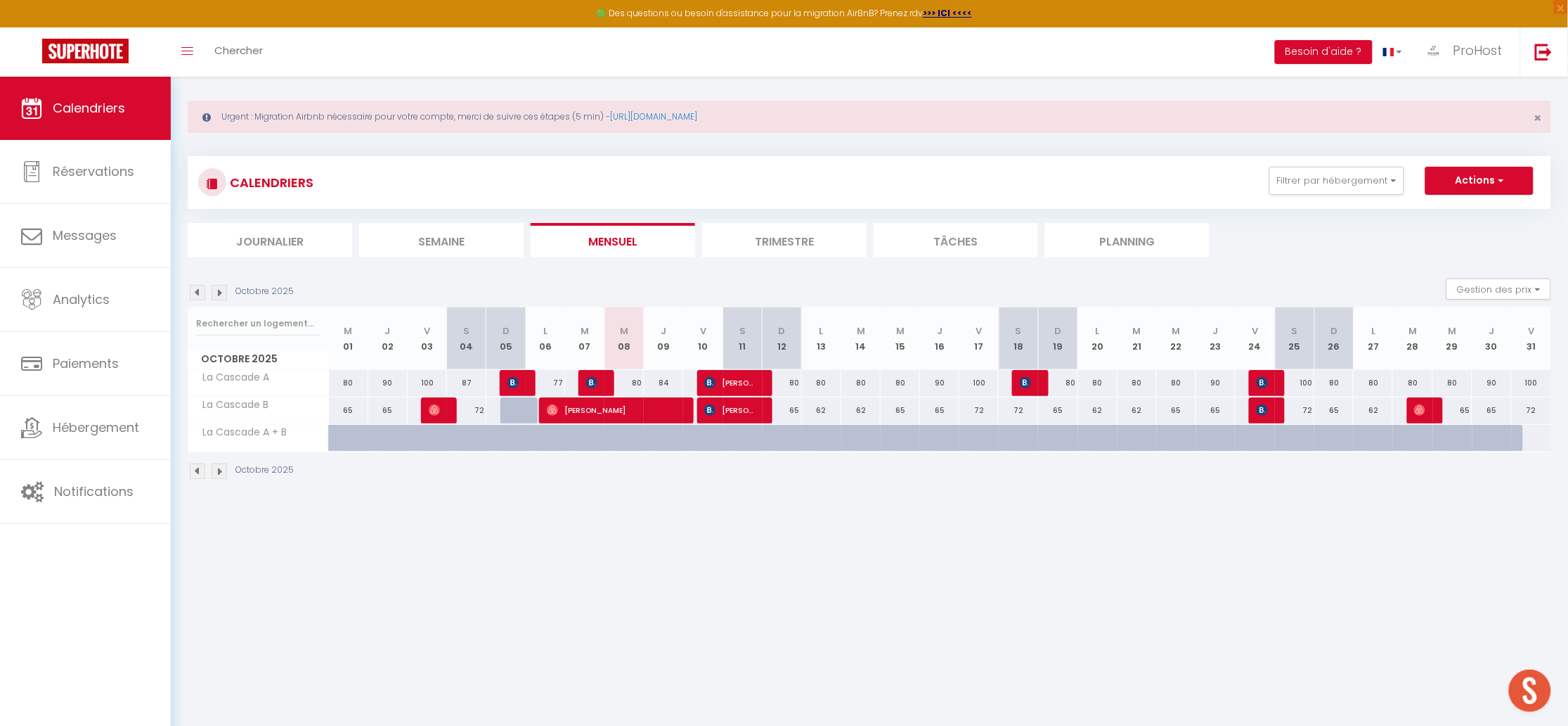
click at [1210, 242] on ul "Journalier [GEOGRAPHIC_DATA] Mensuel Trimestre Tâches Planning" at bounding box center [869, 240] width 1364 height 34
drag, startPoint x: 386, startPoint y: 306, endPoint x: 581, endPoint y: 327, distance: 196.1
click at [652, 344] on div "Octobre 2025 Gestion des prix Nb Nuits minimum Règles Disponibilité Octobre 202…" at bounding box center [869, 386] width 1364 height 216
drag, startPoint x: 343, startPoint y: 329, endPoint x: 382, endPoint y: 340, distance: 40.5
click at [446, 352] on tr "Octobre 2025 M 01 J 02 V 03 S 04 D 05 L 06 M 07 M 08 J 09 V 10 S 11 D 12 L 13 M…" at bounding box center [870, 338] width 1364 height 62
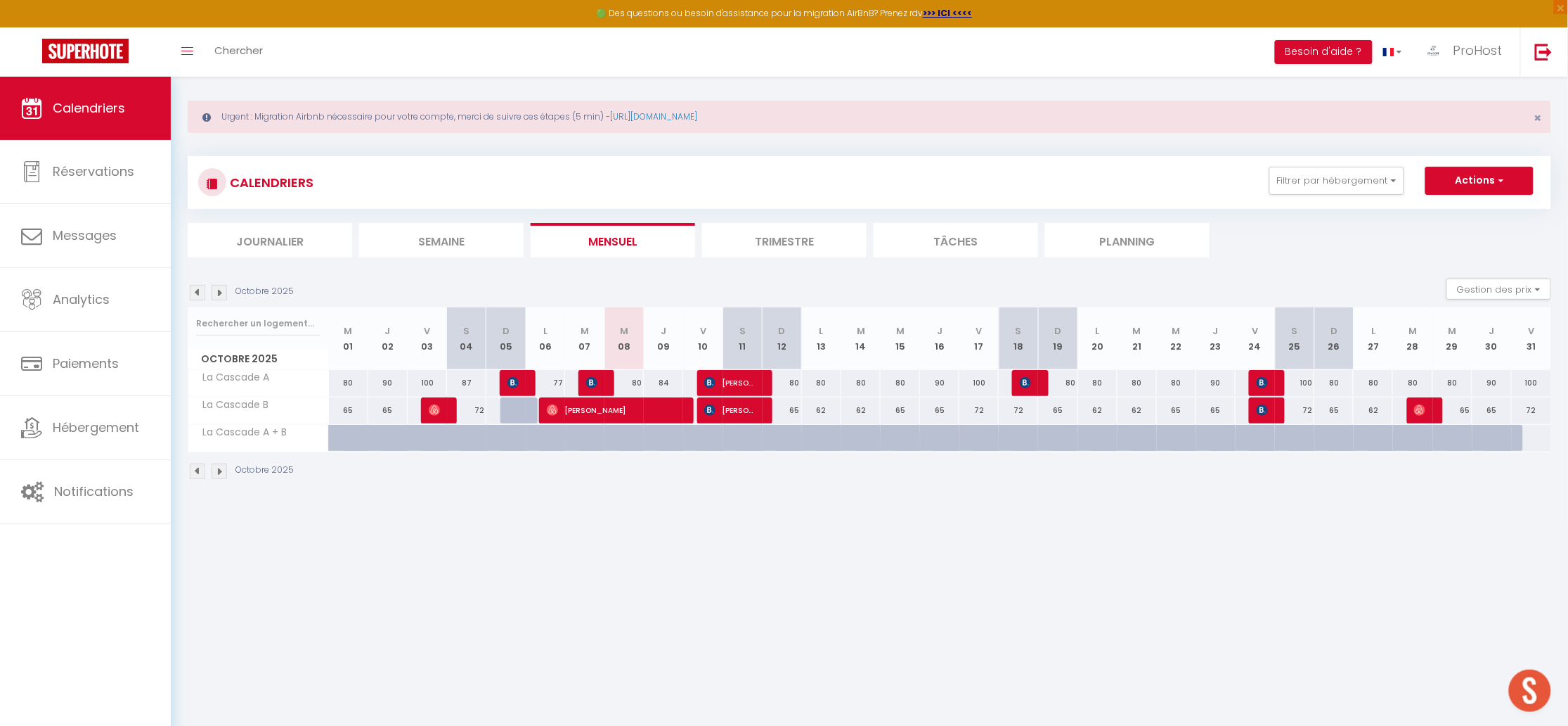
click at [357, 346] on th "M 01" at bounding box center [348, 338] width 39 height 62
click at [343, 346] on th "M 01" at bounding box center [348, 338] width 39 height 62
click at [344, 346] on th "M 01" at bounding box center [348, 338] width 39 height 62
click at [343, 340] on th "M 01" at bounding box center [348, 338] width 39 height 62
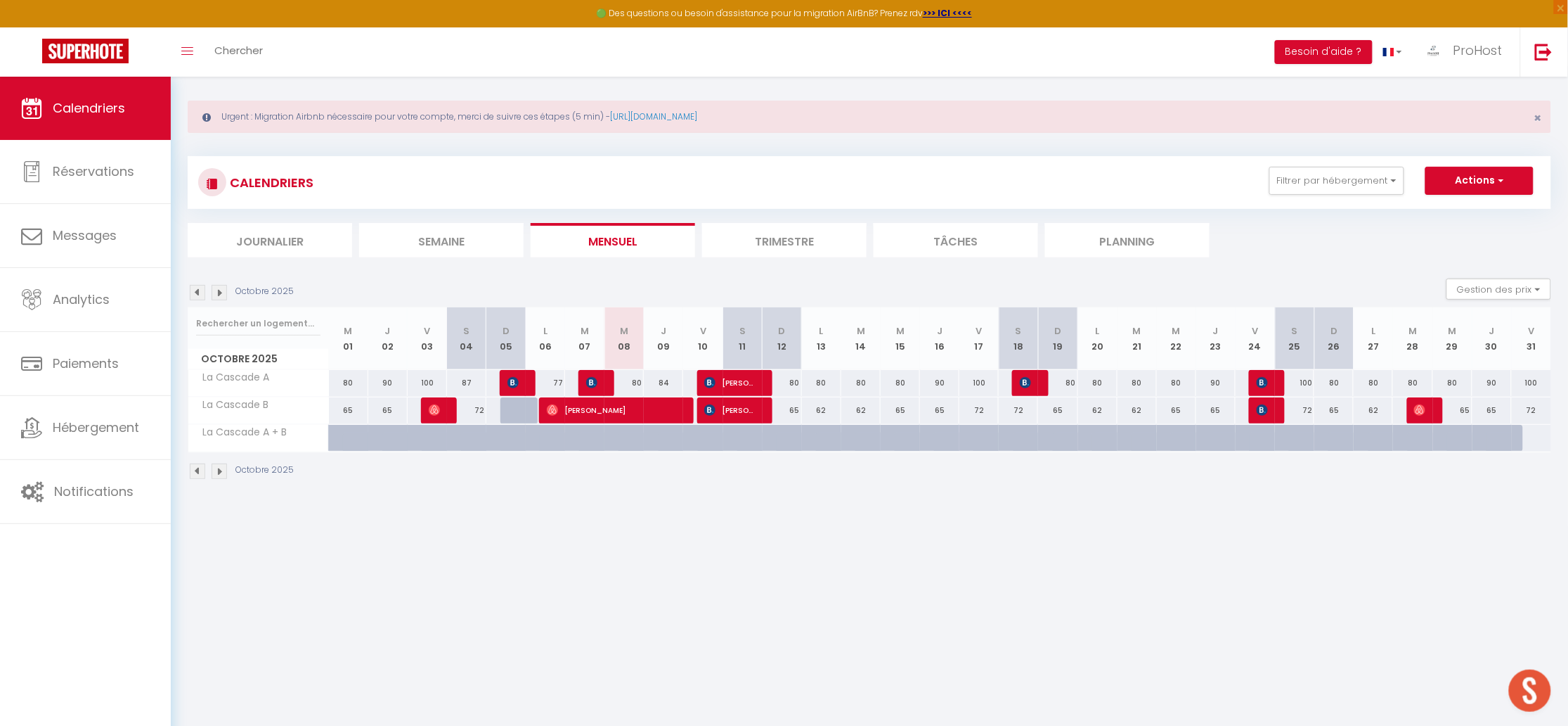
click at [343, 327] on th "M 01" at bounding box center [348, 338] width 39 height 62
drag, startPoint x: 345, startPoint y: 329, endPoint x: 931, endPoint y: 372, distance: 587.6
click at [977, 393] on div "Octobre 2025 M 01 J 02 V 03 S 04 D 05 L 06 M 07 M 08 J 09 V 10 S 11 D 12 L 13 M…" at bounding box center [869, 379] width 1364 height 145
drag, startPoint x: 190, startPoint y: 292, endPoint x: 283, endPoint y: 325, distance: 98.7
click at [232, 317] on div "Urgent : Migration Airbnb nécessaire pour votre compte, merci de suivre ces éta…" at bounding box center [869, 288] width 1398 height 444
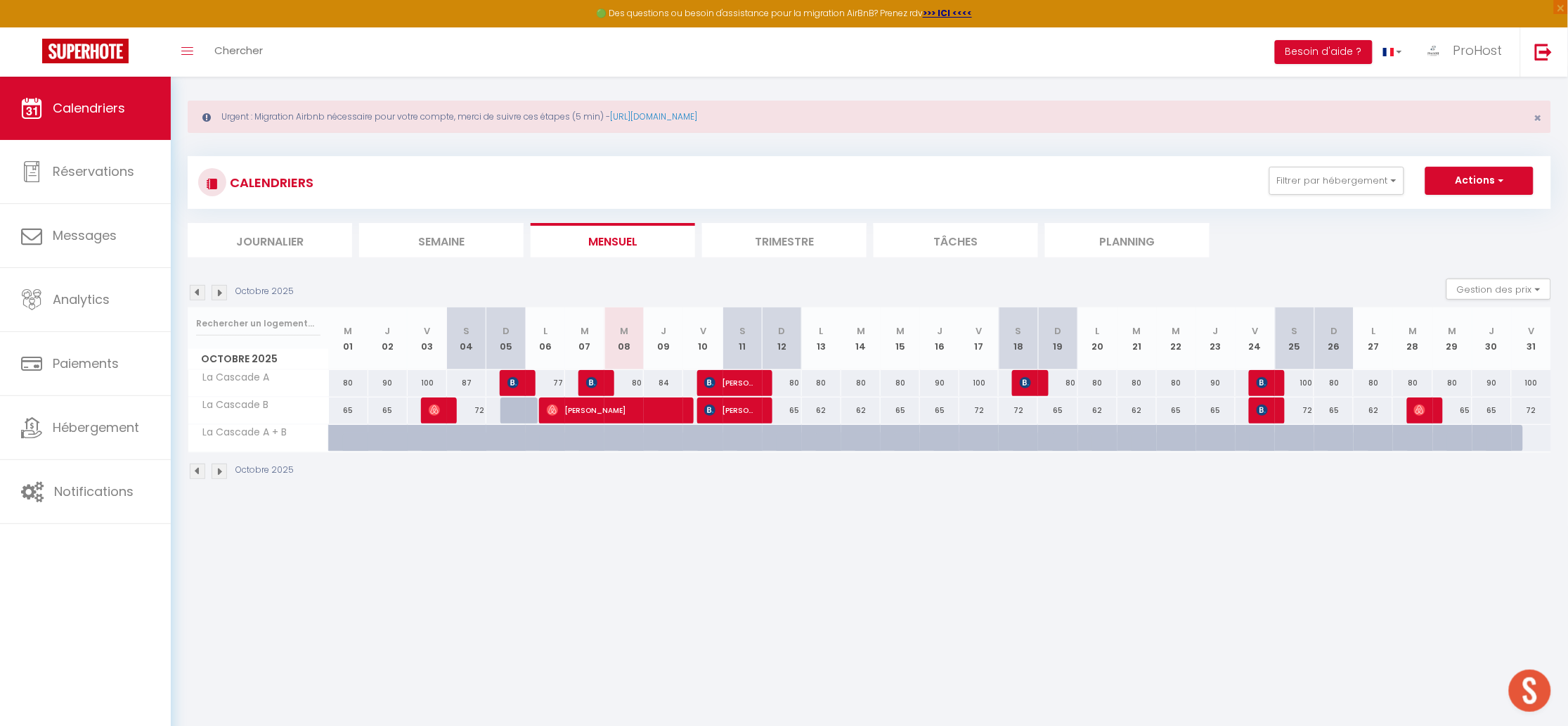
drag, startPoint x: 346, startPoint y: 332, endPoint x: 636, endPoint y: 355, distance: 290.9
click at [635, 356] on tr "Octobre 2025 M 01 J 02 V 03 S 04 D 05 L 06 M 07 M 08 J 09 V 10 S 11 D 12 L 13 M…" at bounding box center [870, 338] width 1364 height 62
click at [356, 325] on th "M 01" at bounding box center [348, 338] width 39 height 62
drag, startPoint x: 340, startPoint y: 330, endPoint x: 597, endPoint y: 339, distance: 257.2
click at [592, 346] on tr "Octobre 2025 M 01 J 02 V 03 S 04 D 05 L 06 M 07 M 08 J 09 V 10 S 11 D 12 L 13 M…" at bounding box center [870, 338] width 1364 height 62
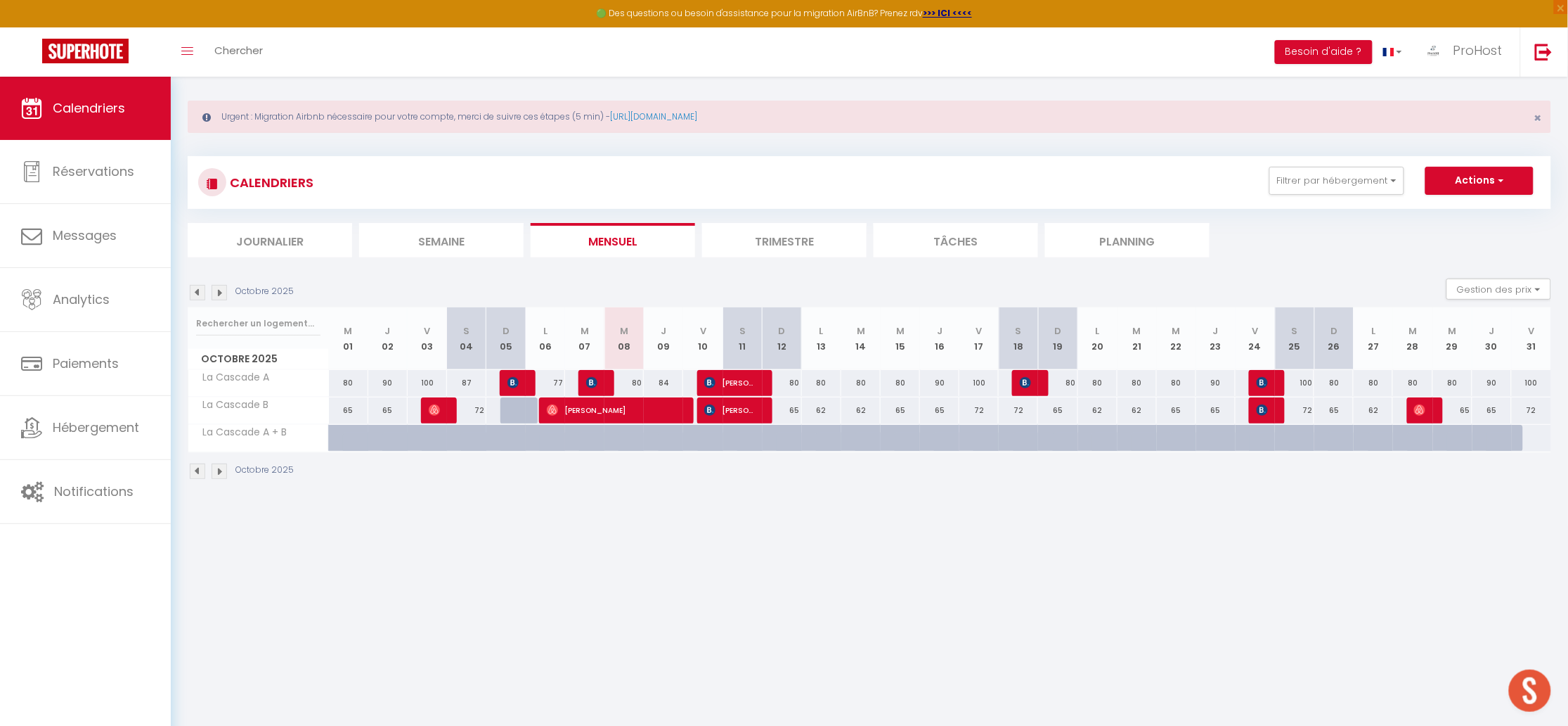
click at [564, 298] on div "Octobre 2025 Gestion des prix Nb Nuits minimum Règles Disponibilité" at bounding box center [869, 293] width 1364 height 29
drag, startPoint x: 541, startPoint y: 345, endPoint x: 771, endPoint y: 340, distance: 230.1
click at [771, 340] on tr "Octobre 2025 M 01 J 02 V 03 S 04 D 05 L 06 M 07 M 08 J 09 V 10 S 11 D 12 L 13 M…" at bounding box center [870, 338] width 1364 height 62
click at [597, 329] on th "M 07" at bounding box center [584, 338] width 39 height 62
click at [537, 327] on th "L 06" at bounding box center [545, 338] width 39 height 62
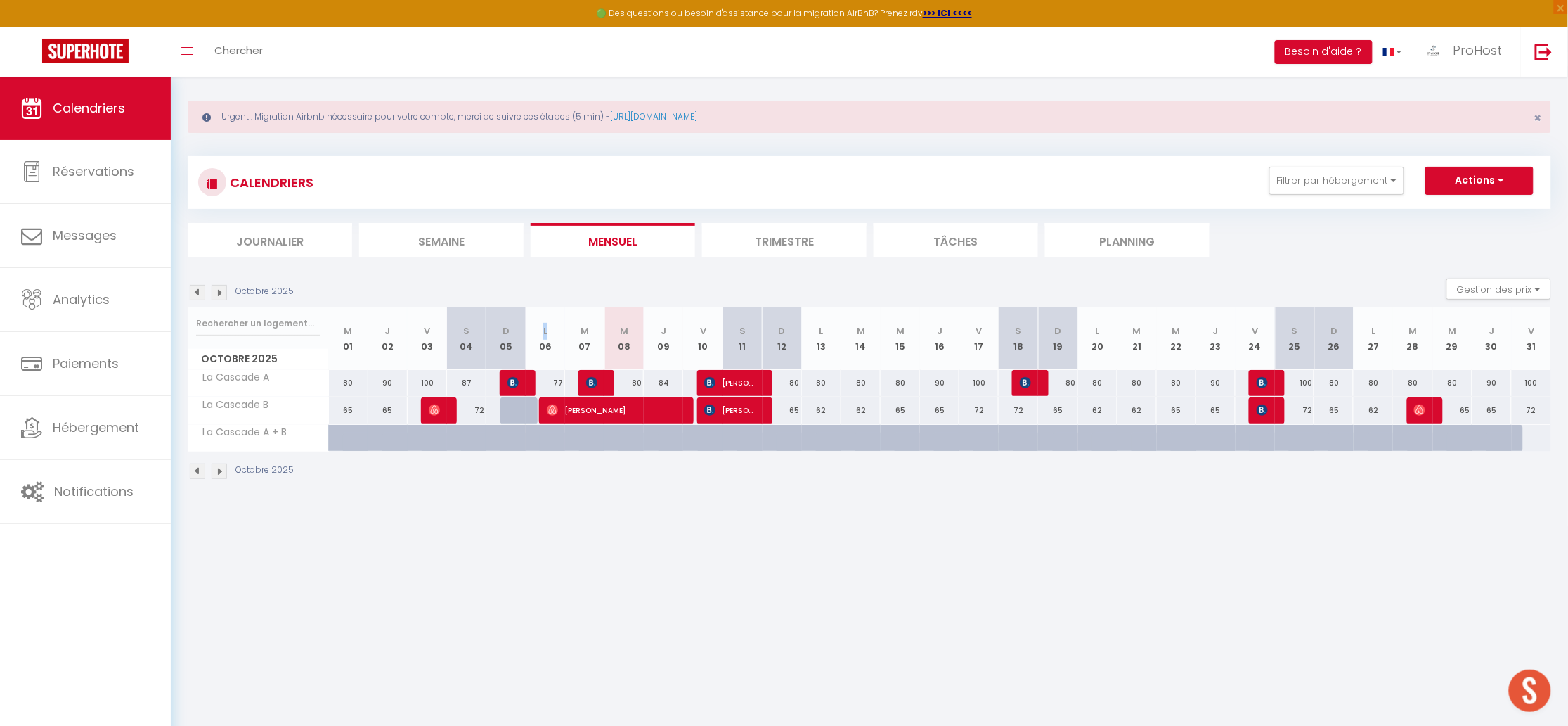
click at [537, 327] on th "L 06" at bounding box center [545, 338] width 39 height 62
click at [545, 340] on th "L 06" at bounding box center [545, 338] width 39 height 62
click at [583, 348] on th "M 07" at bounding box center [584, 338] width 39 height 62
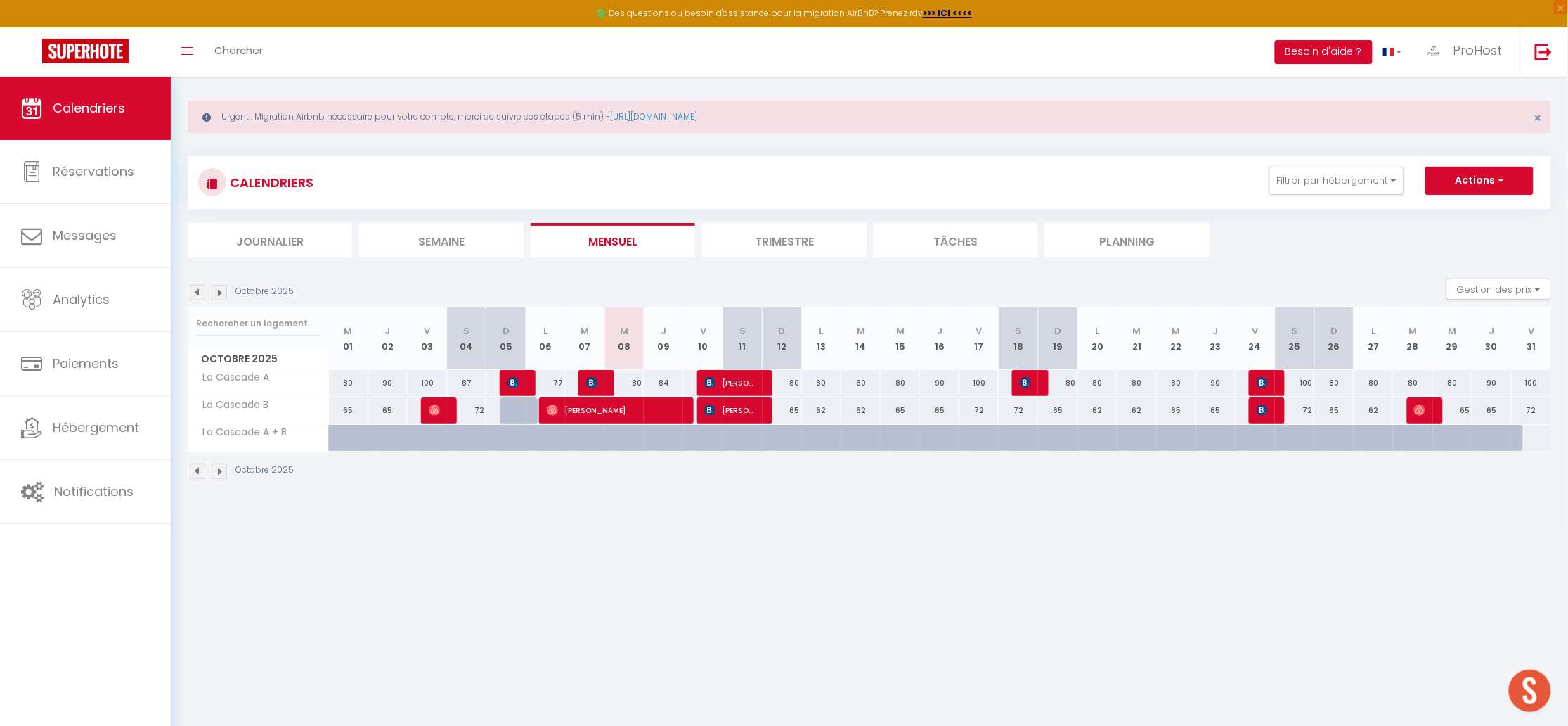
click at [583, 348] on th "M 07" at bounding box center [584, 338] width 39 height 62
click at [582, 340] on th "M 07" at bounding box center [584, 338] width 39 height 62
drag, startPoint x: 346, startPoint y: 333, endPoint x: 738, endPoint y: 436, distance: 405.3
click at [738, 436] on div "Octobre 2025 M 01 J 02 V 03 S 04 D 05 L 06 M 07 M 08 J 09 V 10 S 11 D 12 L 13 M…" at bounding box center [869, 379] width 1364 height 145
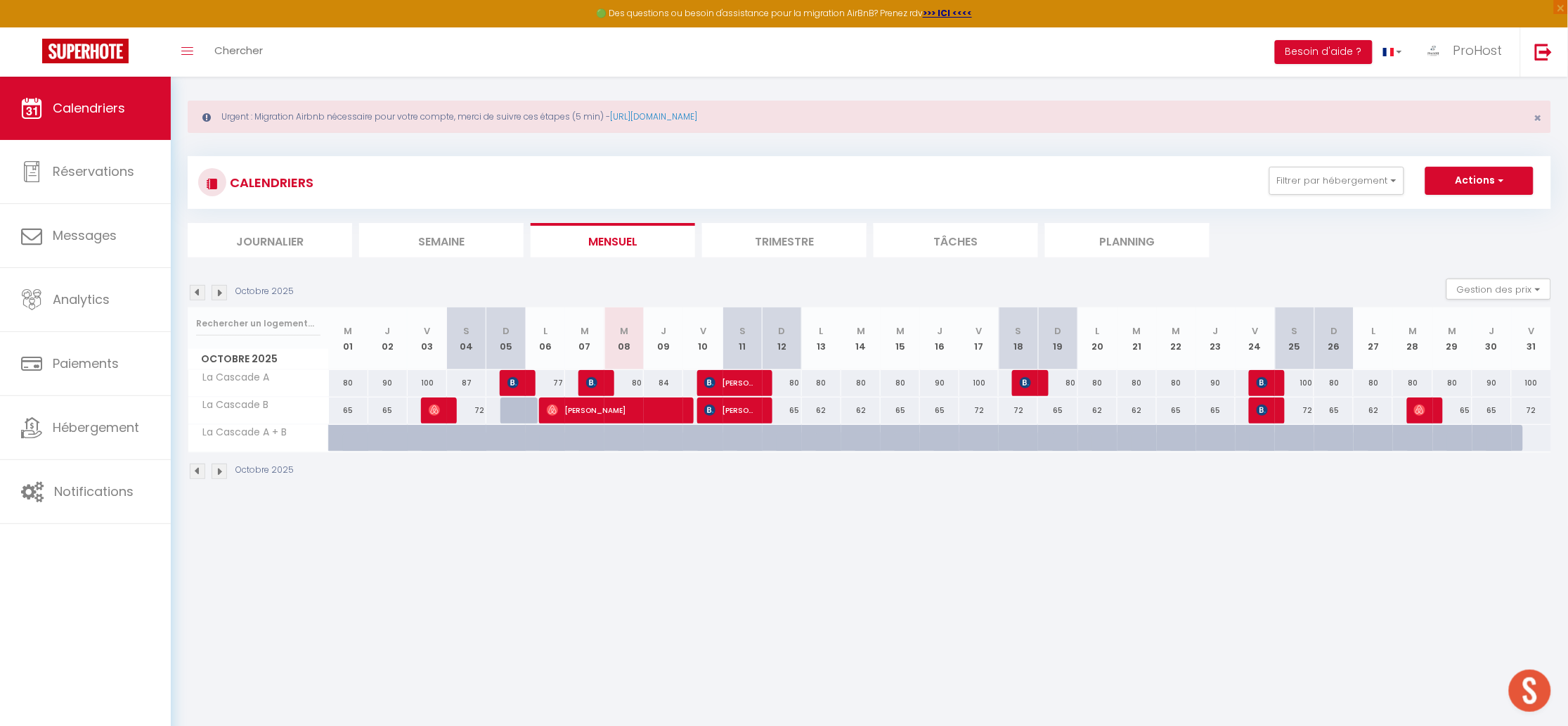
click at [344, 343] on th "M 01" at bounding box center [348, 338] width 39 height 62
click at [355, 337] on th "M 01" at bounding box center [348, 338] width 39 height 62
drag, startPoint x: 345, startPoint y: 331, endPoint x: 657, endPoint y: 393, distance: 318.1
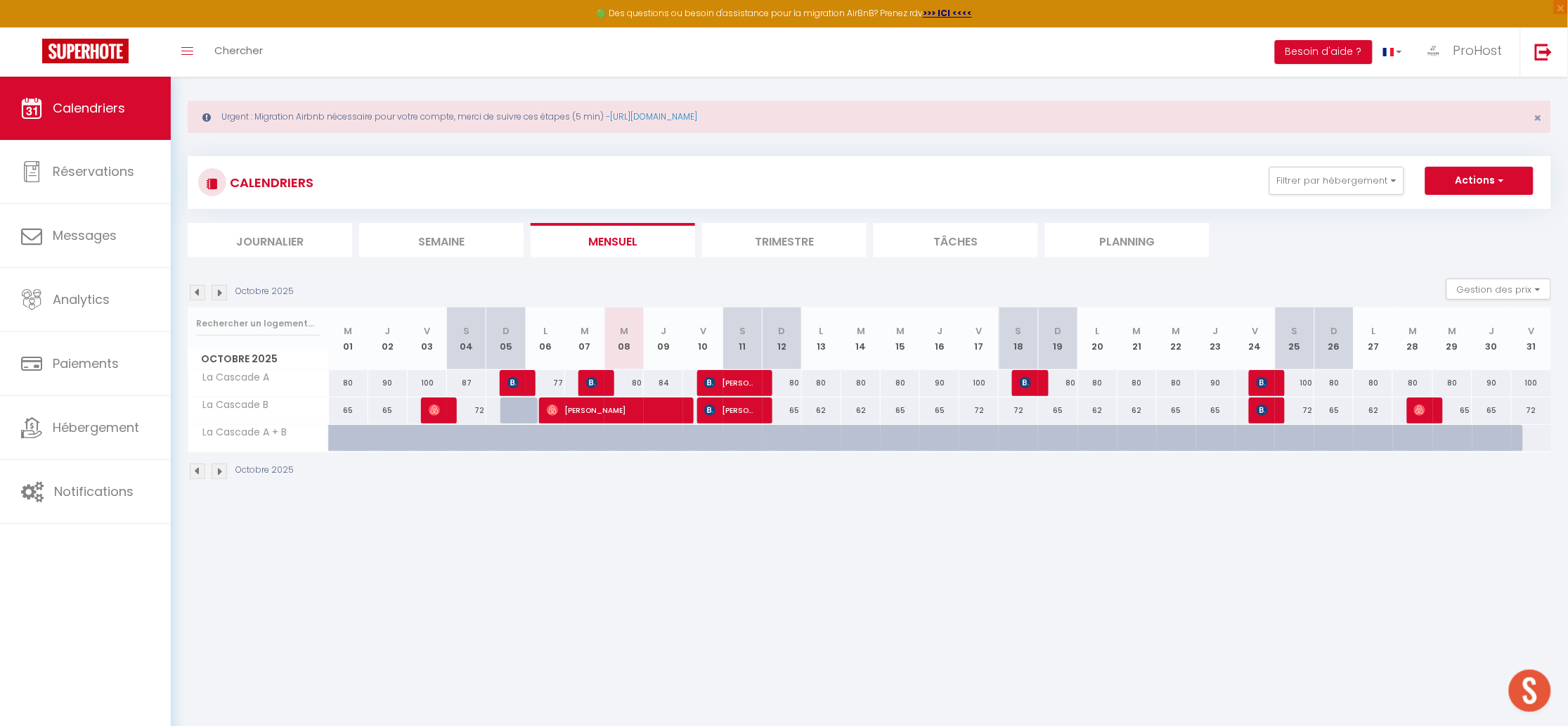
click at [650, 397] on div "Octobre 2025 M 01 J 02 V 03 S 04 D 05 L 06 M 07 M 08 J 09 V 10 S 11 D 12 L 13 M…" at bounding box center [869, 379] width 1364 height 145
click at [655, 346] on th "J 09" at bounding box center [663, 338] width 39 height 62
click at [660, 340] on th "J 09" at bounding box center [663, 338] width 39 height 62
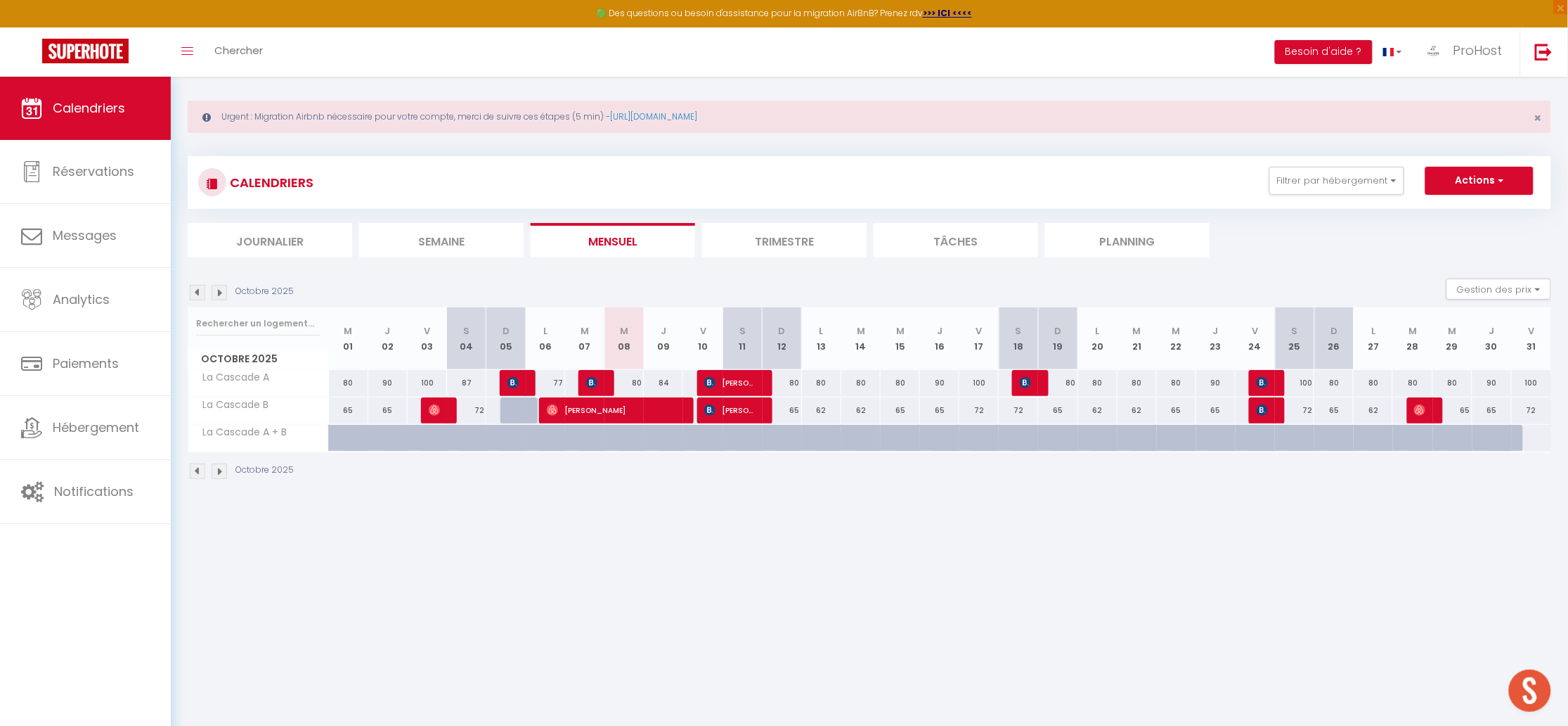
click at [660, 341] on th "J 09" at bounding box center [663, 338] width 39 height 62
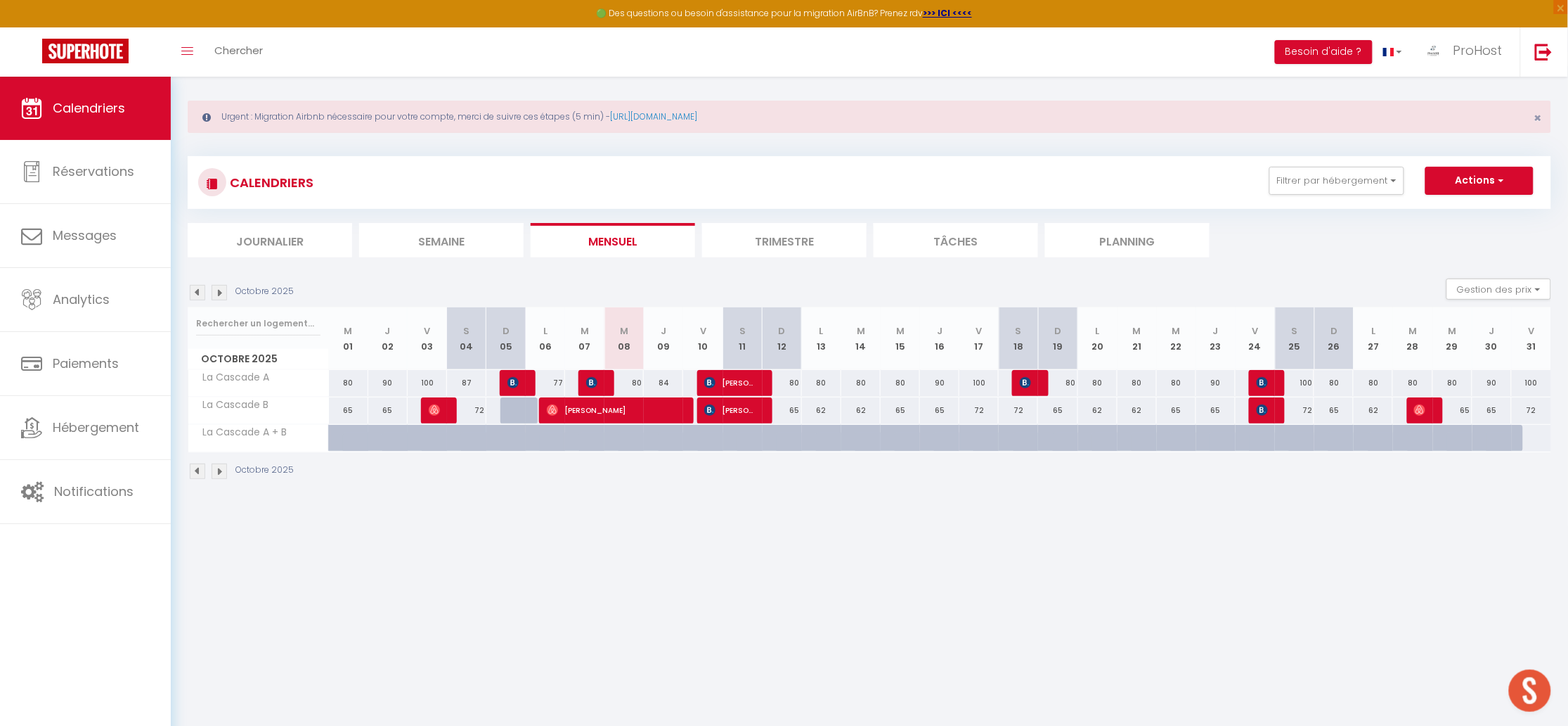
click at [660, 341] on th "J 09" at bounding box center [663, 338] width 39 height 62
click at [655, 358] on th "J 09" at bounding box center [663, 338] width 39 height 62
drag, startPoint x: 664, startPoint y: 346, endPoint x: 652, endPoint y: 348, distance: 12.2
click at [652, 348] on th "J 09" at bounding box center [663, 338] width 39 height 62
click at [634, 337] on th "M 08" at bounding box center [624, 338] width 39 height 62
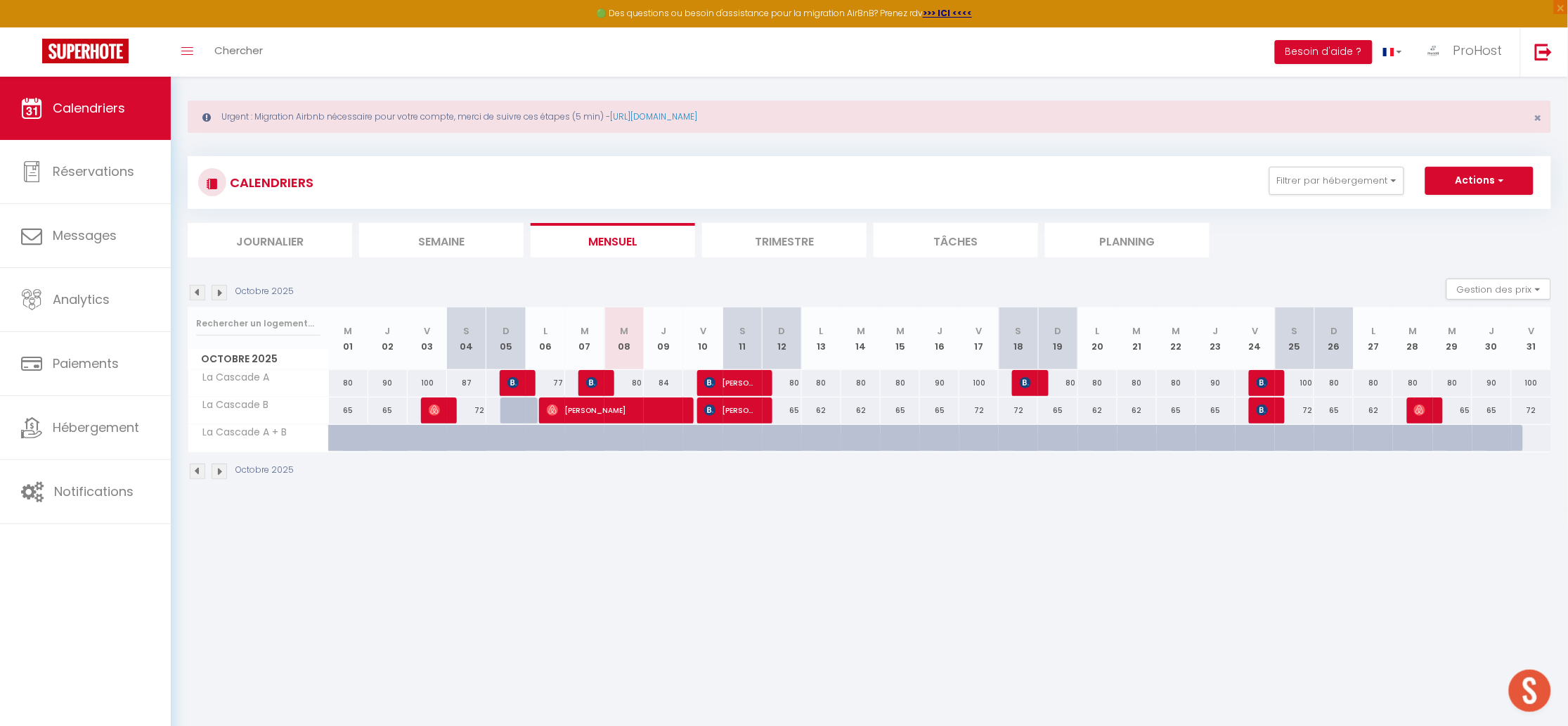
drag, startPoint x: 349, startPoint y: 327, endPoint x: 602, endPoint y: 371, distance: 256.8
click at [571, 367] on tr "Octobre 2025 M 01 J 02 V 03 S 04 D 05 L 06 M 07 M 08 J 09 V 10 S 11 D 12 L 13 M…" at bounding box center [870, 338] width 1364 height 62
click at [647, 330] on th "J 09" at bounding box center [663, 338] width 39 height 62
click at [1328, 190] on button "Filtrer par hébergement" at bounding box center [1336, 180] width 135 height 28
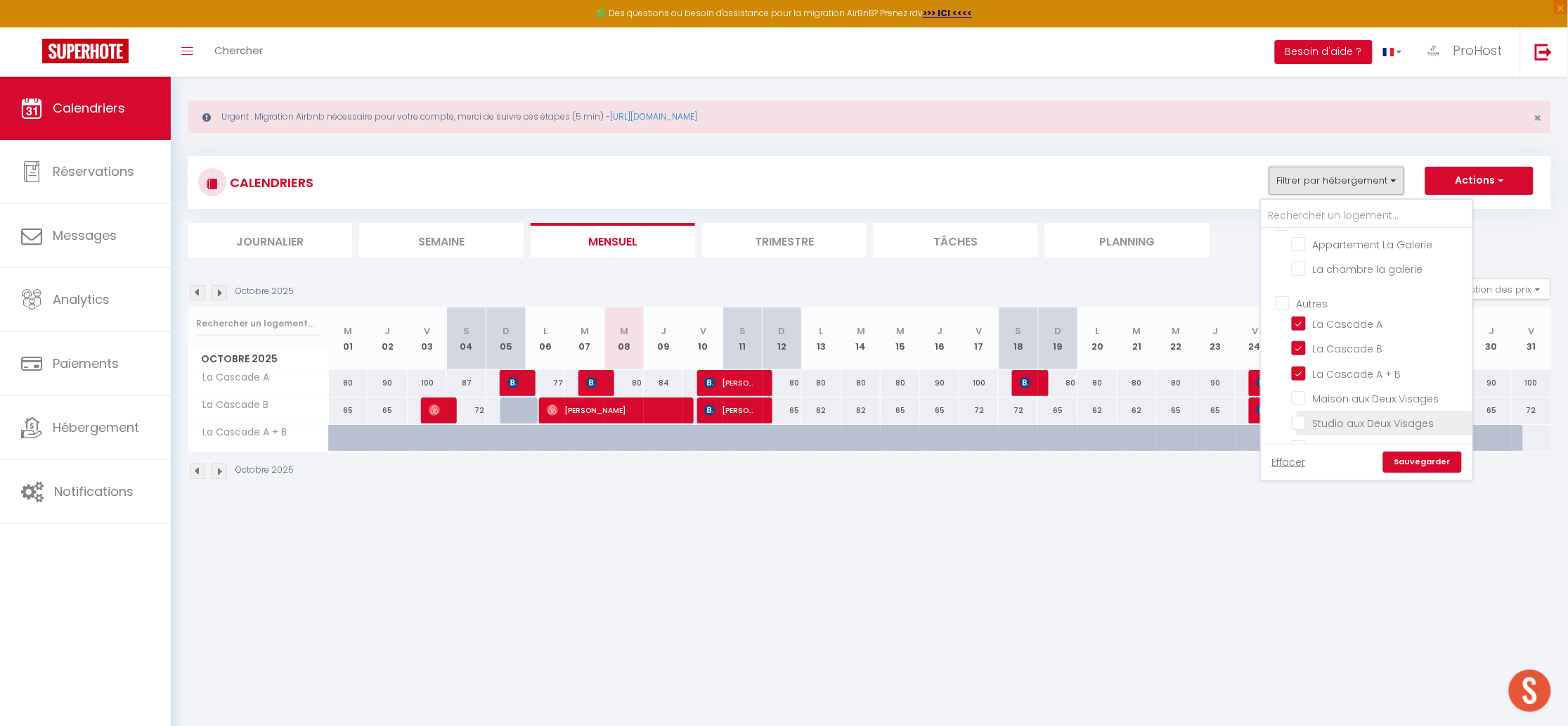
scroll to position [77, 0]
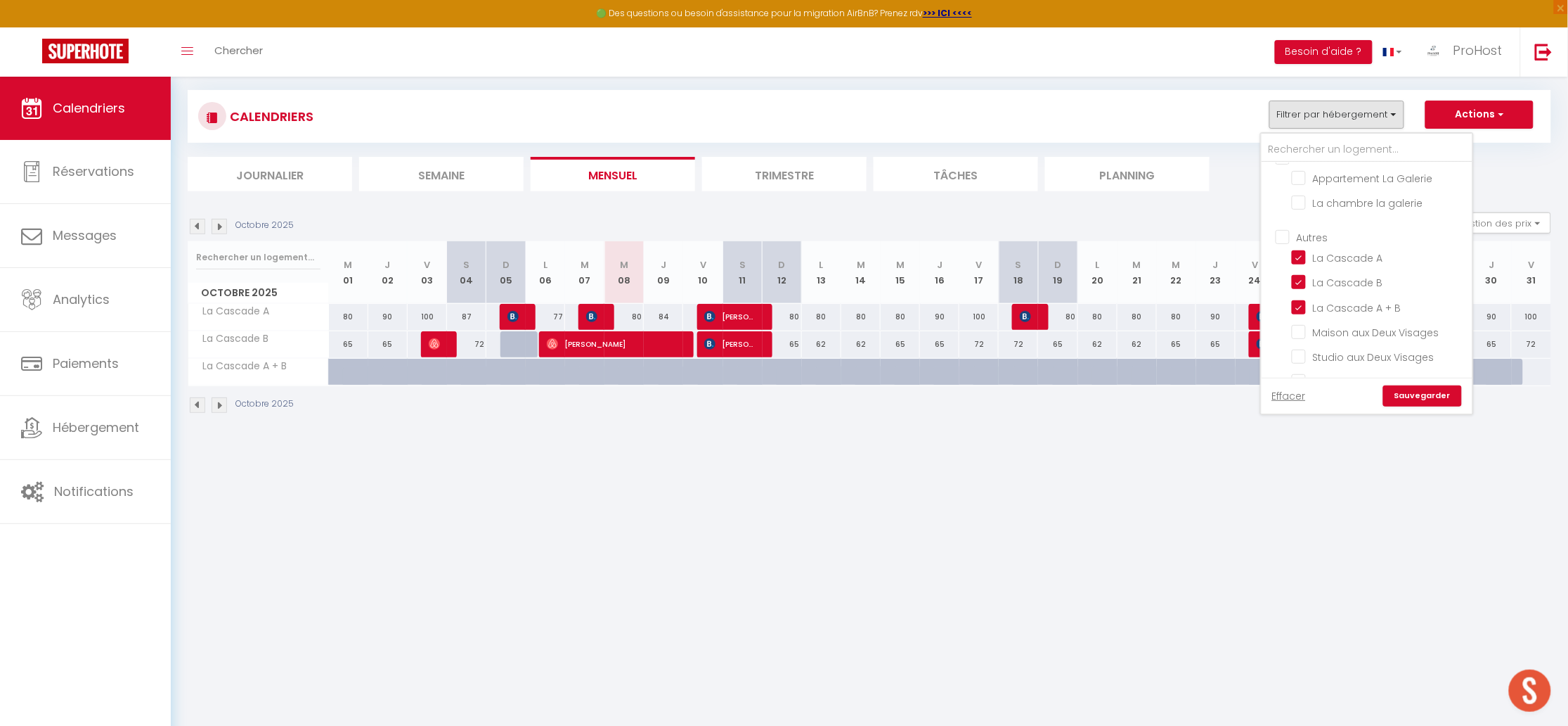
click at [1296, 229] on input "Autres" at bounding box center [1381, 236] width 211 height 14
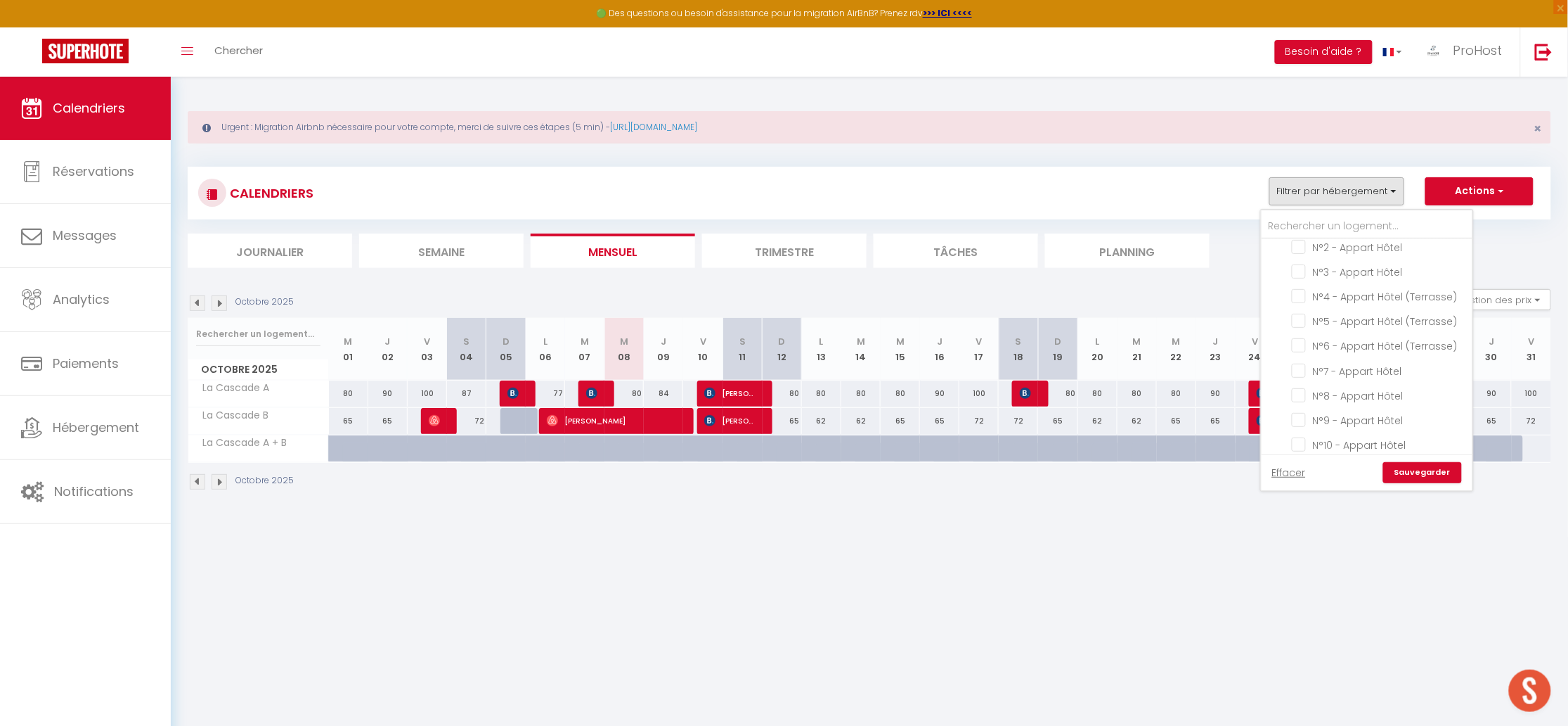
scroll to position [322, 0]
click at [1289, 399] on input "Appart'Hôtel" at bounding box center [1381, 406] width 211 height 14
click at [1445, 471] on link "Sauvegarder" at bounding box center [1422, 472] width 78 height 21
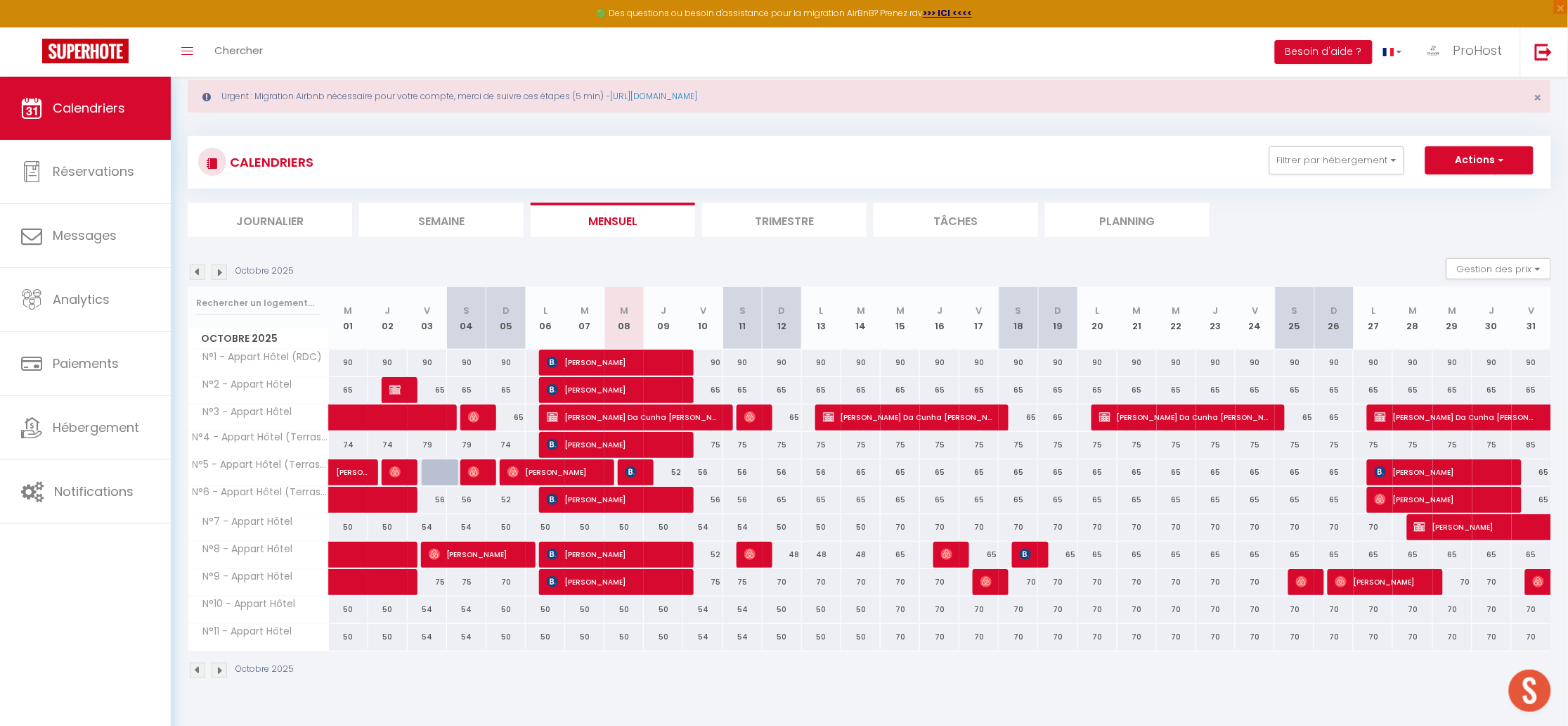
scroll to position [77, 0]
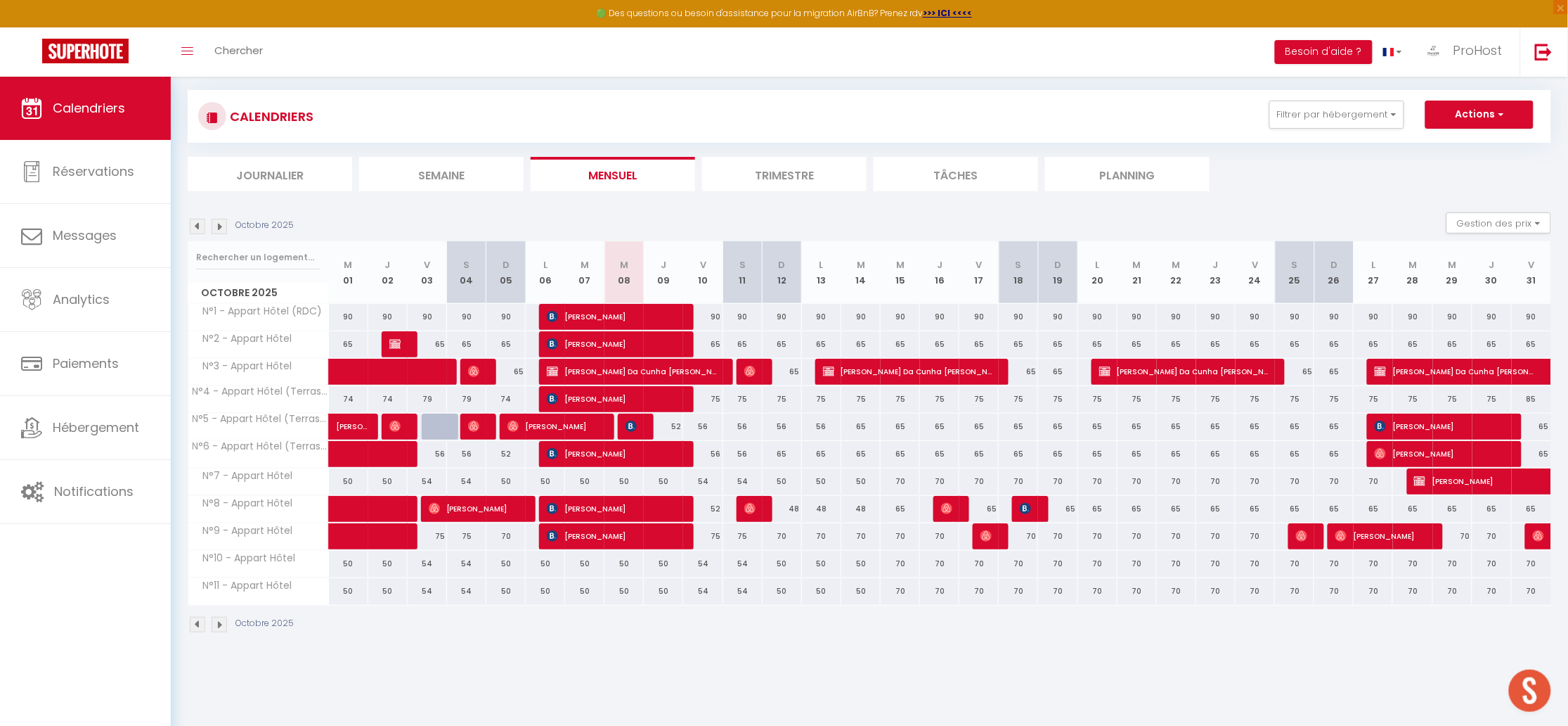
click at [616, 340] on span "[PERSON_NAME]" at bounding box center [612, 344] width 131 height 27
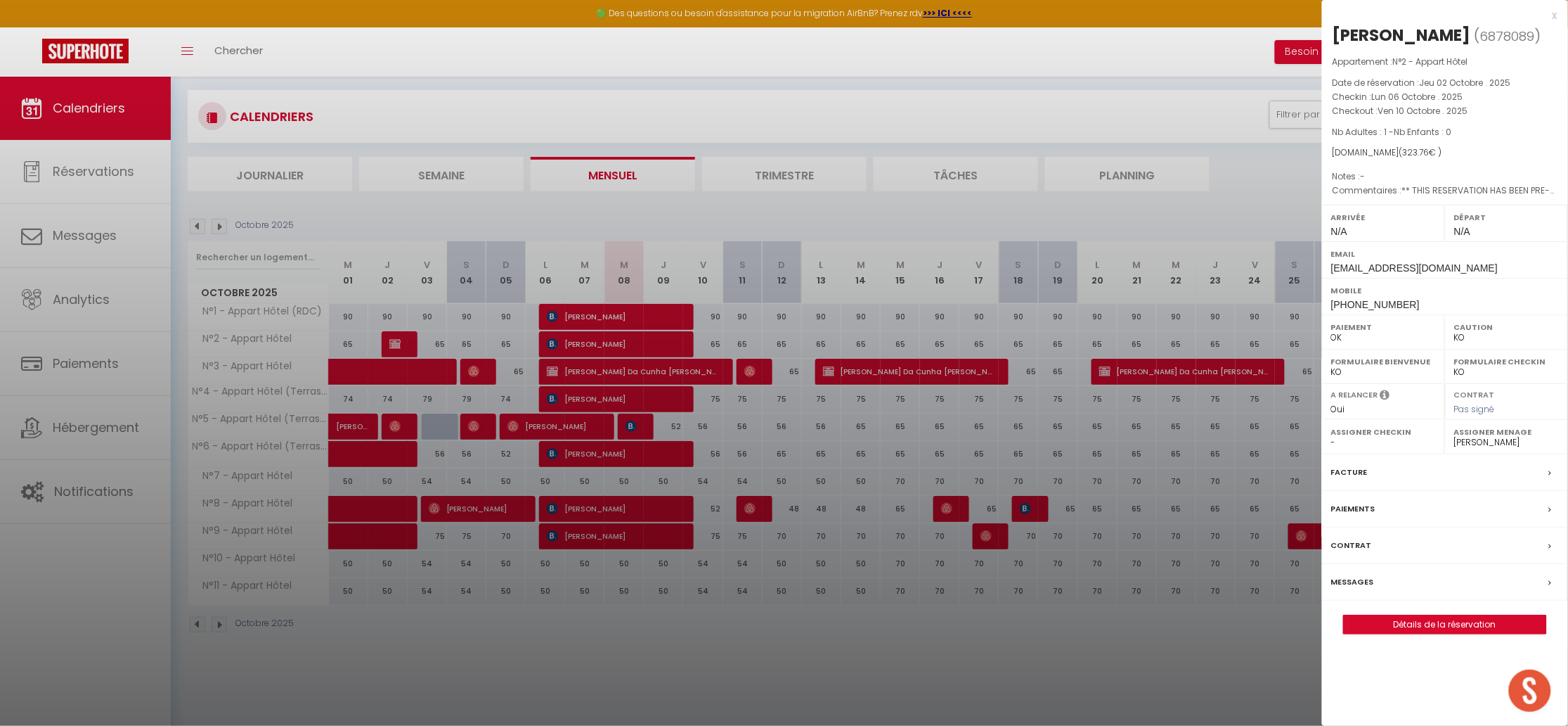
click at [641, 338] on div at bounding box center [784, 363] width 1568 height 726
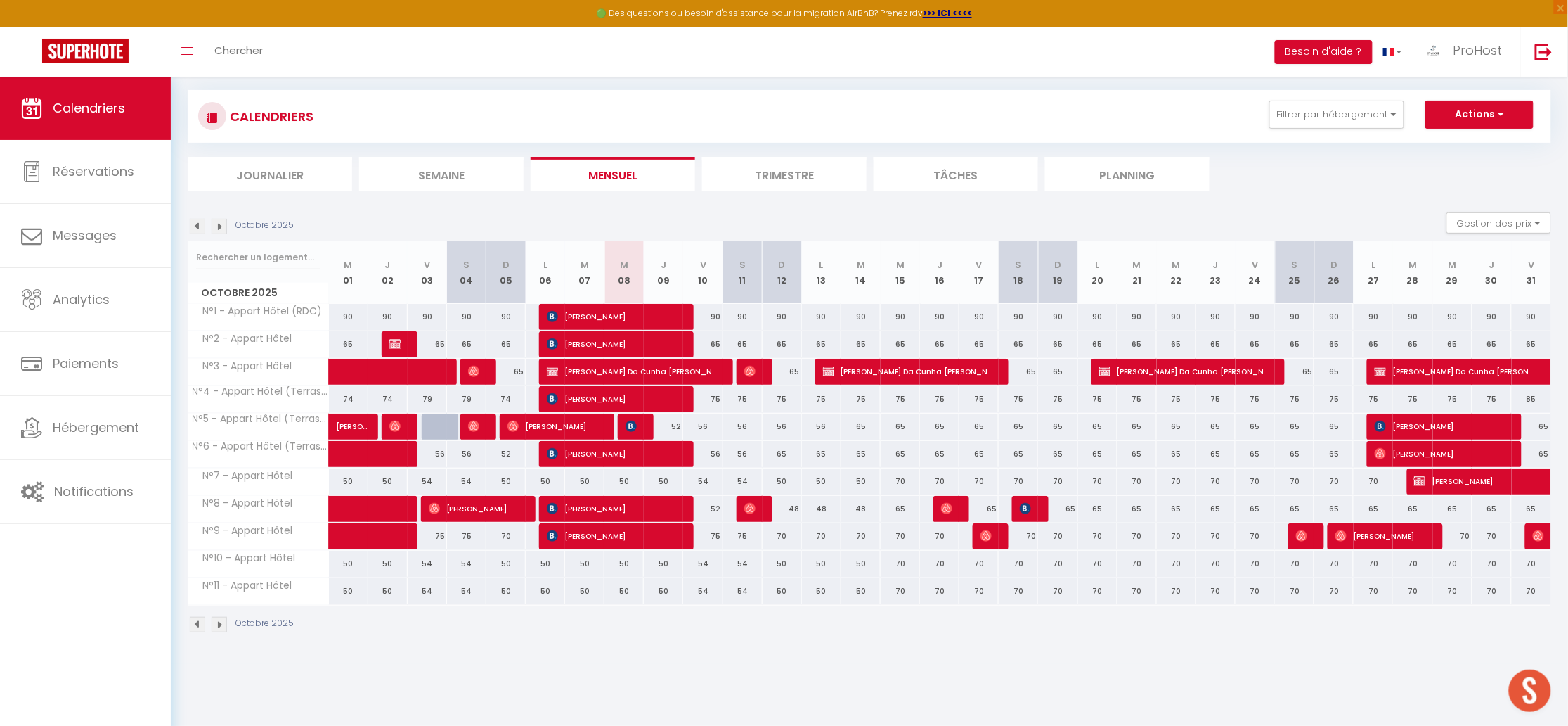
click at [644, 336] on span "[PERSON_NAME]" at bounding box center [612, 344] width 131 height 27
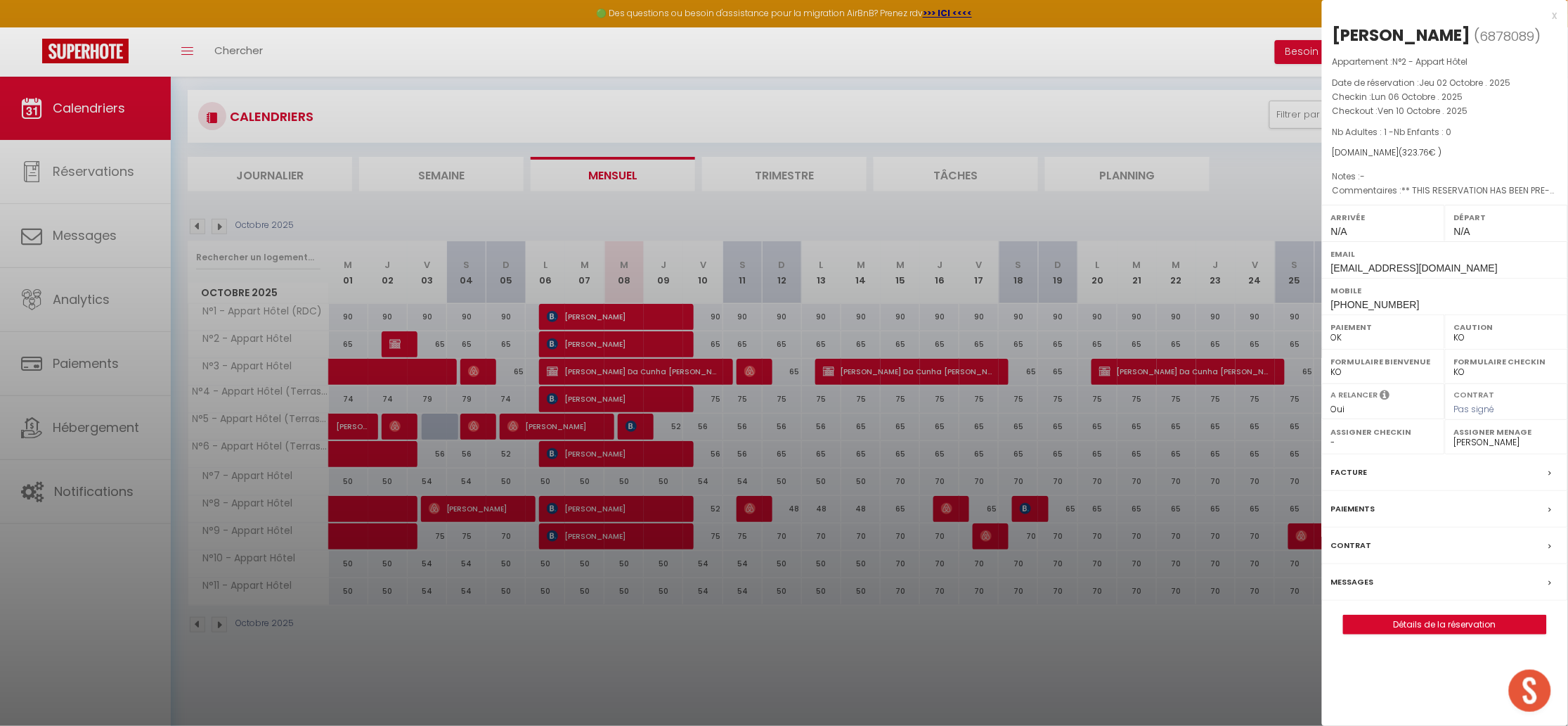
click at [642, 325] on div at bounding box center [784, 363] width 1568 height 726
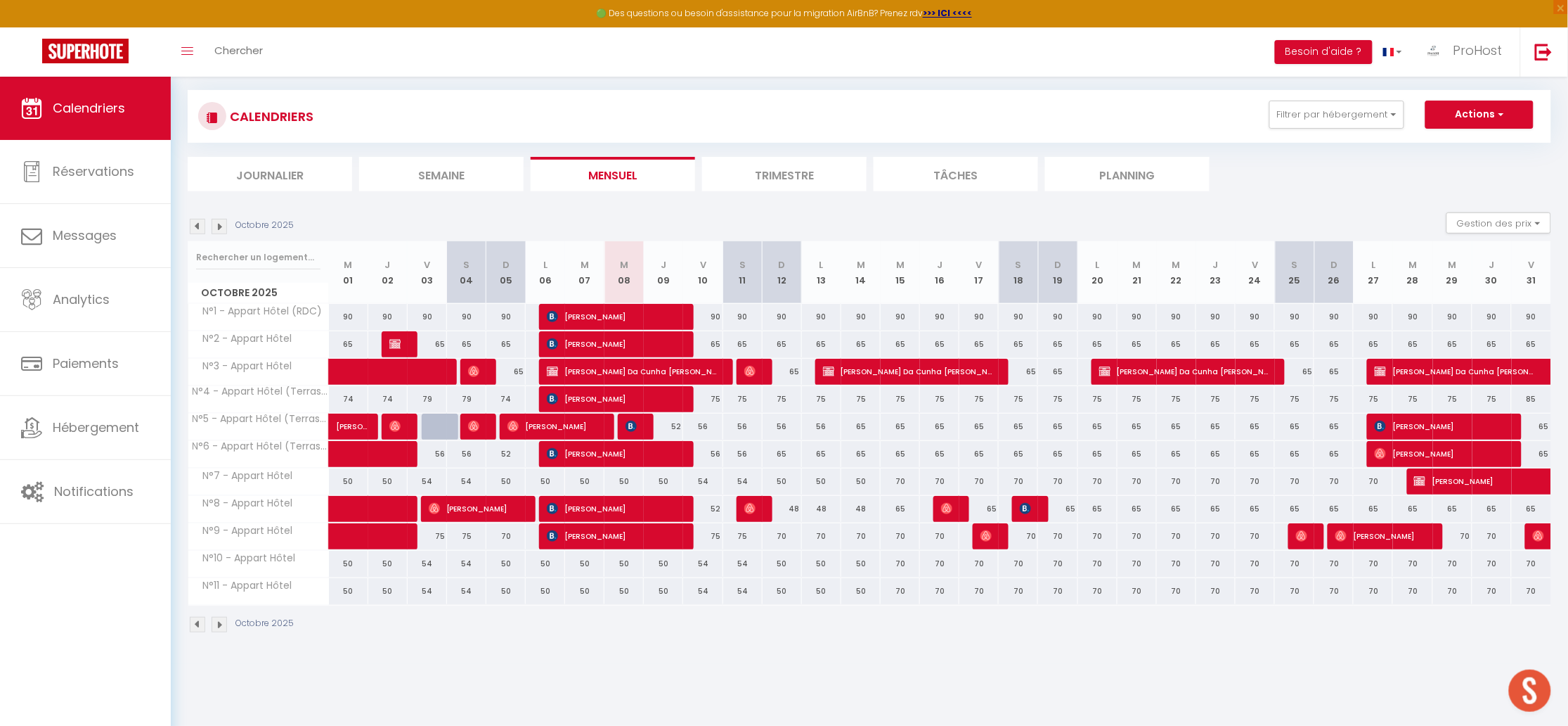
click at [638, 338] on span "[PERSON_NAME]" at bounding box center [612, 344] width 131 height 27
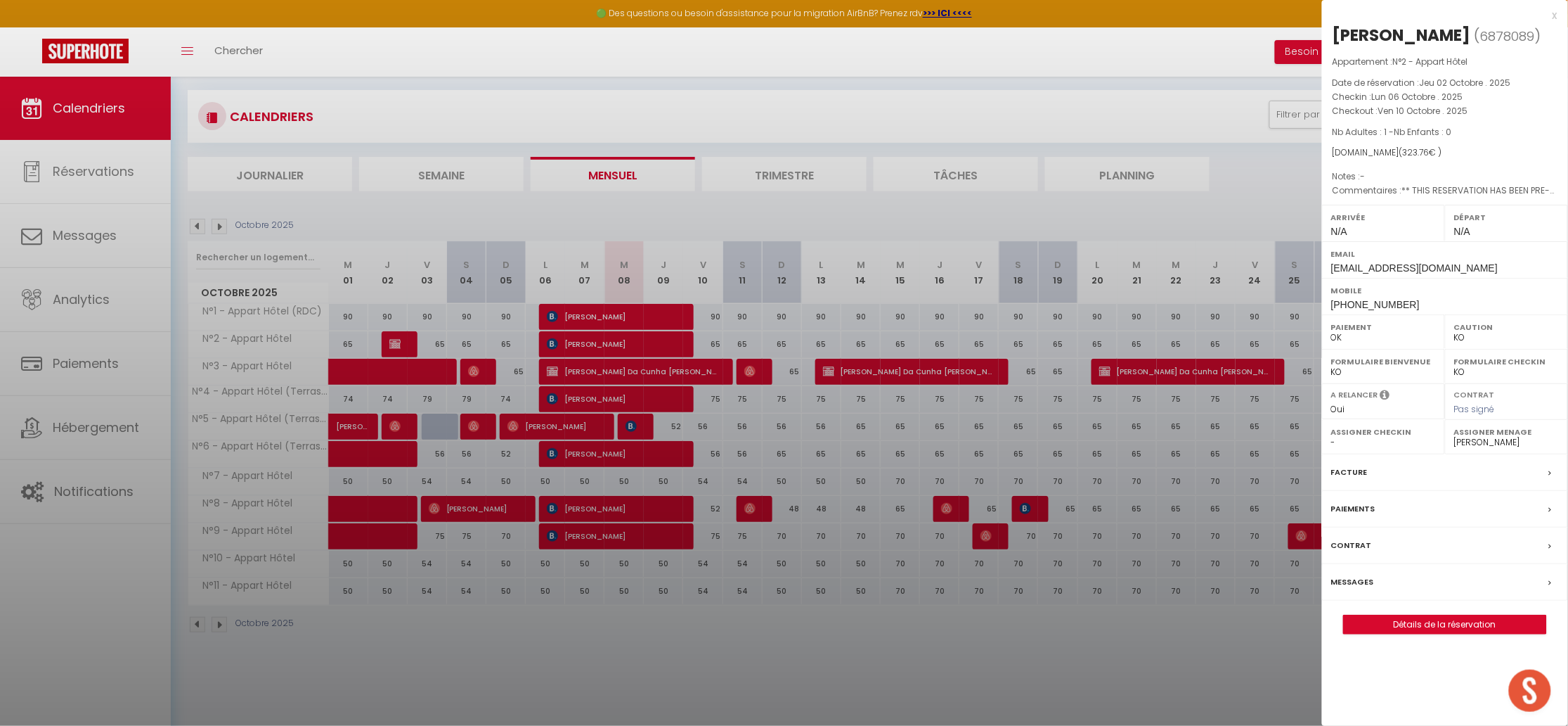
click at [637, 344] on div at bounding box center [784, 363] width 1568 height 726
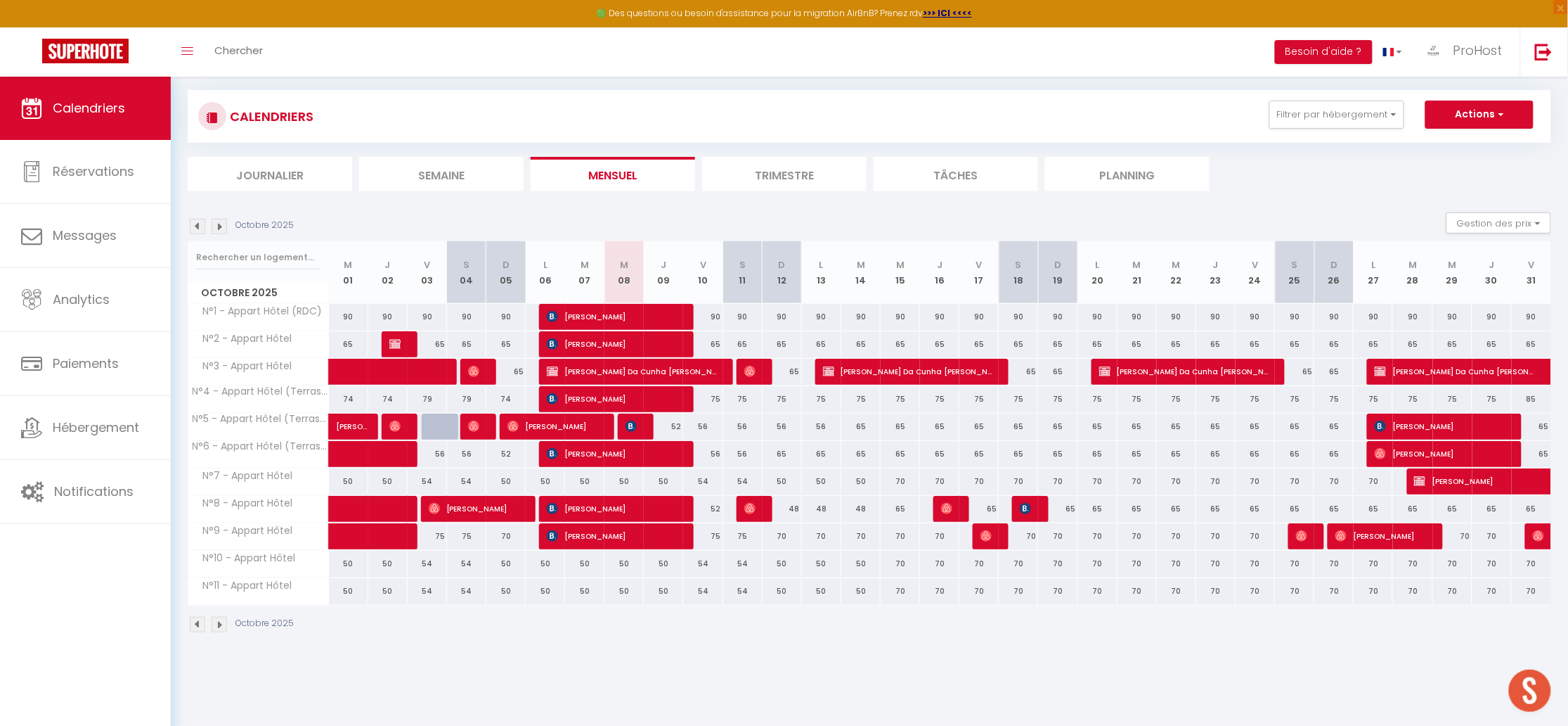
click at [638, 341] on span "[PERSON_NAME]" at bounding box center [612, 344] width 131 height 27
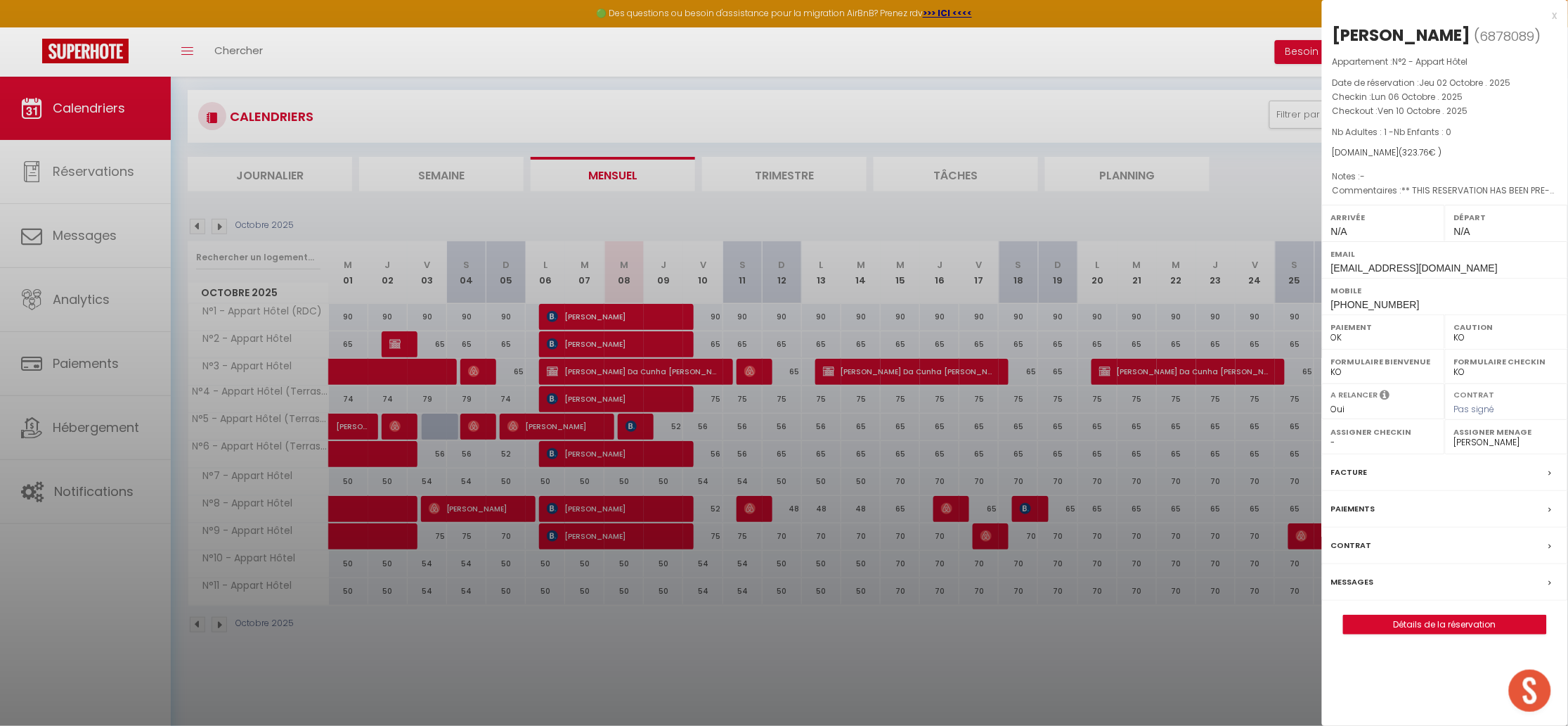
click at [630, 367] on div at bounding box center [784, 363] width 1568 height 726
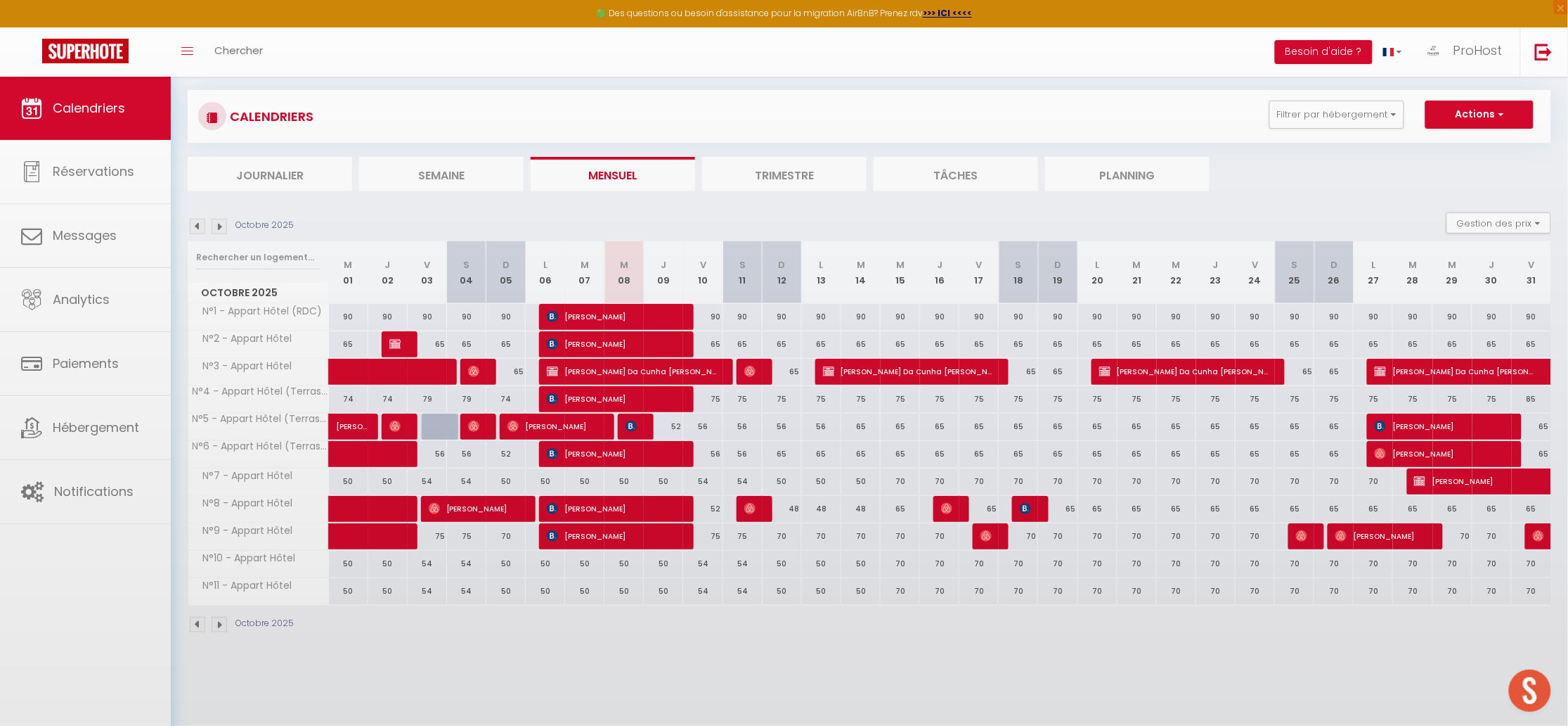
click at [626, 395] on body "🟢 Des questions ou besoin d'assistance pour la migration AirBnB? Prenez rdv >>>…" at bounding box center [784, 363] width 1568 height 726
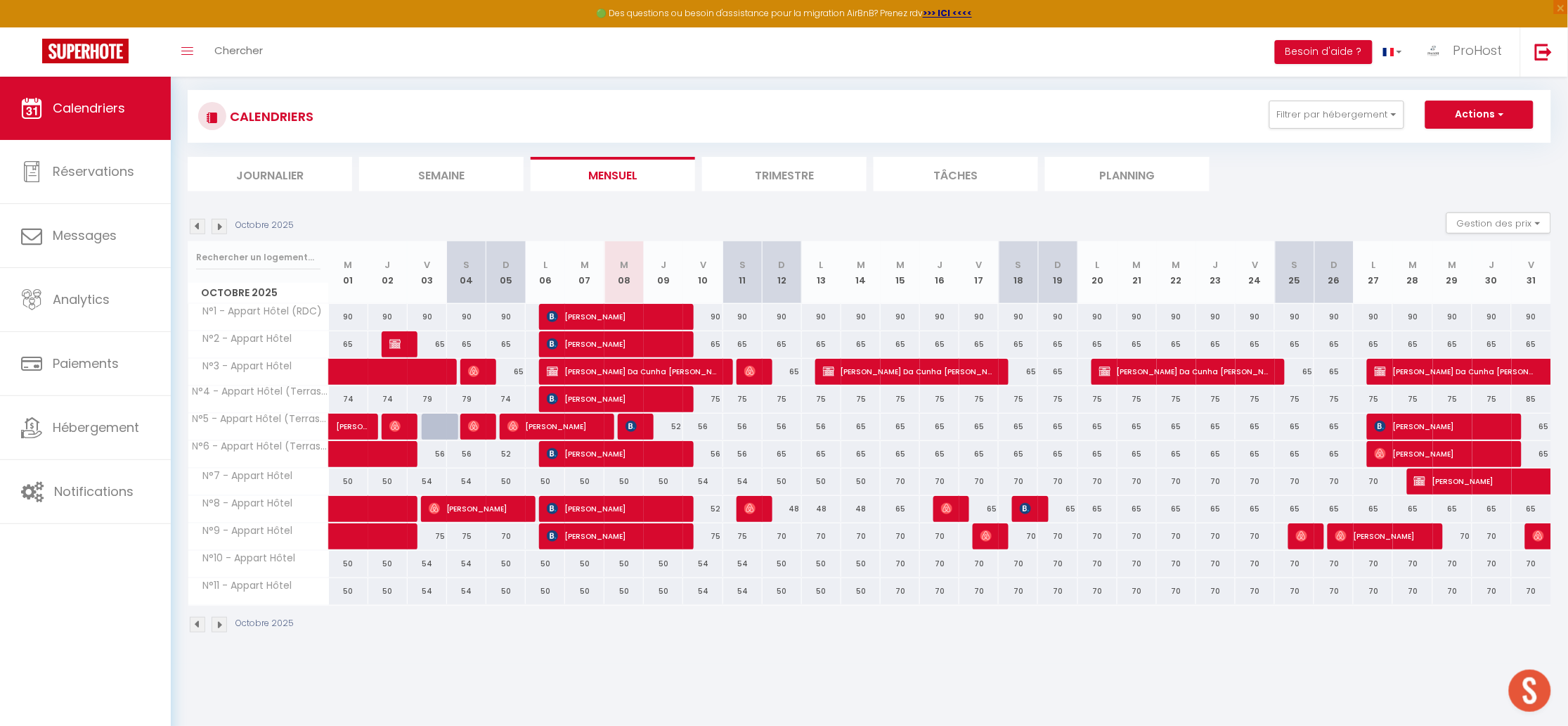
click at [596, 395] on span "[PERSON_NAME]" at bounding box center [612, 398] width 131 height 27
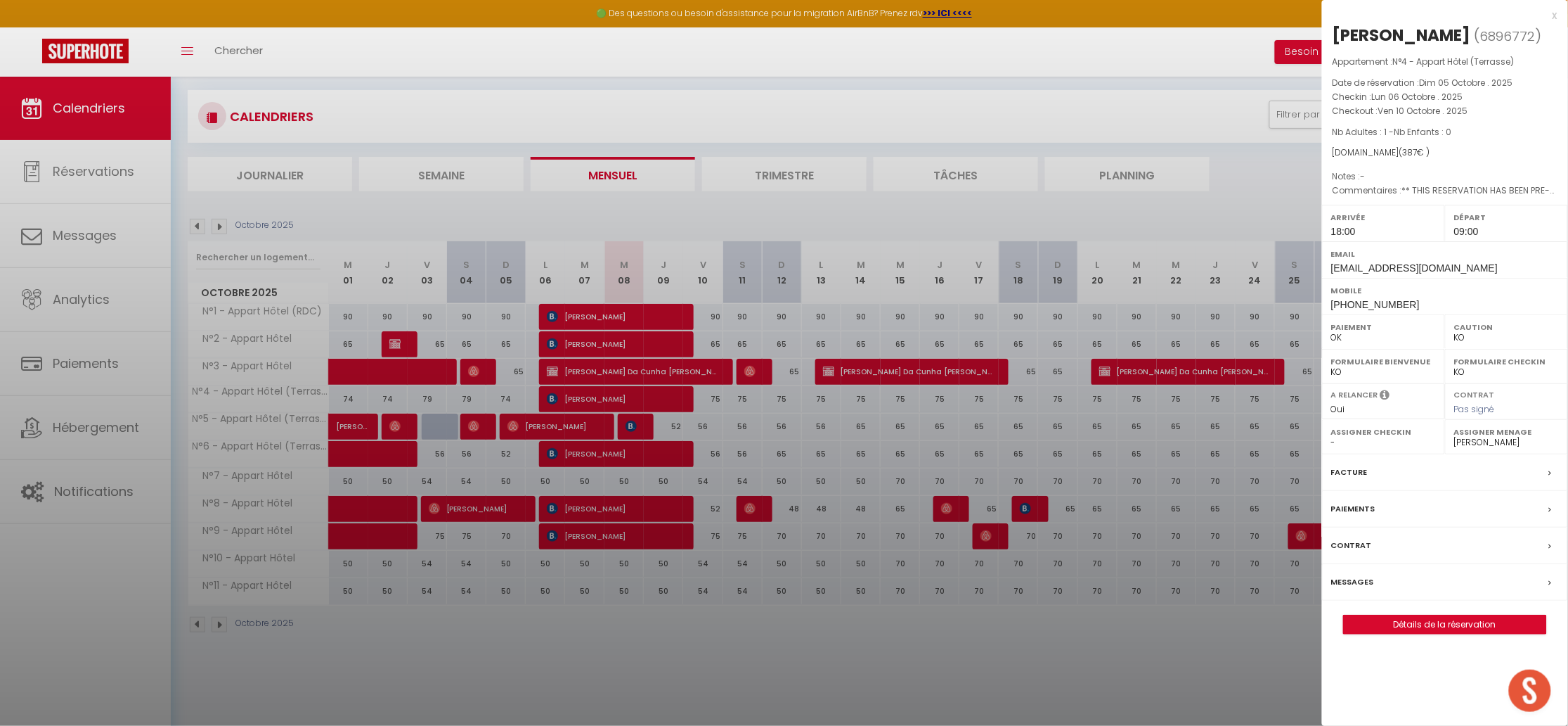
click at [604, 398] on div at bounding box center [784, 363] width 1568 height 726
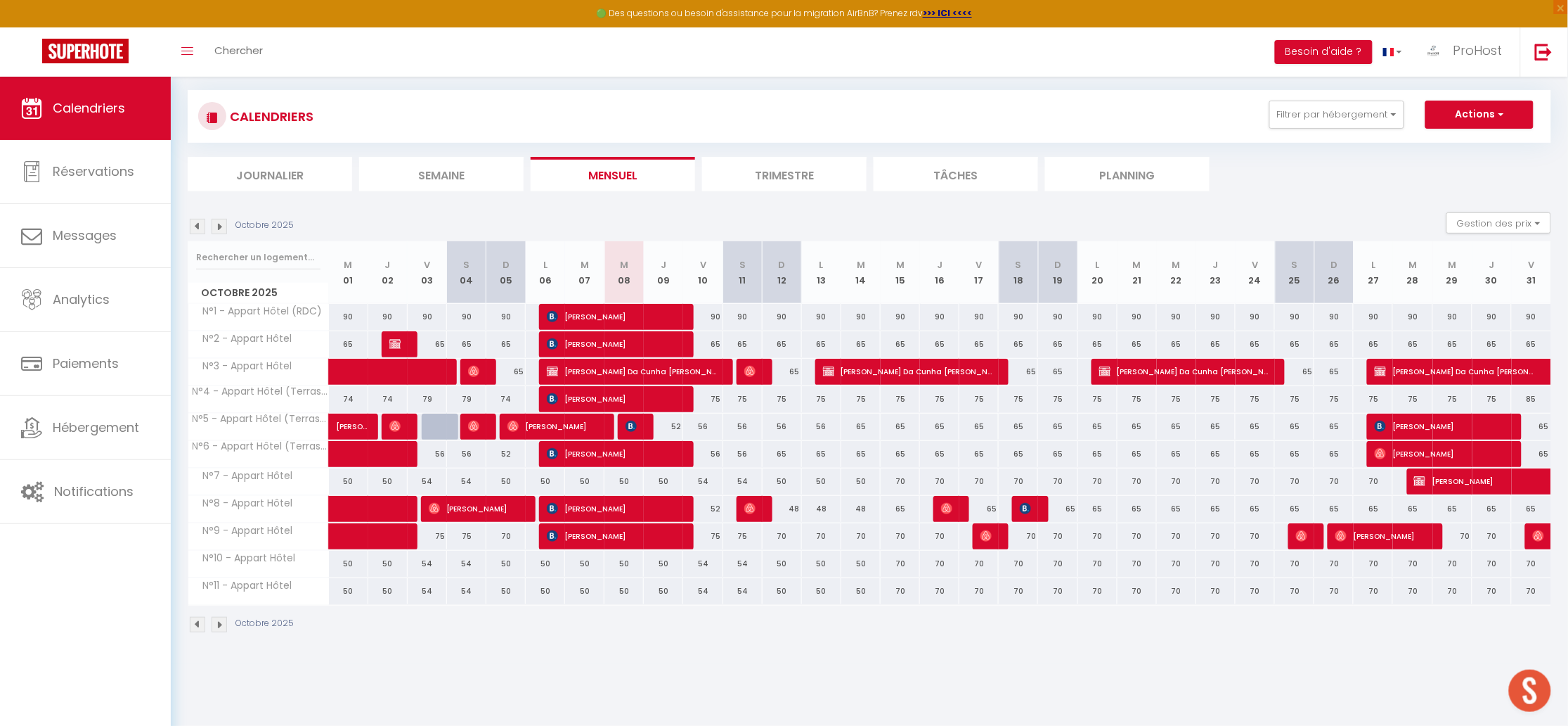
click at [1442, 424] on span "[PERSON_NAME]" at bounding box center [1440, 426] width 131 height 27
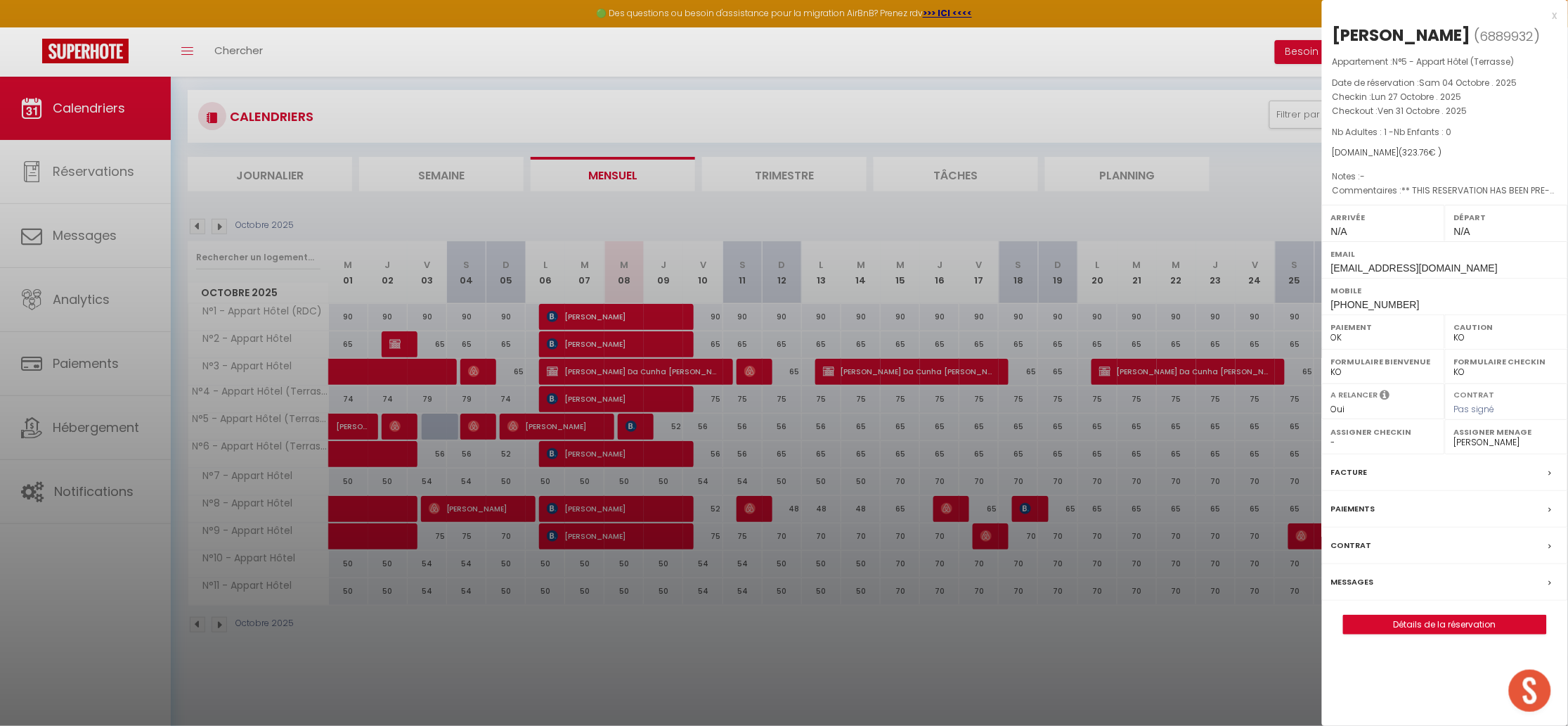
click at [1271, 469] on div at bounding box center [784, 363] width 1568 height 726
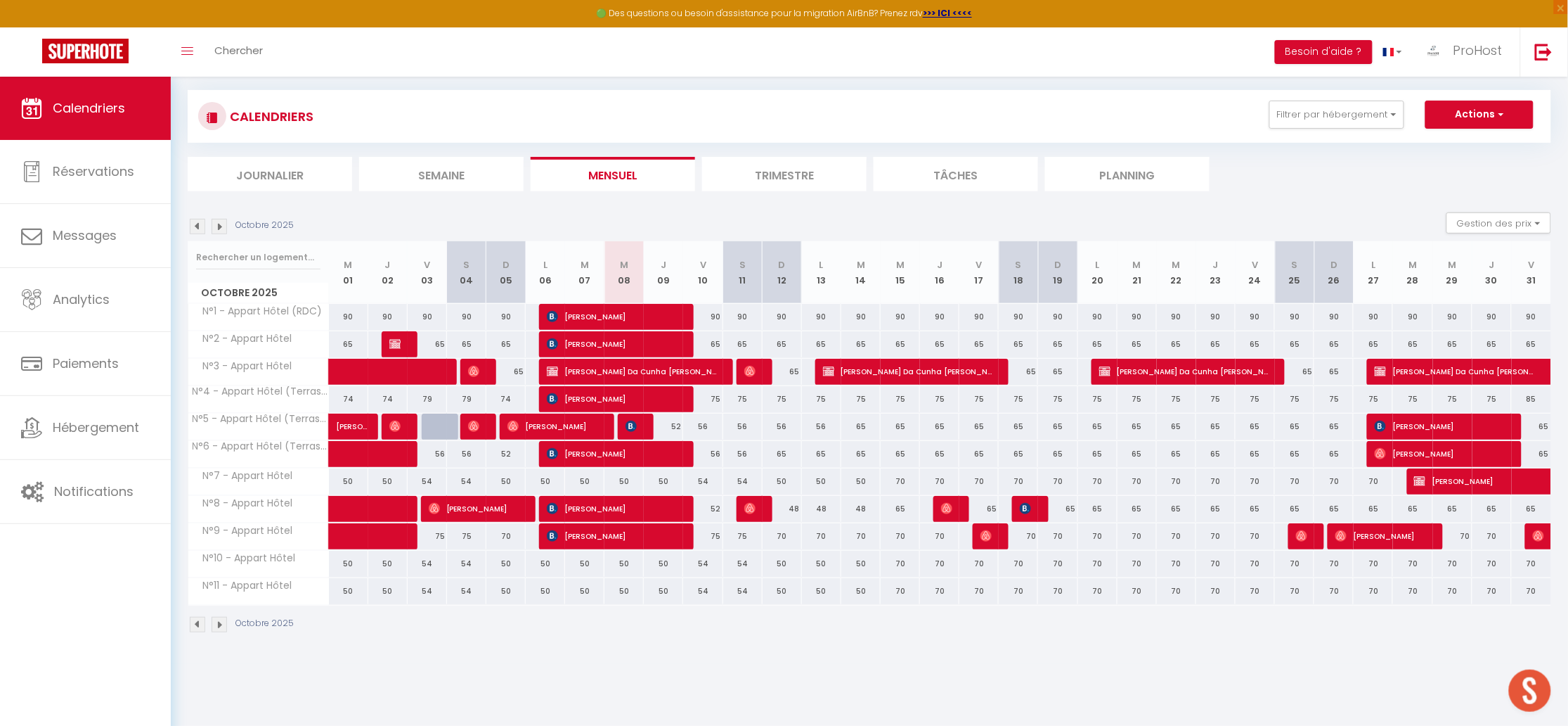
click at [1393, 452] on span "[PERSON_NAME]" at bounding box center [1440, 454] width 131 height 27
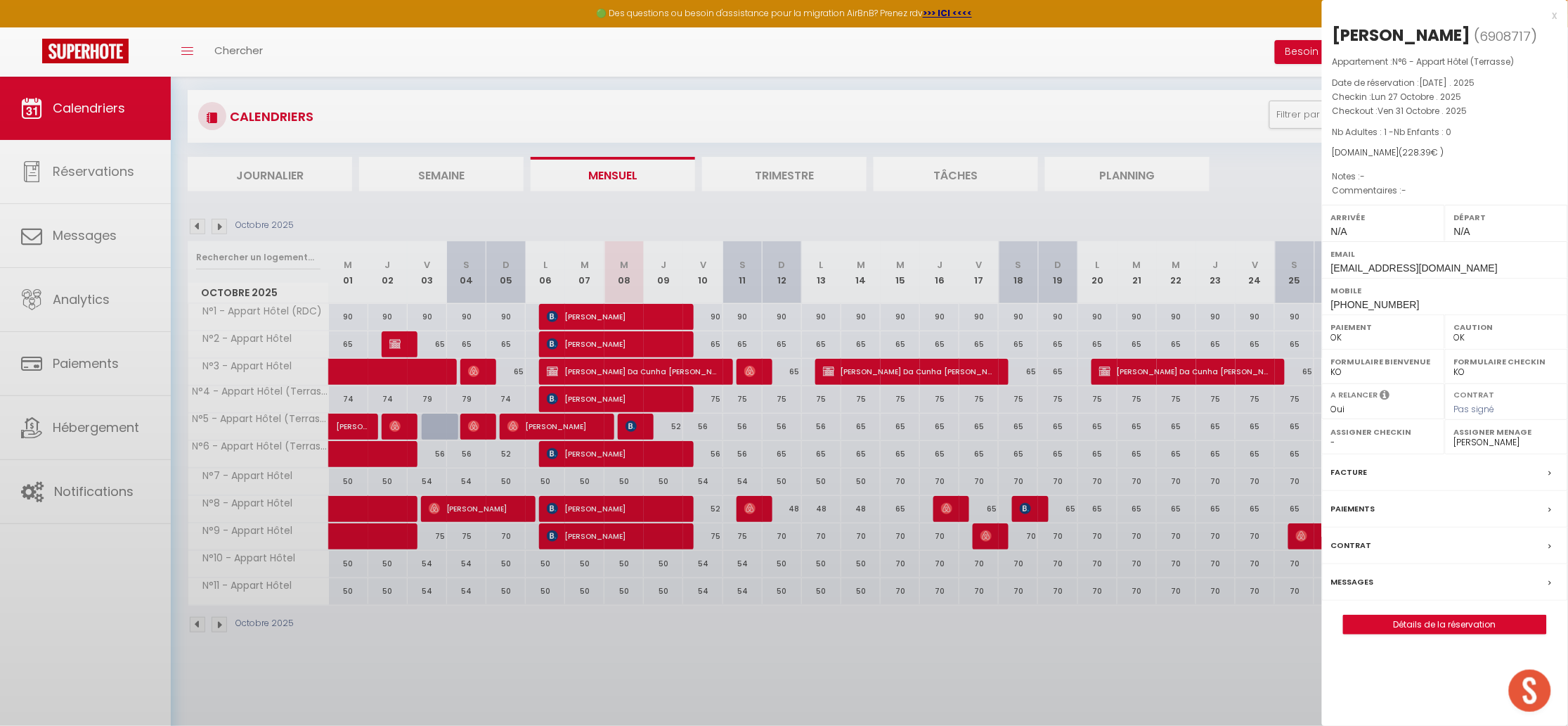
click at [1206, 435] on div at bounding box center [784, 363] width 1568 height 726
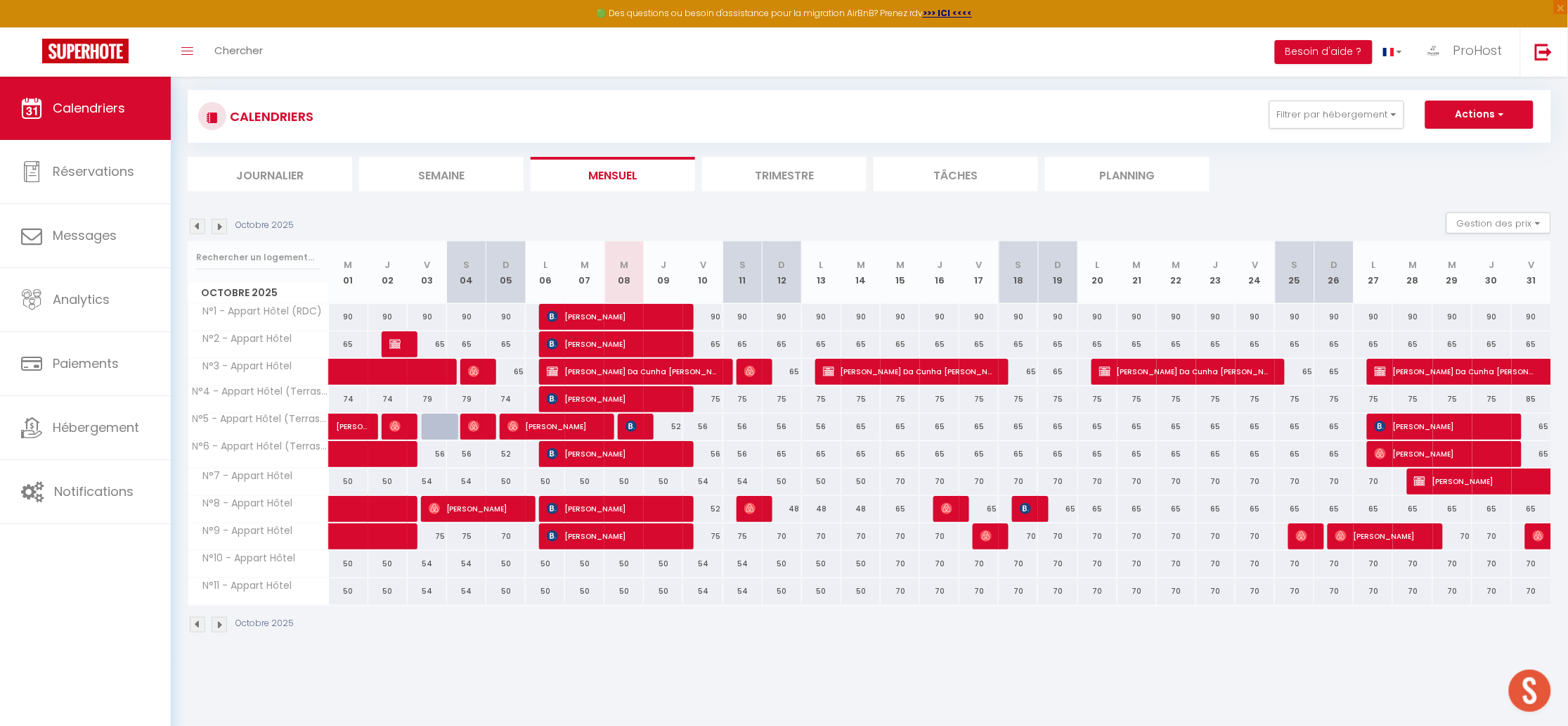
click at [1444, 424] on span "[PERSON_NAME]" at bounding box center [1440, 426] width 131 height 27
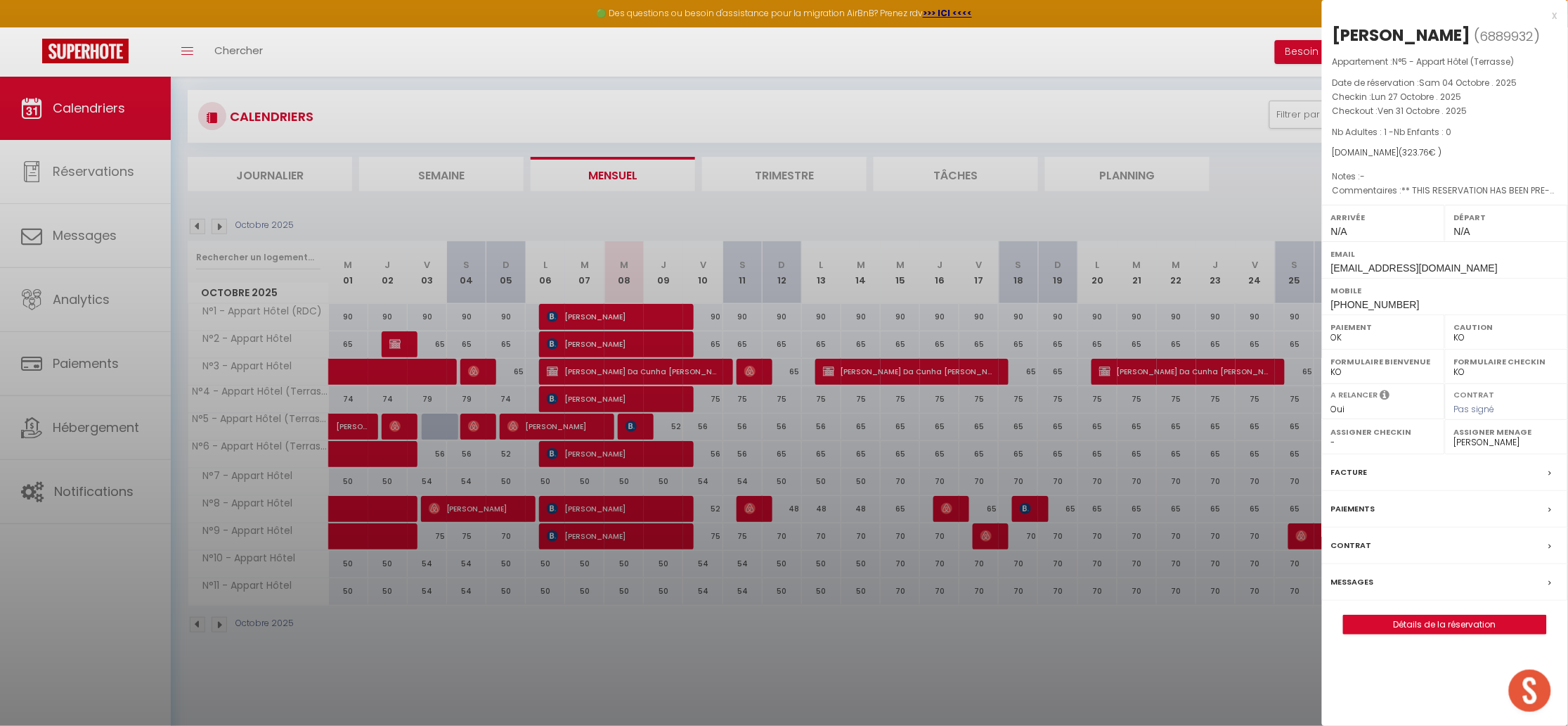
click at [1221, 430] on div at bounding box center [784, 363] width 1568 height 726
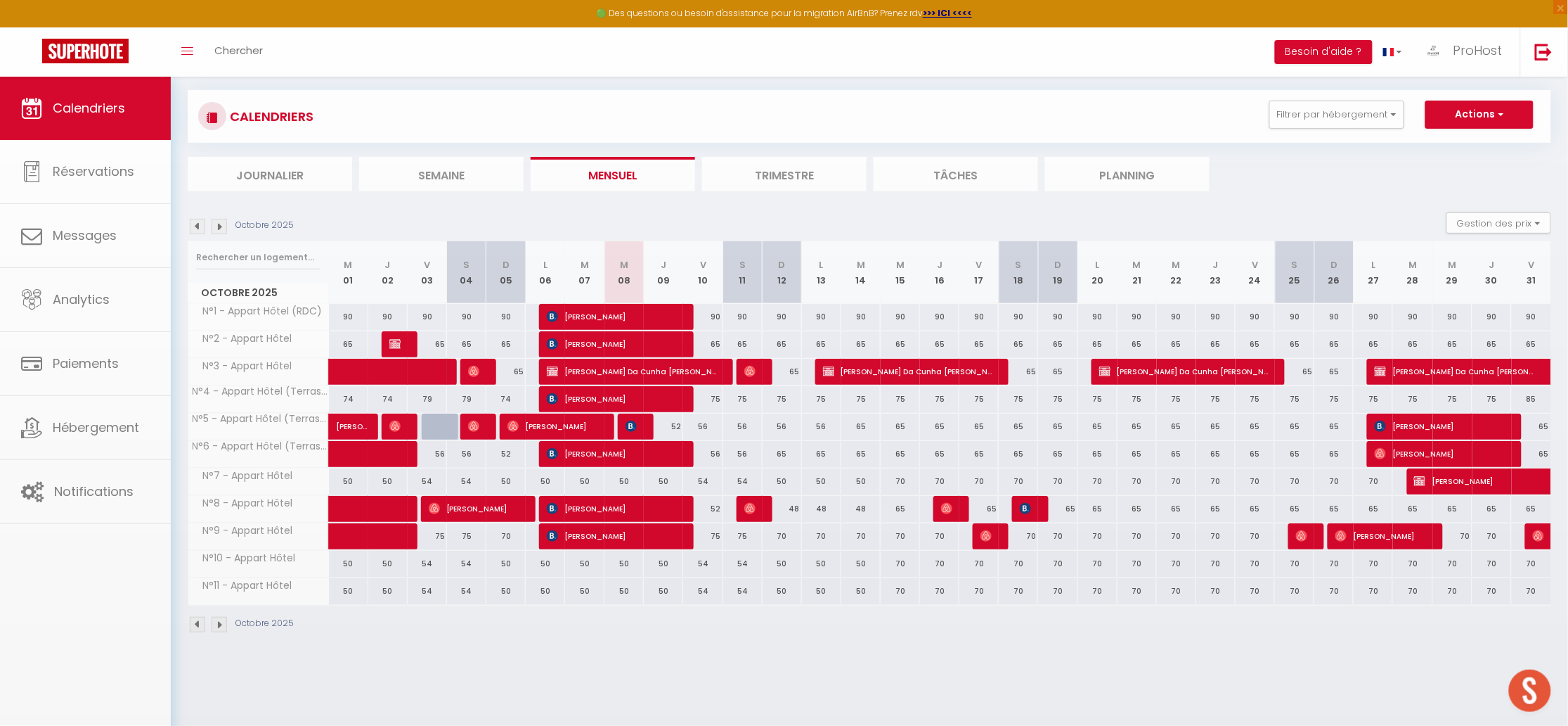
click at [1397, 453] on span "[PERSON_NAME]" at bounding box center [1440, 454] width 131 height 27
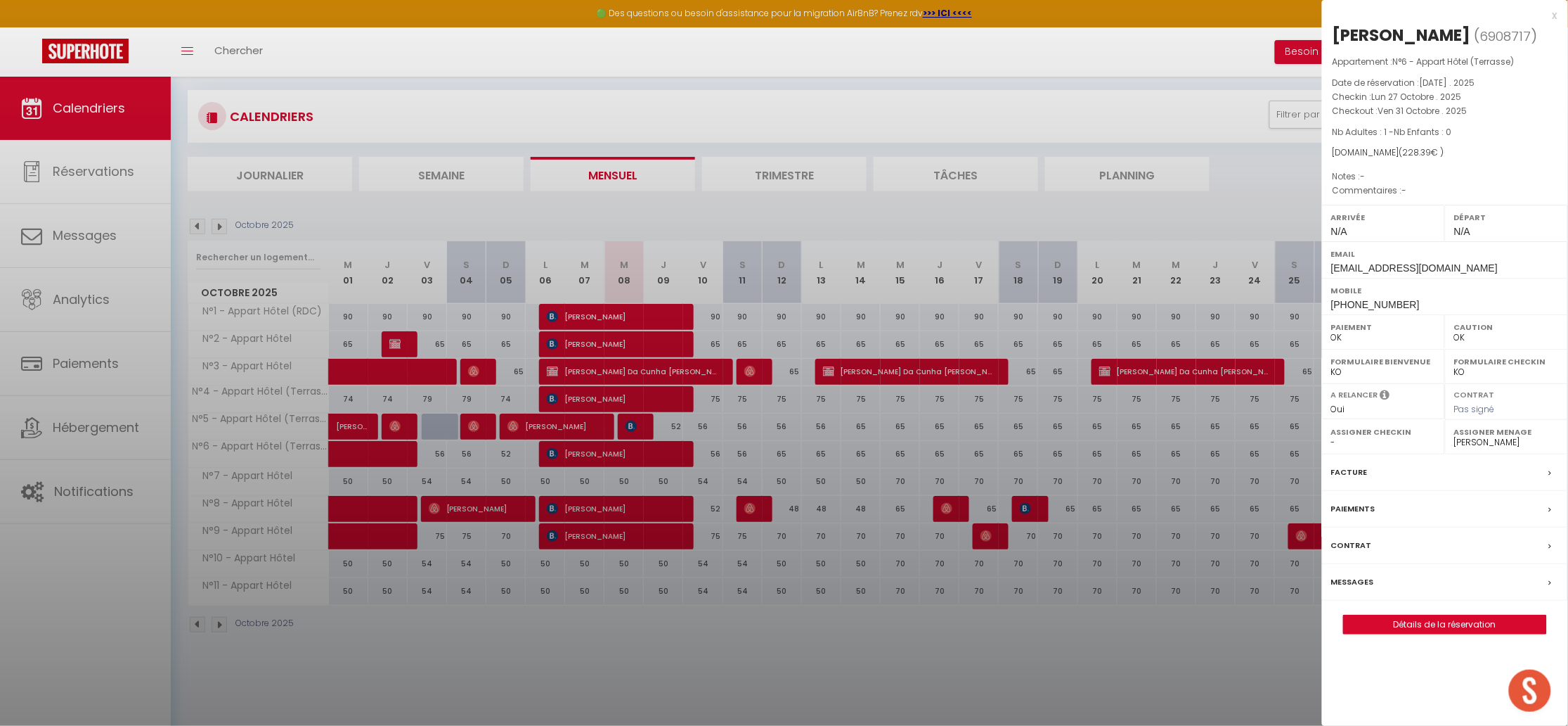
click at [1018, 400] on div at bounding box center [784, 363] width 1568 height 726
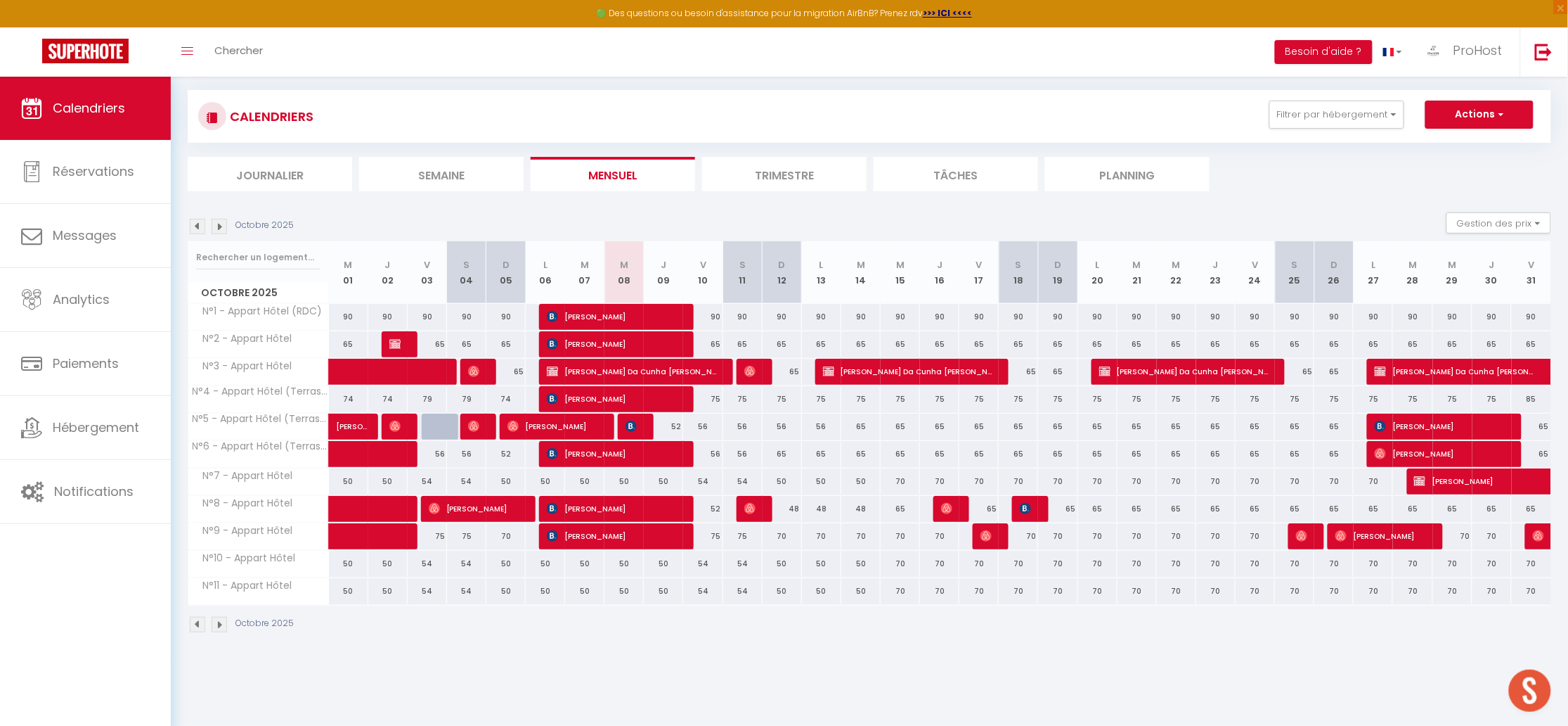
click at [1398, 422] on span "[PERSON_NAME]" at bounding box center [1440, 426] width 131 height 27
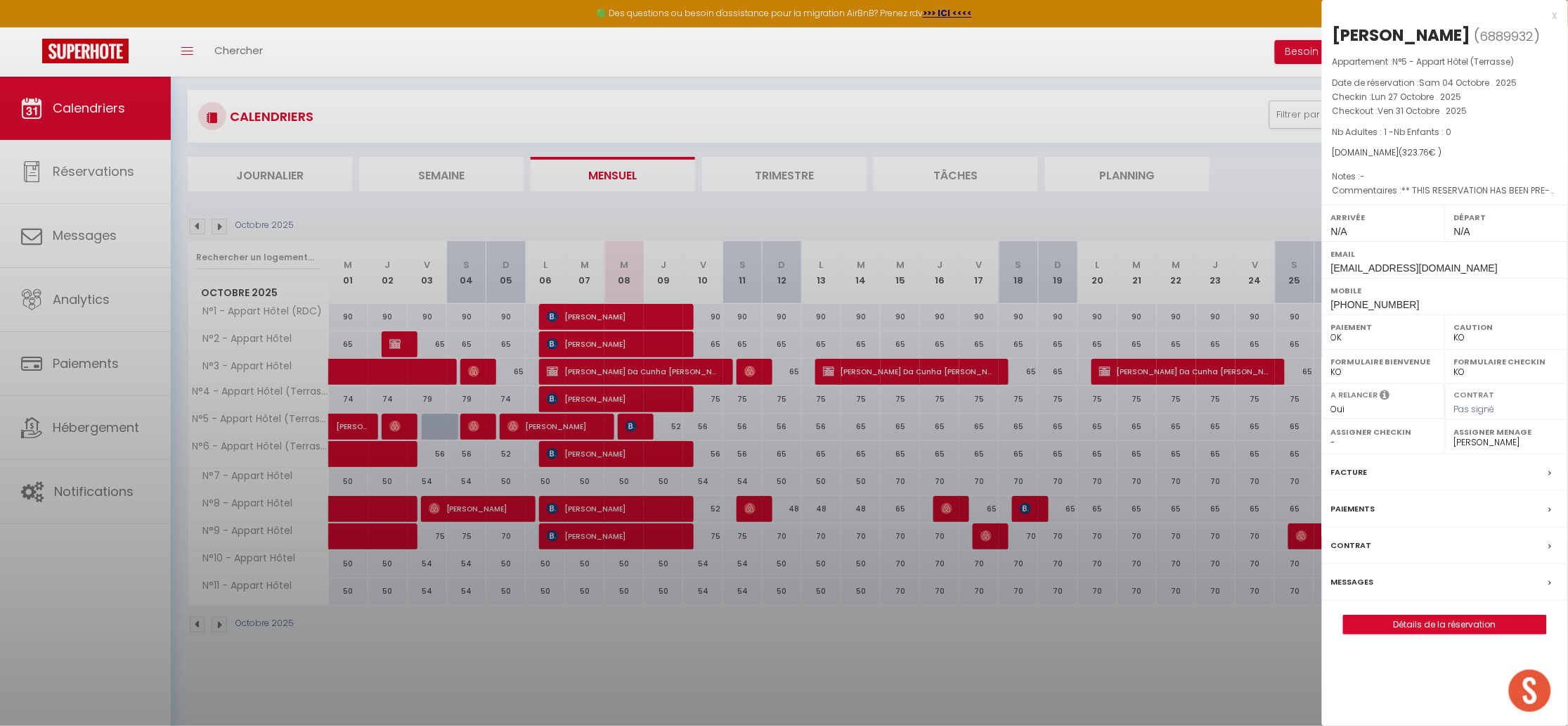
click at [1235, 411] on div at bounding box center [784, 363] width 1568 height 726
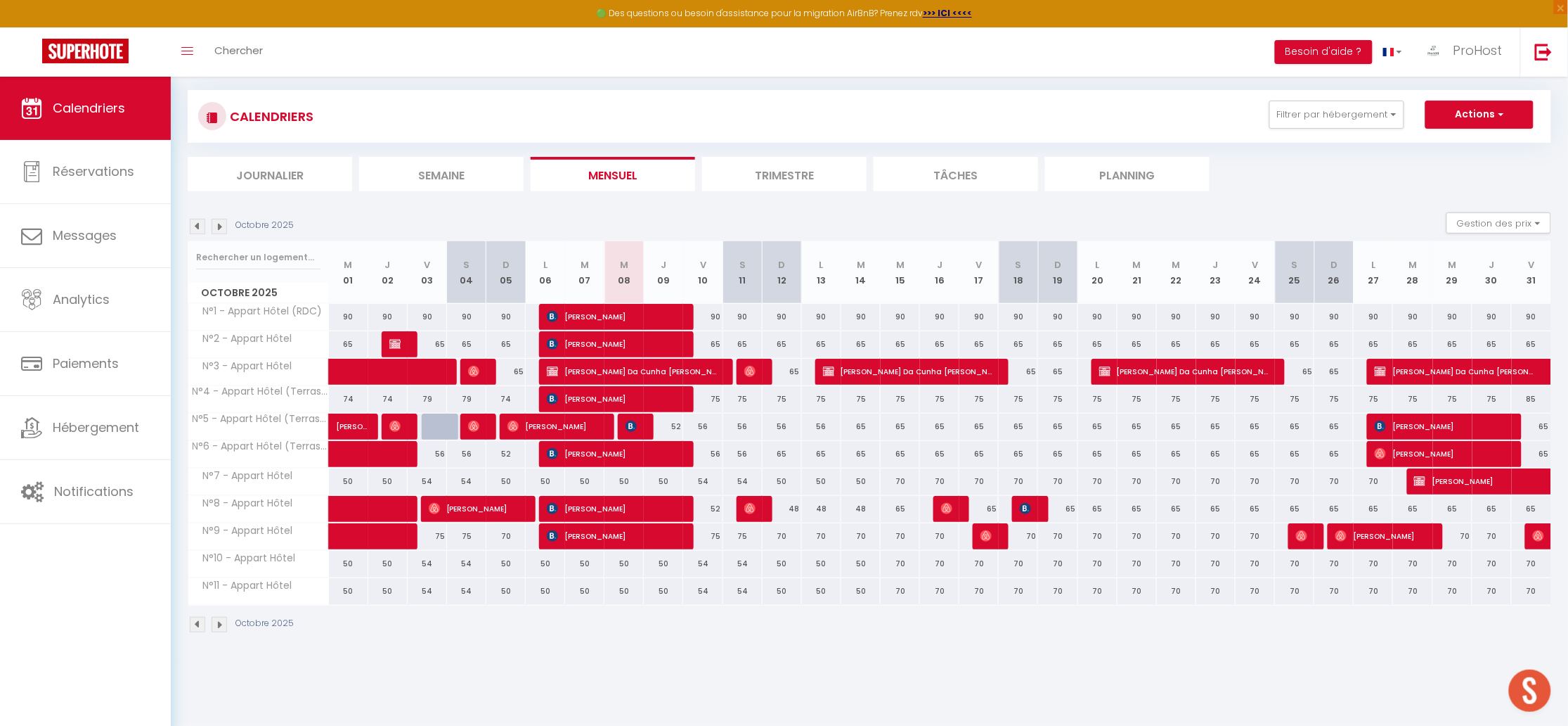
click at [222, 224] on img at bounding box center [219, 226] width 15 height 15
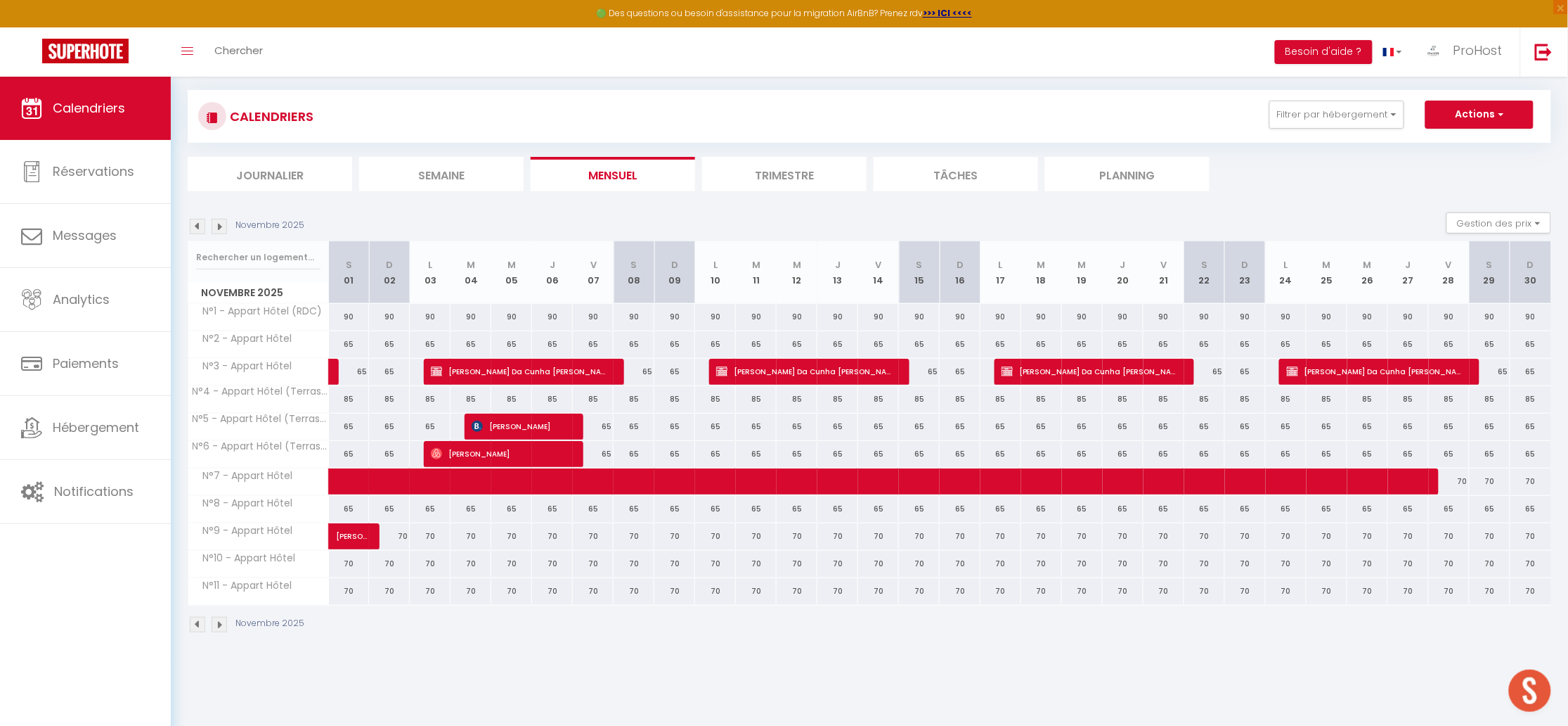
click at [196, 224] on img at bounding box center [197, 226] width 15 height 15
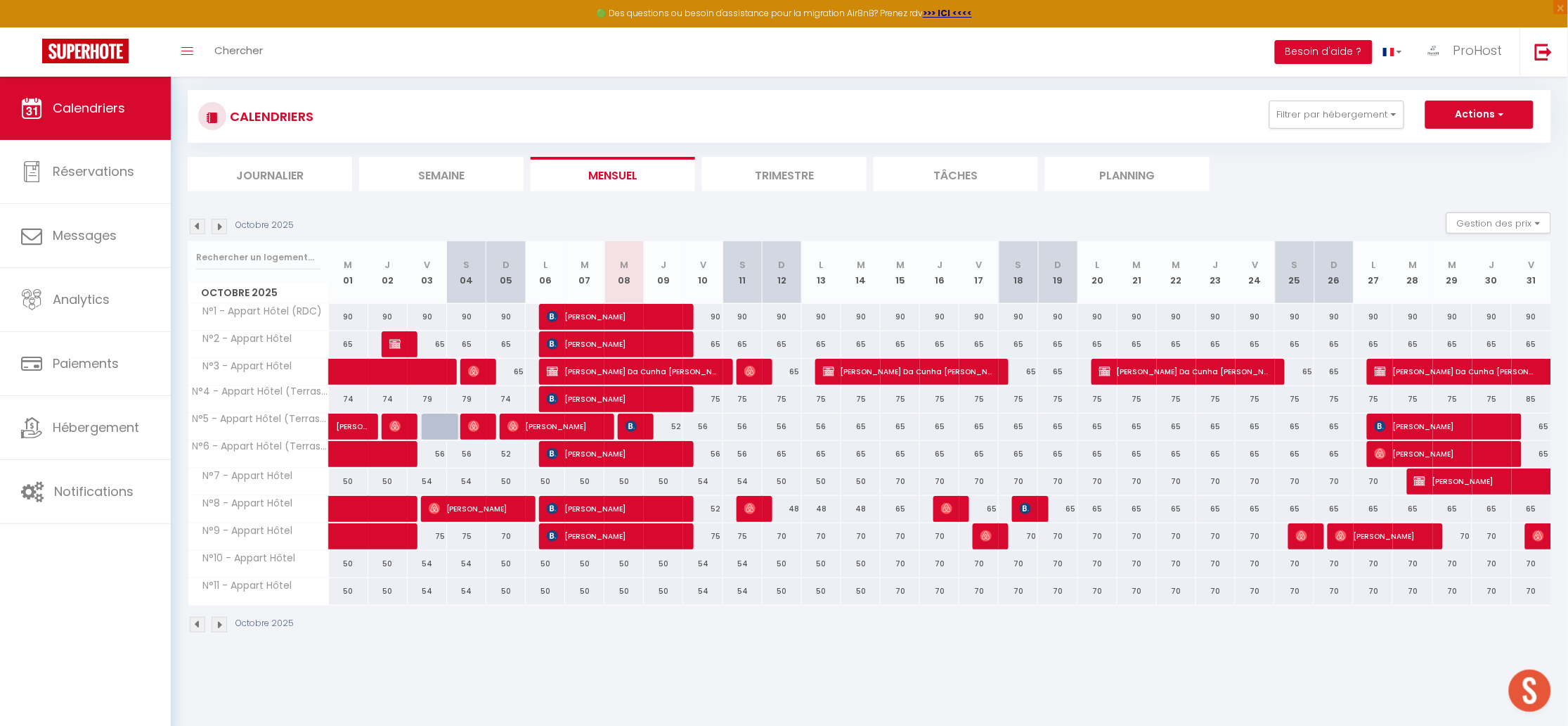
click at [700, 280] on th "V 10" at bounding box center [703, 272] width 39 height 62
drag, startPoint x: 344, startPoint y: 261, endPoint x: 382, endPoint y: 364, distance: 109.8
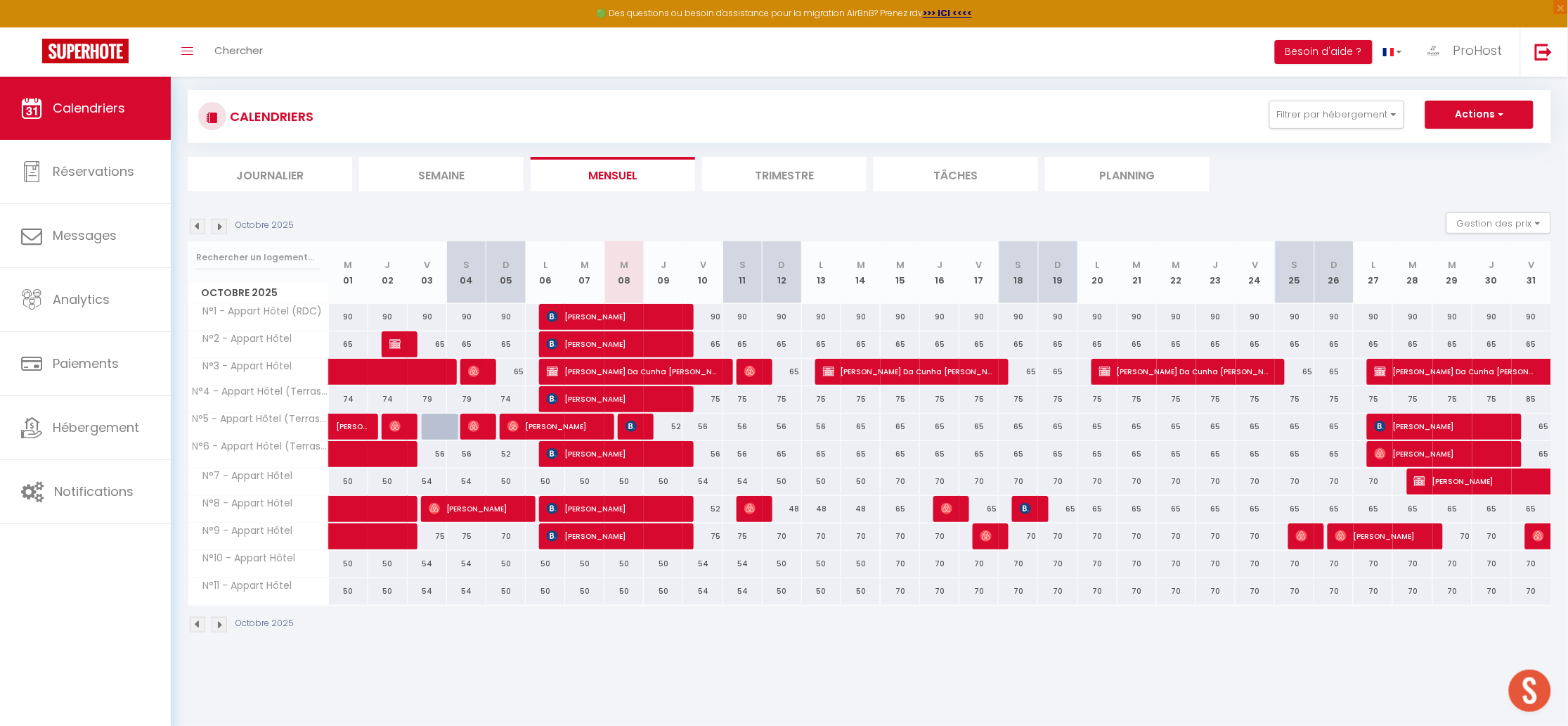
click at [452, 425] on div "Octobre 2025 M 01 J 02 V 03 S 04 D 05 L 06 M 07 M 08 J 09 V 10 S 11 D 12 L 13 M…" at bounding box center [869, 423] width 1364 height 364
drag, startPoint x: 179, startPoint y: 245, endPoint x: 469, endPoint y: 308, distance: 296.8
click at [469, 308] on div "Urgent : Migration Airbnb nécessaire pour votre compte, merci de suivre ces éta…" at bounding box center [869, 331] width 1398 height 664
drag, startPoint x: 536, startPoint y: 292, endPoint x: 543, endPoint y: 287, distance: 8.6
click at [543, 287] on th "L 06" at bounding box center [545, 272] width 39 height 62
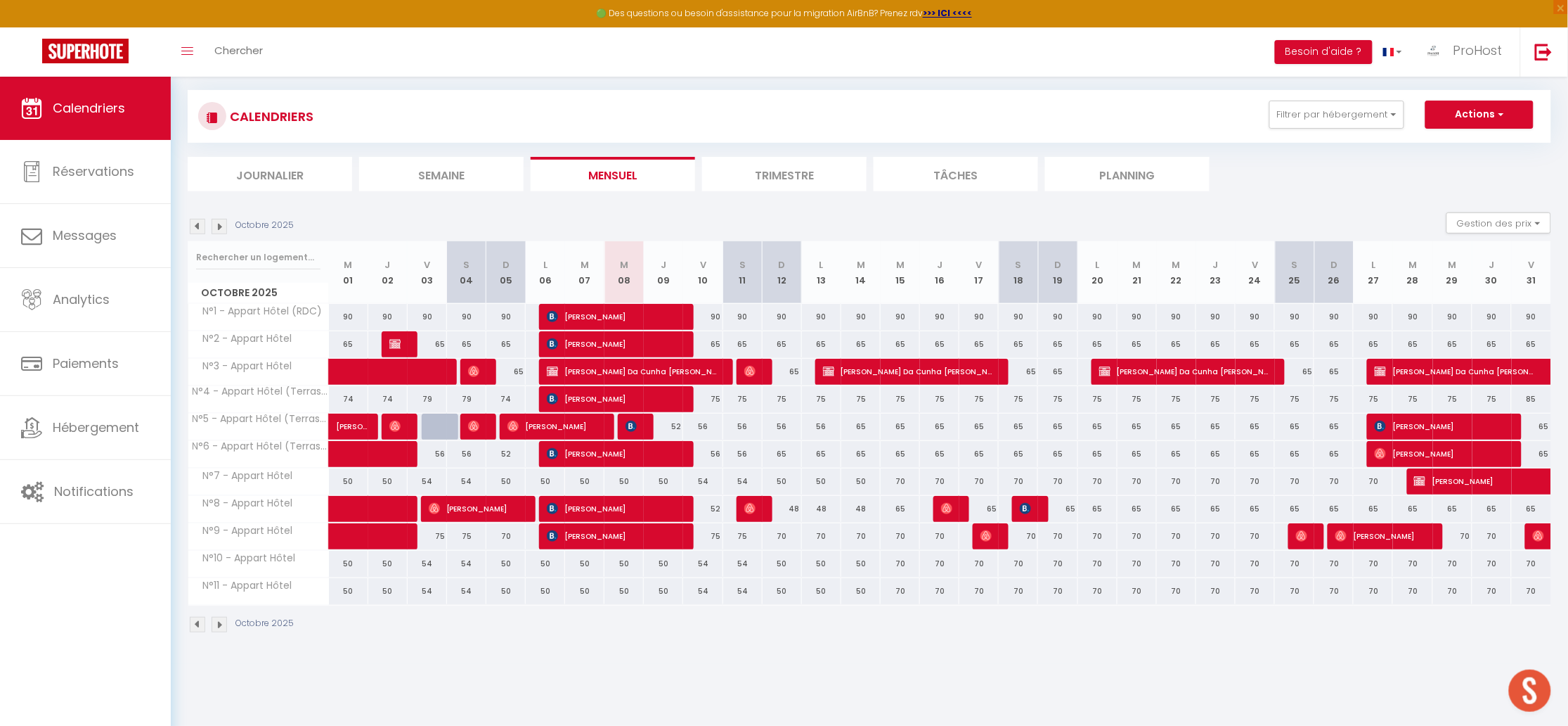
click at [551, 283] on th "L 06" at bounding box center [545, 272] width 39 height 62
click at [546, 284] on th "L 06" at bounding box center [545, 272] width 39 height 62
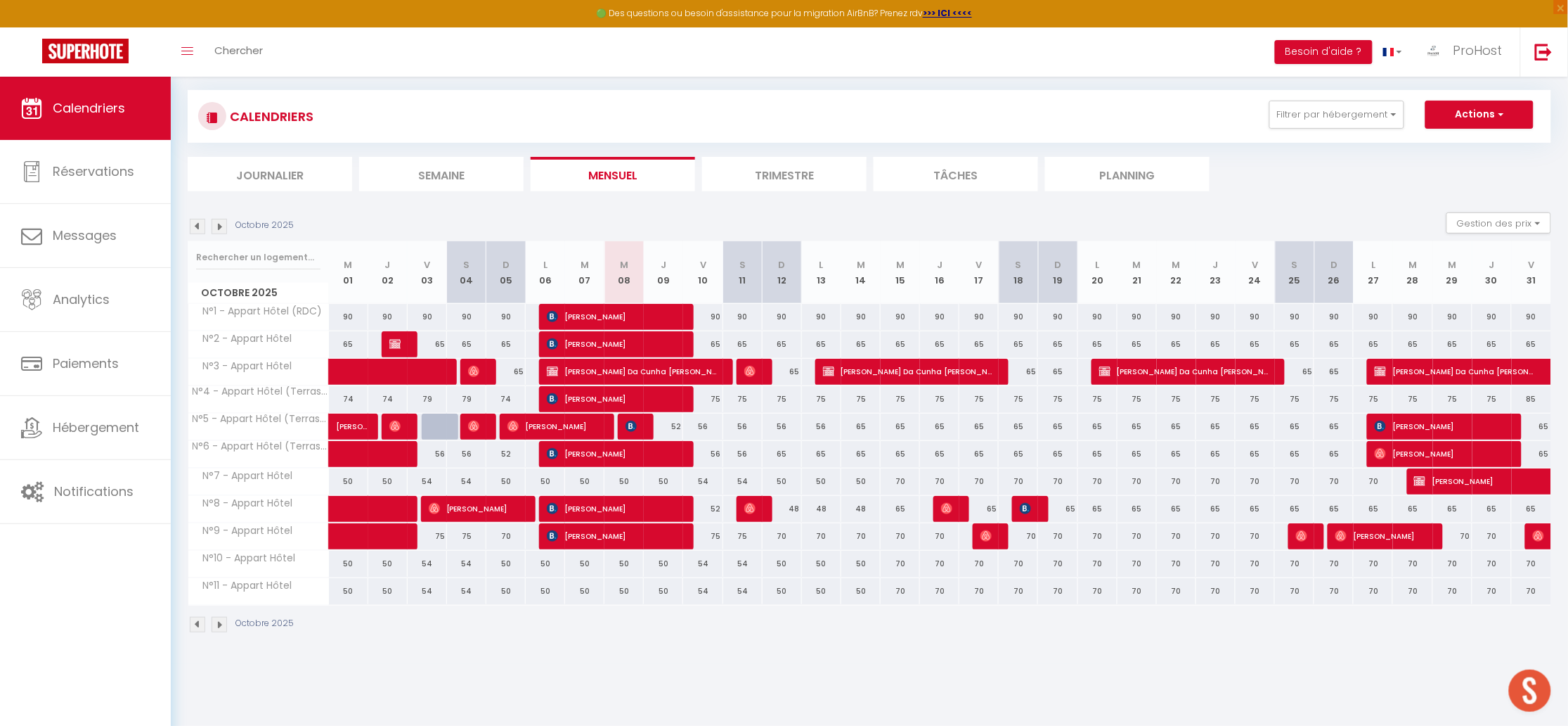
click at [546, 284] on th "L 06" at bounding box center [545, 272] width 39 height 62
click at [547, 279] on th "L 06" at bounding box center [545, 272] width 39 height 62
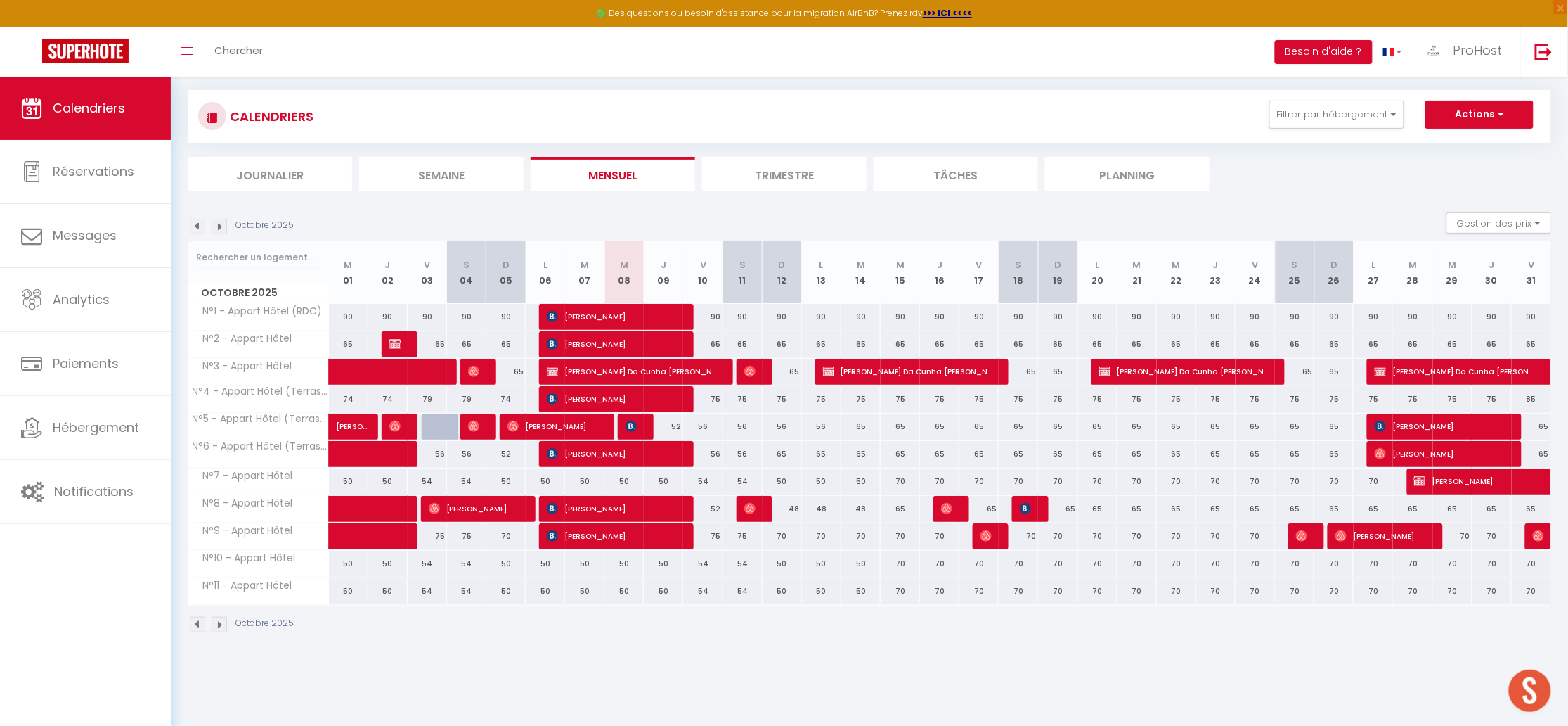
click at [551, 270] on th "L 06" at bounding box center [545, 272] width 39 height 62
click at [542, 261] on th "L 06" at bounding box center [545, 272] width 39 height 62
click at [583, 263] on abbr "M" at bounding box center [585, 264] width 9 height 13
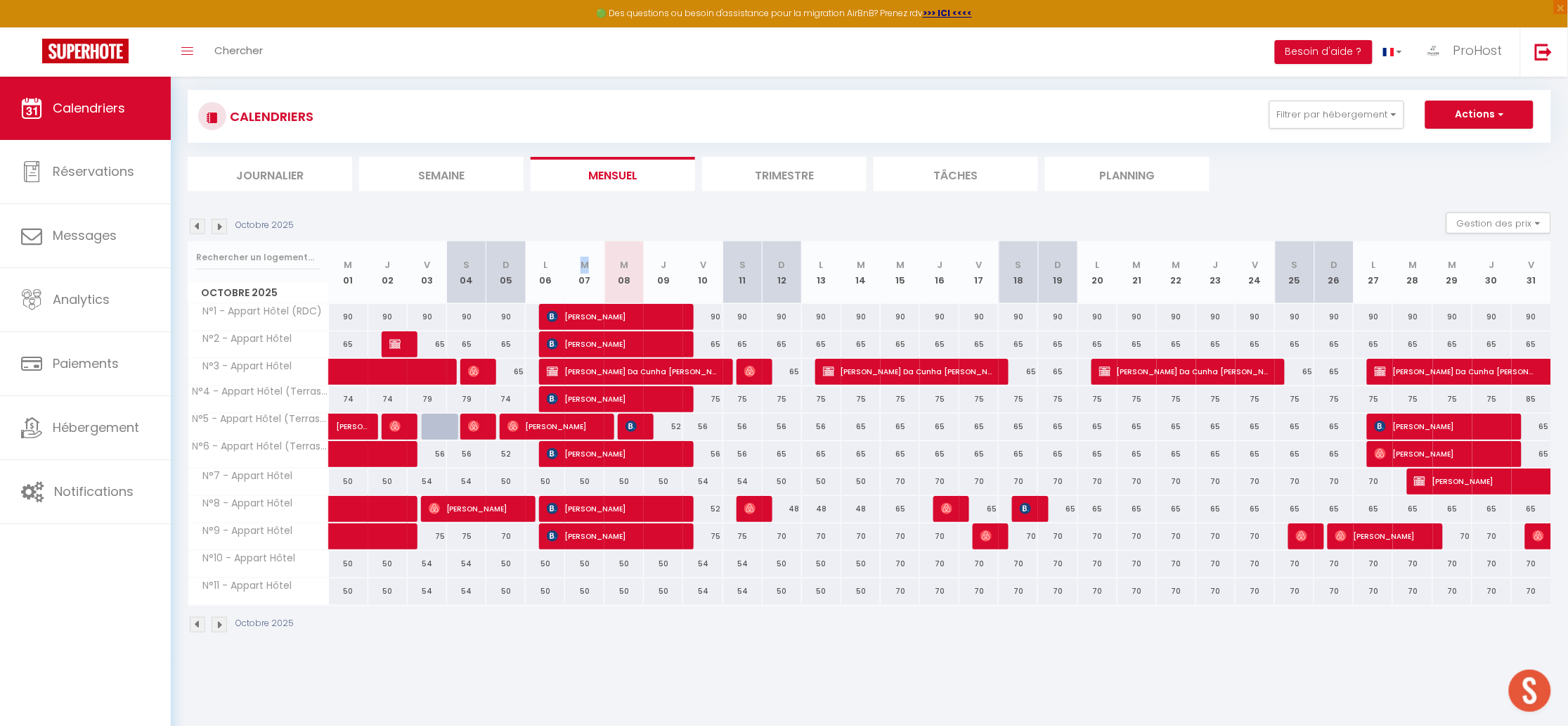
click at [583, 263] on abbr "M" at bounding box center [585, 264] width 9 height 13
click at [623, 265] on abbr "M" at bounding box center [624, 264] width 9 height 13
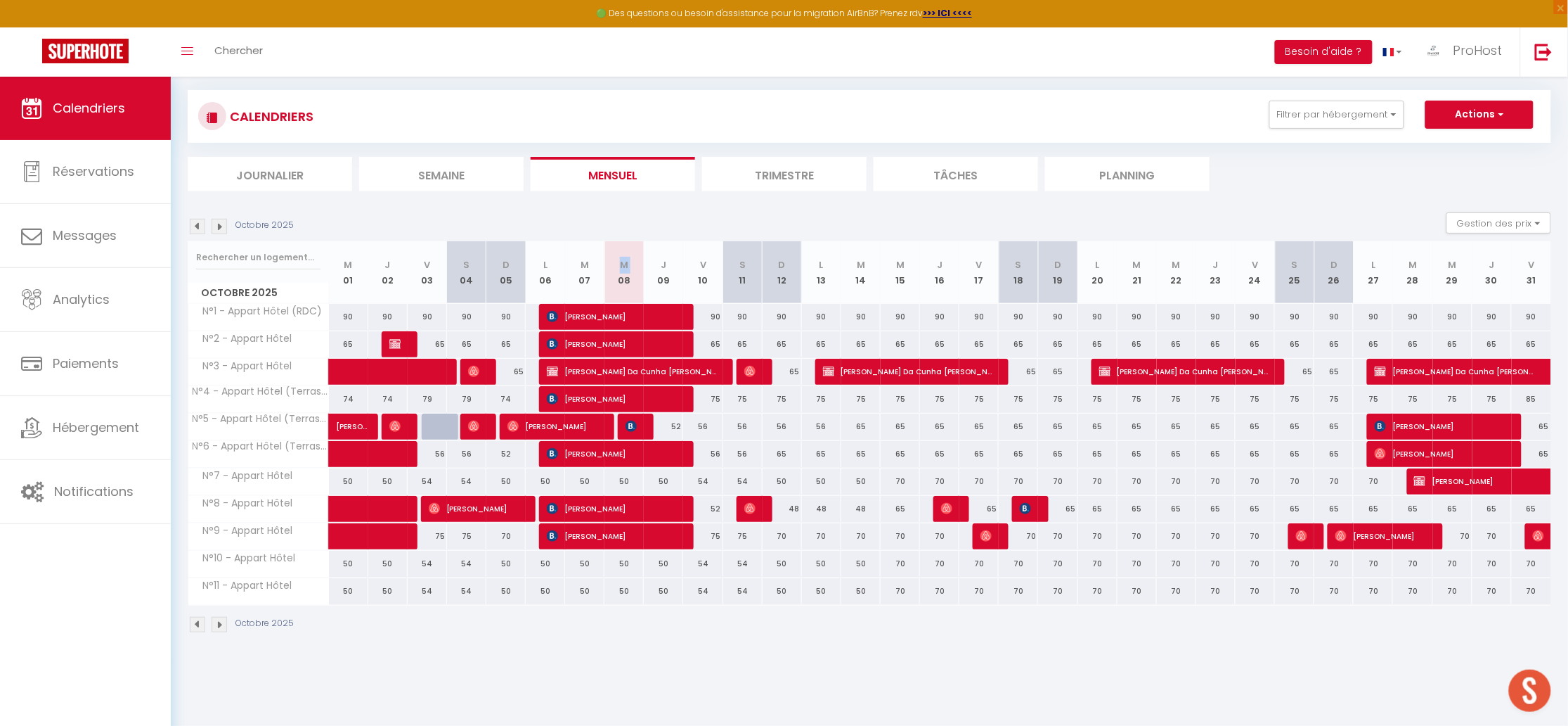
click at [652, 236] on div "Octobre 2025 Gestion des prix Nb Nuits minimum Règles Disponibilité" at bounding box center [869, 227] width 1364 height 29
click at [635, 244] on th "M 08" at bounding box center [624, 272] width 39 height 62
click at [620, 261] on abbr "M" at bounding box center [624, 264] width 9 height 13
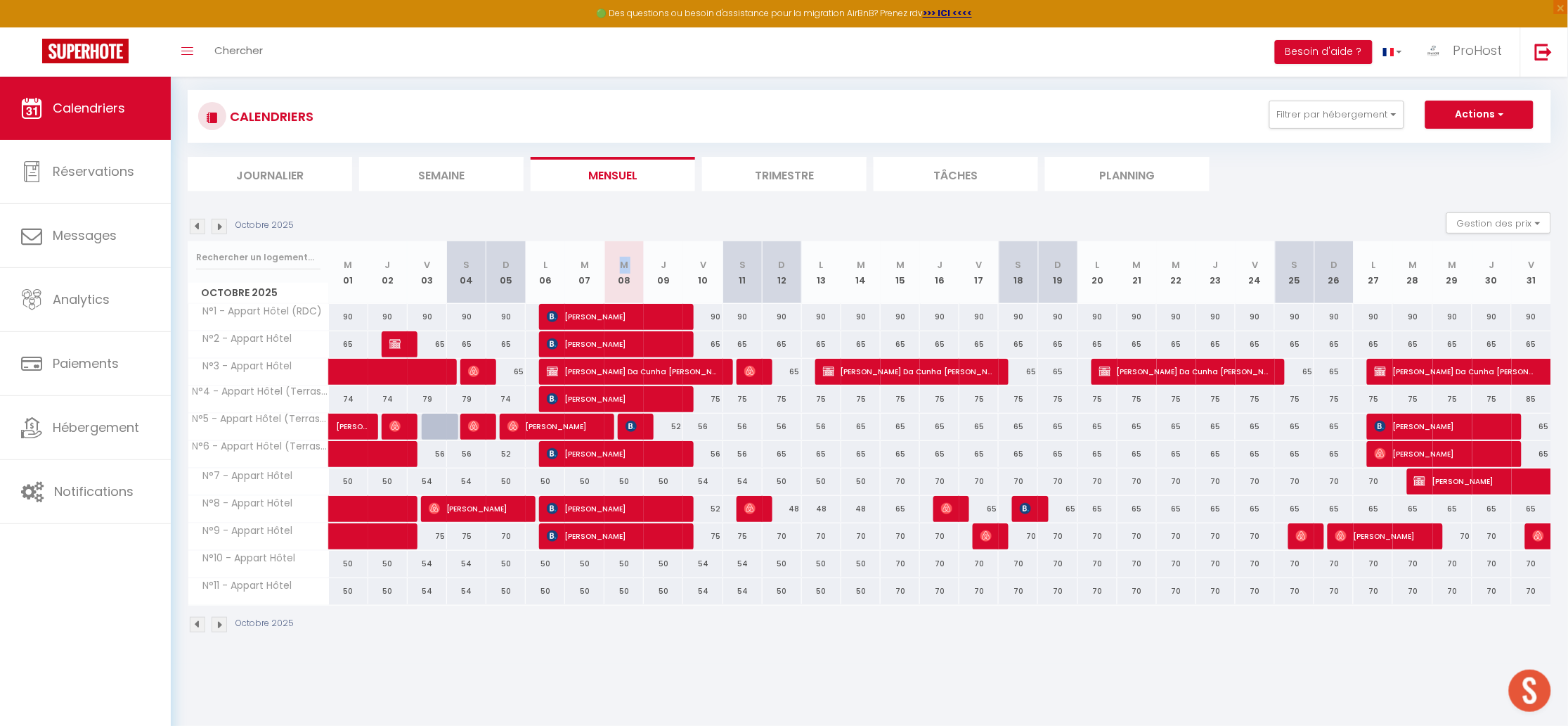
click at [630, 261] on th "M 08" at bounding box center [624, 272] width 39 height 62
click at [662, 265] on abbr "J" at bounding box center [663, 264] width 6 height 13
click at [662, 266] on abbr "J" at bounding box center [663, 264] width 6 height 13
click at [674, 250] on th "J 09" at bounding box center [663, 272] width 39 height 62
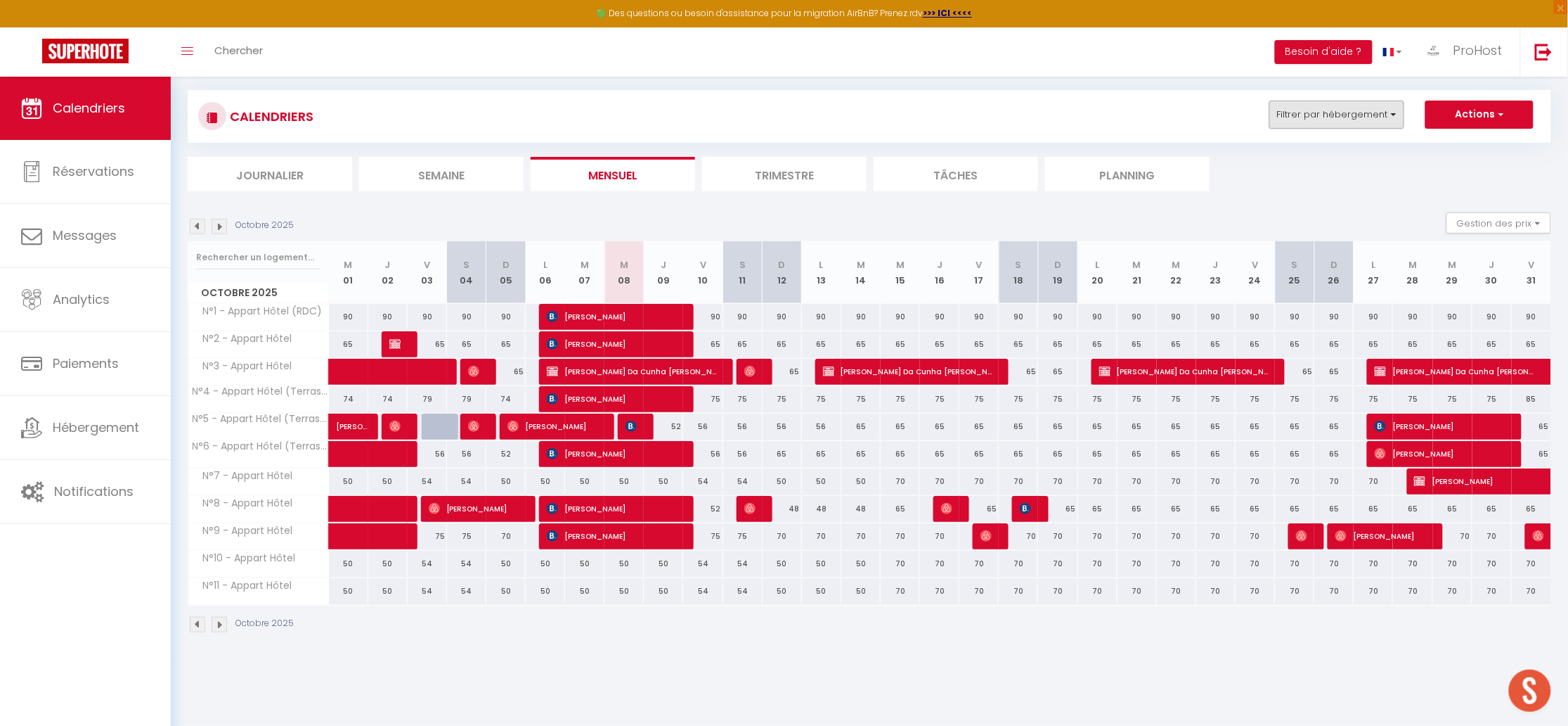
click at [1318, 110] on button "Filtrer par hébergement" at bounding box center [1336, 114] width 135 height 28
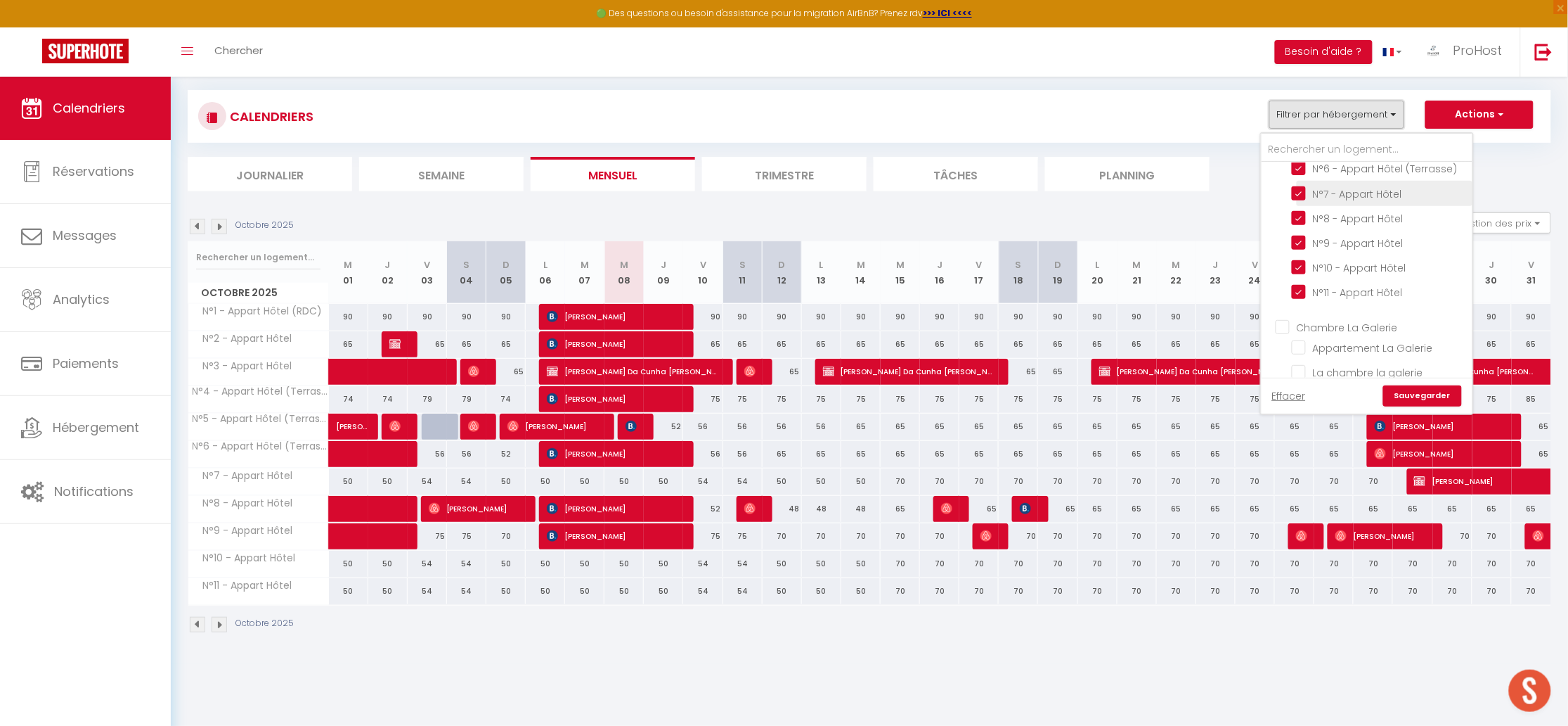
scroll to position [798, 0]
click at [1304, 250] on input "La Cascade A" at bounding box center [1380, 257] width 176 height 14
click at [1307, 274] on input "La Cascade B" at bounding box center [1380, 281] width 176 height 14
click at [1309, 299] on input "La Cascade A + B" at bounding box center [1380, 306] width 176 height 14
click at [1414, 391] on link "Sauvegarder" at bounding box center [1422, 396] width 78 height 21
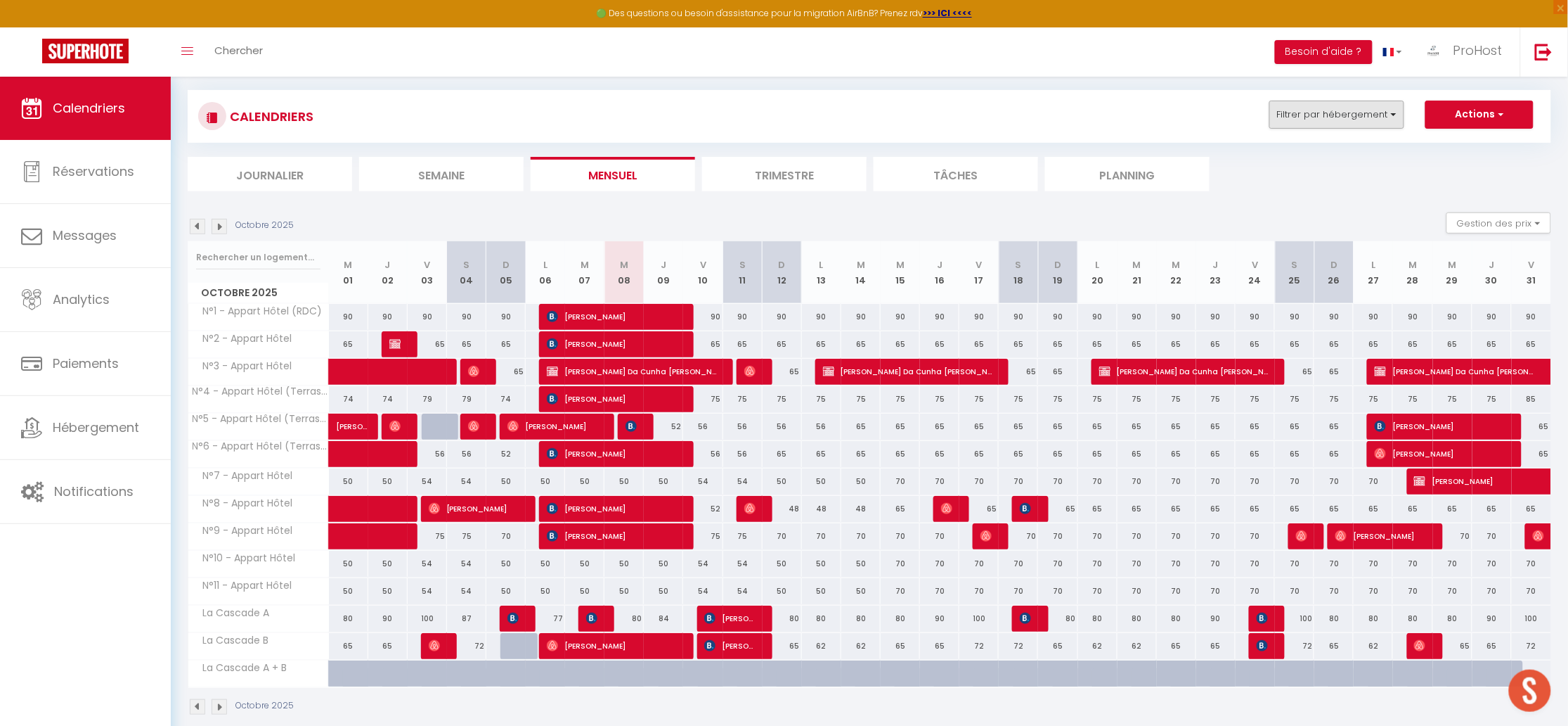
click at [1394, 115] on button "Filtrer par hébergement" at bounding box center [1336, 114] width 135 height 28
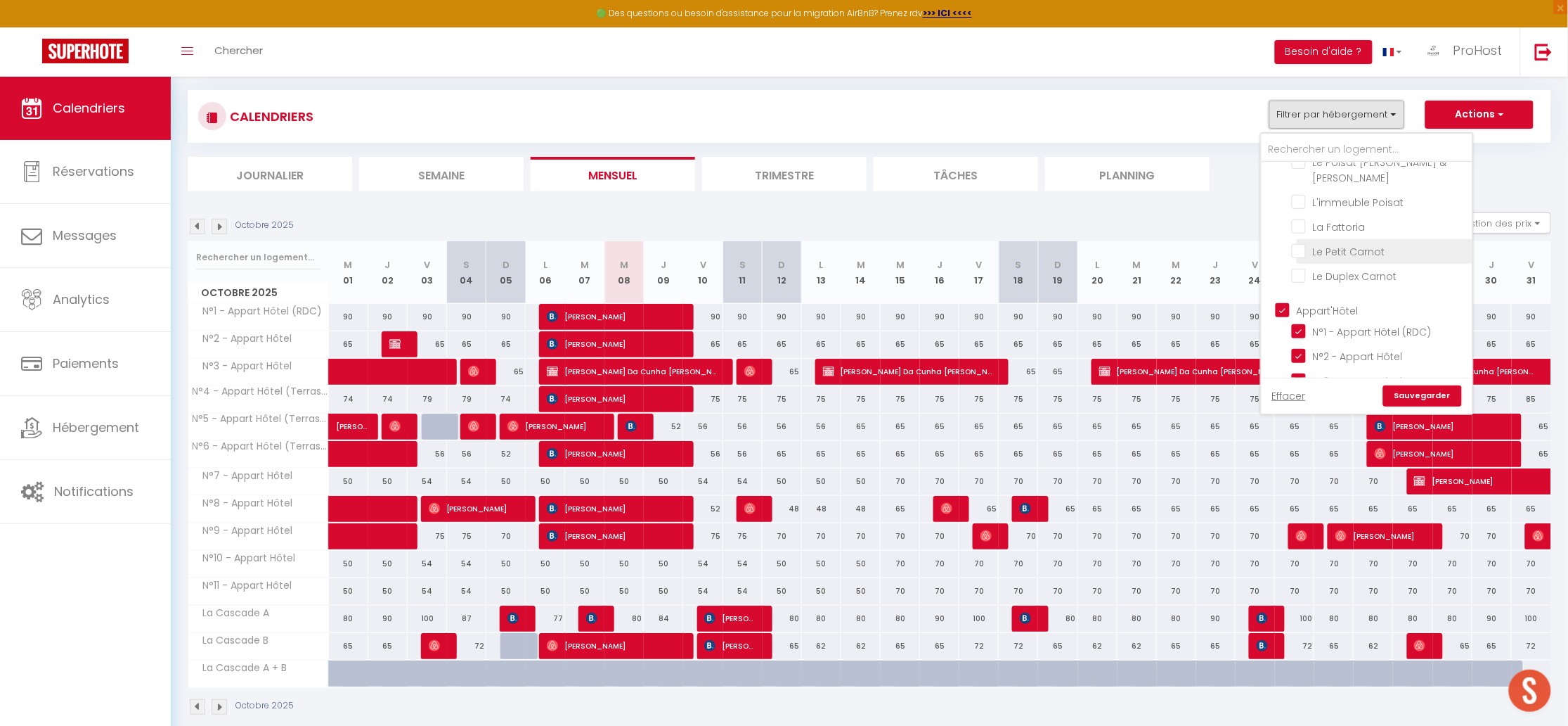
scroll to position [353, 0]
click at [1296, 292] on input "Appart'Hôtel" at bounding box center [1381, 299] width 211 height 14
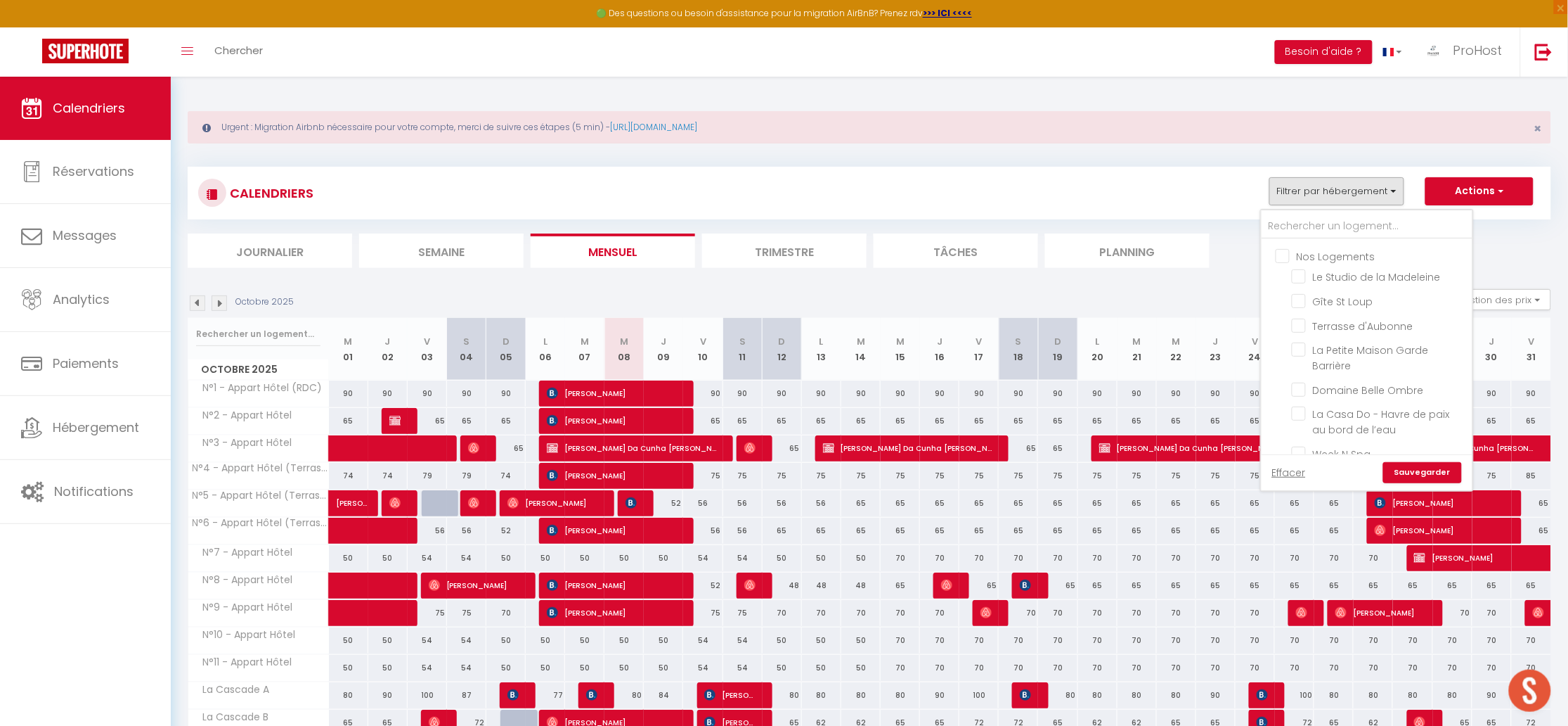
scroll to position [798, 0]
click at [1405, 472] on link "Sauvegarder" at bounding box center [1422, 472] width 78 height 21
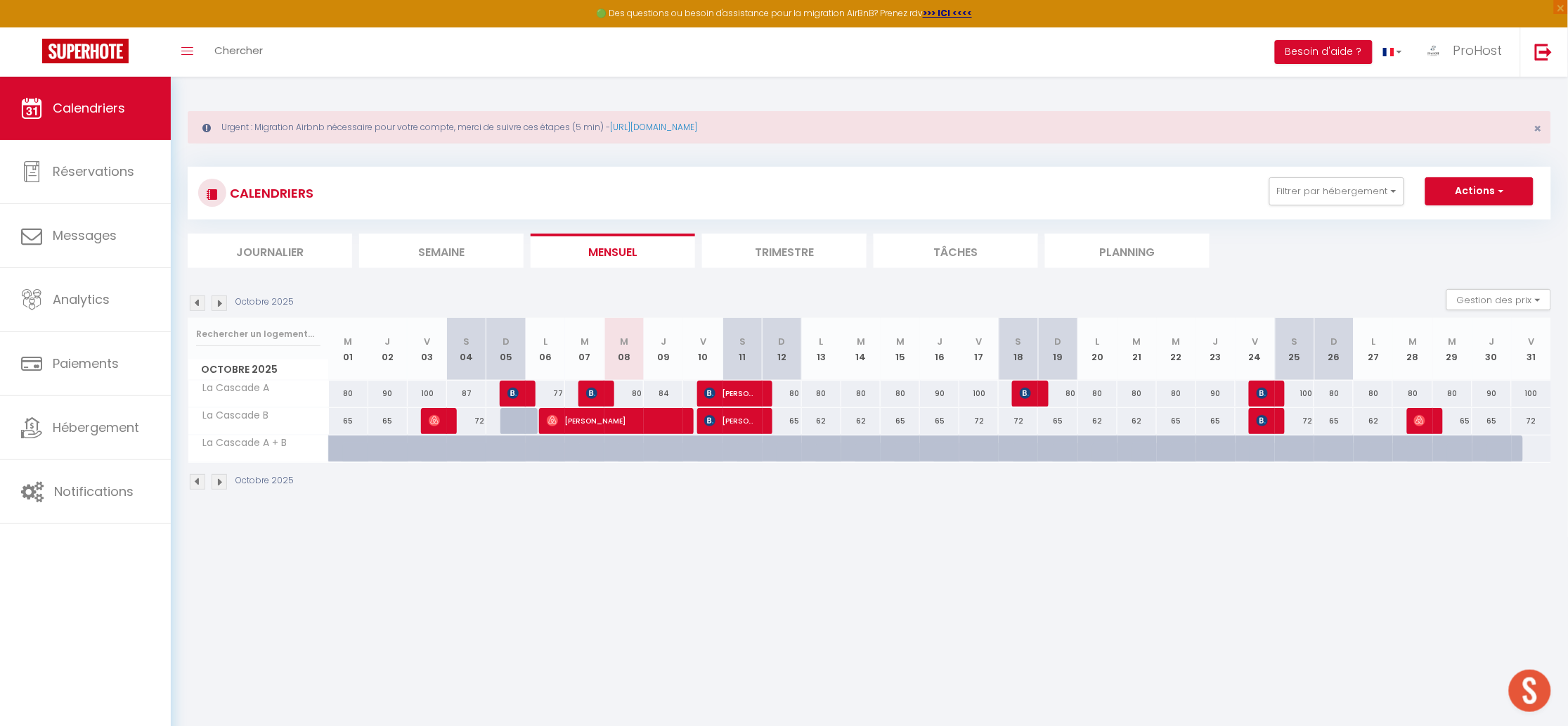
click at [637, 392] on div "80" at bounding box center [624, 393] width 39 height 26
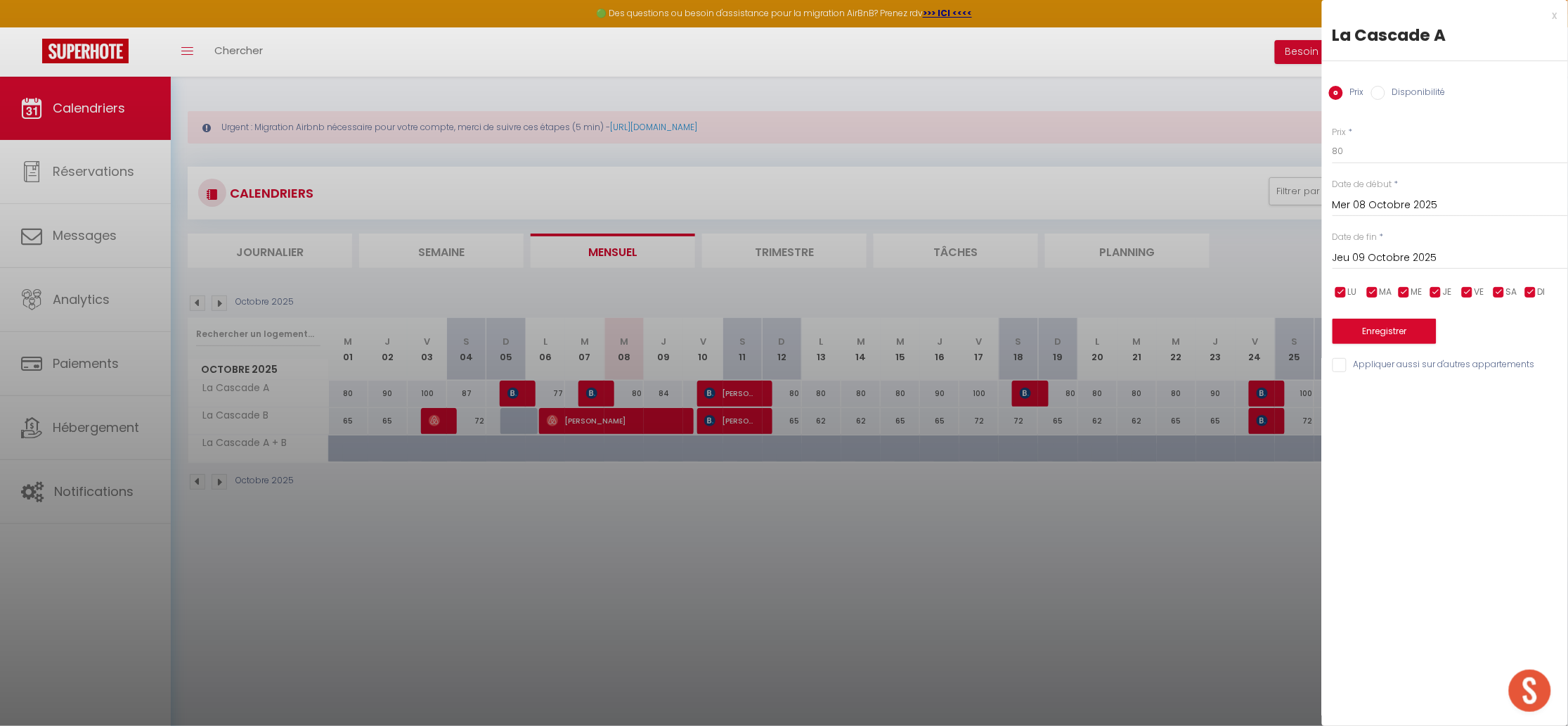
click at [1396, 237] on div "Date de fin * [DATE] < [DATE] > Dim Lun Mar Mer Jeu Ven Sam 1 2 3 4 5 6 7 8 9 1…" at bounding box center [1450, 250] width 235 height 38
click at [1414, 249] on input "Jeu 09 Octobre 2025" at bounding box center [1450, 258] width 235 height 18
click at [1516, 369] on span "11" at bounding box center [1528, 366] width 31 height 28
click at [1360, 154] on input "80" at bounding box center [1450, 151] width 235 height 25
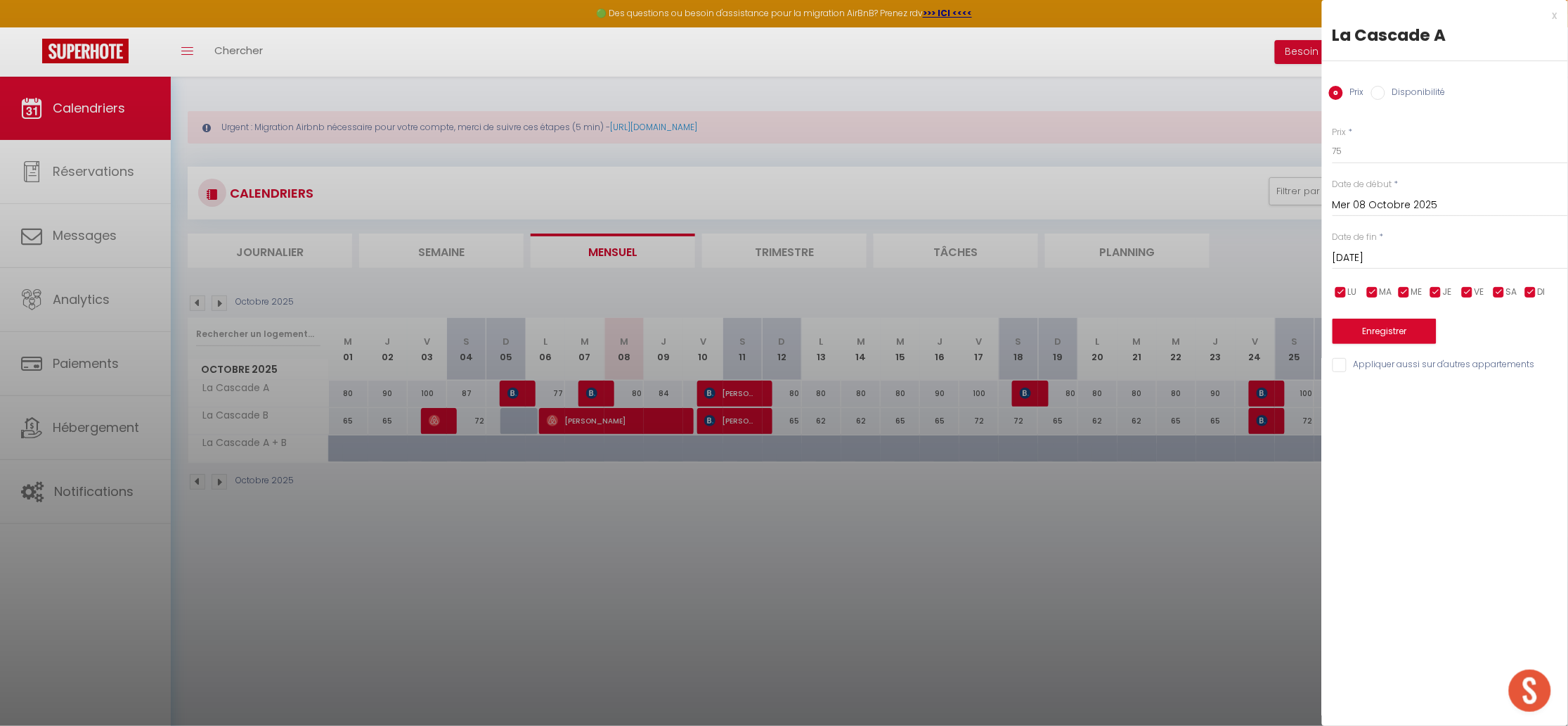
click at [1427, 327] on button "Enregistrer" at bounding box center [1384, 331] width 104 height 25
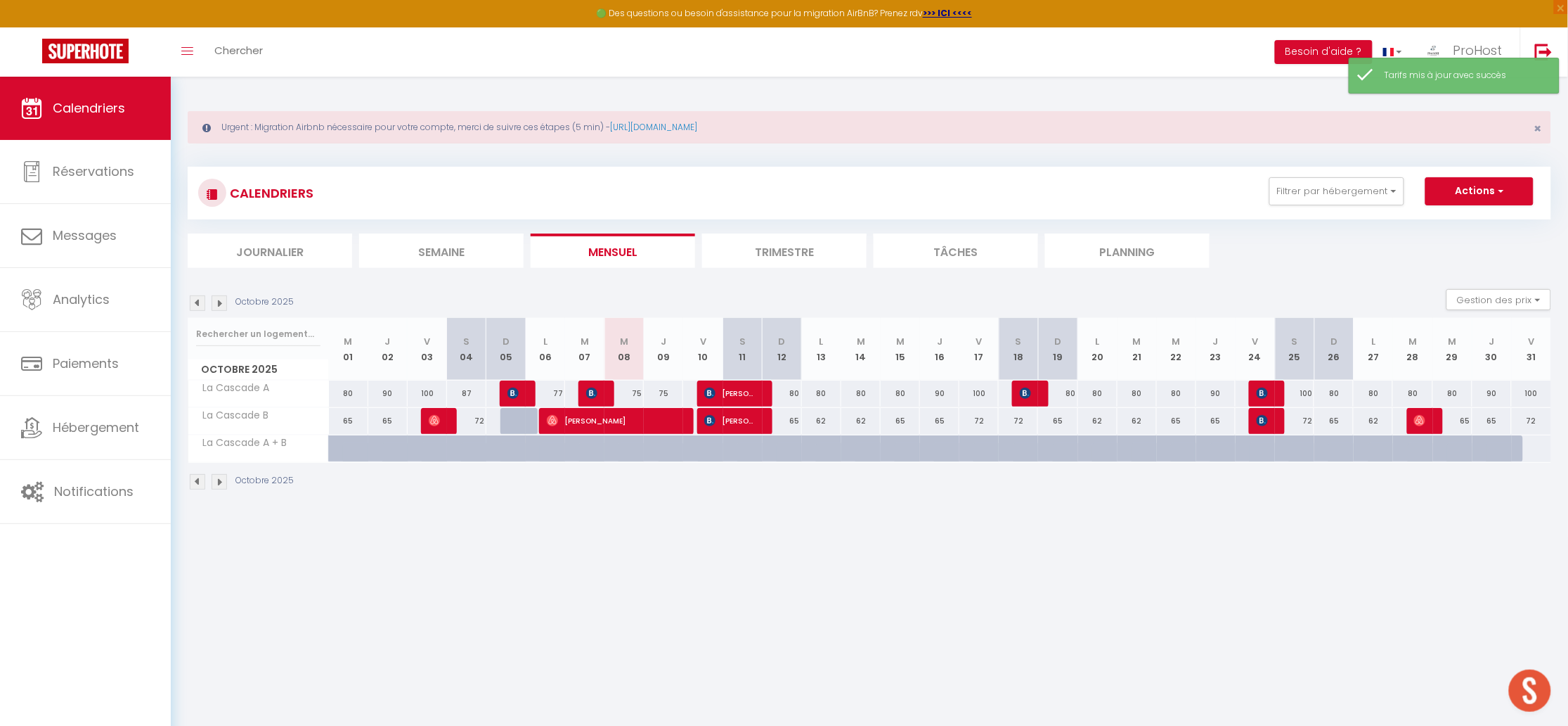
drag, startPoint x: 793, startPoint y: 393, endPoint x: 808, endPoint y: 388, distance: 15.8
click at [793, 393] on div "80" at bounding box center [782, 393] width 39 height 26
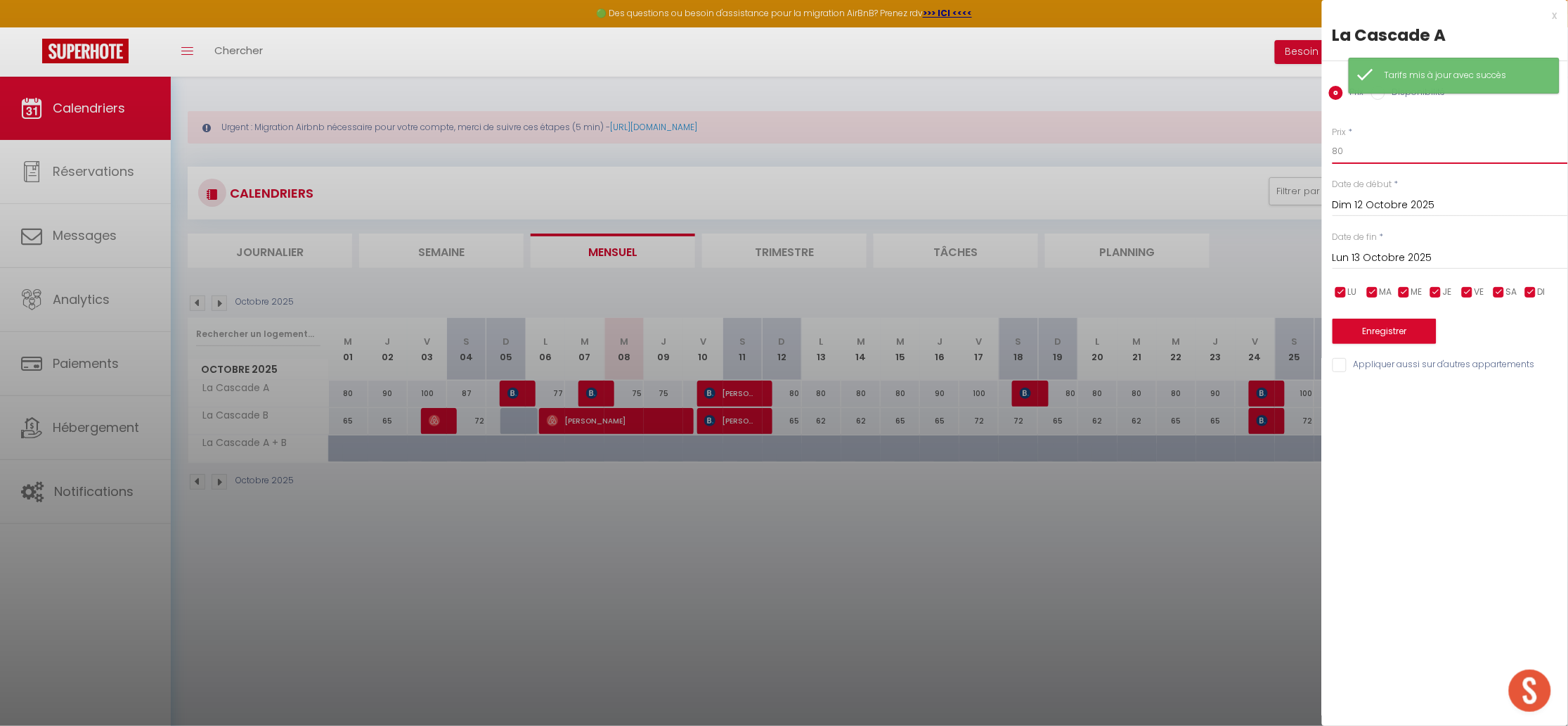
click at [1346, 146] on input "80" at bounding box center [1450, 151] width 235 height 25
click at [1379, 326] on button "Enregistrer" at bounding box center [1384, 331] width 104 height 25
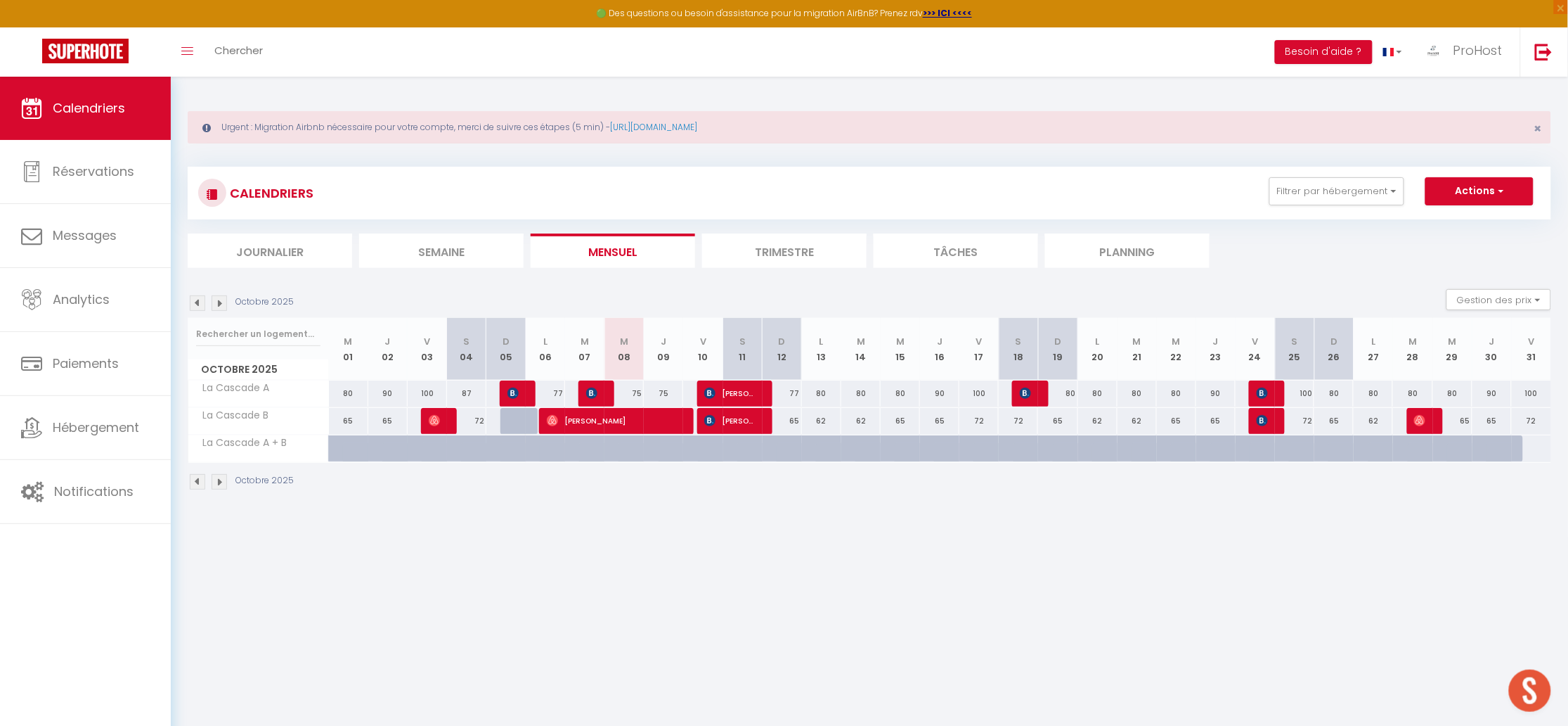
click at [213, 298] on img at bounding box center [219, 303] width 15 height 15
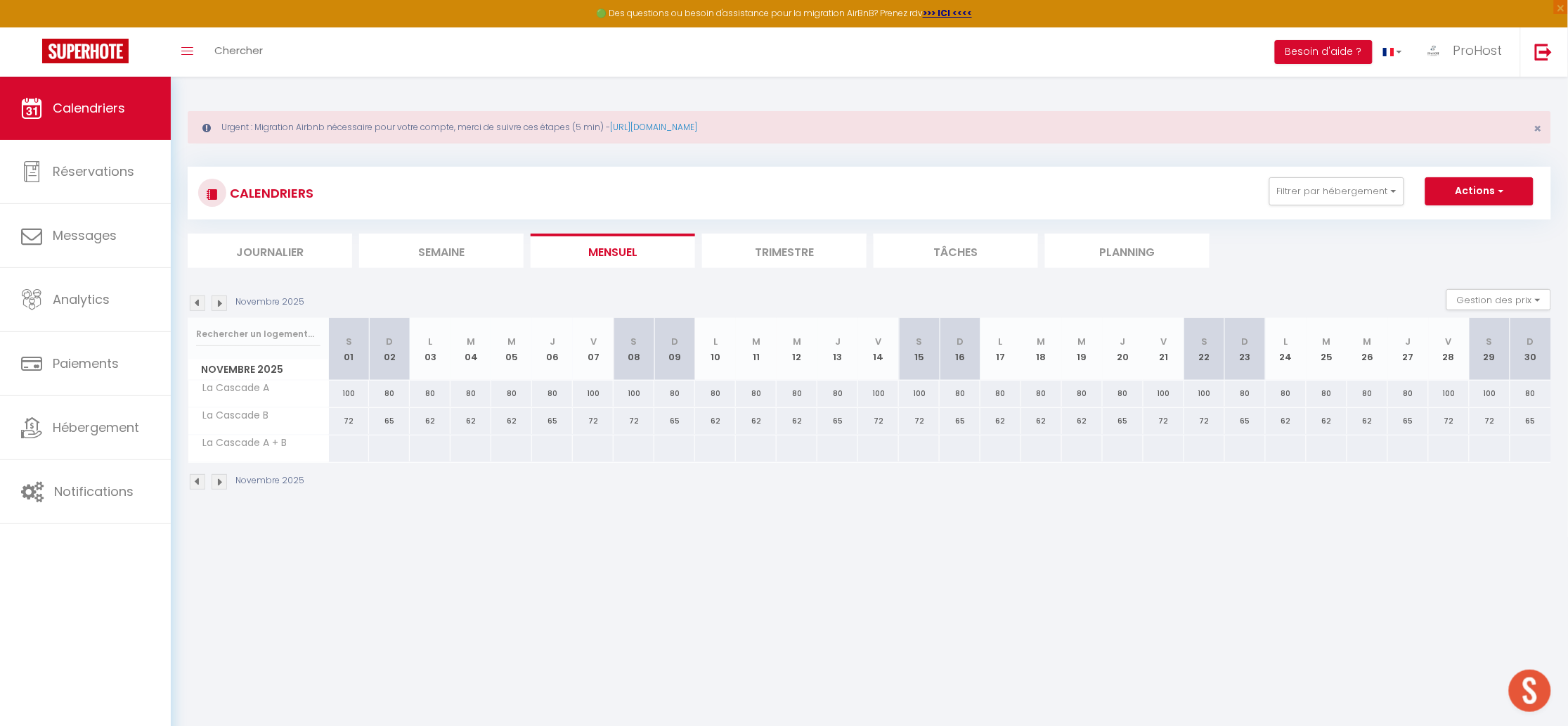
click at [218, 302] on img at bounding box center [219, 303] width 15 height 15
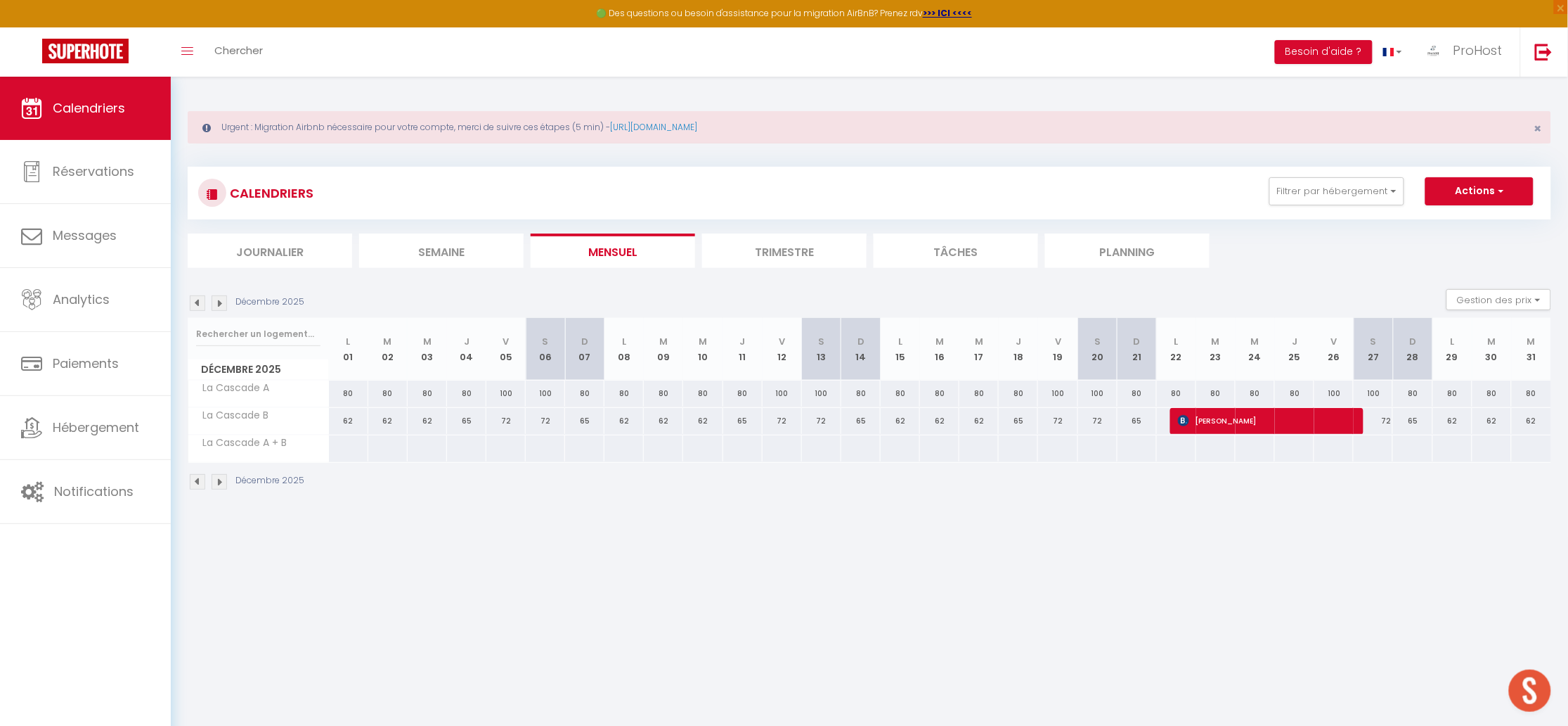
click at [218, 302] on img at bounding box center [219, 303] width 15 height 15
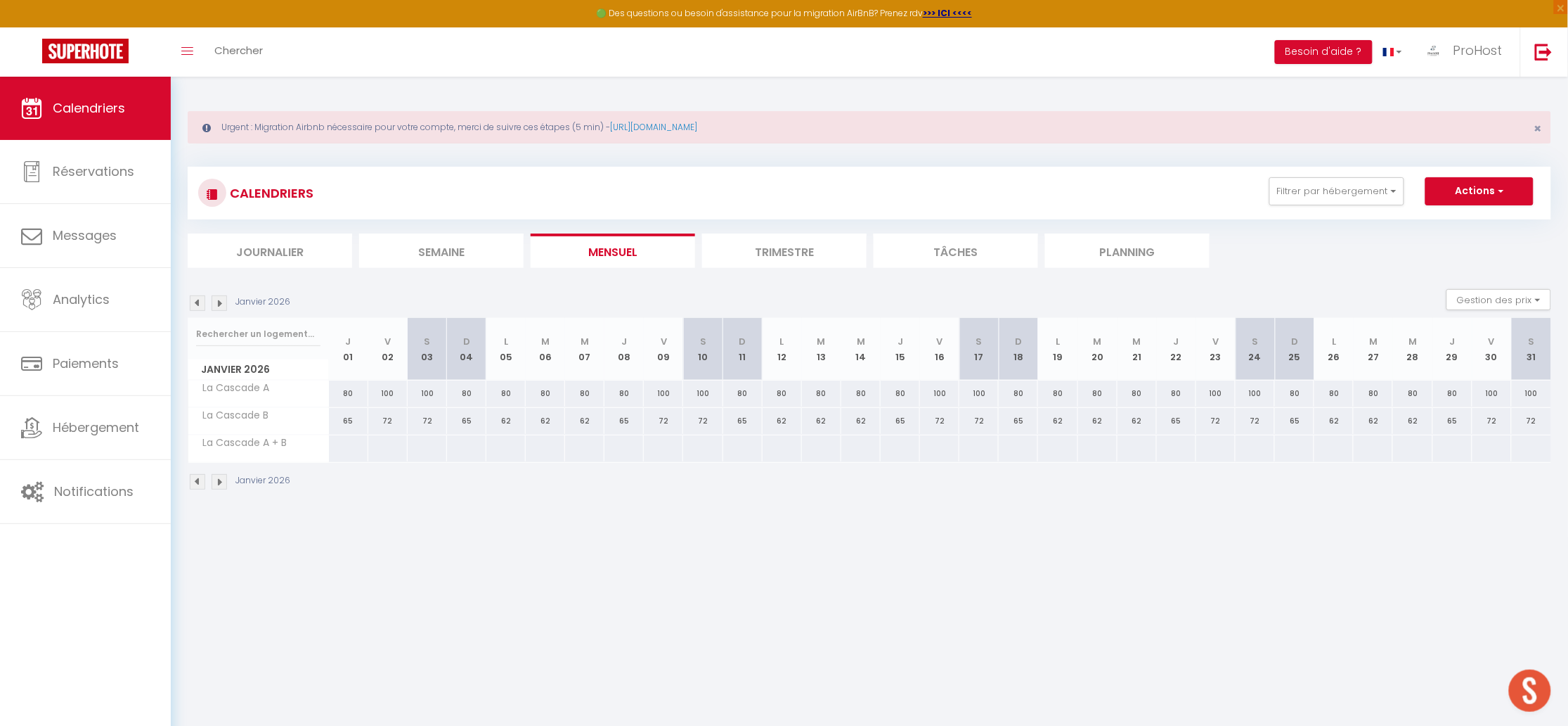
click at [218, 302] on img at bounding box center [219, 303] width 15 height 15
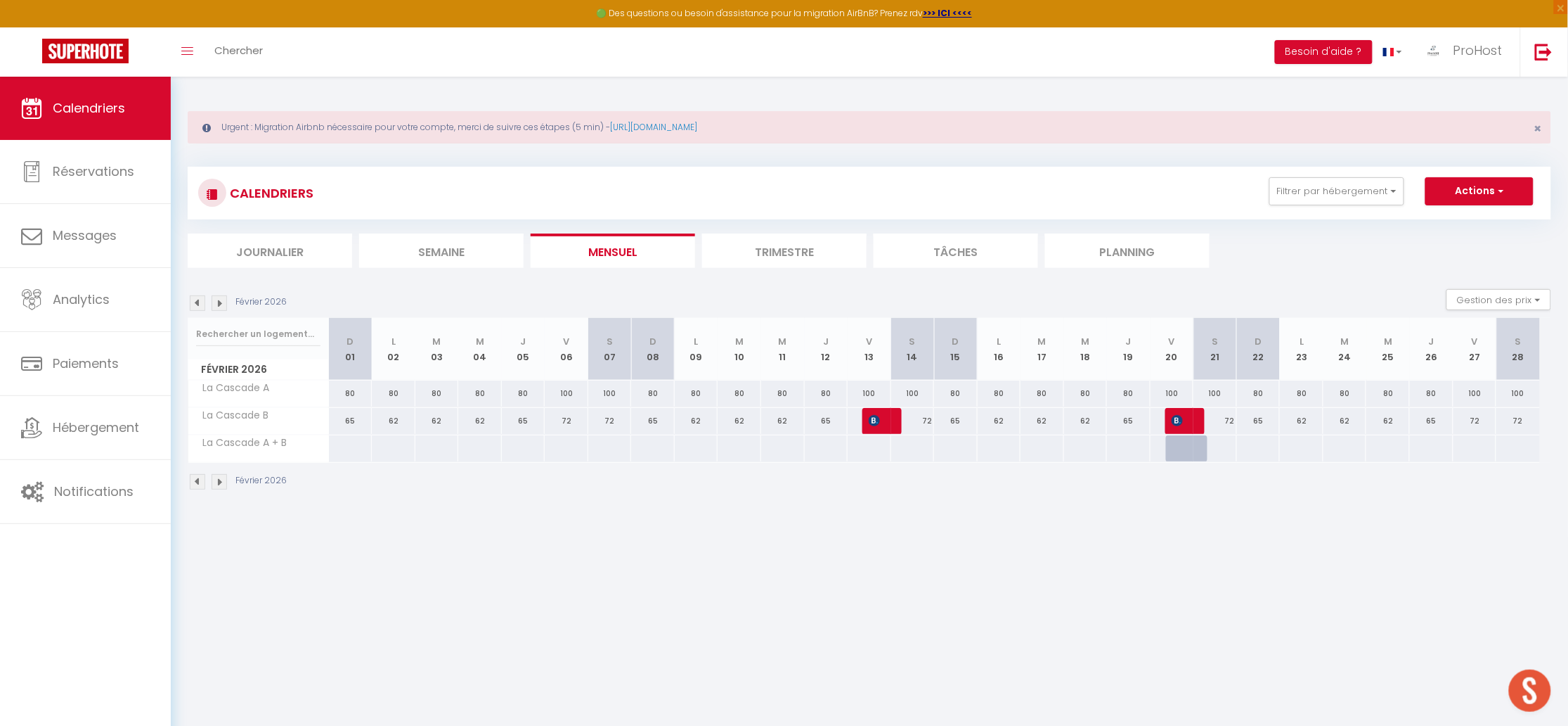
click at [218, 302] on img at bounding box center [219, 303] width 15 height 15
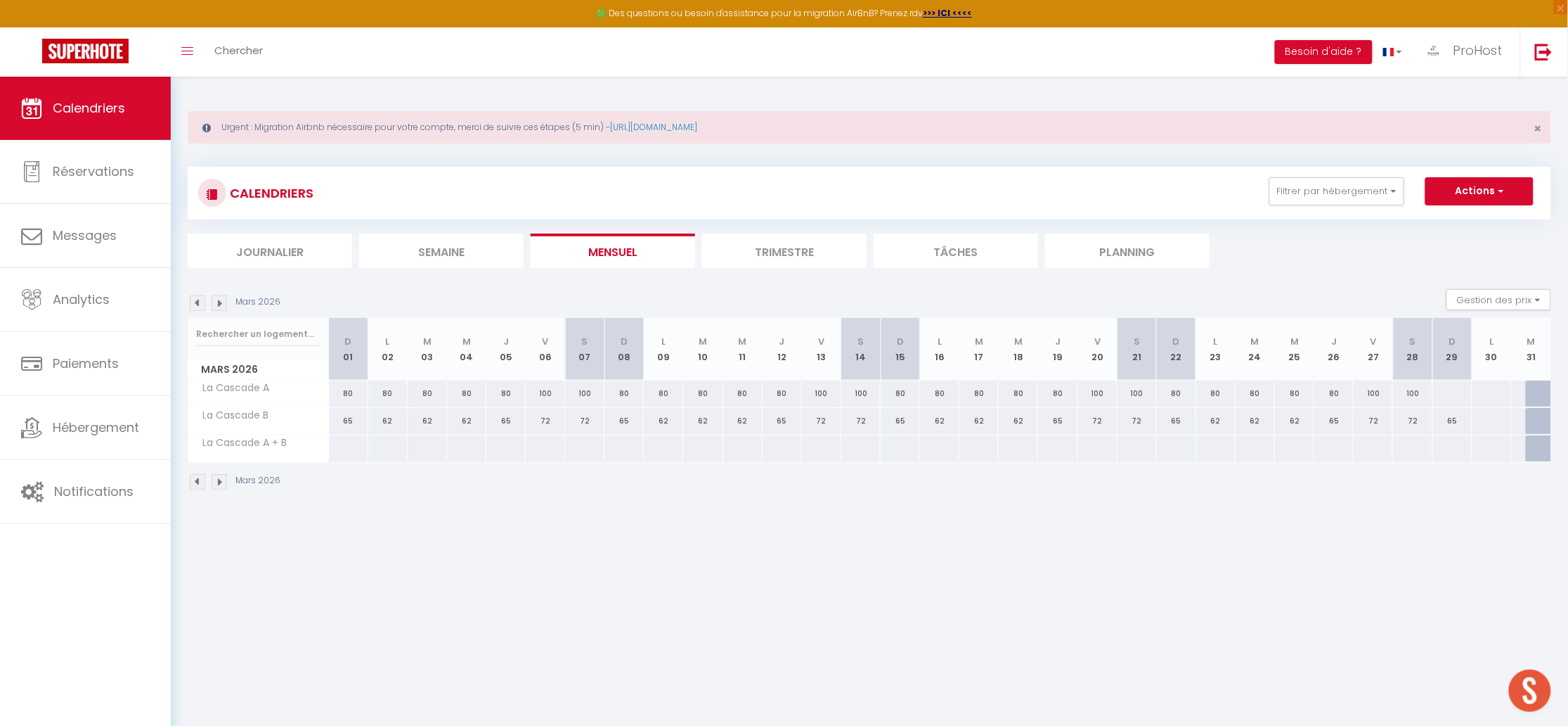
click at [218, 302] on img at bounding box center [219, 303] width 15 height 15
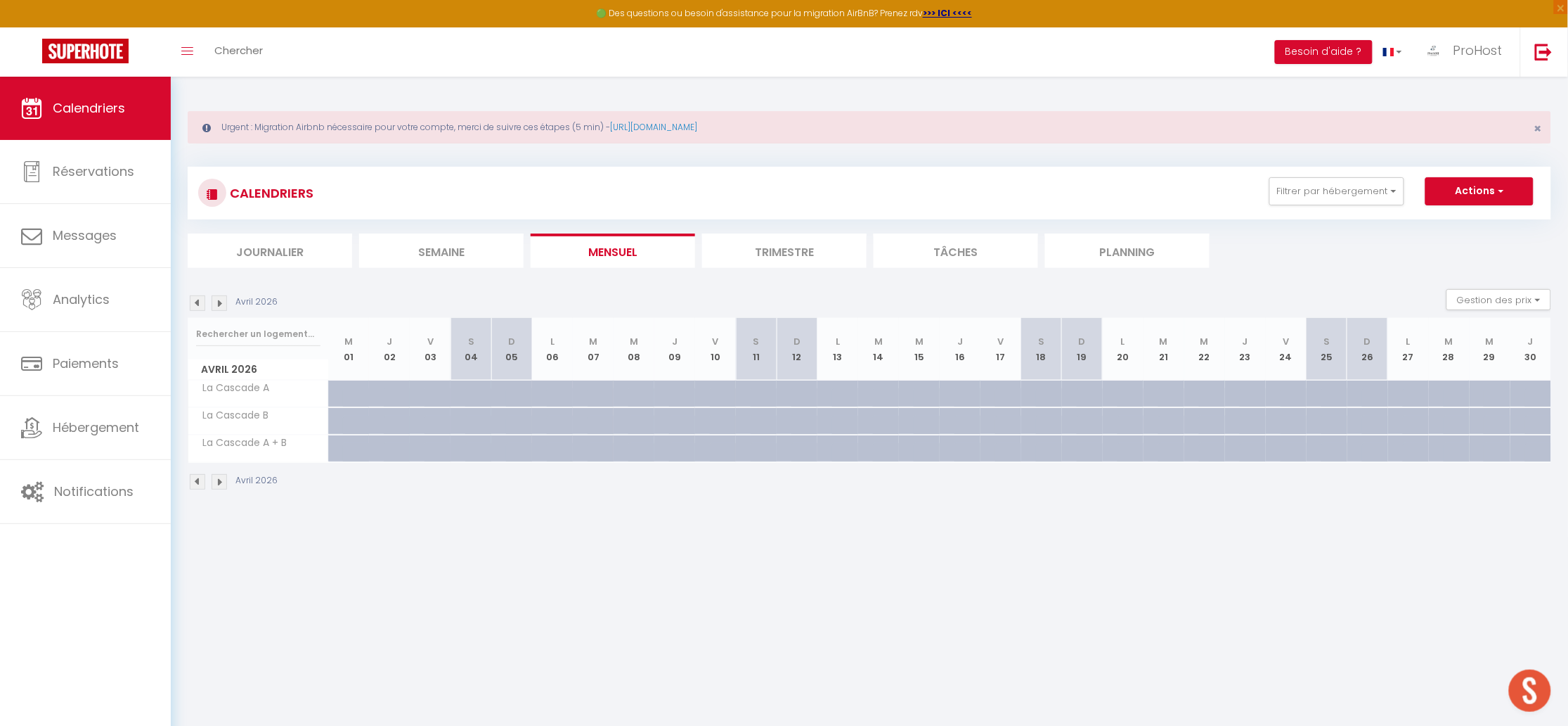
click at [195, 301] on img at bounding box center [197, 303] width 15 height 15
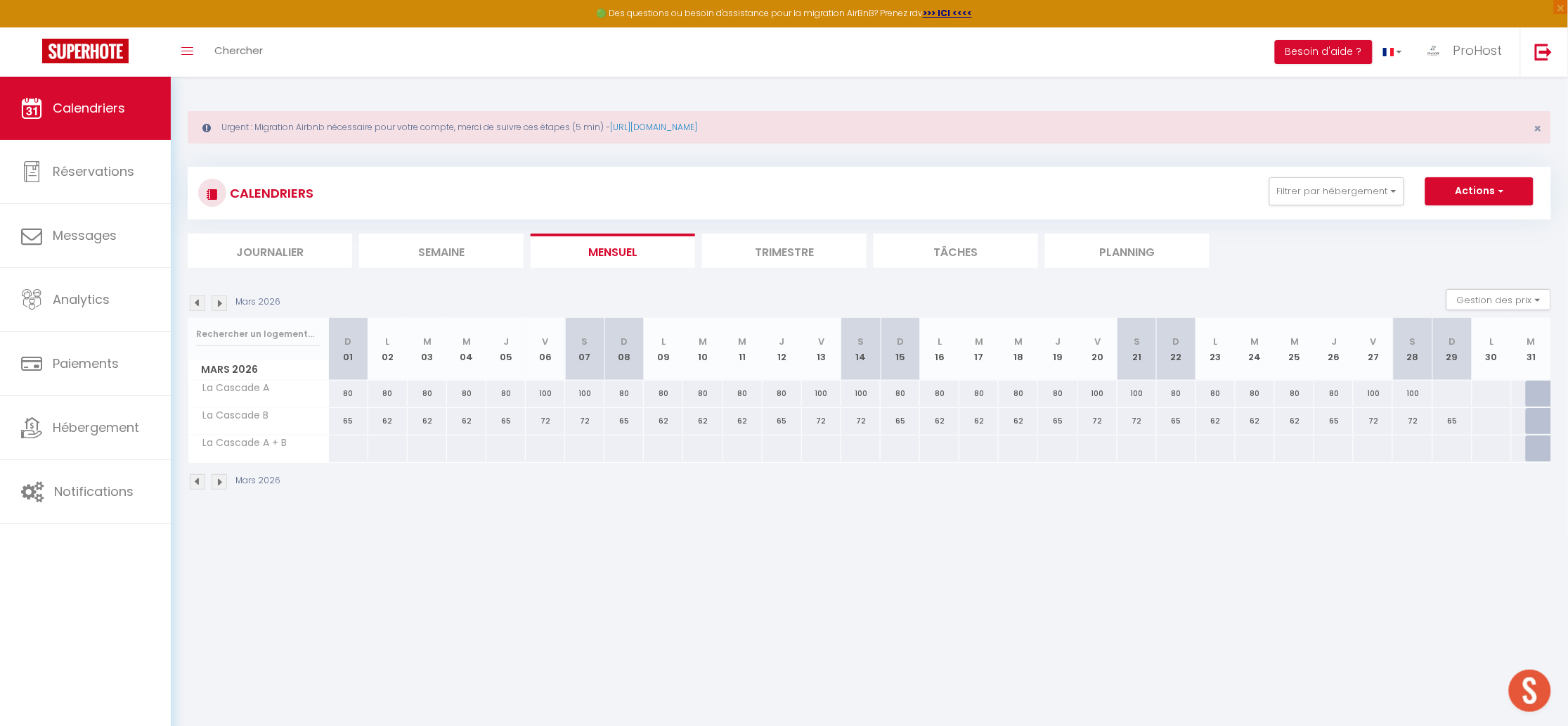
click at [221, 302] on img at bounding box center [219, 303] width 15 height 15
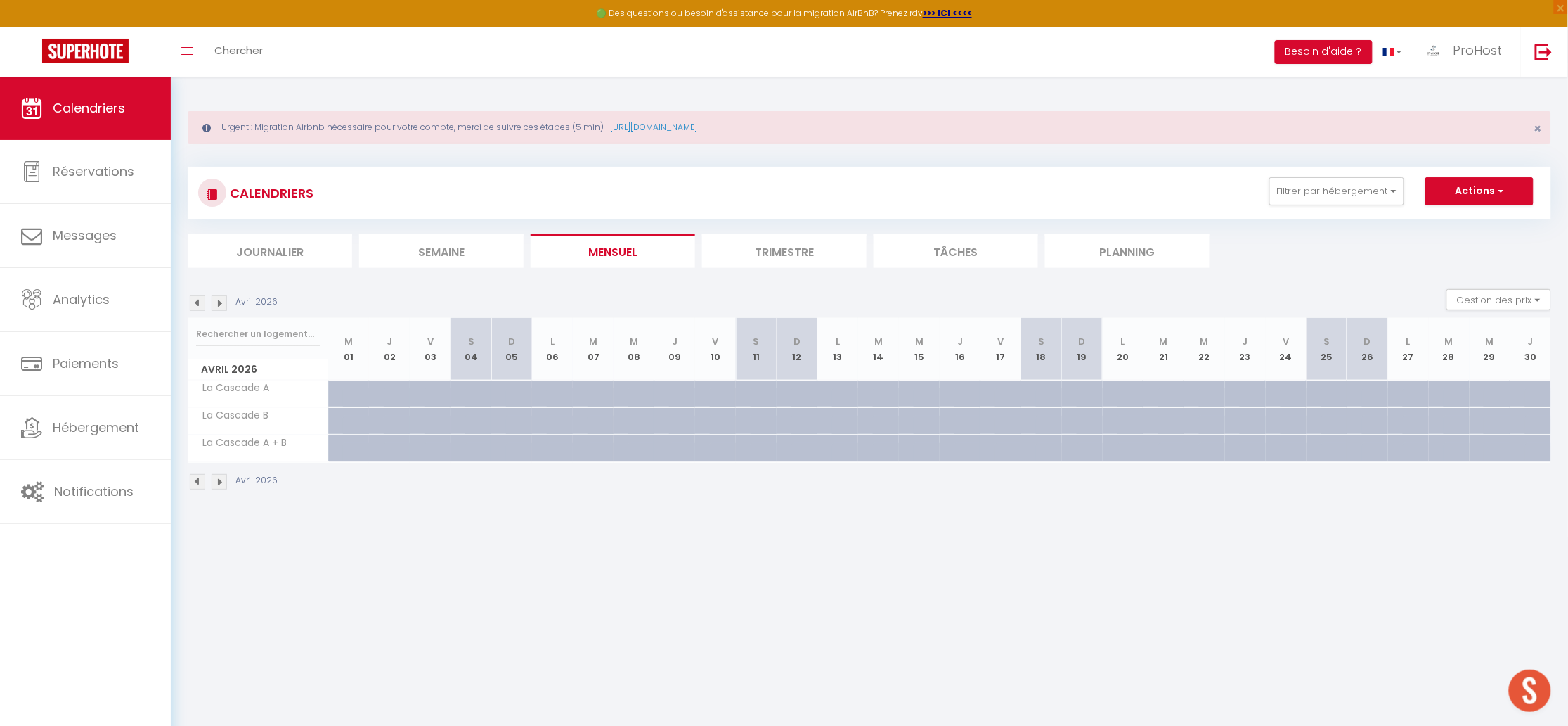
click at [203, 301] on img at bounding box center [197, 303] width 15 height 15
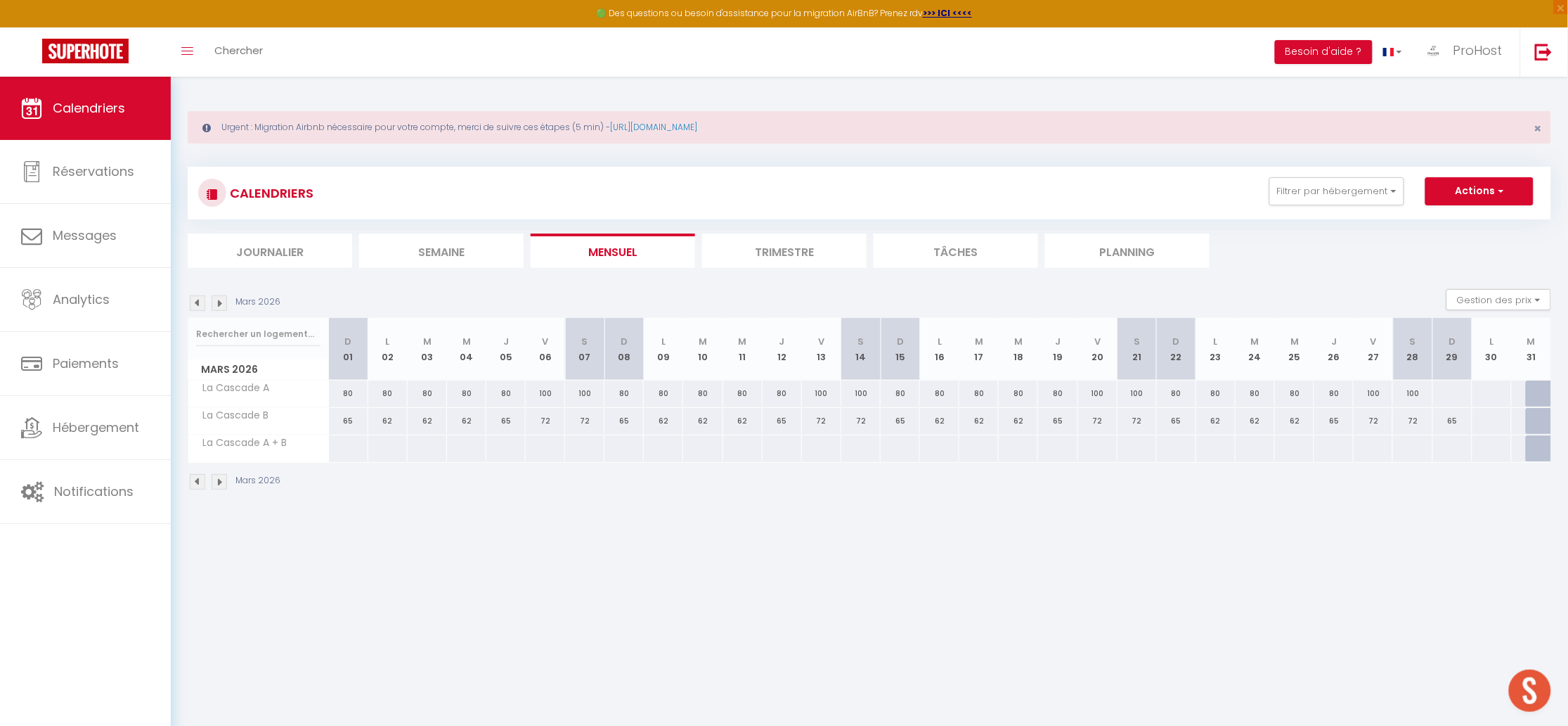
click at [199, 301] on img at bounding box center [197, 303] width 15 height 15
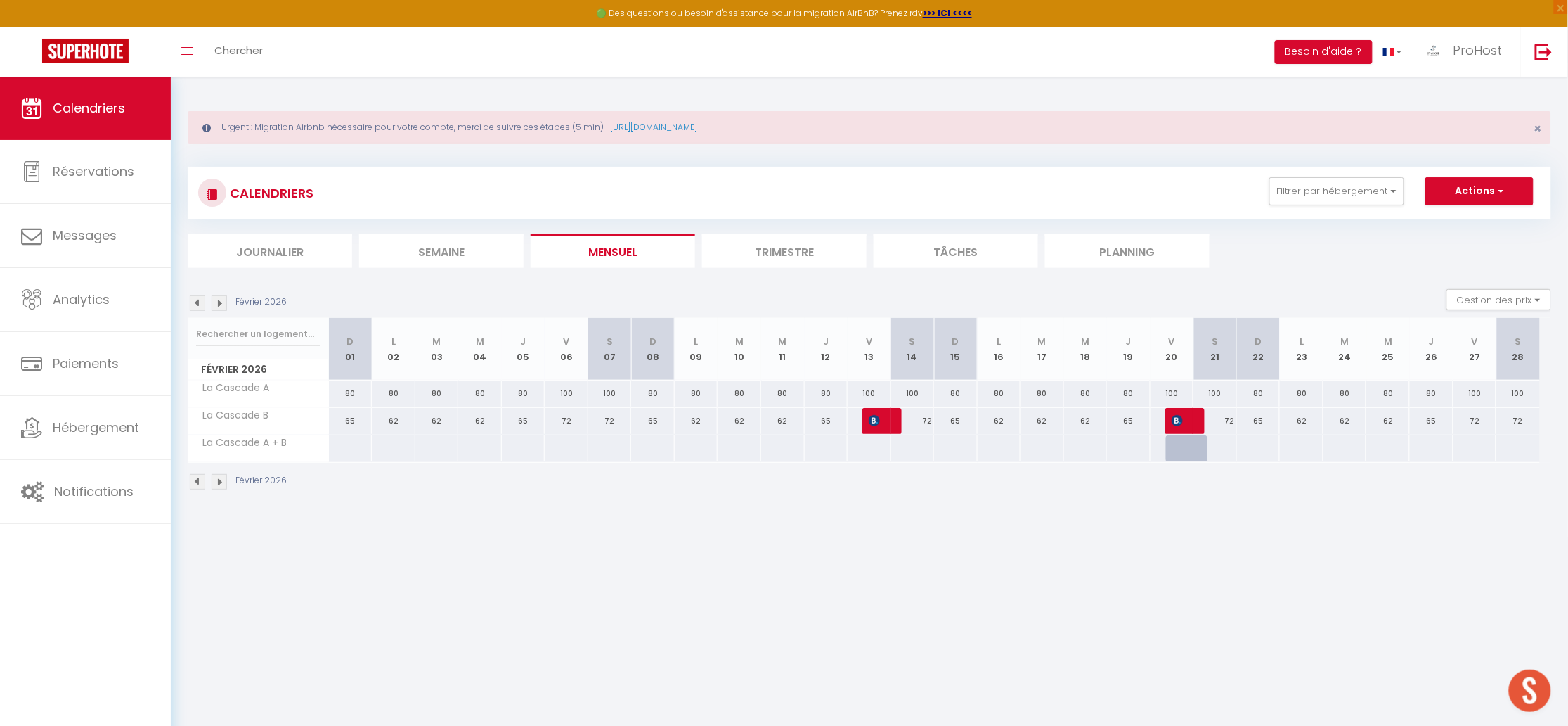
click at [199, 301] on img at bounding box center [197, 303] width 15 height 15
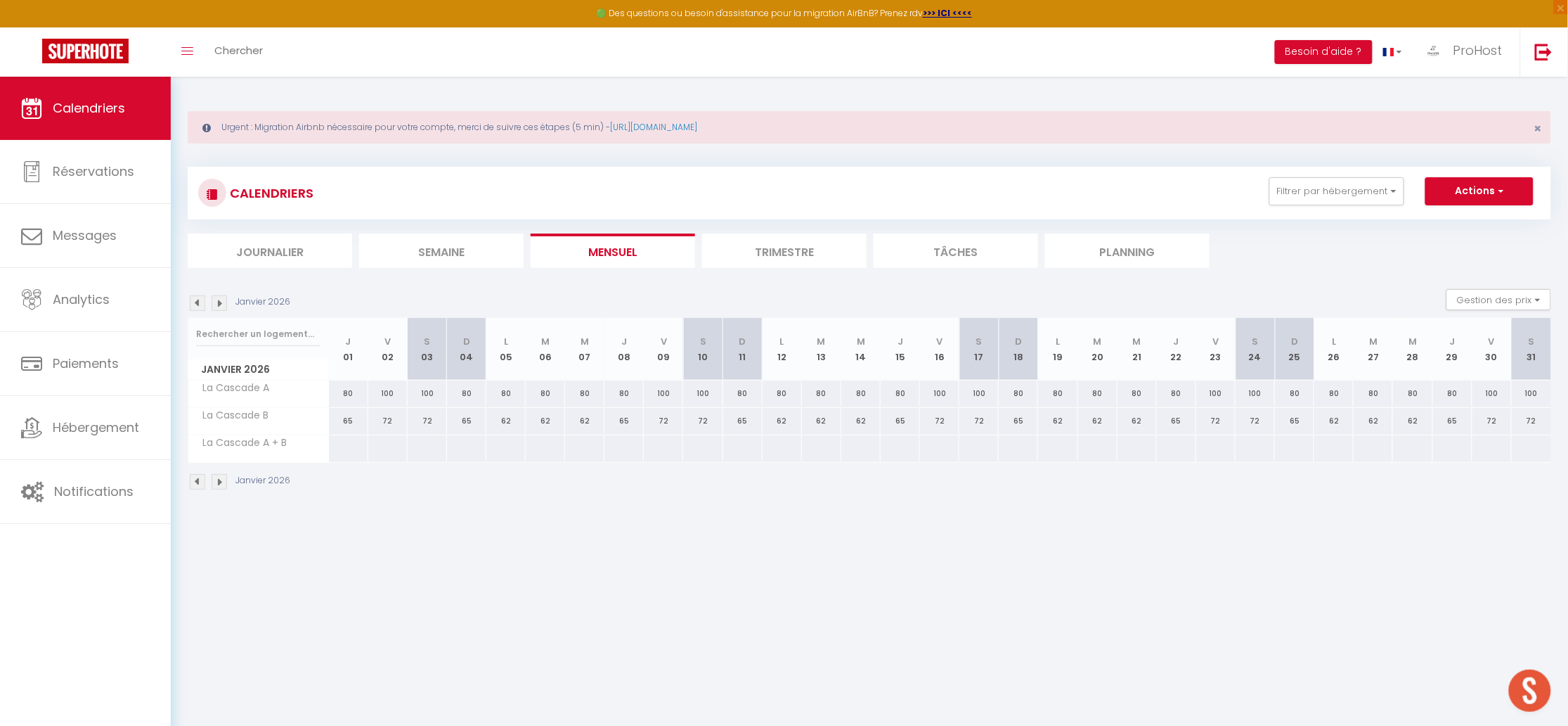
click at [199, 301] on img at bounding box center [197, 303] width 15 height 15
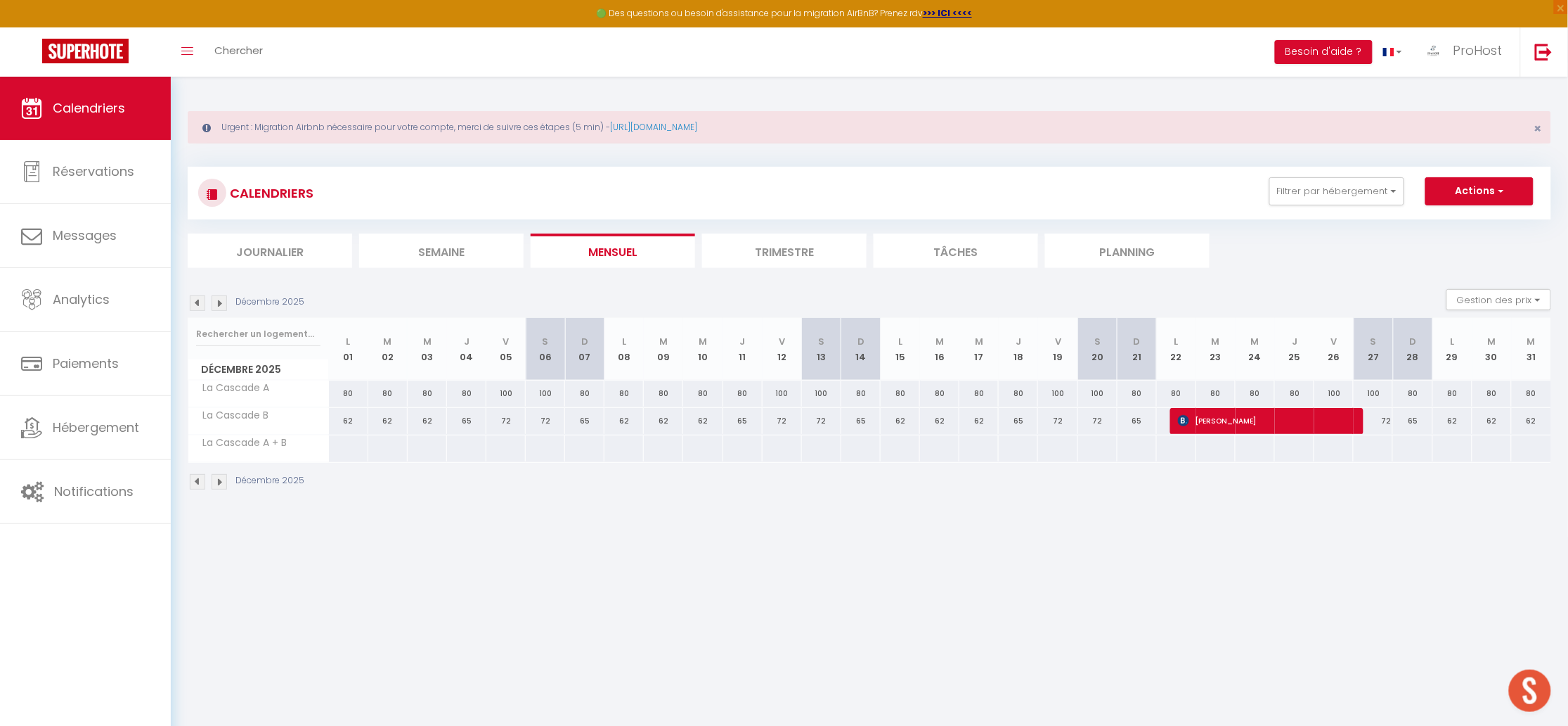
click at [199, 301] on img at bounding box center [197, 303] width 15 height 15
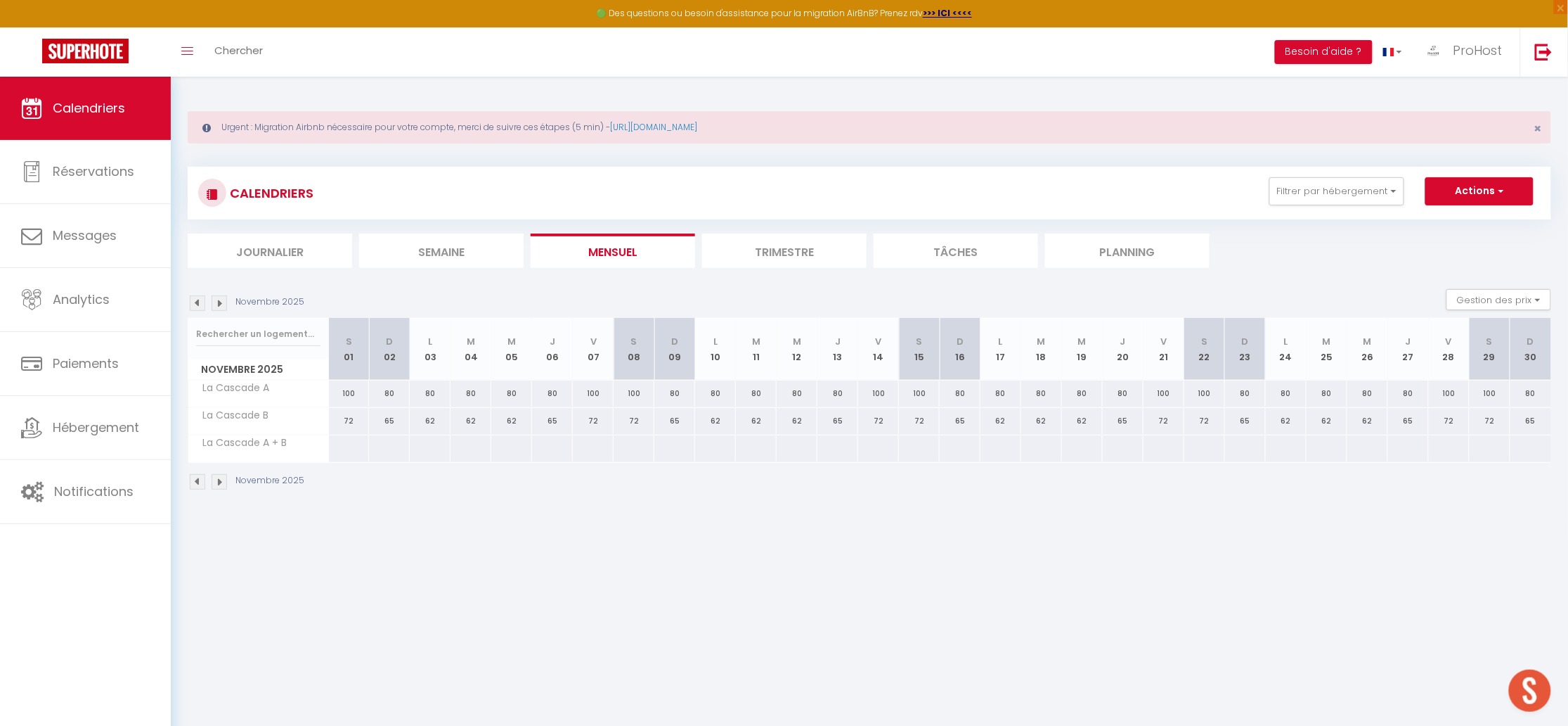
click at [199, 301] on img at bounding box center [197, 303] width 15 height 15
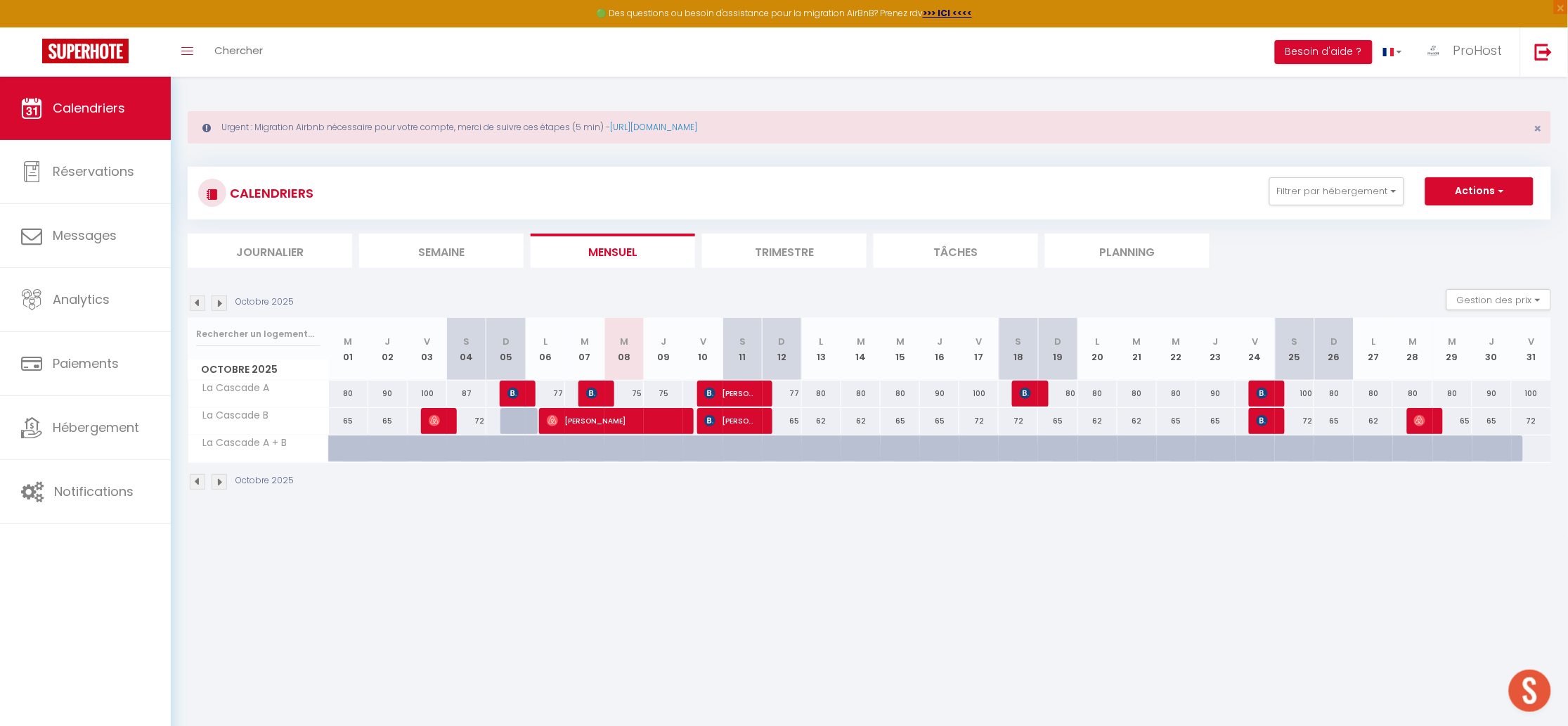
click at [199, 301] on img at bounding box center [197, 303] width 15 height 15
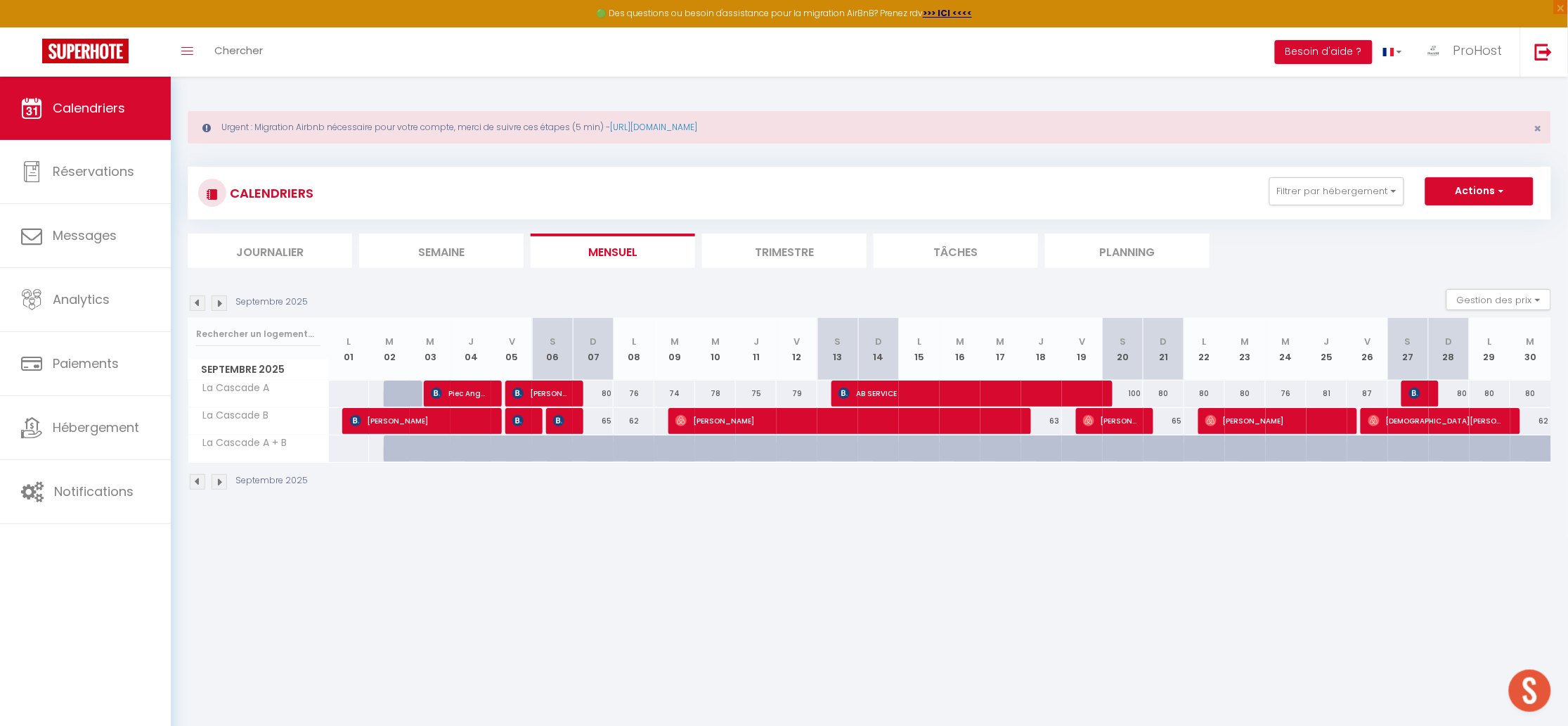
click at [221, 303] on img at bounding box center [219, 303] width 15 height 15
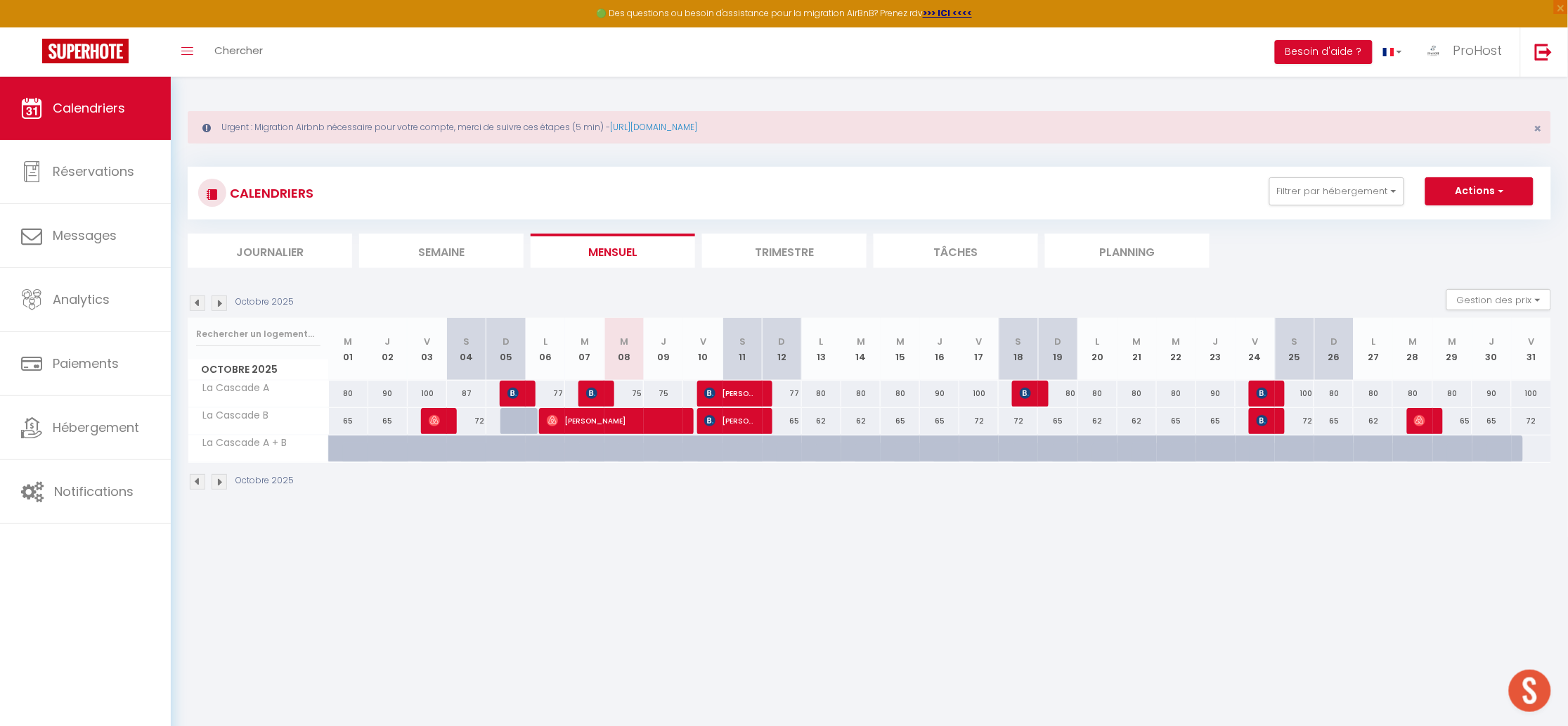
click at [630, 390] on div "75" at bounding box center [624, 393] width 39 height 26
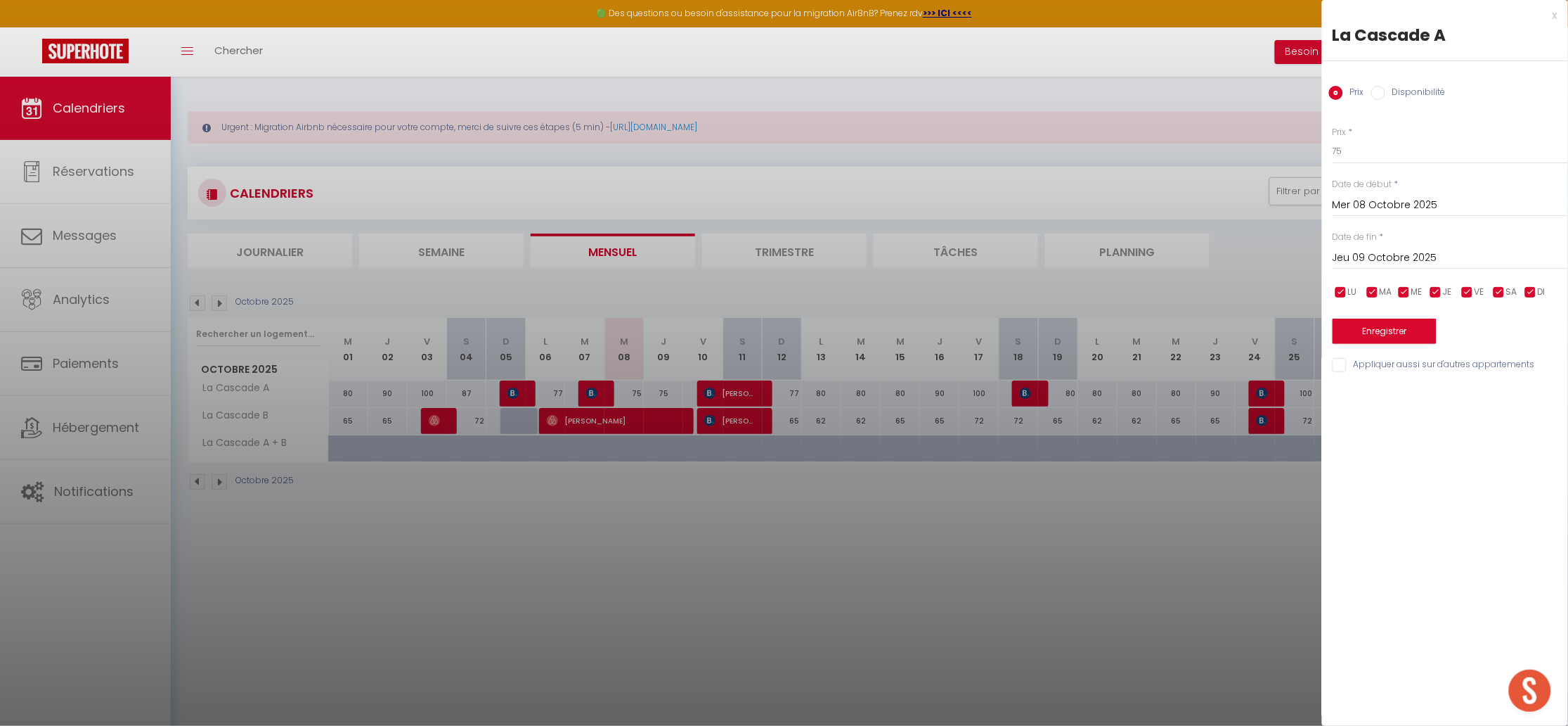
click at [1051, 247] on div at bounding box center [784, 363] width 1568 height 726
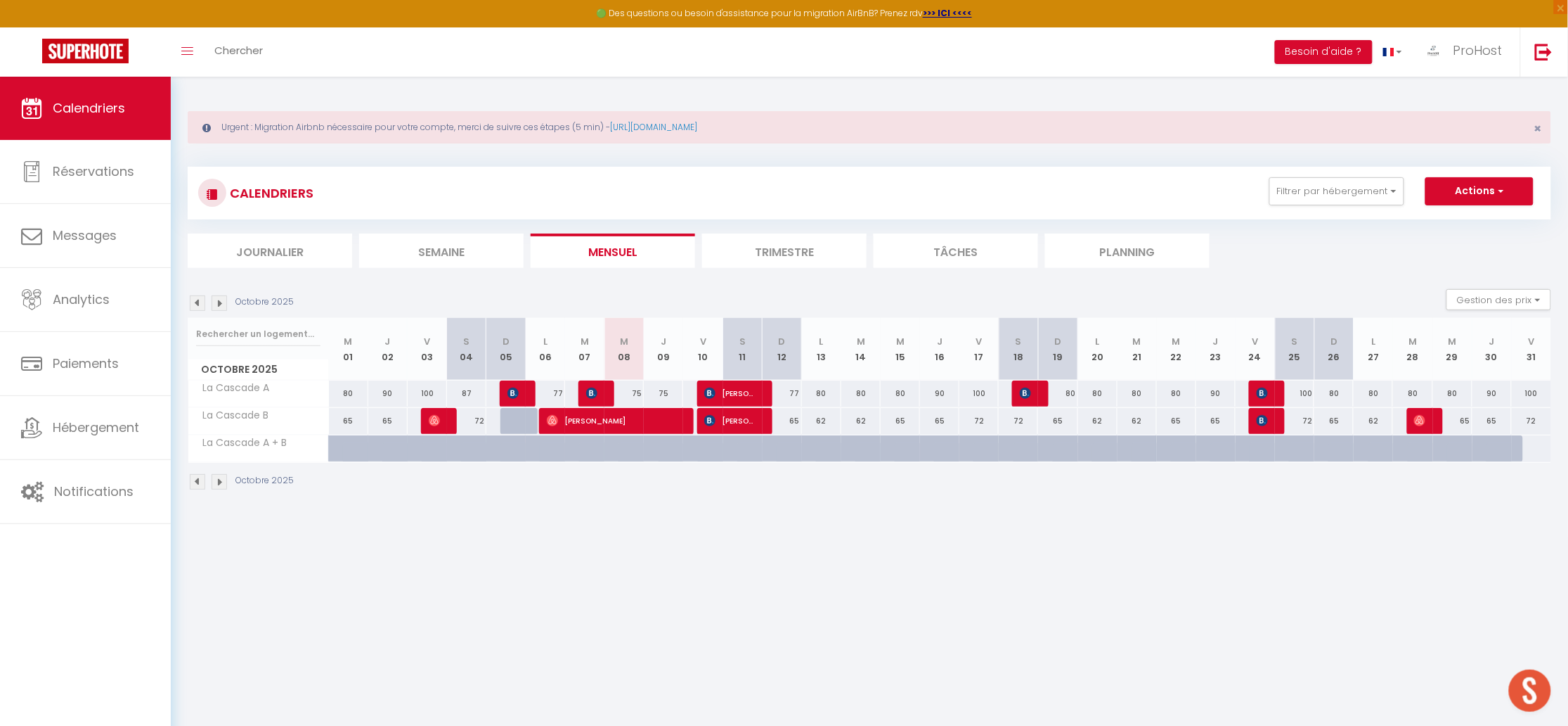
click at [1299, 174] on div "CALENDRIERS Filtrer par hébergement [PERSON_NAME] Appartement [GEOGRAPHIC_DATA]…" at bounding box center [869, 193] width 1364 height 53
click at [1349, 202] on button "Filtrer par hébergement" at bounding box center [1336, 191] width 135 height 28
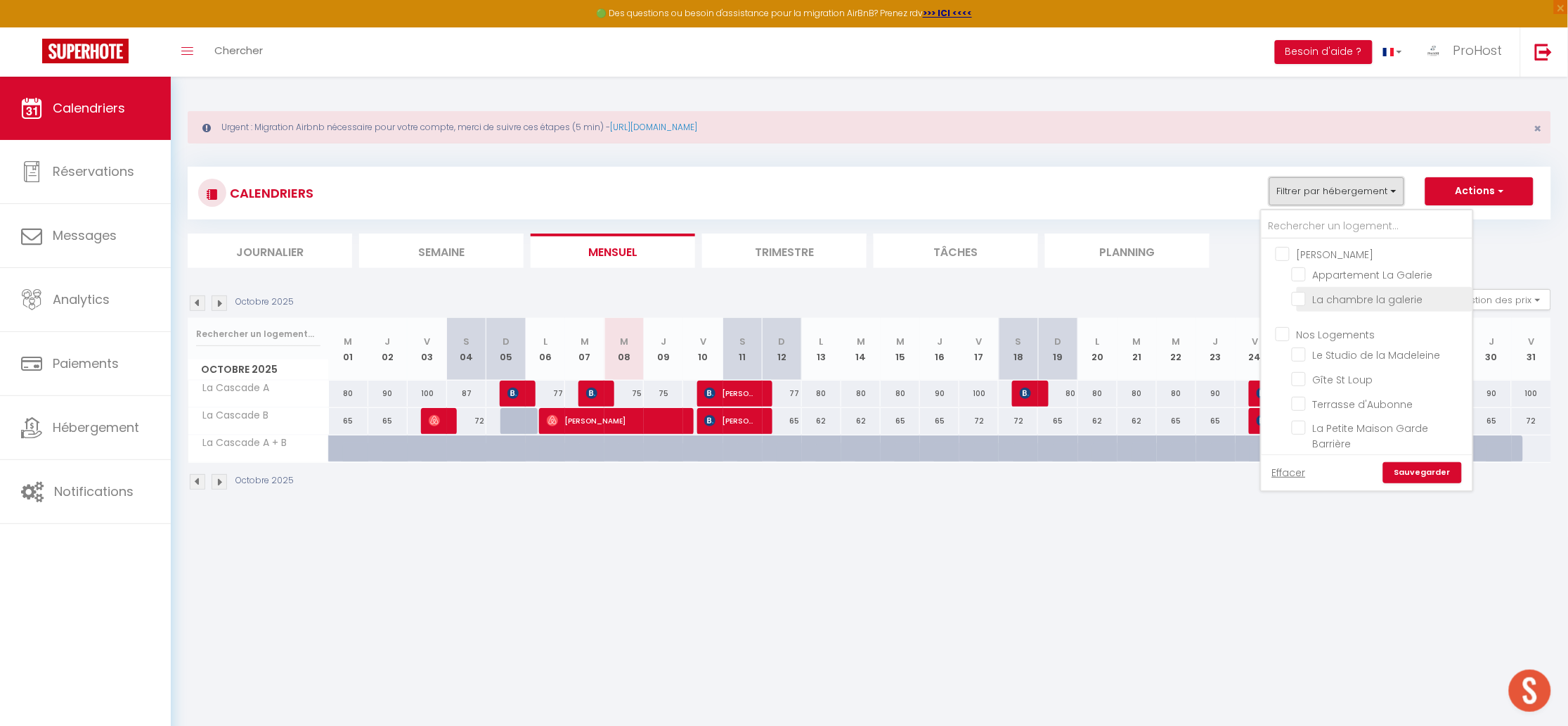
scroll to position [34, 0]
click at [1345, 367] on input "Terrasse d'Aubonne" at bounding box center [1380, 368] width 176 height 14
click at [1459, 471] on link "Sauvegarder" at bounding box center [1422, 472] width 78 height 21
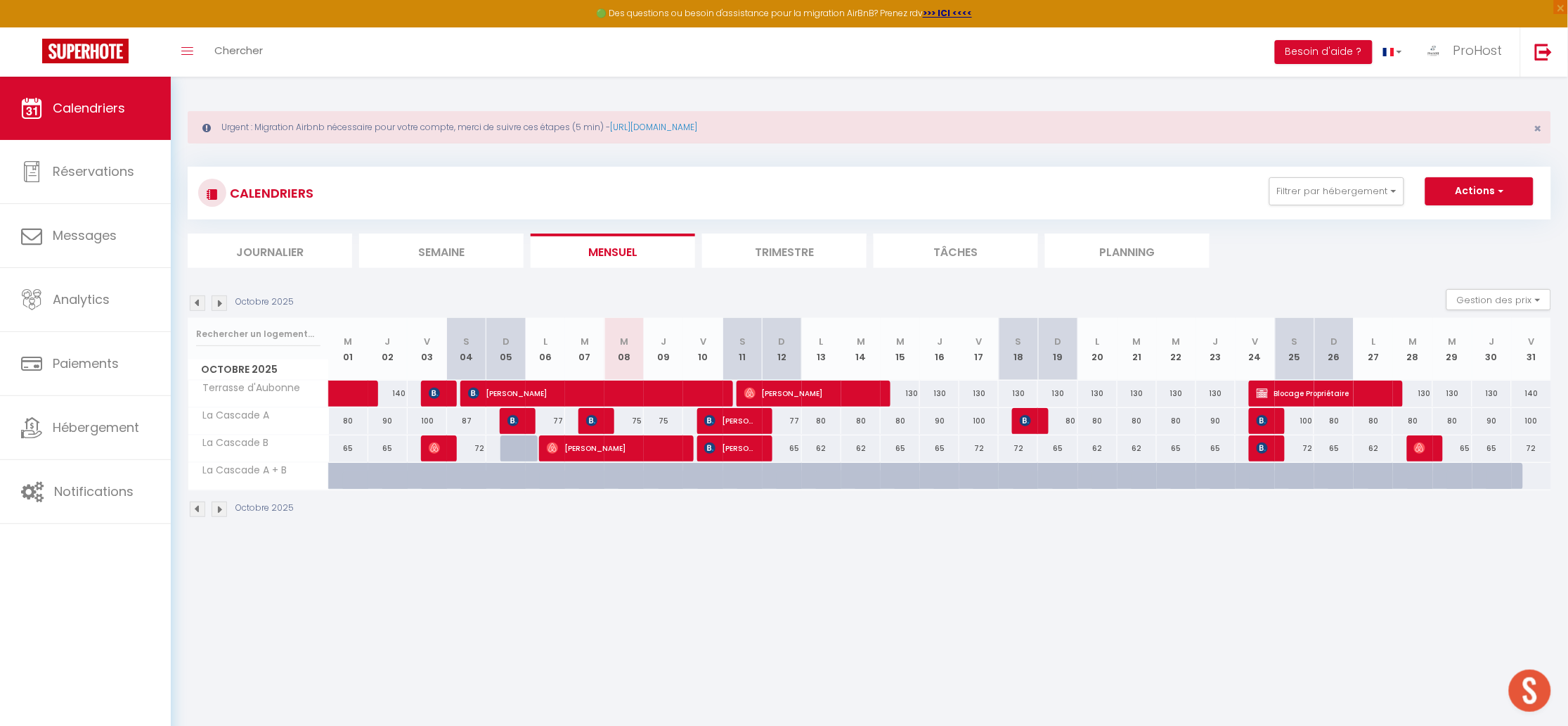
click at [216, 298] on img at bounding box center [219, 303] width 15 height 15
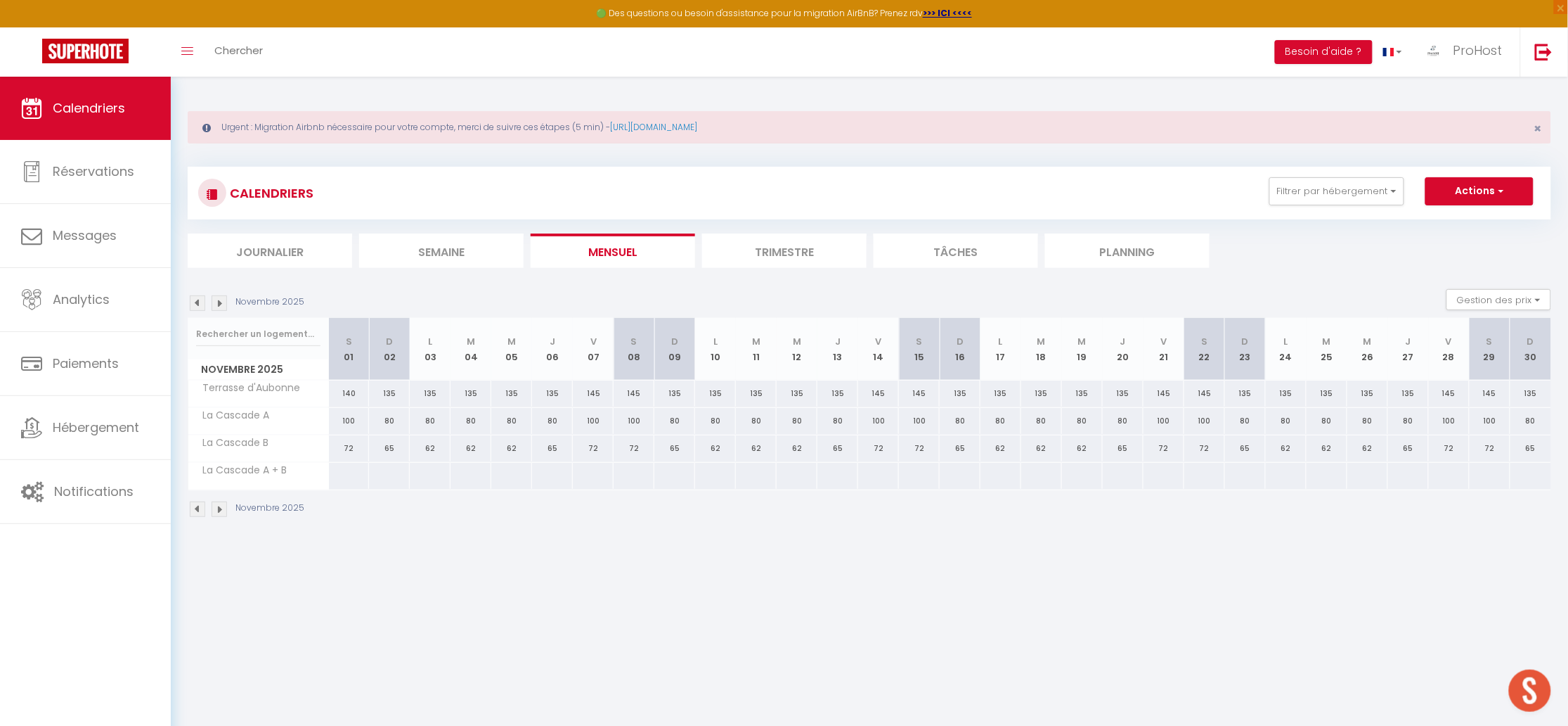
click at [198, 301] on img at bounding box center [197, 303] width 15 height 15
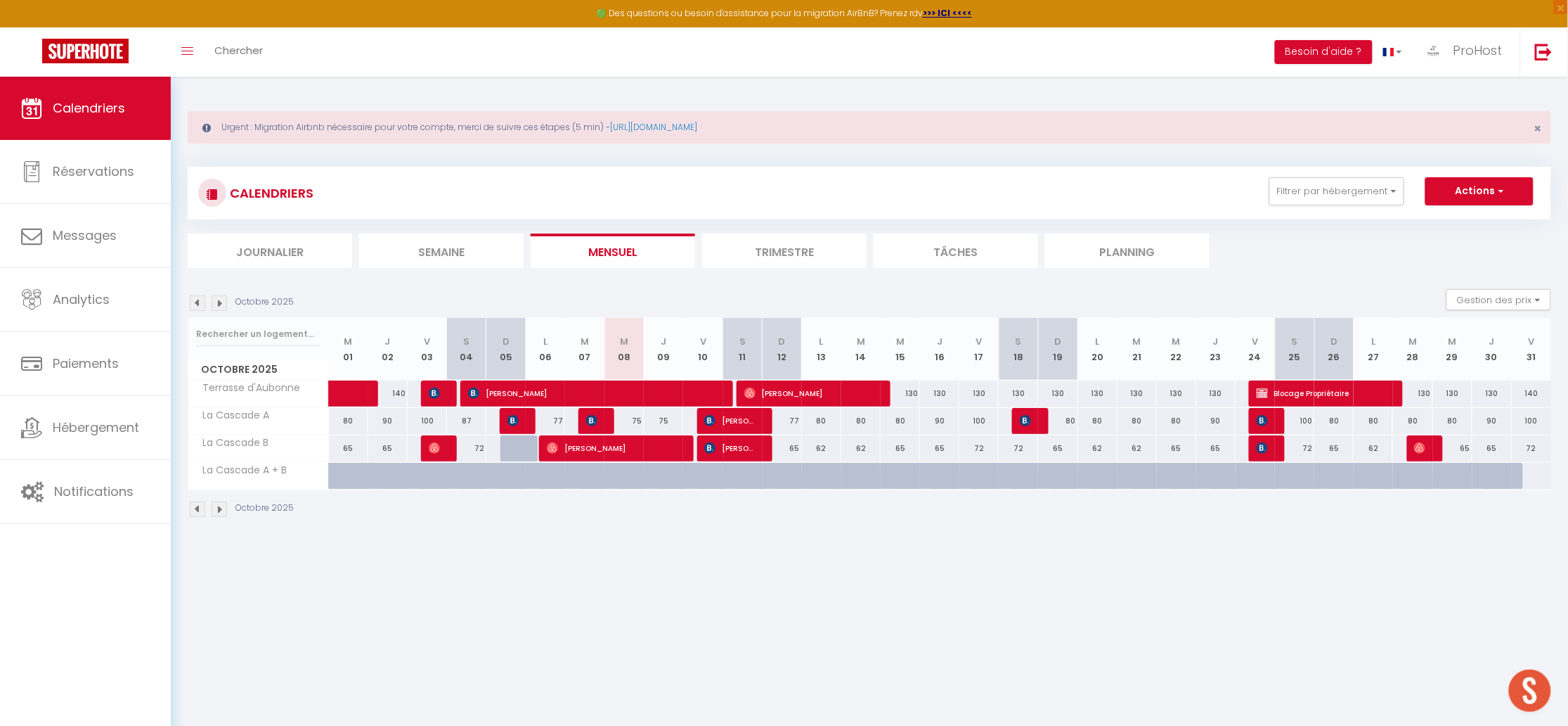
click at [863, 388] on span "[PERSON_NAME]" at bounding box center [810, 394] width 131 height 27
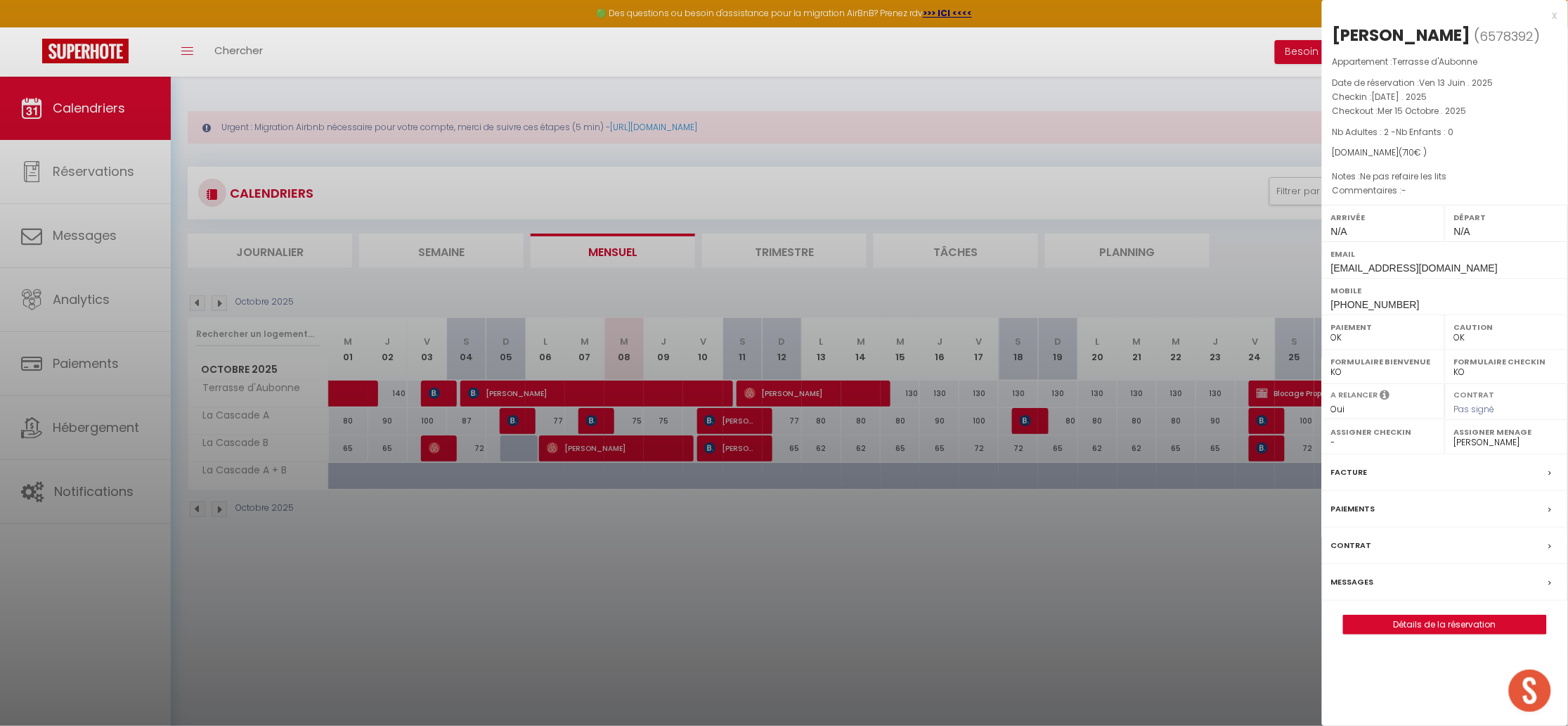
click at [1412, 622] on link "Détails de la réservation" at bounding box center [1445, 624] width 202 height 18
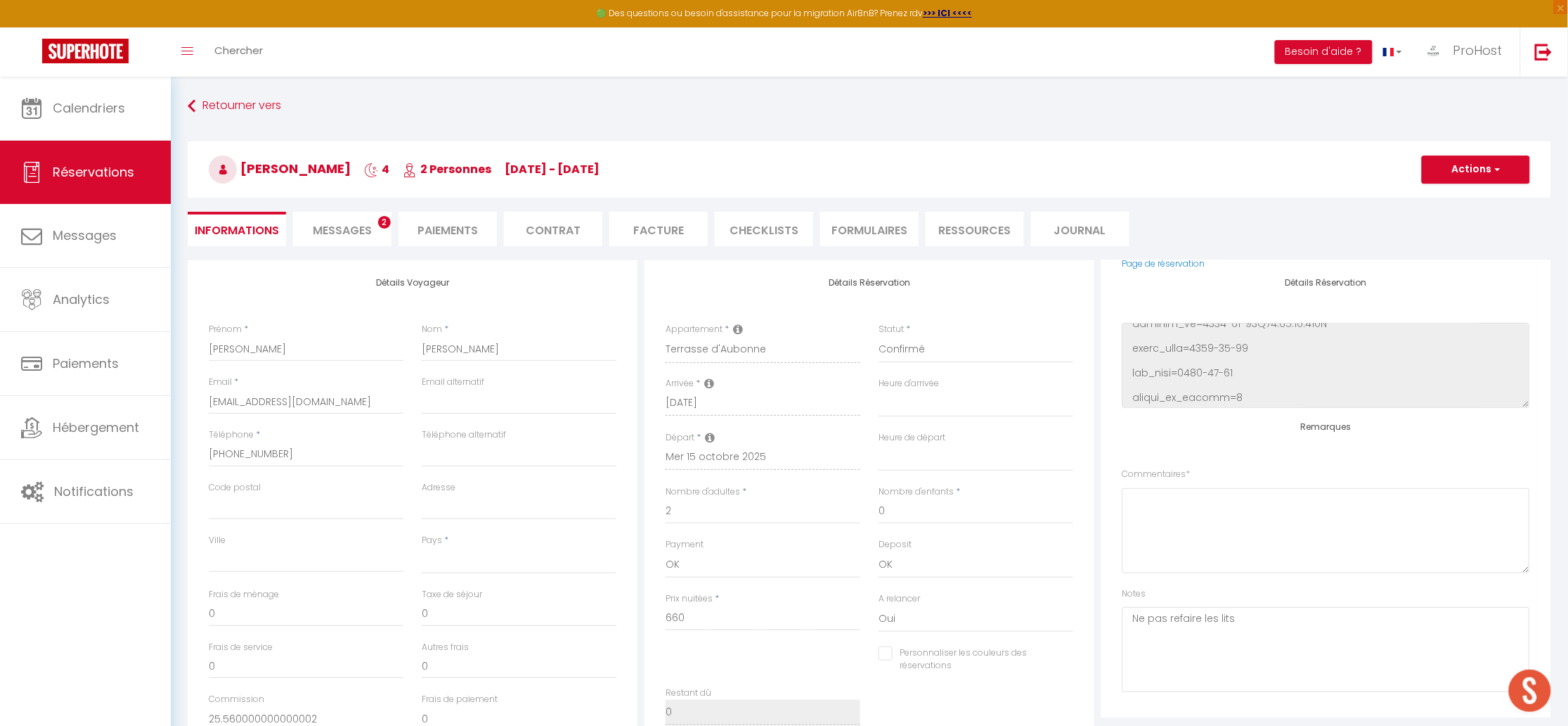
scroll to position [120, 0]
click at [1489, 167] on button "Actions" at bounding box center [1476, 169] width 108 height 28
click at [1256, 624] on textarea "Ne pas refaire les lits" at bounding box center [1327, 649] width 408 height 85
click at [1256, 624] on textarea "Ne pas refaire les lits" at bounding box center [1327, 649] width 408 height 85
click at [1257, 623] on textarea "Ne pas refaire les lits" at bounding box center [1327, 649] width 408 height 85
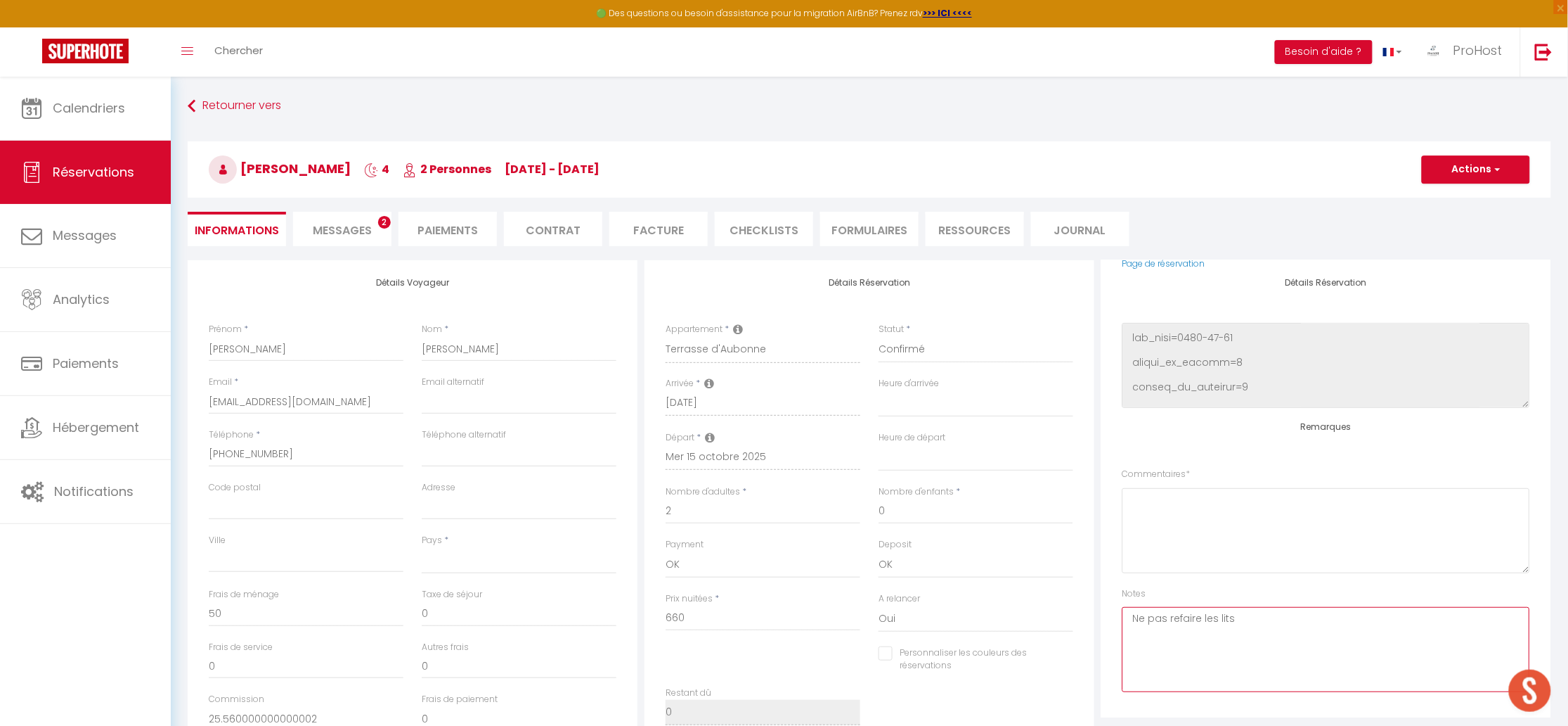
click at [1262, 620] on textarea "Ne pas refaire les lits" at bounding box center [1327, 649] width 408 height 85
click at [1255, 629] on textarea "Ne pas refaire les lits" at bounding box center [1327, 649] width 408 height 85
click at [1234, 510] on textarea at bounding box center [1327, 531] width 408 height 85
paste textarea "Ne pas refaire les lits"
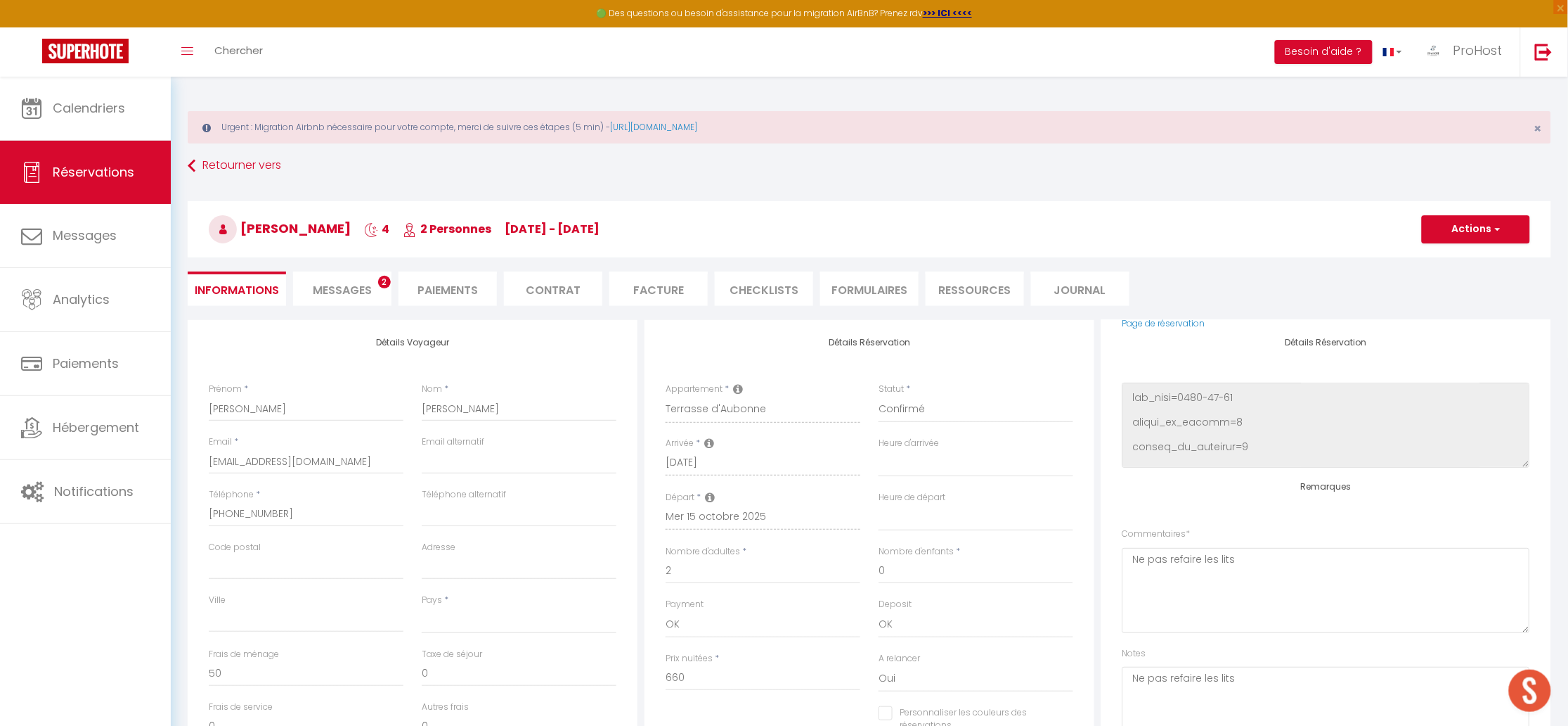
click at [1493, 209] on h3 "[PERSON_NAME] 4 2 Personnes [DATE] - [DATE]" at bounding box center [869, 229] width 1364 height 57
click at [1466, 237] on button "Actions" at bounding box center [1476, 229] width 108 height 28
click at [1456, 257] on link "Enregistrer" at bounding box center [1462, 260] width 111 height 18
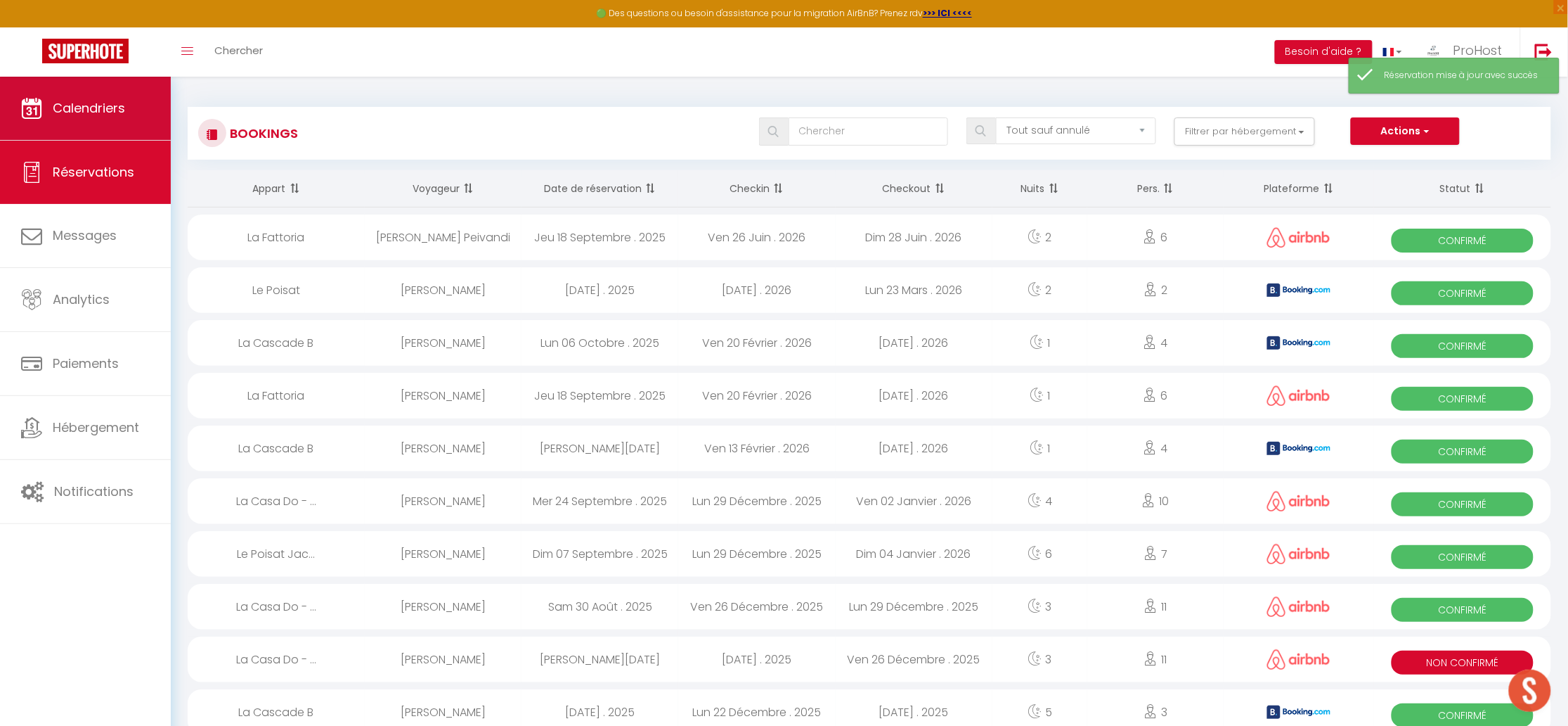
click at [103, 129] on link "Calendriers" at bounding box center [85, 108] width 170 height 63
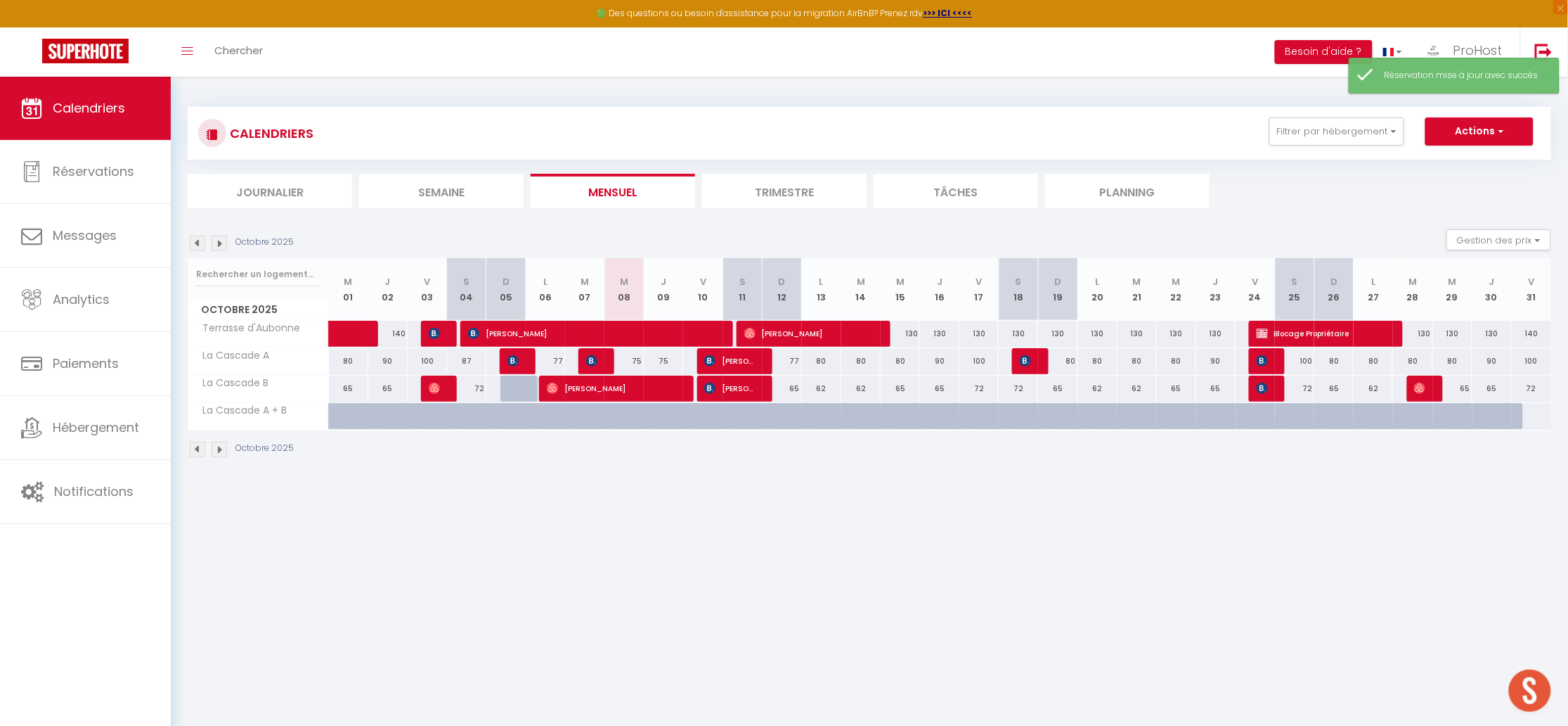
drag, startPoint x: 838, startPoint y: 526, endPoint x: 837, endPoint y: 533, distance: 7.1
click at [837, 524] on body "🟢 Des questions ou besoin d'assistance pour la migration AirBnB? Prenez rdv >>>…" at bounding box center [784, 440] width 1568 height 726
drag, startPoint x: 917, startPoint y: 491, endPoint x: 526, endPoint y: 427, distance: 396.2
click at [526, 427] on body "🟢 Des questions ou besoin d'assistance pour la migration AirBnB? Prenez rdv >>>…" at bounding box center [784, 440] width 1568 height 726
